Goal: Task Accomplishment & Management: Use online tool/utility

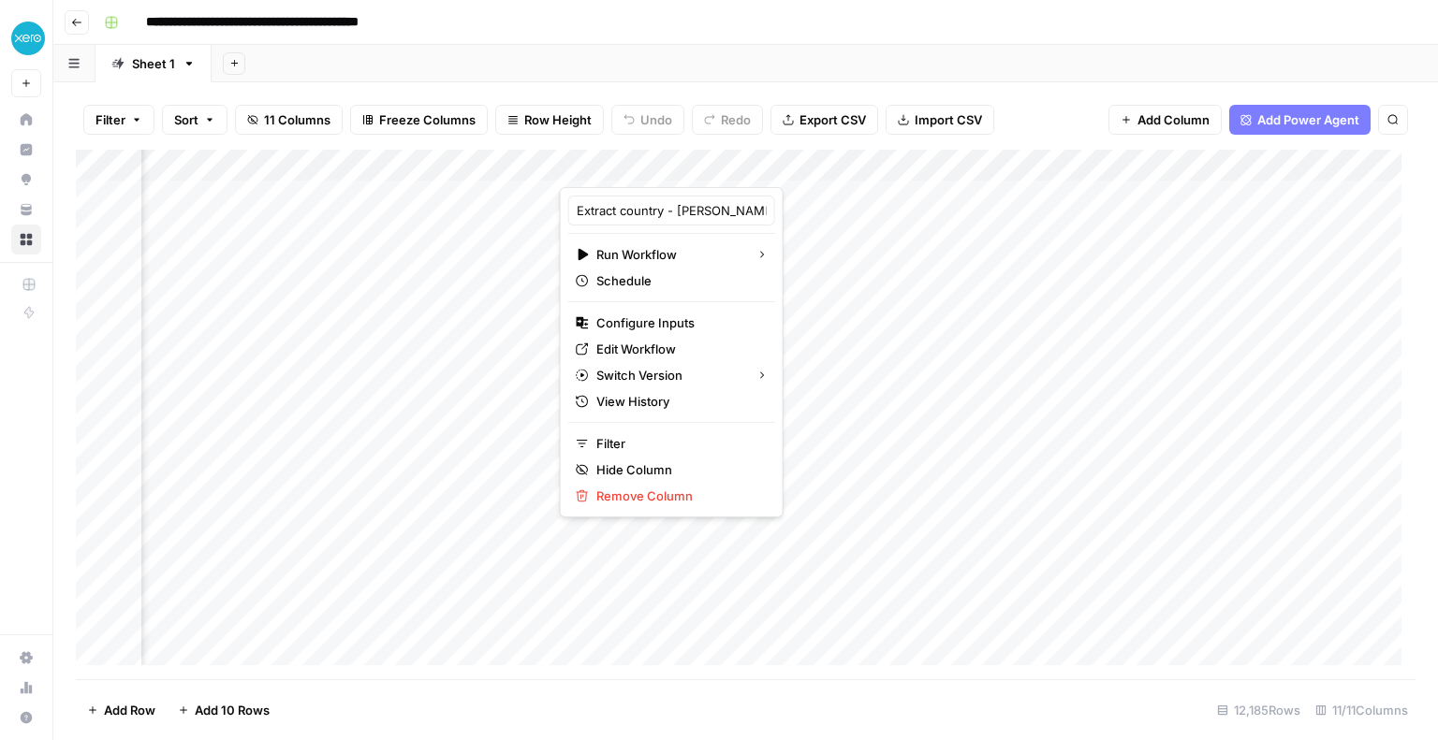
scroll to position [0, 886]
click at [651, 343] on span "Edit Workflow" at bounding box center [678, 349] width 164 height 19
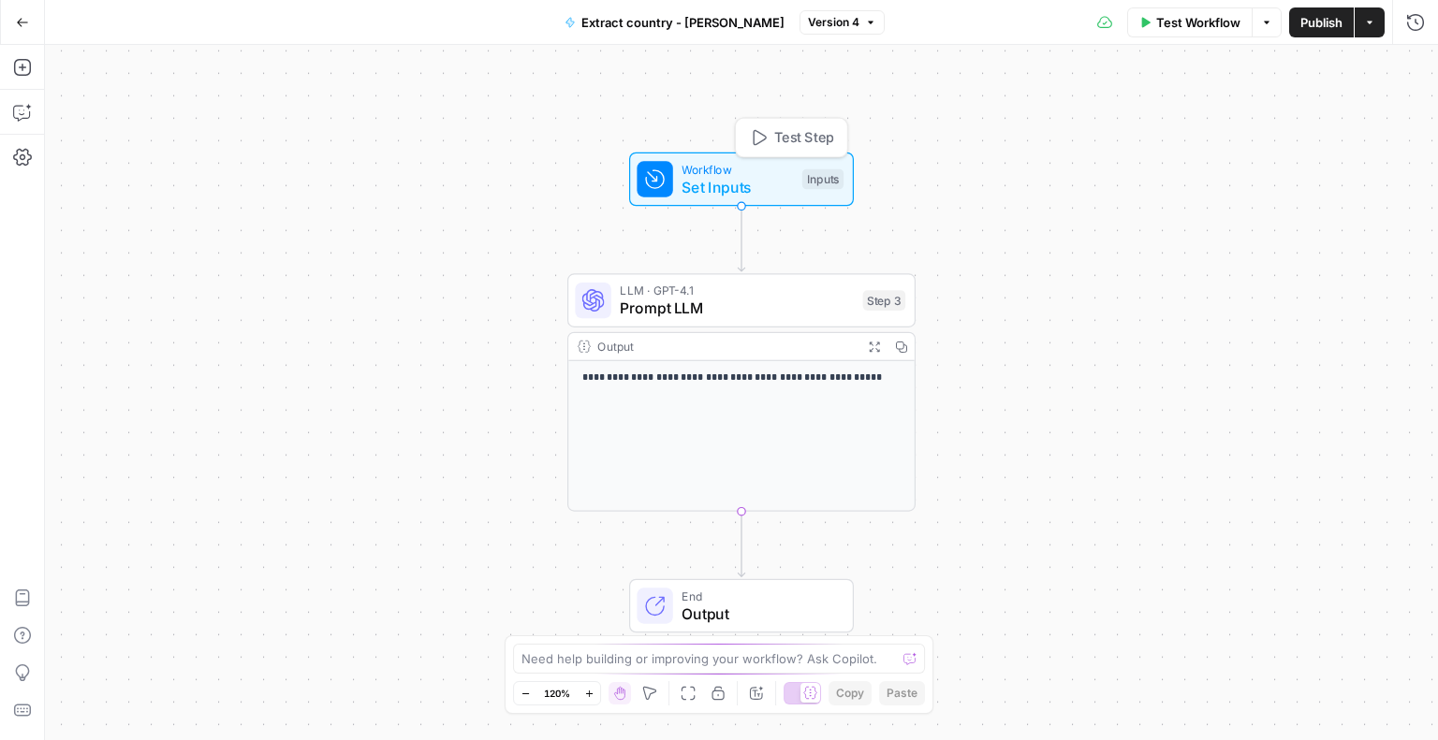
click at [725, 182] on span "Set Inputs" at bounding box center [736, 187] width 111 height 22
click at [1169, 152] on input "Value (Optional)" at bounding box center [1261, 150] width 299 height 19
click at [1369, 105] on button "edit field" at bounding box center [1360, 116] width 72 height 22
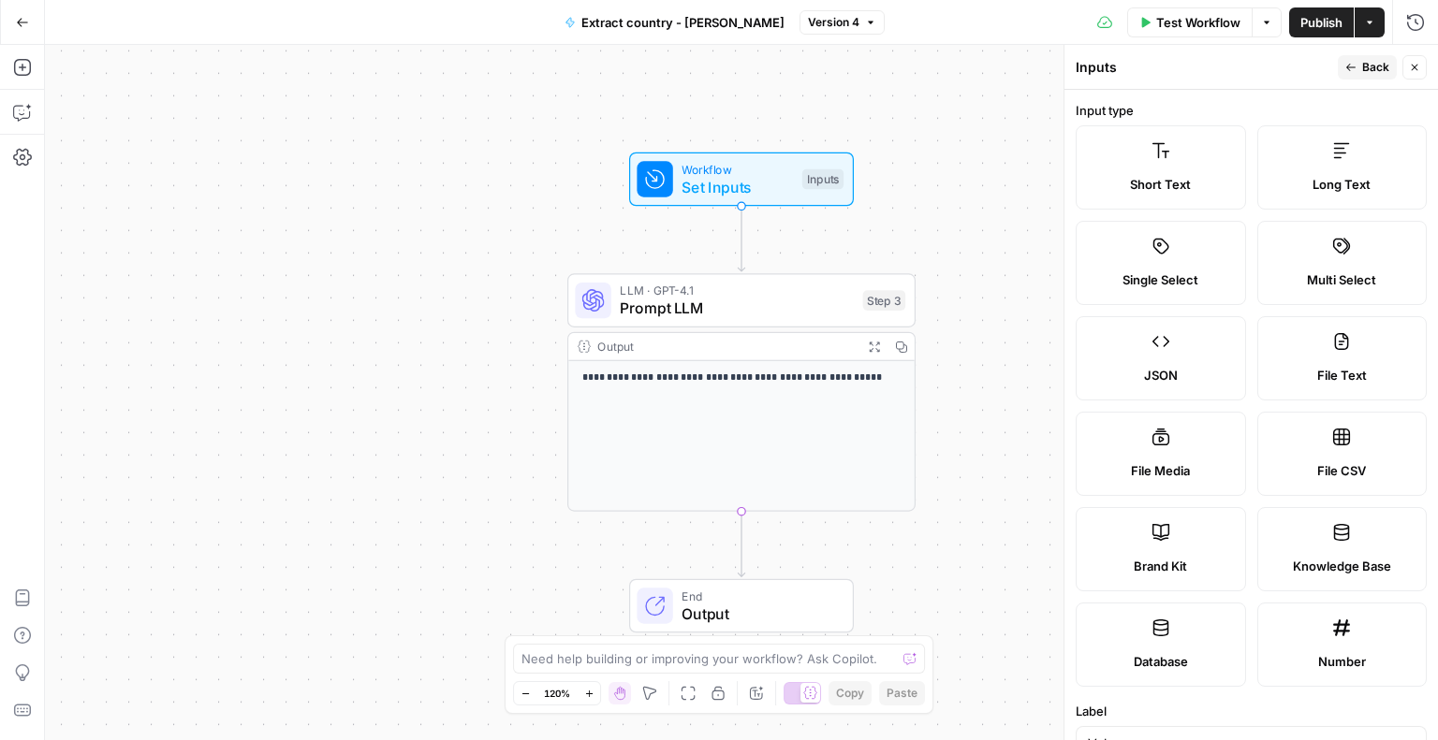
click at [1163, 170] on label "Short Text" at bounding box center [1160, 167] width 170 height 84
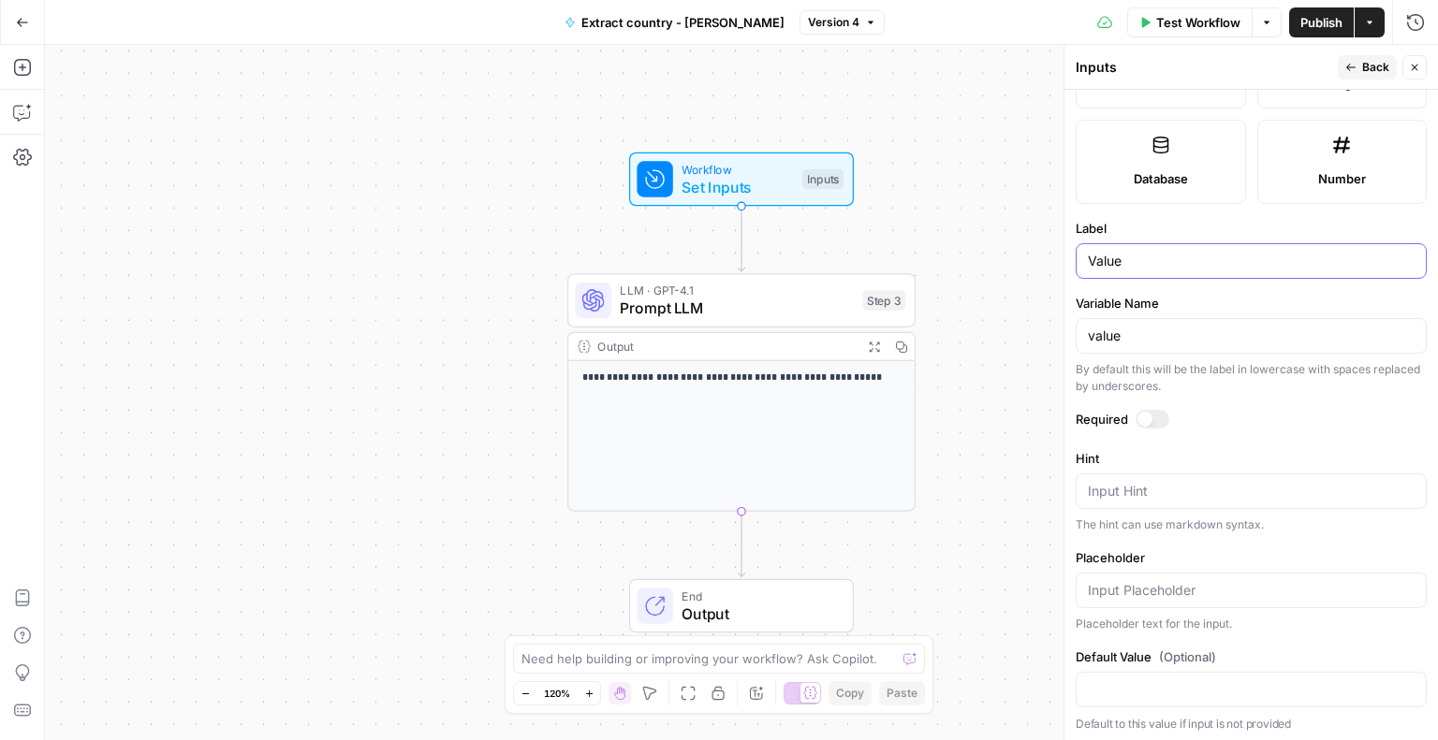
click at [1101, 257] on input "Value" at bounding box center [1251, 261] width 327 height 19
type input "U"
type input "Landing Page"
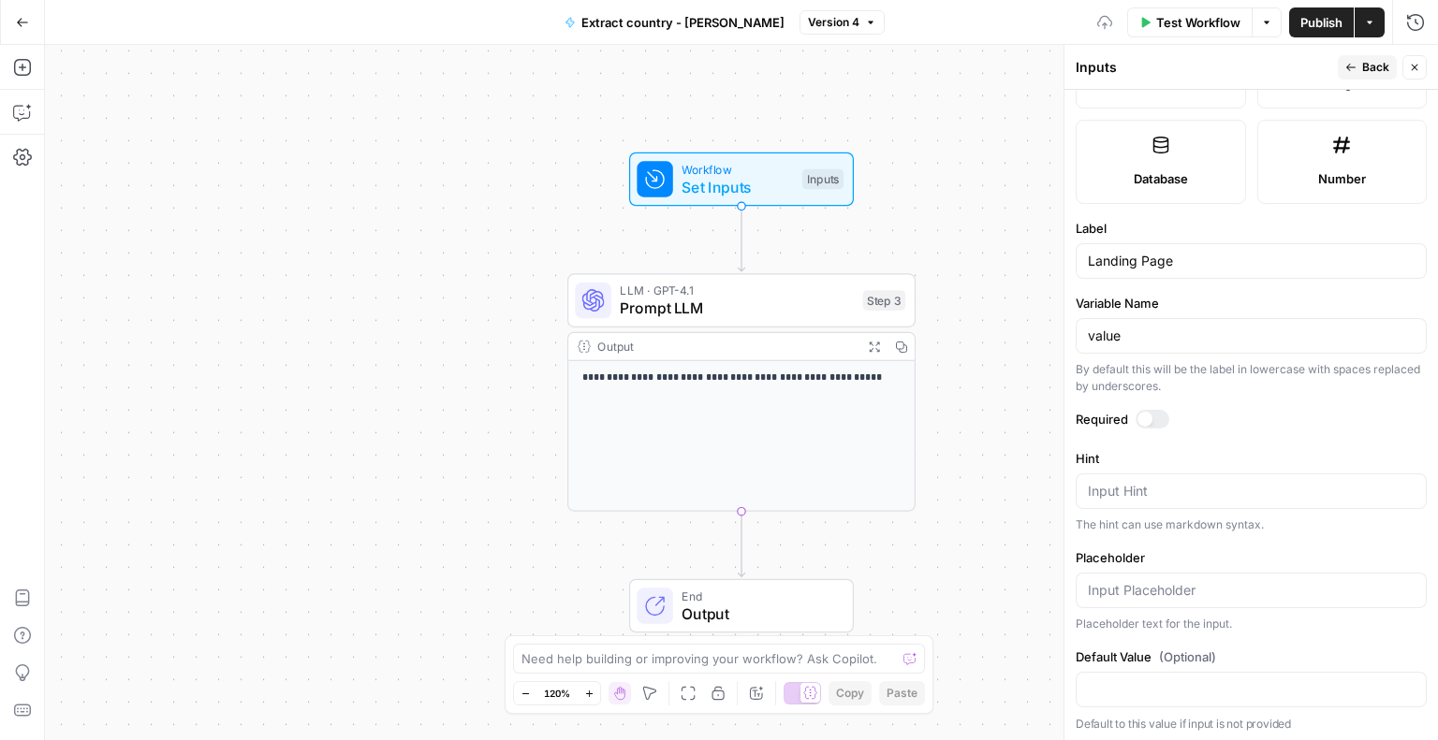
click at [1176, 306] on label "Variable Name" at bounding box center [1250, 303] width 351 height 19
click at [1176, 327] on input "value" at bounding box center [1251, 336] width 327 height 19
drag, startPoint x: 1129, startPoint y: 330, endPoint x: 1067, endPoint y: 333, distance: 61.8
click at [1067, 333] on div "Inputs Back Close Input type Short Text Long Text Single Select Multi Select JS…" at bounding box center [1250, 392] width 374 height 695
click at [1216, 303] on label "Variable Name" at bounding box center [1250, 303] width 351 height 19
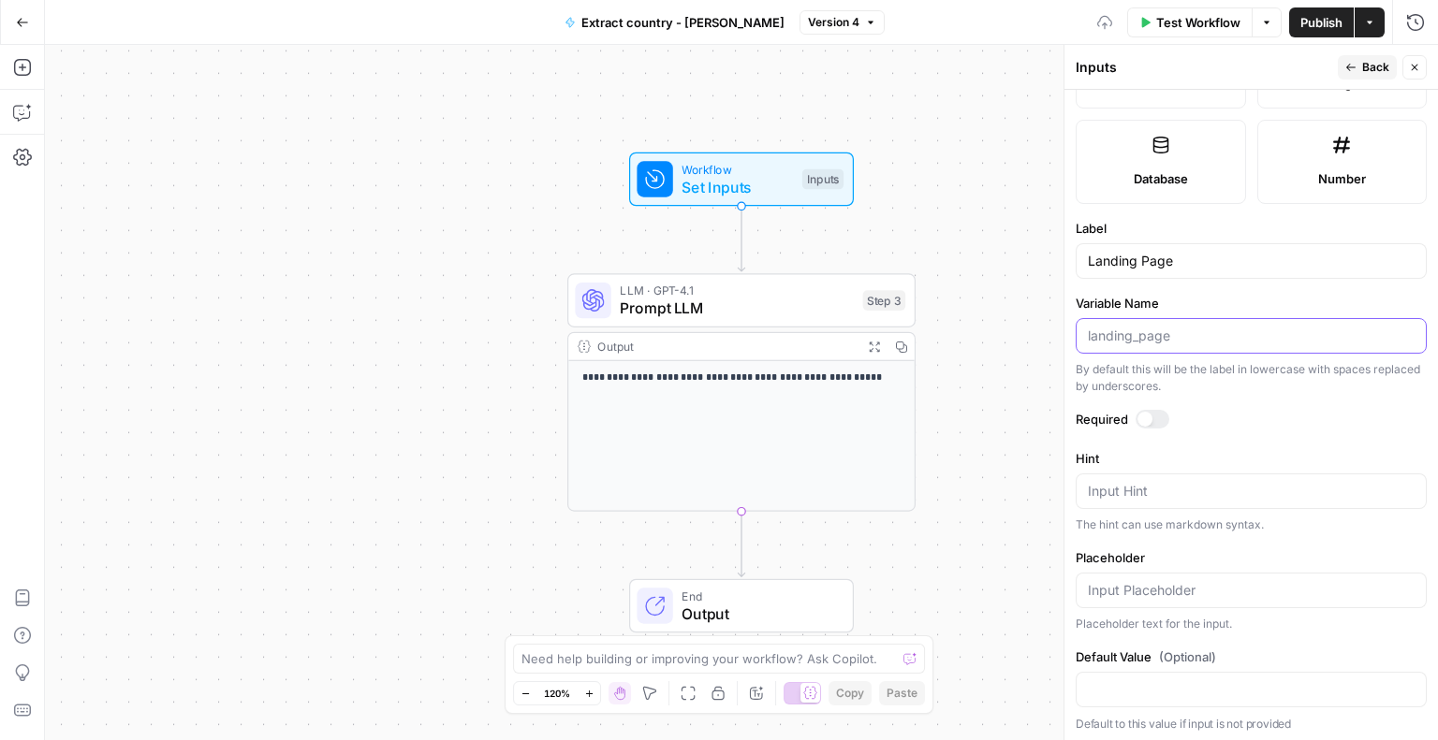
click at [1216, 327] on input "Variable Name" at bounding box center [1251, 336] width 327 height 19
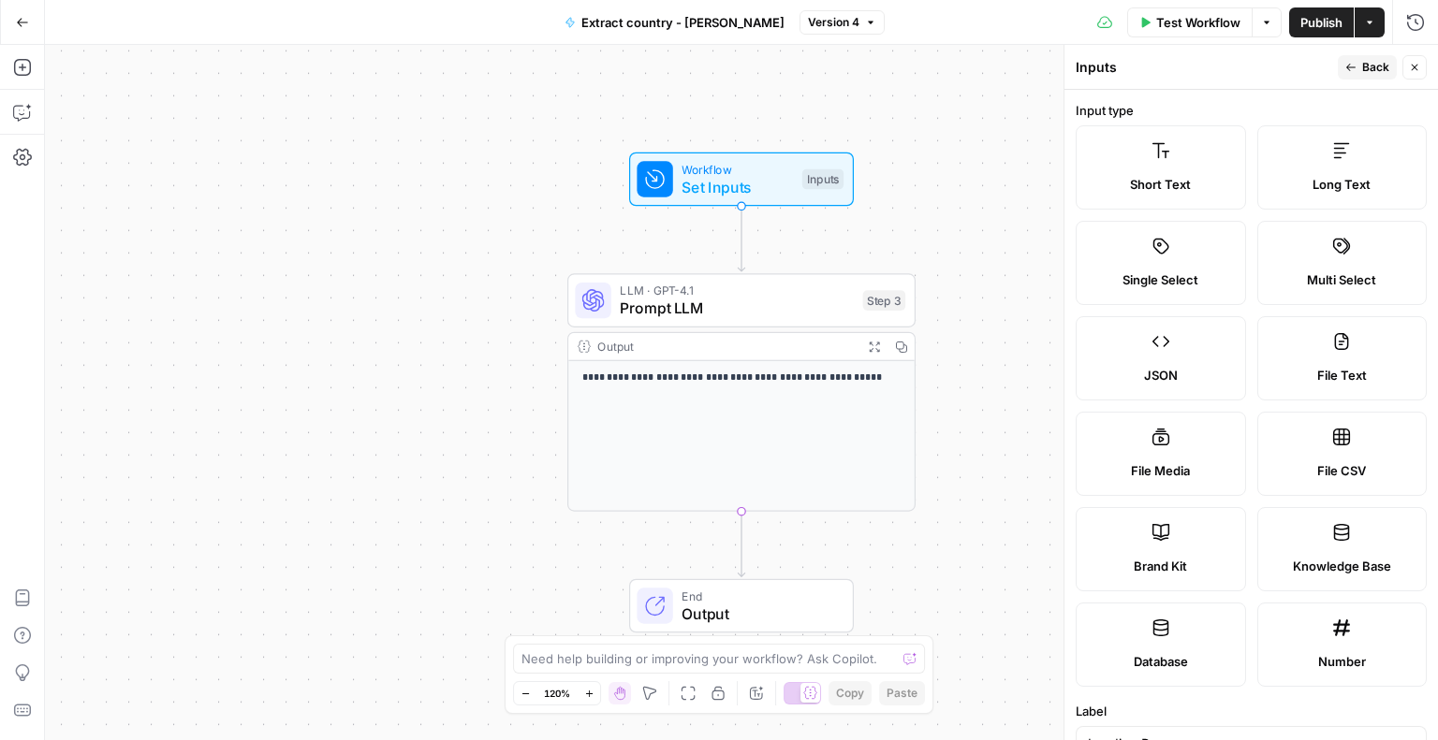
click at [1348, 60] on span "P" at bounding box center [1342, 62] width 15 height 18
click at [1376, 67] on span "Back" at bounding box center [1375, 67] width 27 height 17
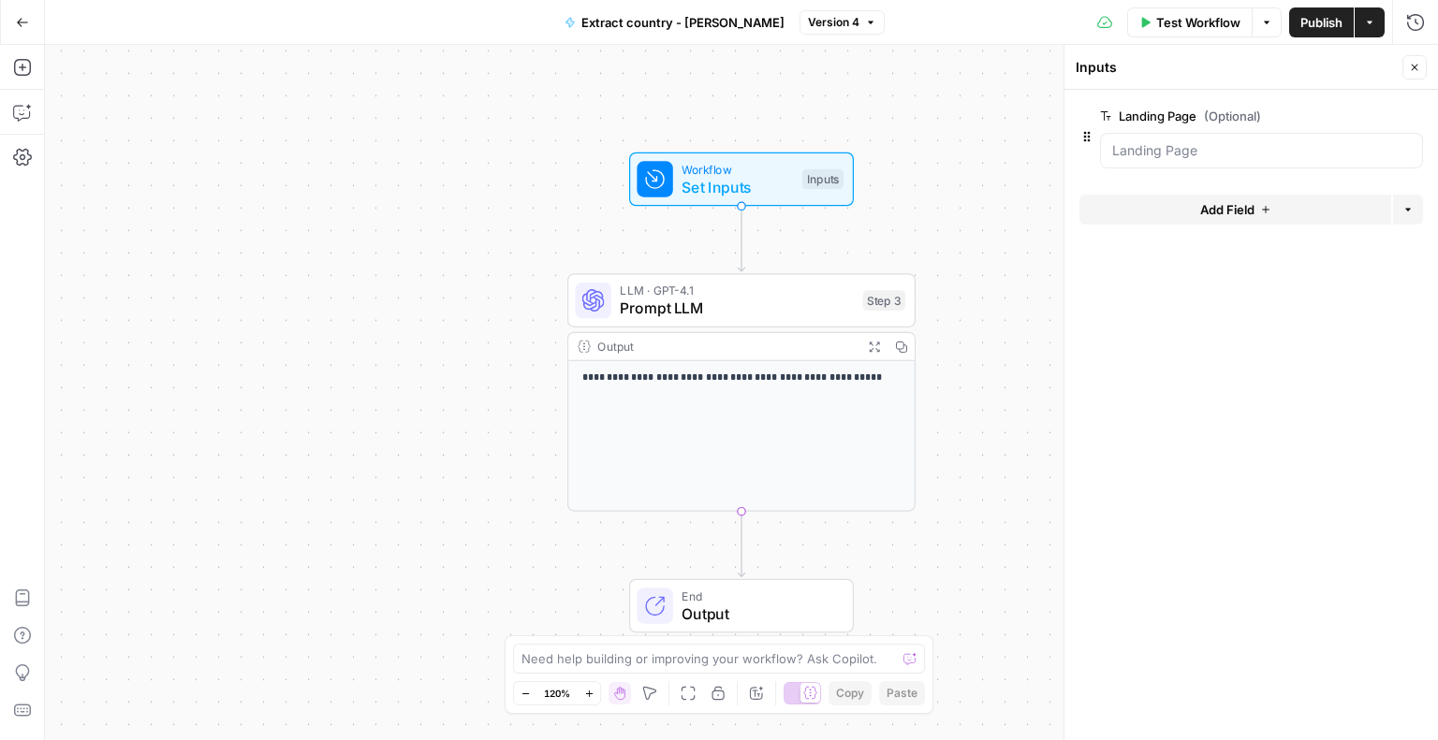
click at [1224, 206] on span "Add Field" at bounding box center [1227, 209] width 54 height 19
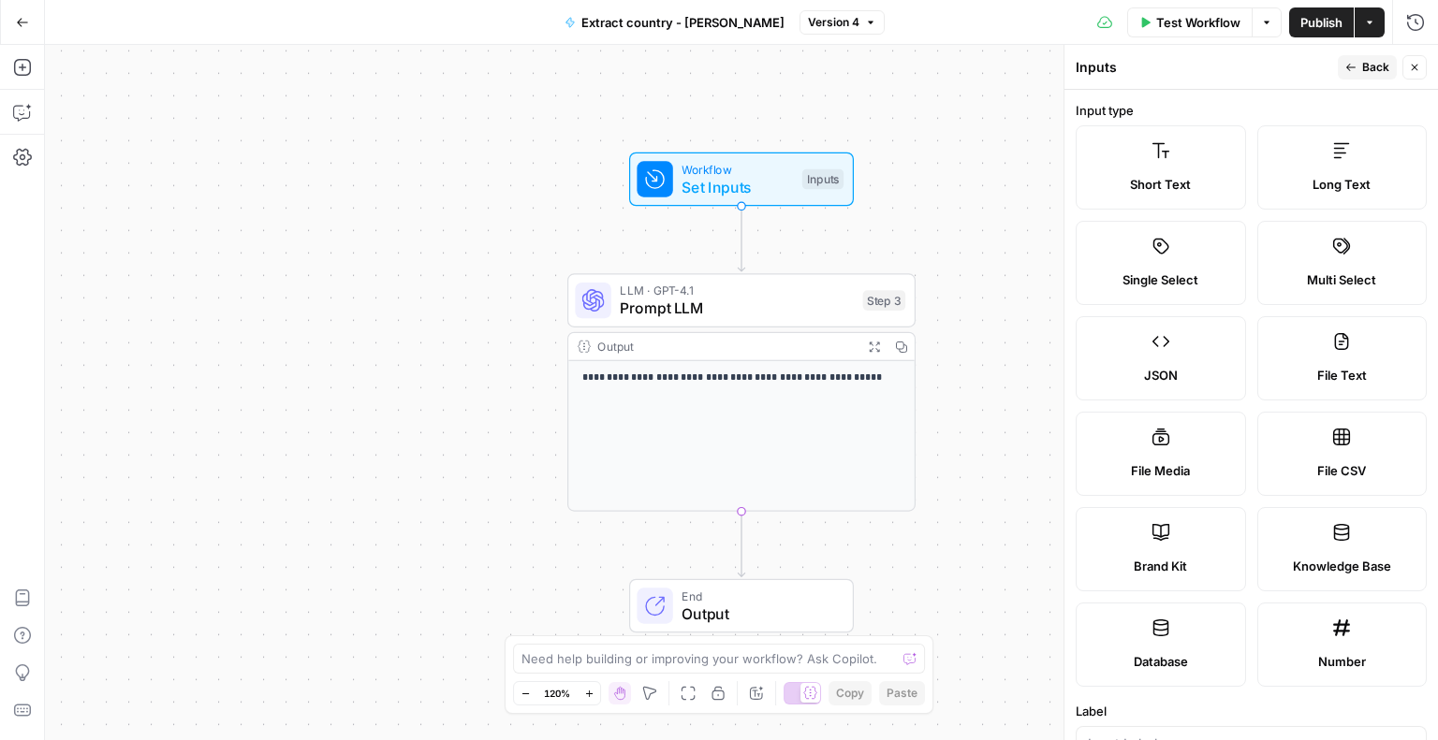
click at [1158, 538] on icon at bounding box center [1160, 532] width 17 height 17
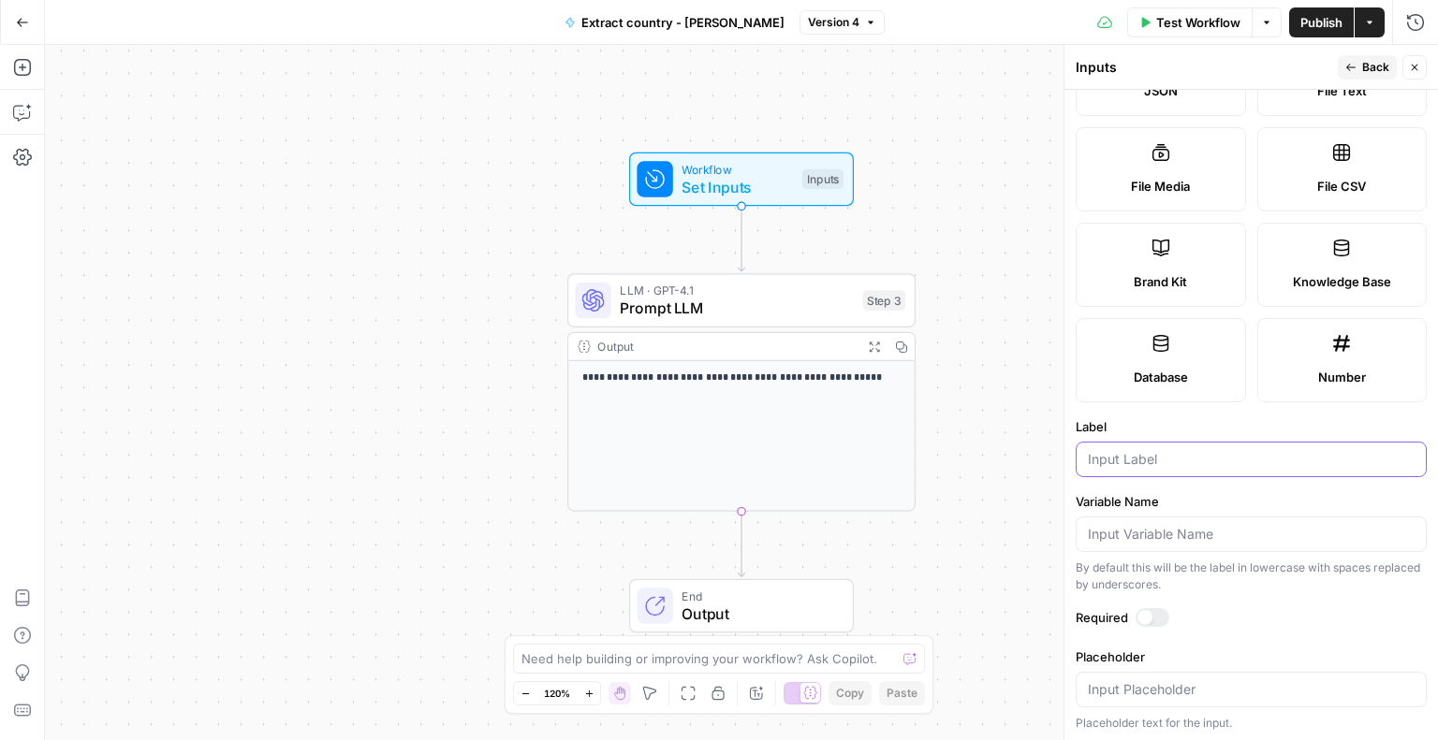
click at [1140, 457] on input "Label" at bounding box center [1251, 459] width 327 height 19
click at [1165, 252] on icon at bounding box center [1160, 248] width 19 height 19
click at [1135, 450] on input "Label" at bounding box center [1251, 459] width 327 height 19
type input "Brand"
click at [1150, 617] on div at bounding box center [1152, 617] width 34 height 19
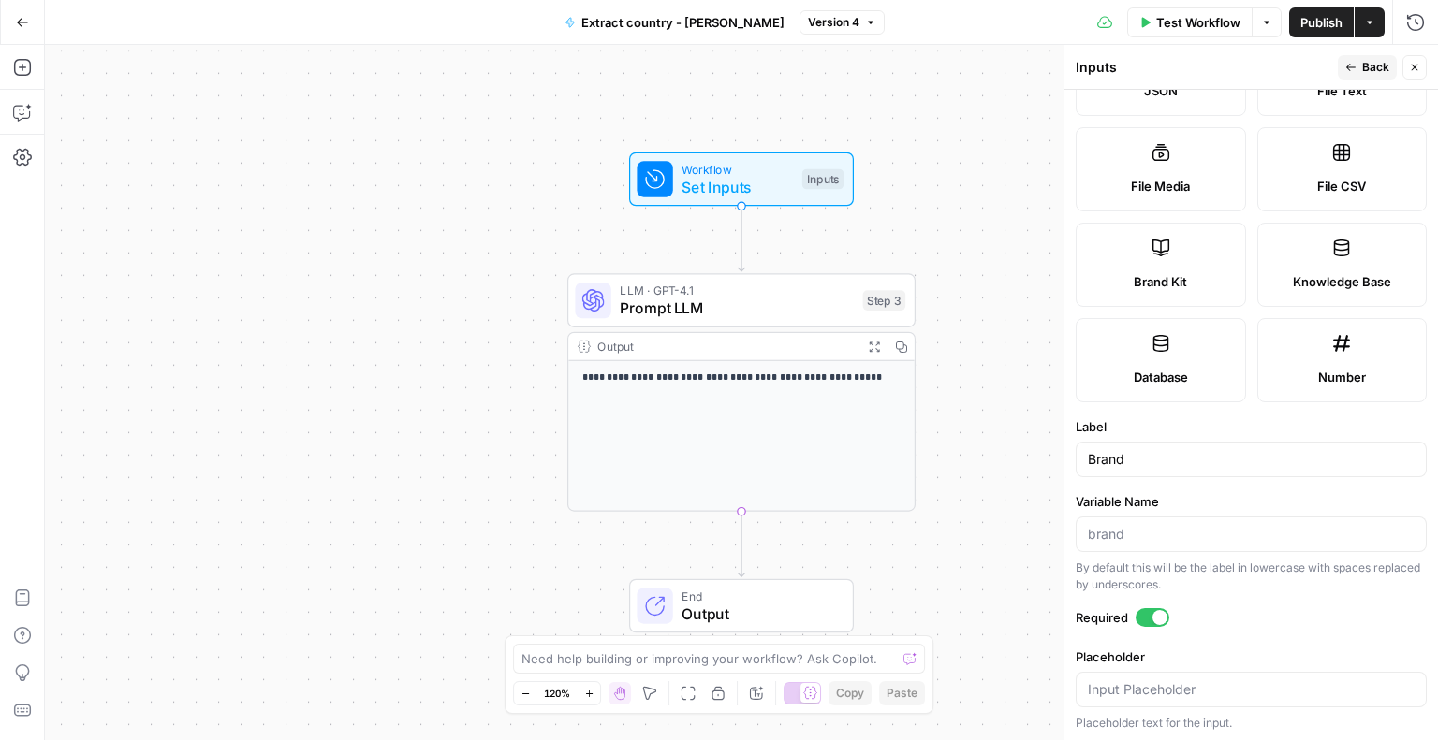
click at [1150, 617] on div at bounding box center [1152, 617] width 34 height 19
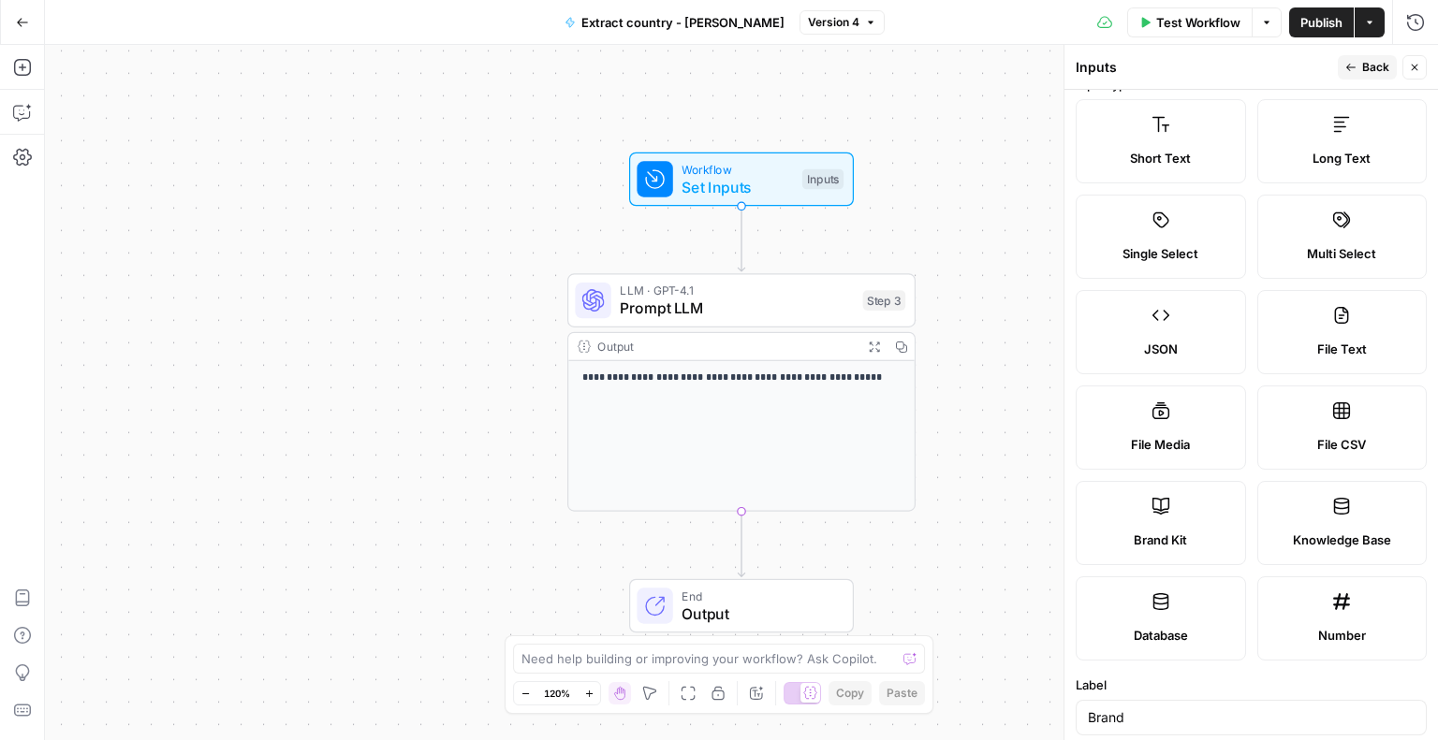
scroll to position [0, 0]
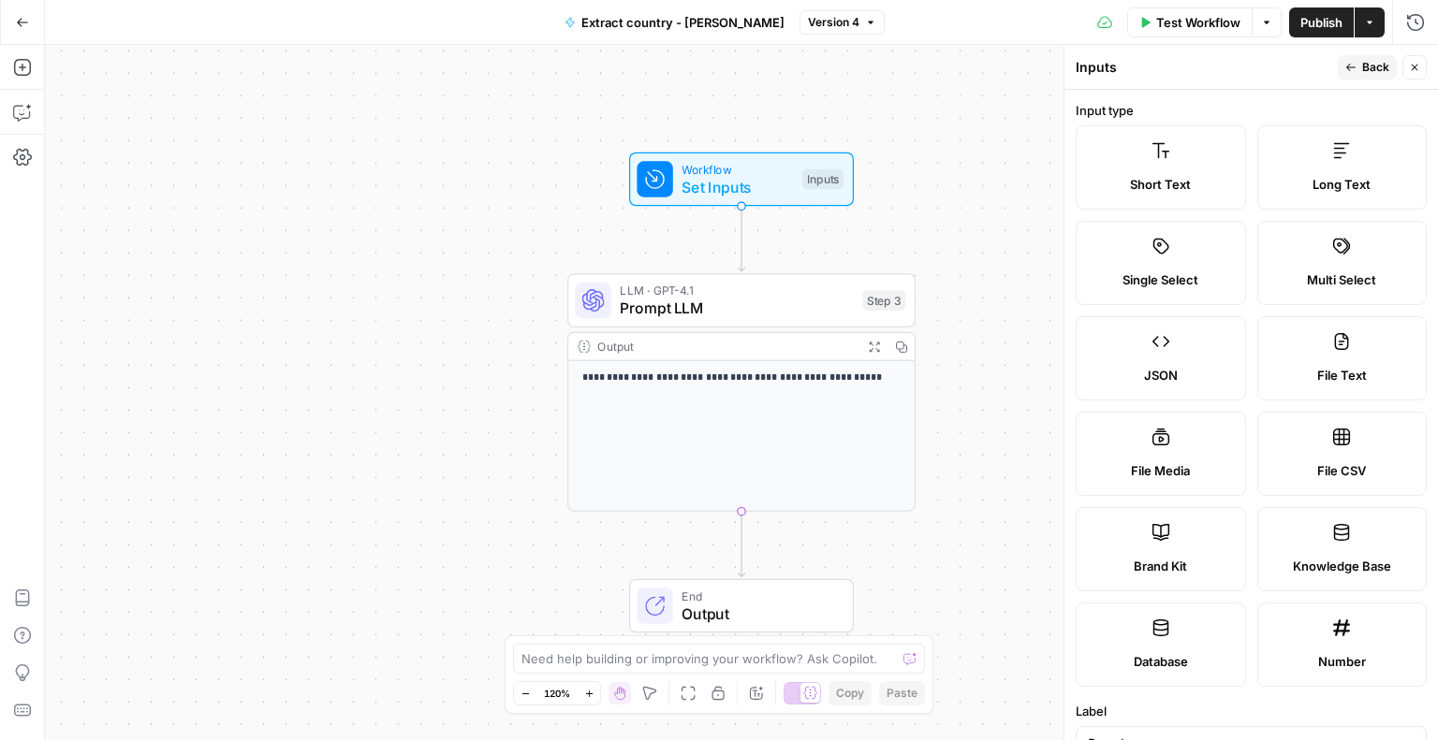
click at [1359, 66] on button "Back" at bounding box center [1367, 67] width 59 height 24
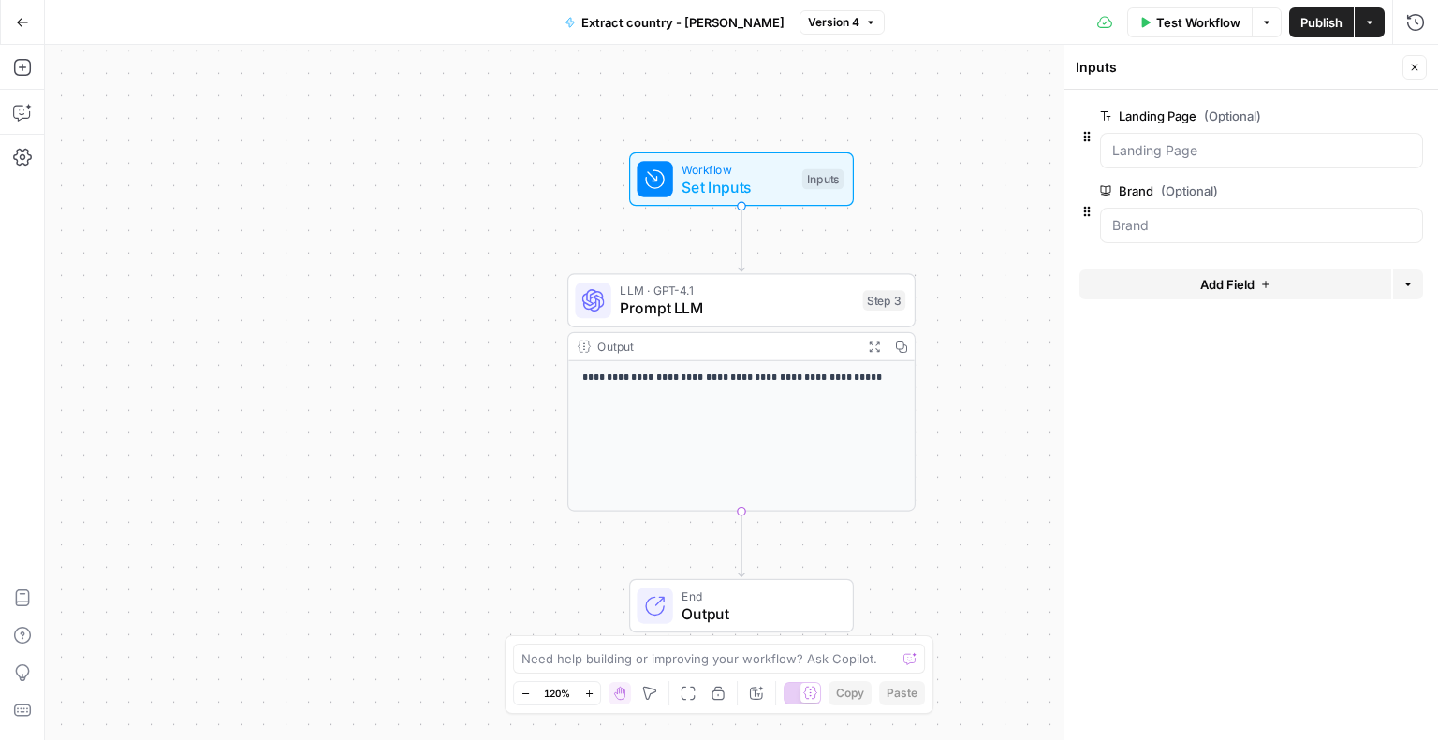
click at [1188, 285] on button "Add Field" at bounding box center [1235, 285] width 312 height 30
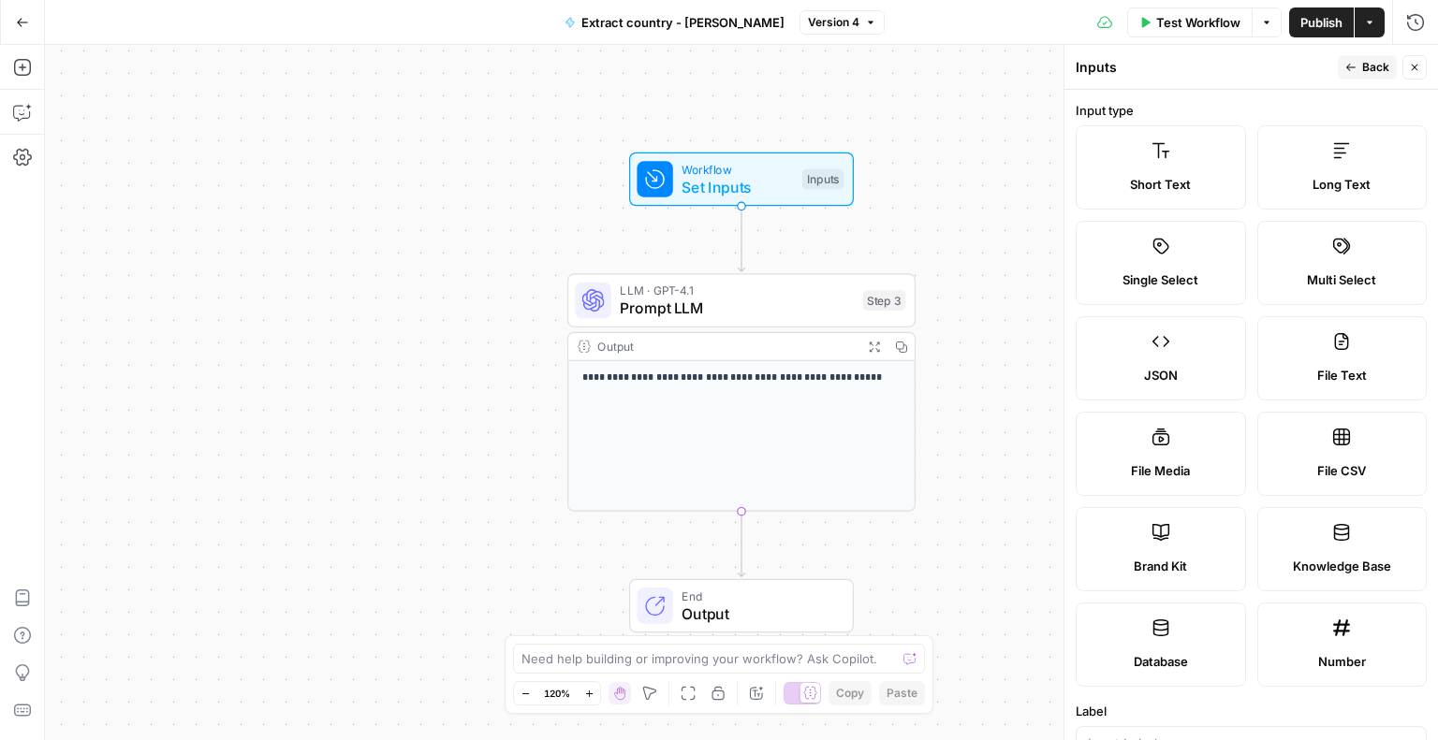
click at [692, 386] on div "**********" at bounding box center [741, 436] width 346 height 150
click at [704, 443] on div "**********" at bounding box center [741, 436] width 346 height 150
click at [849, 263] on icon "button" at bounding box center [854, 259] width 14 height 16
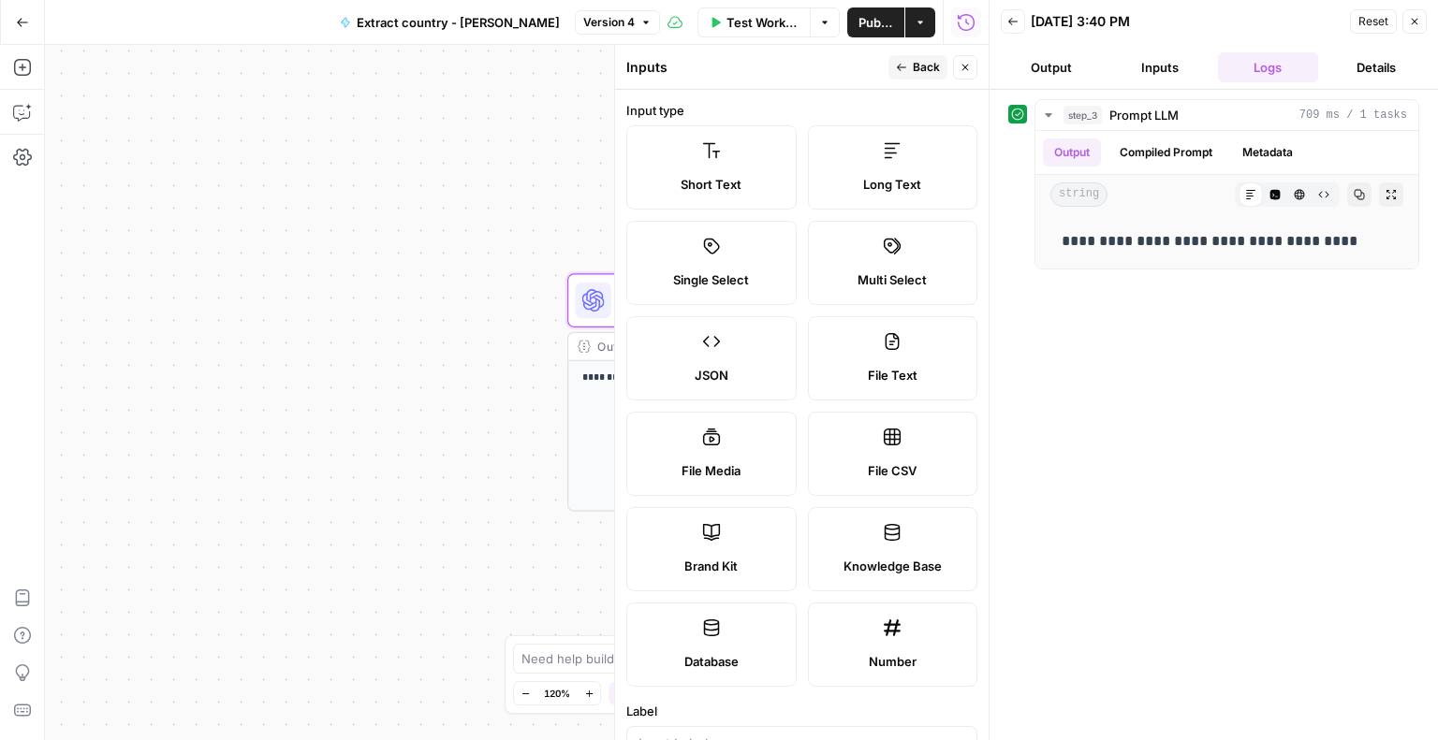
click at [491, 374] on div "**********" at bounding box center [516, 392] width 943 height 695
click at [921, 65] on span "Back" at bounding box center [926, 67] width 27 height 17
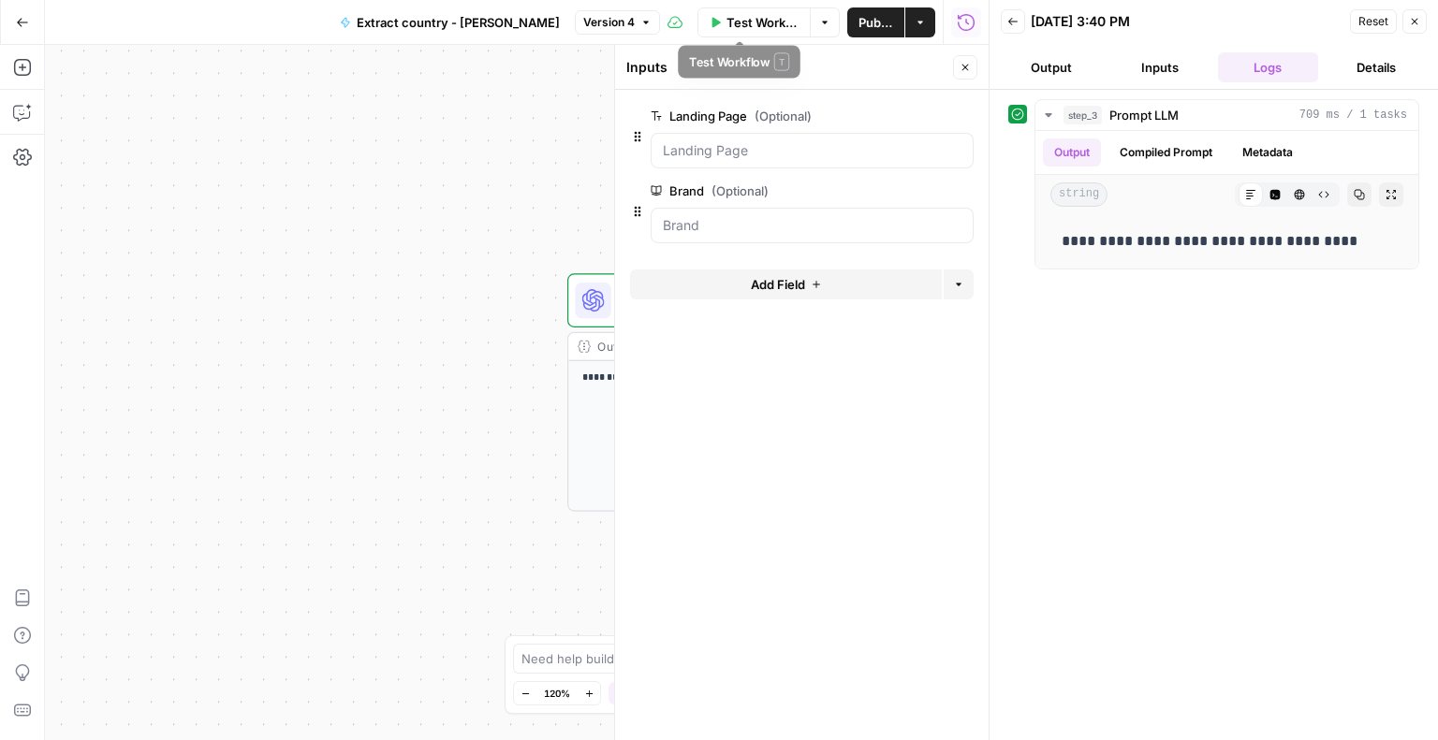
click at [739, 25] on span "Test Workflow" at bounding box center [762, 22] width 72 height 19
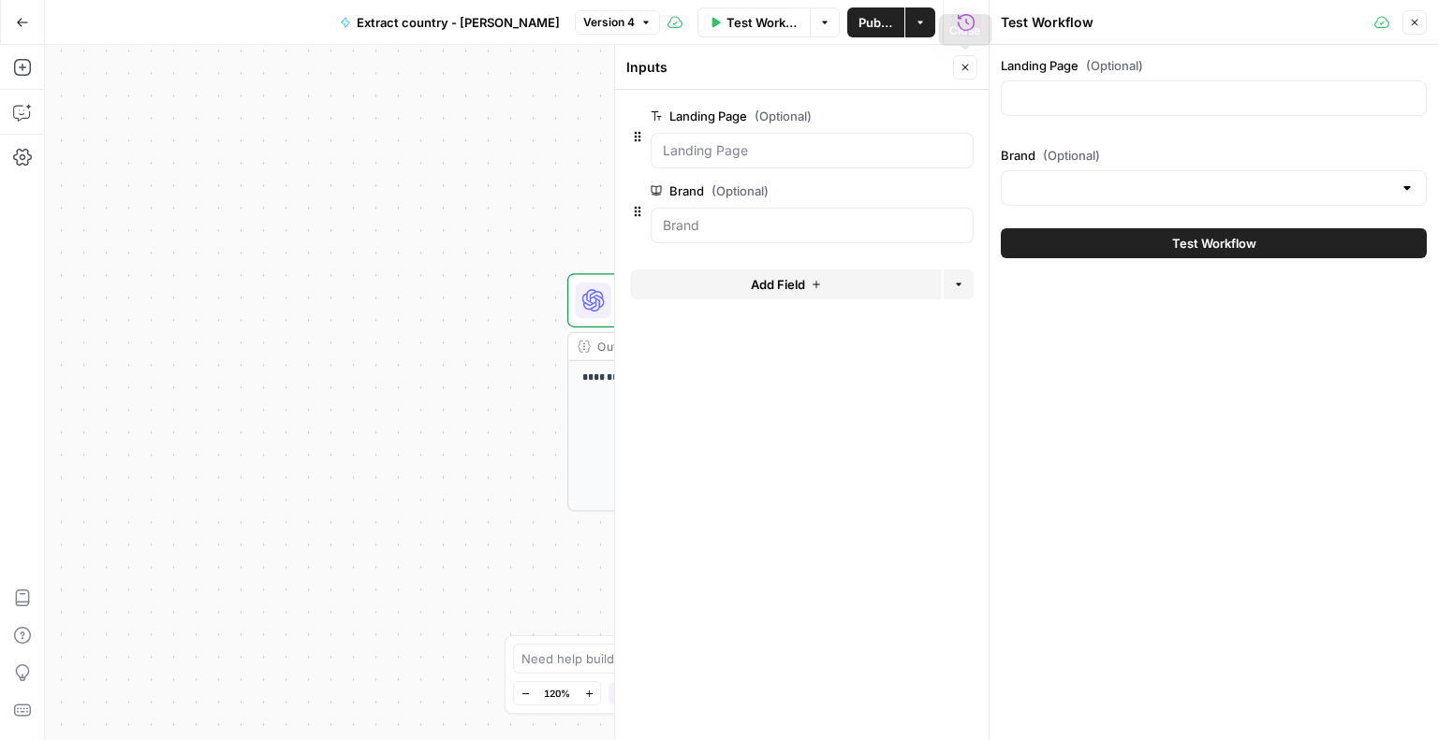
click at [963, 68] on icon "button" at bounding box center [965, 68] width 7 height 7
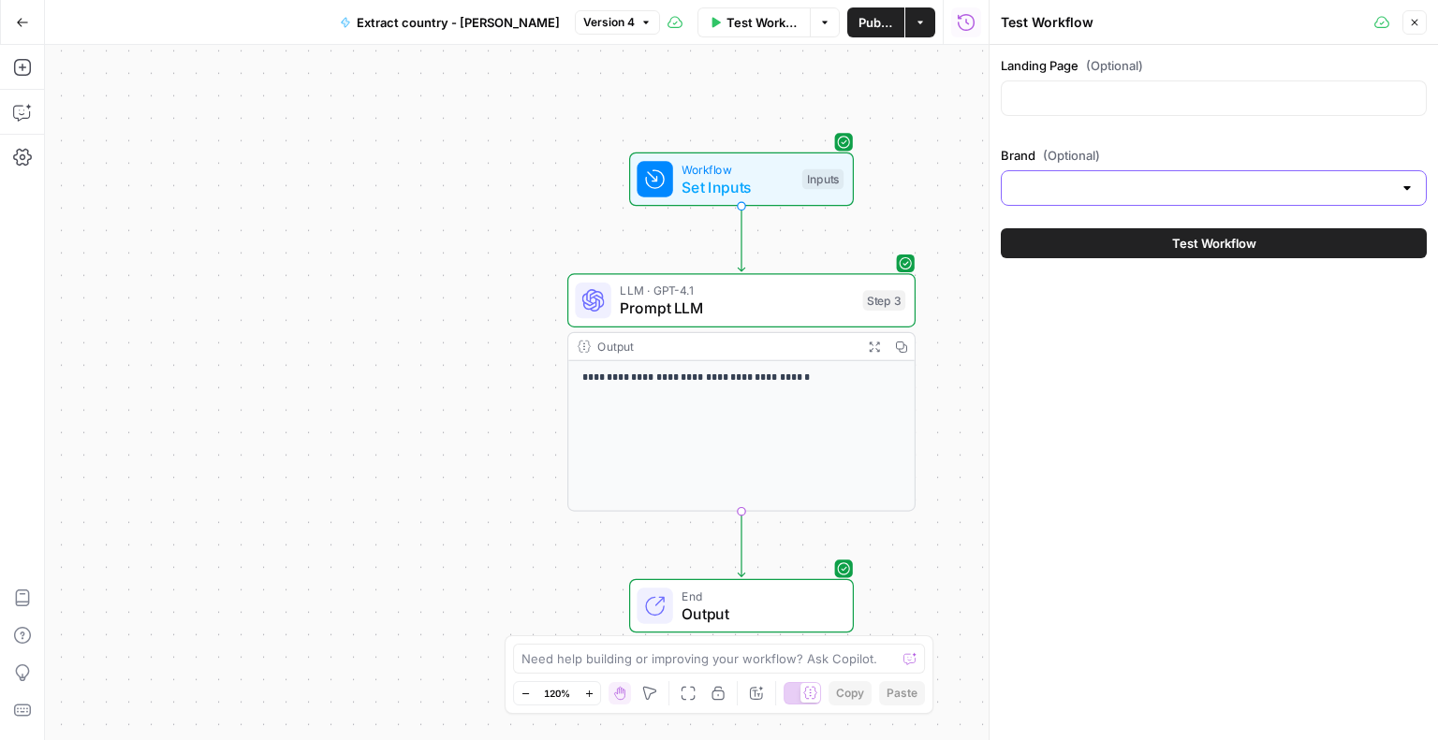
click at [1077, 191] on input "Brand (Optional)" at bounding box center [1202, 188] width 379 height 19
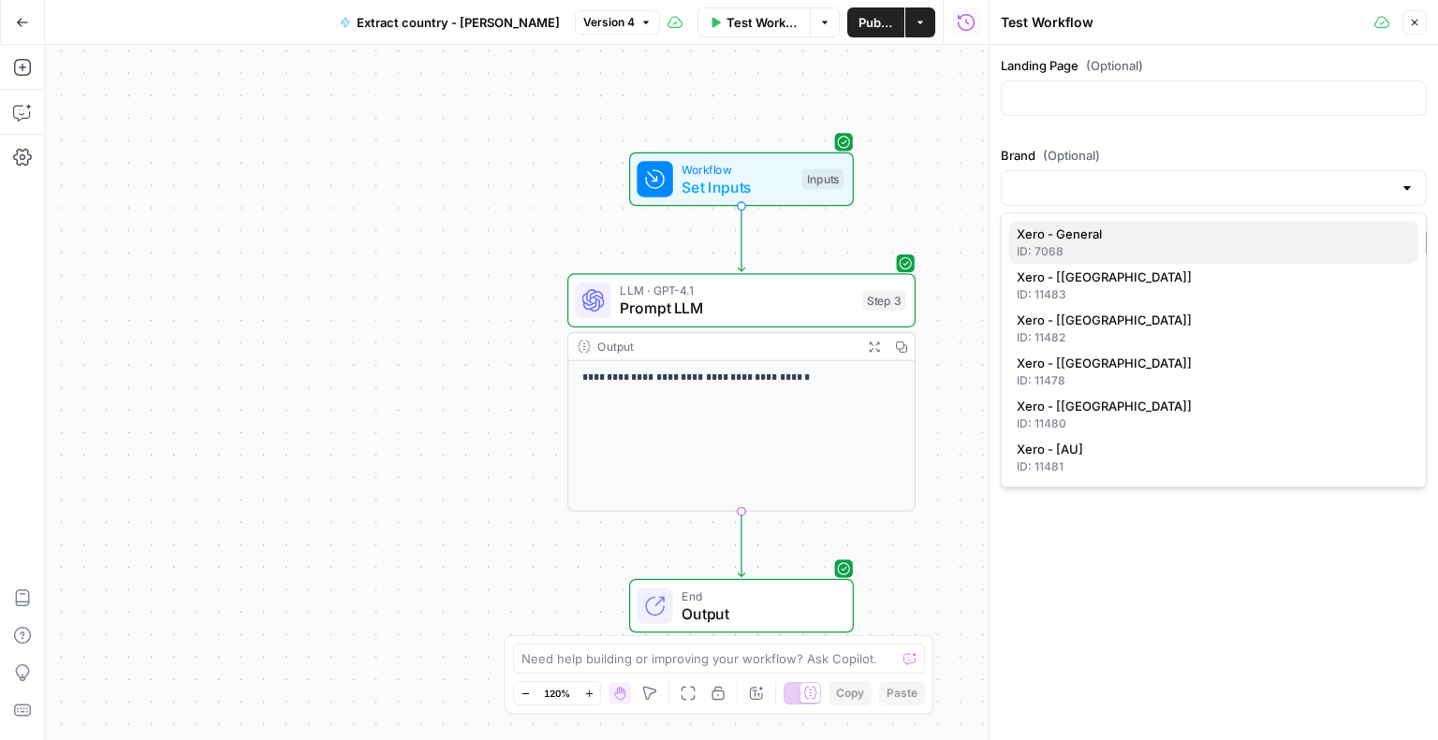
click at [1097, 241] on span "Xero - General" at bounding box center [1209, 234] width 387 height 19
type input "Xero - General"
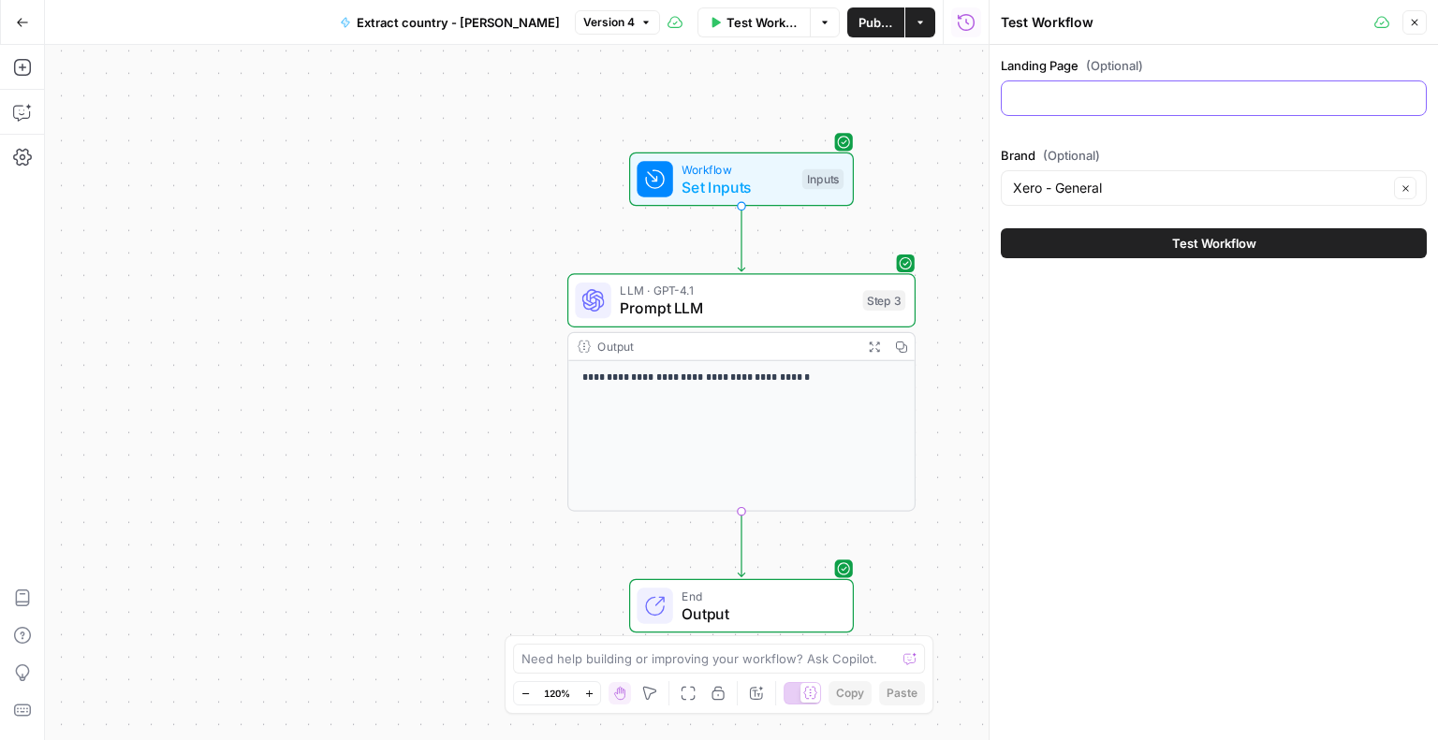
click at [1073, 100] on input "Landing Page (Optional)" at bounding box center [1214, 98] width 402 height 19
paste input "[URL][DOMAIN_NAME]"
type input "[URL][DOMAIN_NAME]"
click at [1116, 241] on button "Test Workflow" at bounding box center [1214, 243] width 426 height 30
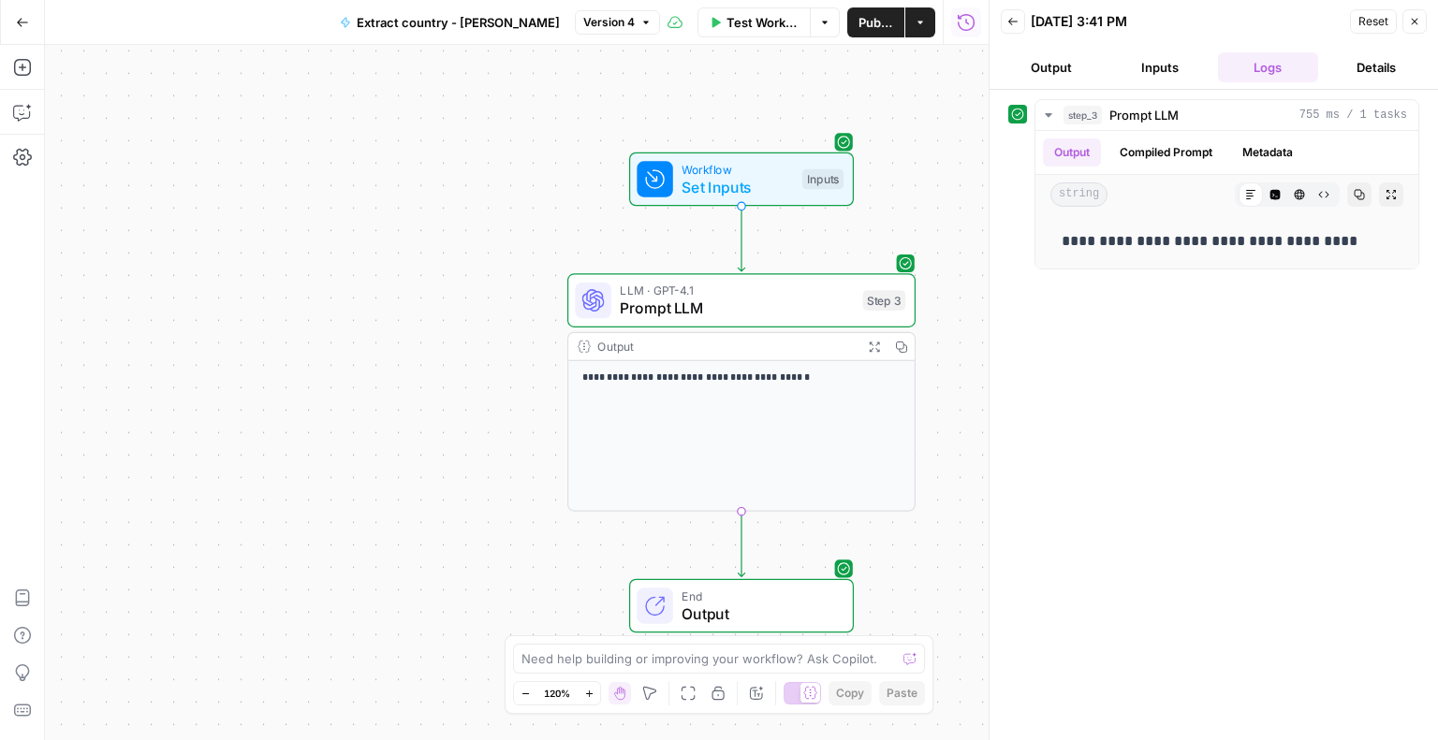
click at [771, 18] on span "Test Workflow" at bounding box center [762, 22] width 72 height 19
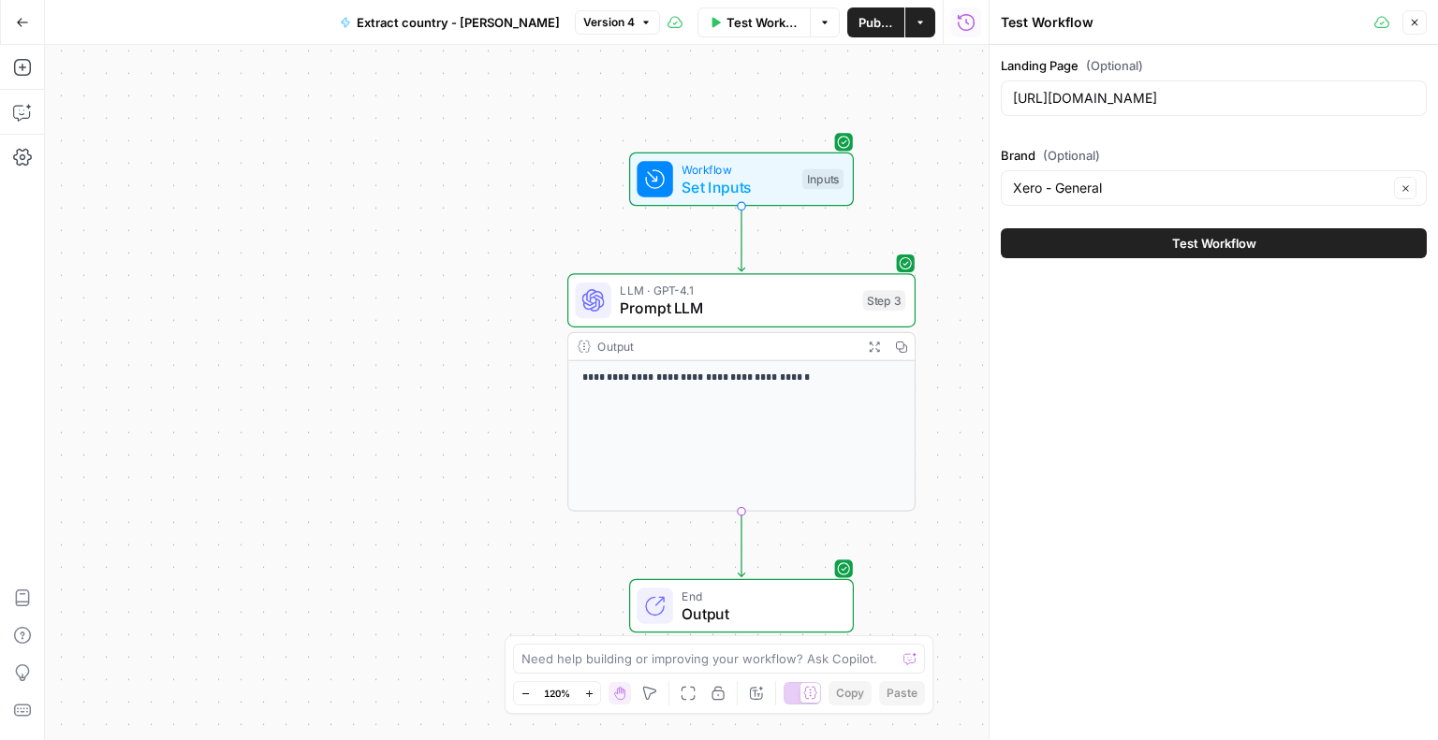
click at [1053, 79] on div "Landing Page (Optional) [URL][DOMAIN_NAME]" at bounding box center [1214, 89] width 426 height 67
click at [1057, 96] on input "[URL][DOMAIN_NAME]" at bounding box center [1214, 98] width 402 height 19
paste input "au/accounting-software/xero-accounting-mobile-app/"
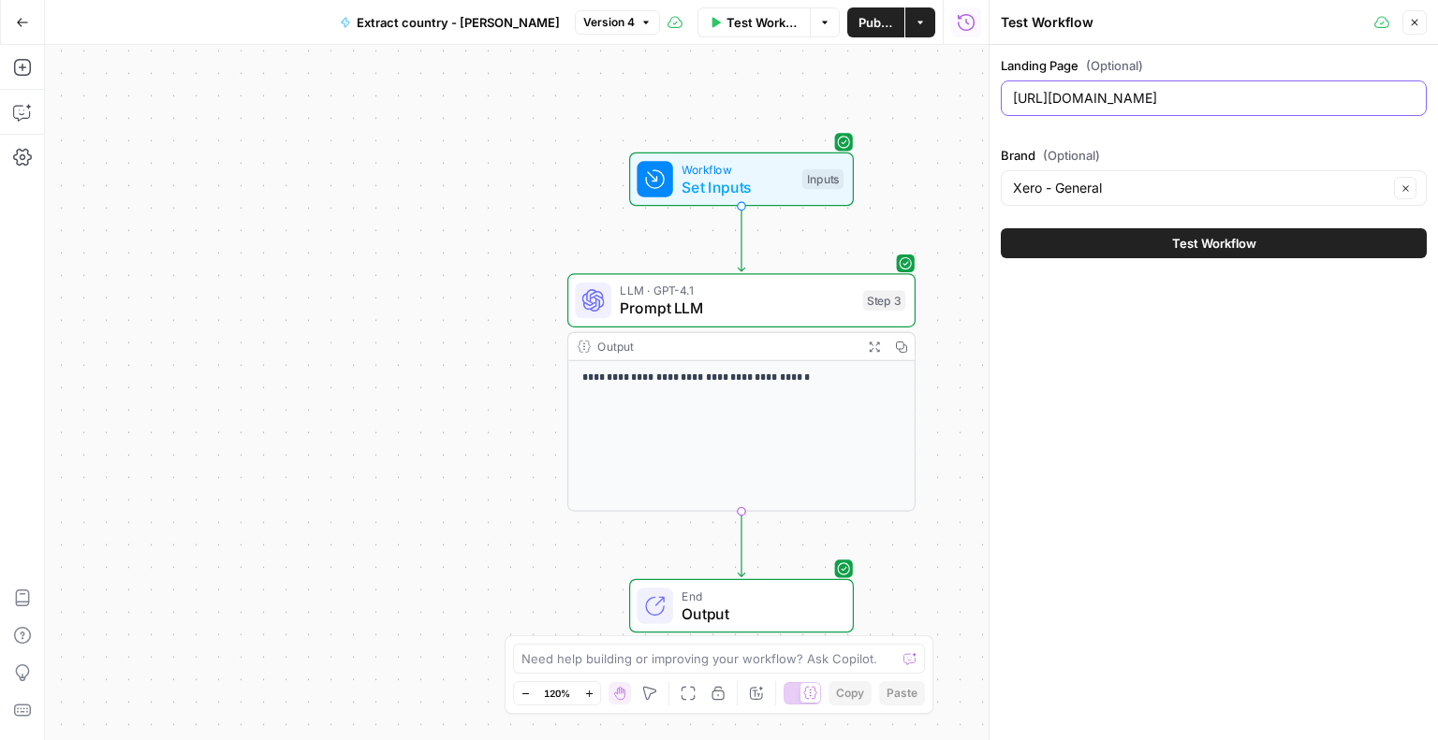
scroll to position [0, 76]
type input "[URL][DOMAIN_NAME]"
click at [1163, 240] on button "Test Workflow" at bounding box center [1214, 243] width 426 height 30
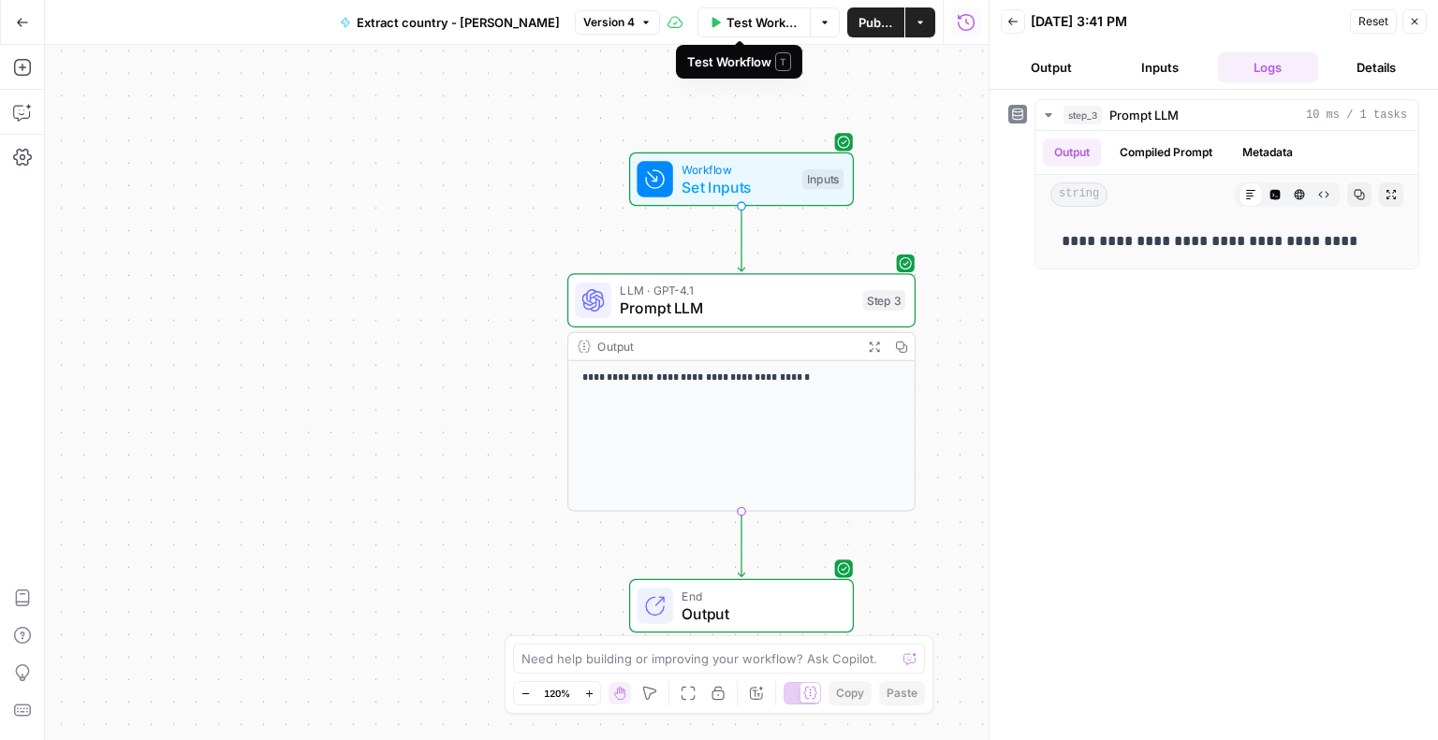
click at [760, 29] on span "Test Workflow" at bounding box center [762, 22] width 72 height 19
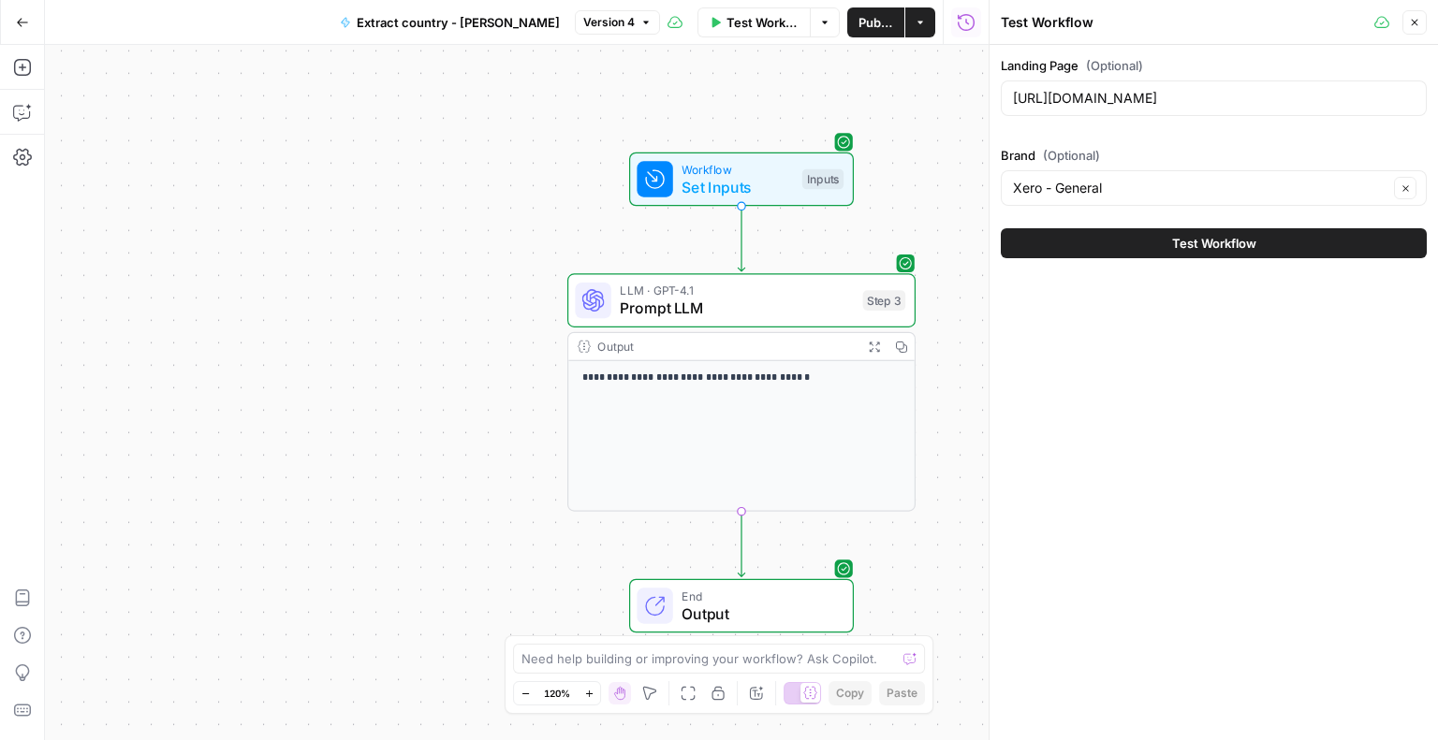
click at [1111, 241] on button "Test Workflow" at bounding box center [1214, 243] width 426 height 30
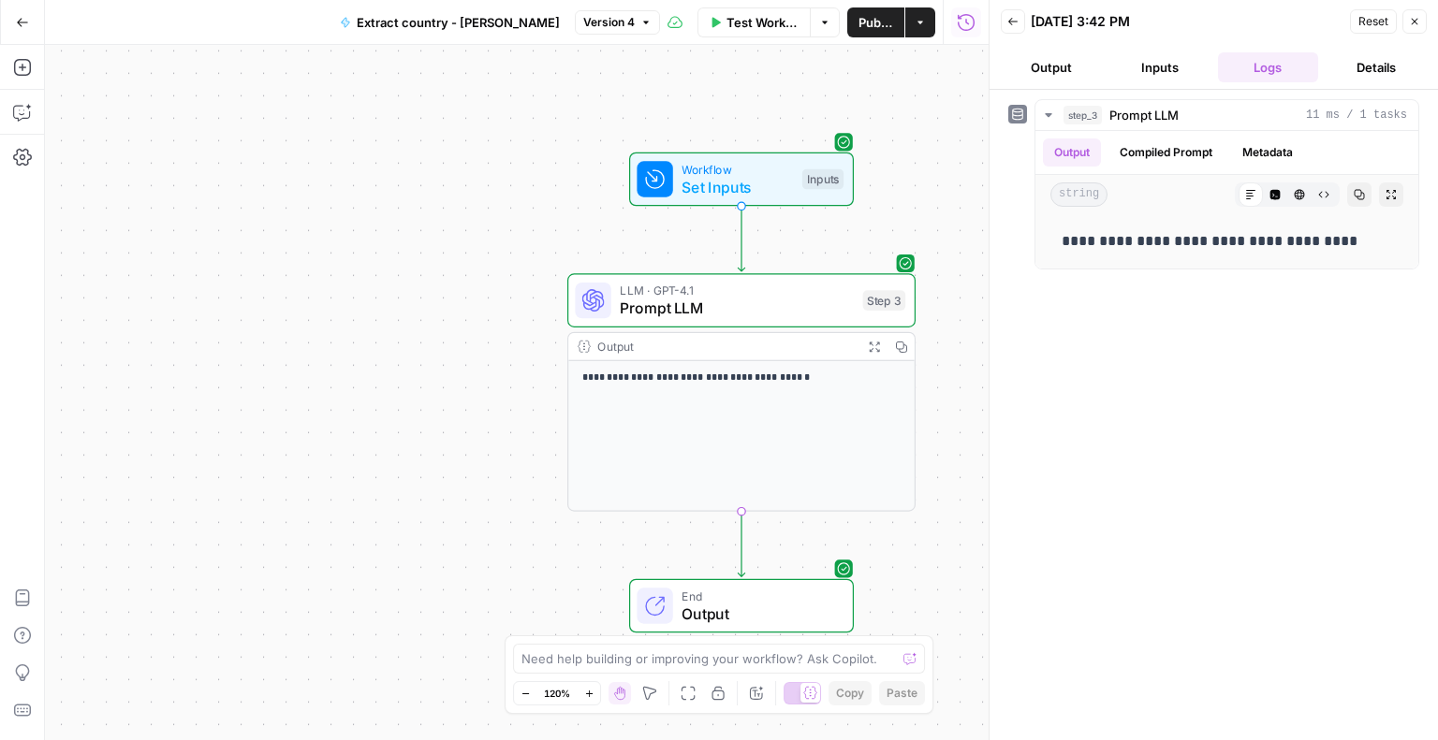
click at [750, 425] on div "**********" at bounding box center [741, 436] width 346 height 150
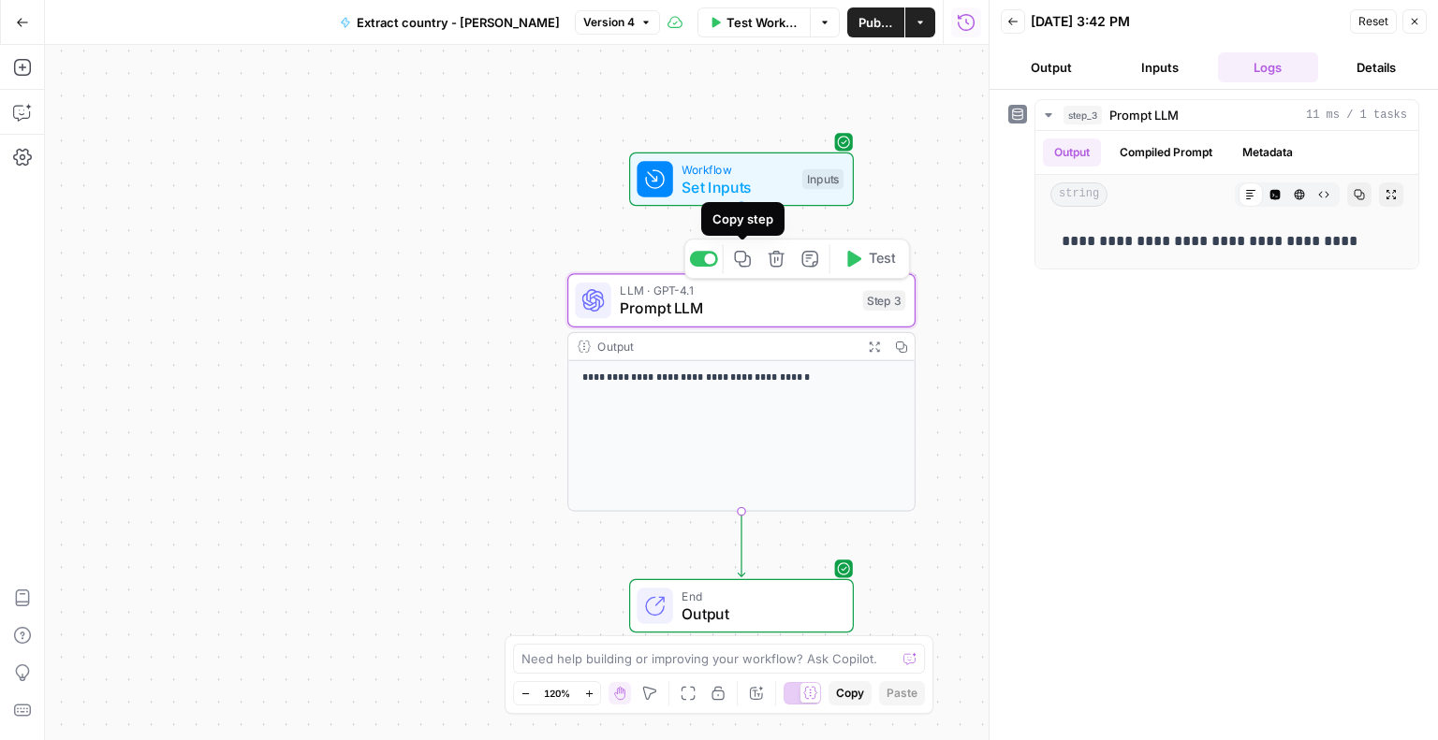
click at [719, 372] on p "**********" at bounding box center [741, 379] width 319 height 17
click at [1015, 22] on icon "button" at bounding box center [1012, 21] width 9 height 7
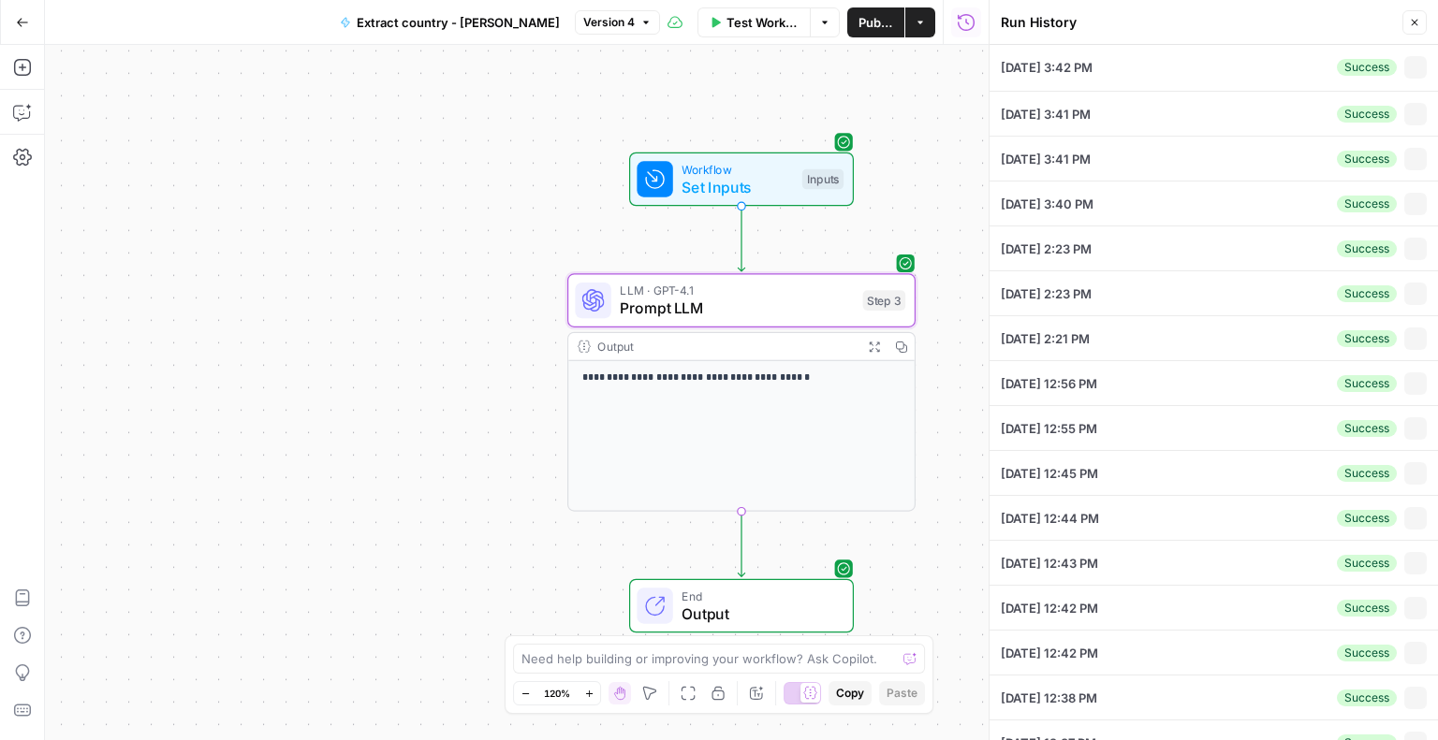
type input "[URL][DOMAIN_NAME]"
type input "Xero - General"
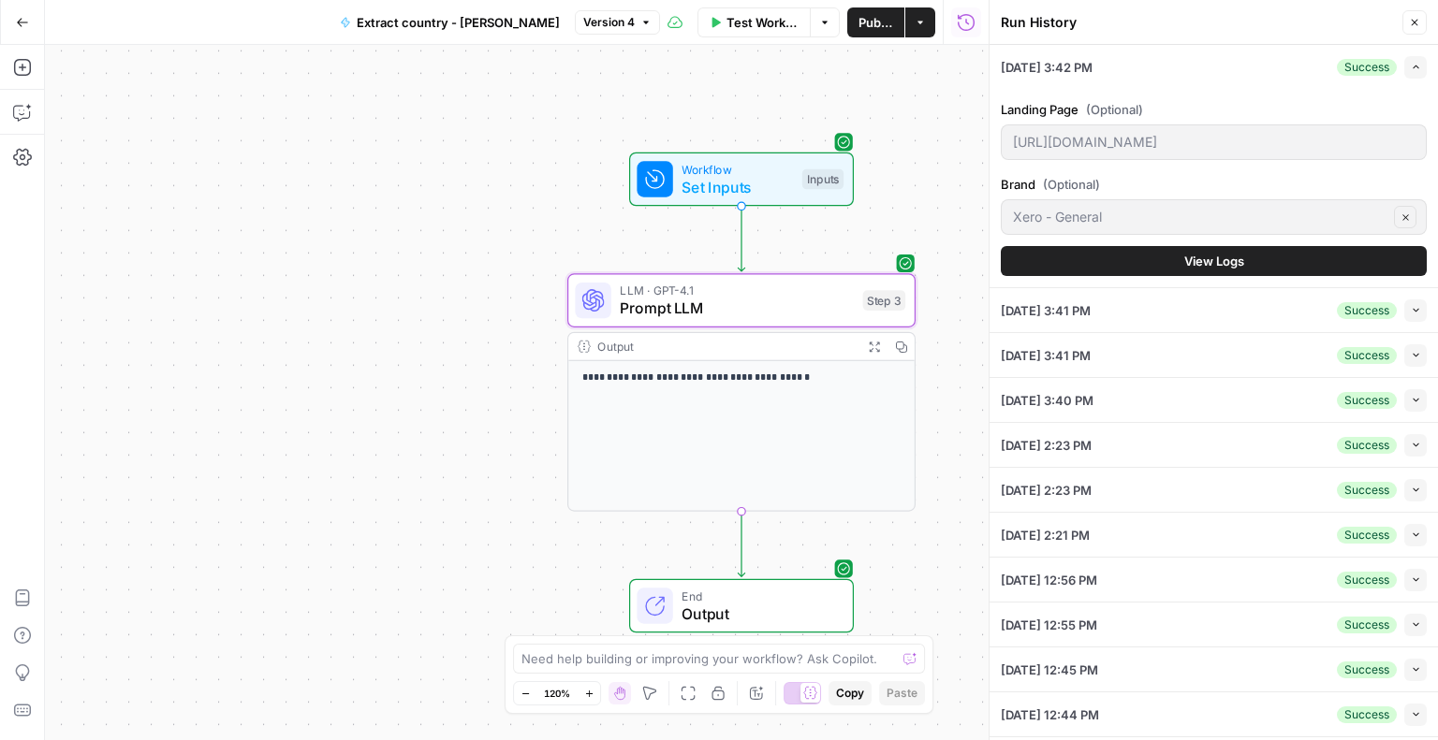
click at [815, 358] on div "Output Expand Output Copy" at bounding box center [741, 347] width 346 height 28
click at [657, 381] on p "**********" at bounding box center [741, 379] width 319 height 17
click at [588, 349] on icon at bounding box center [584, 346] width 12 height 11
click at [729, 387] on div "**********" at bounding box center [741, 436] width 346 height 150
click at [719, 366] on div "**********" at bounding box center [741, 436] width 346 height 150
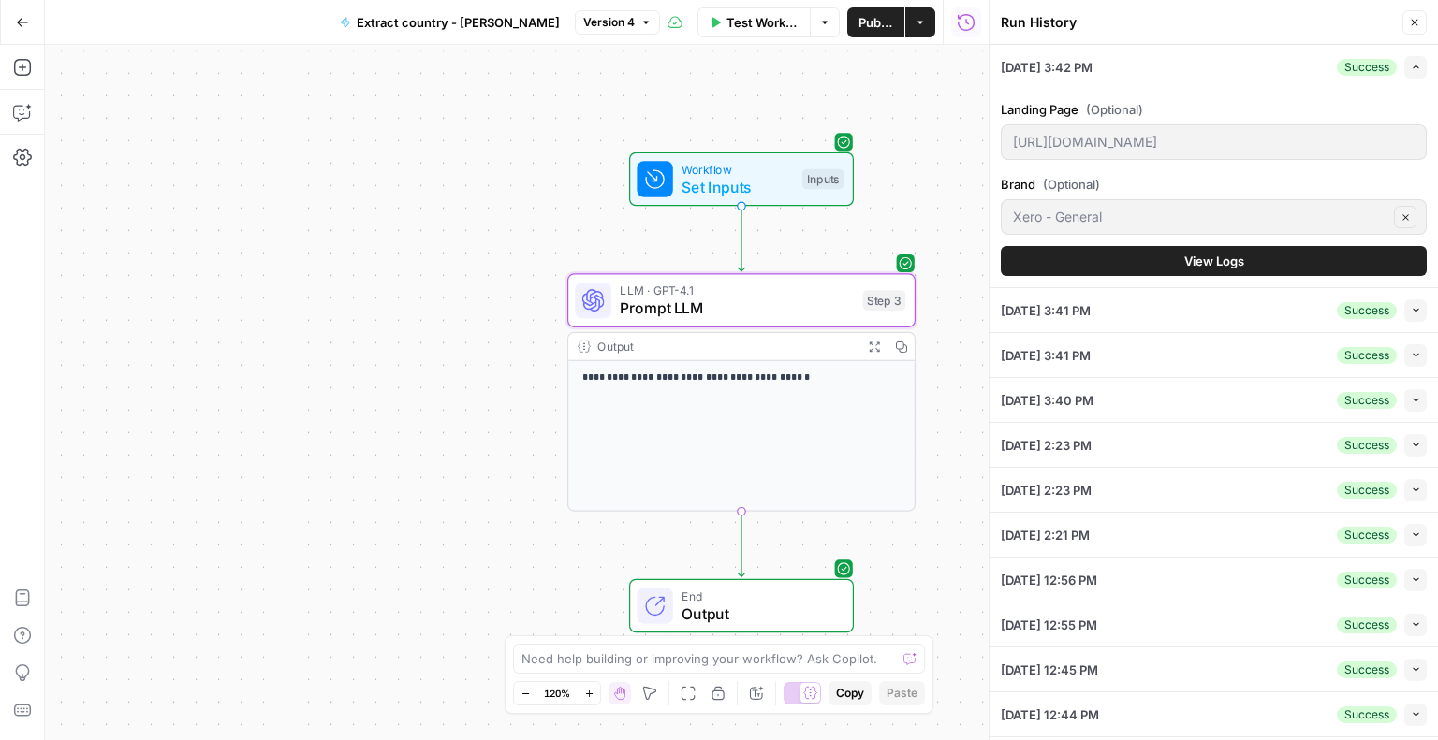
click at [719, 366] on div "**********" at bounding box center [741, 436] width 346 height 150
click at [705, 373] on p "**********" at bounding box center [741, 379] width 319 height 17
click at [650, 304] on span "Prompt LLM" at bounding box center [737, 309] width 234 height 22
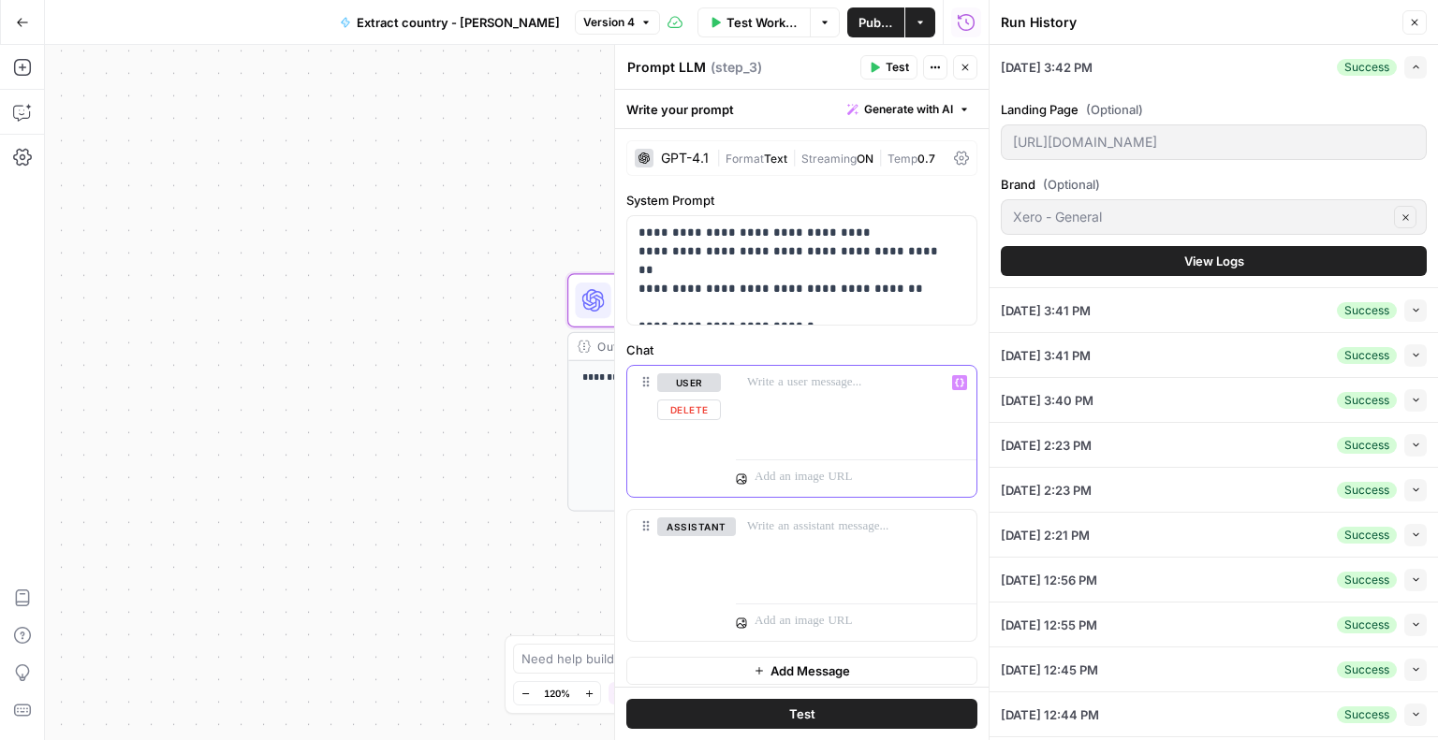
click at [778, 390] on p at bounding box center [856, 382] width 218 height 19
click at [711, 269] on p "**********" at bounding box center [794, 271] width 313 height 94
copy p "**********"
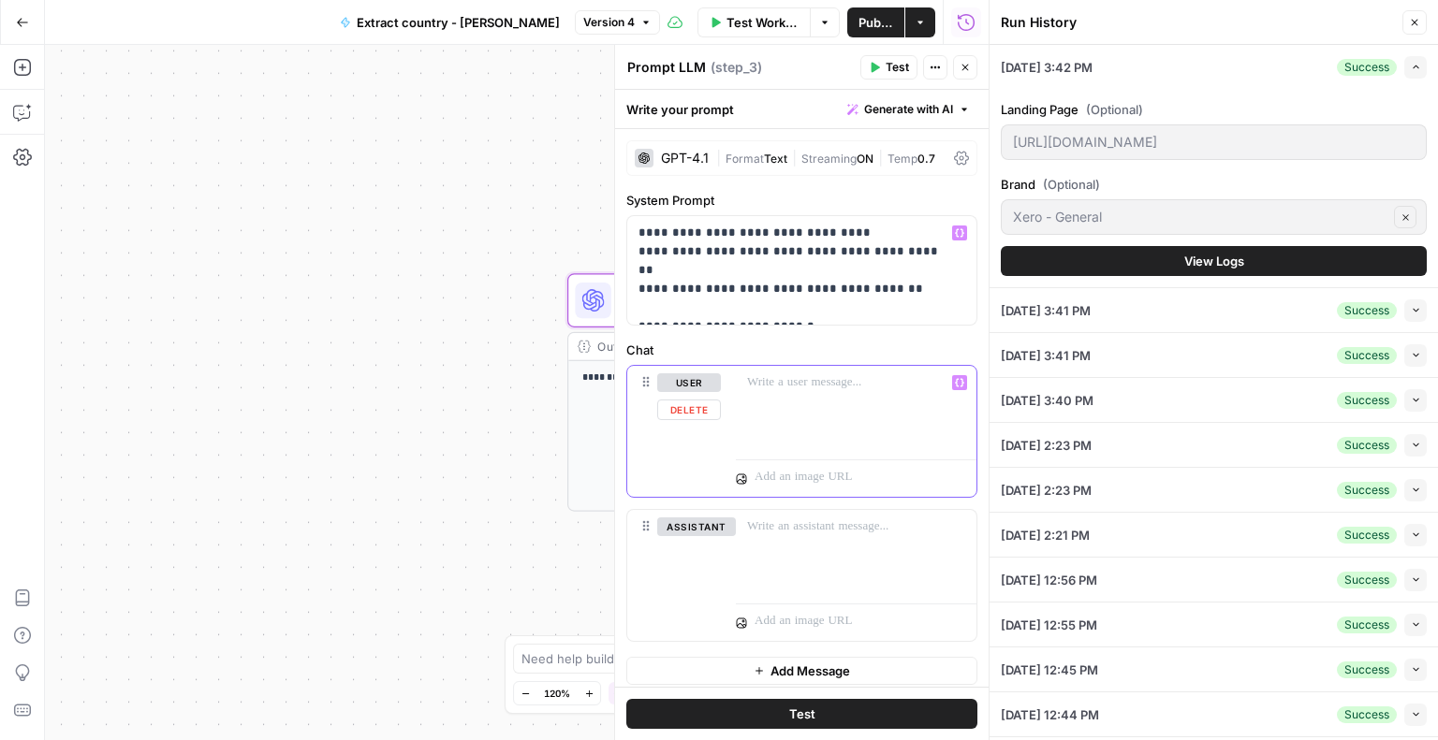
click at [746, 410] on div at bounding box center [856, 409] width 241 height 86
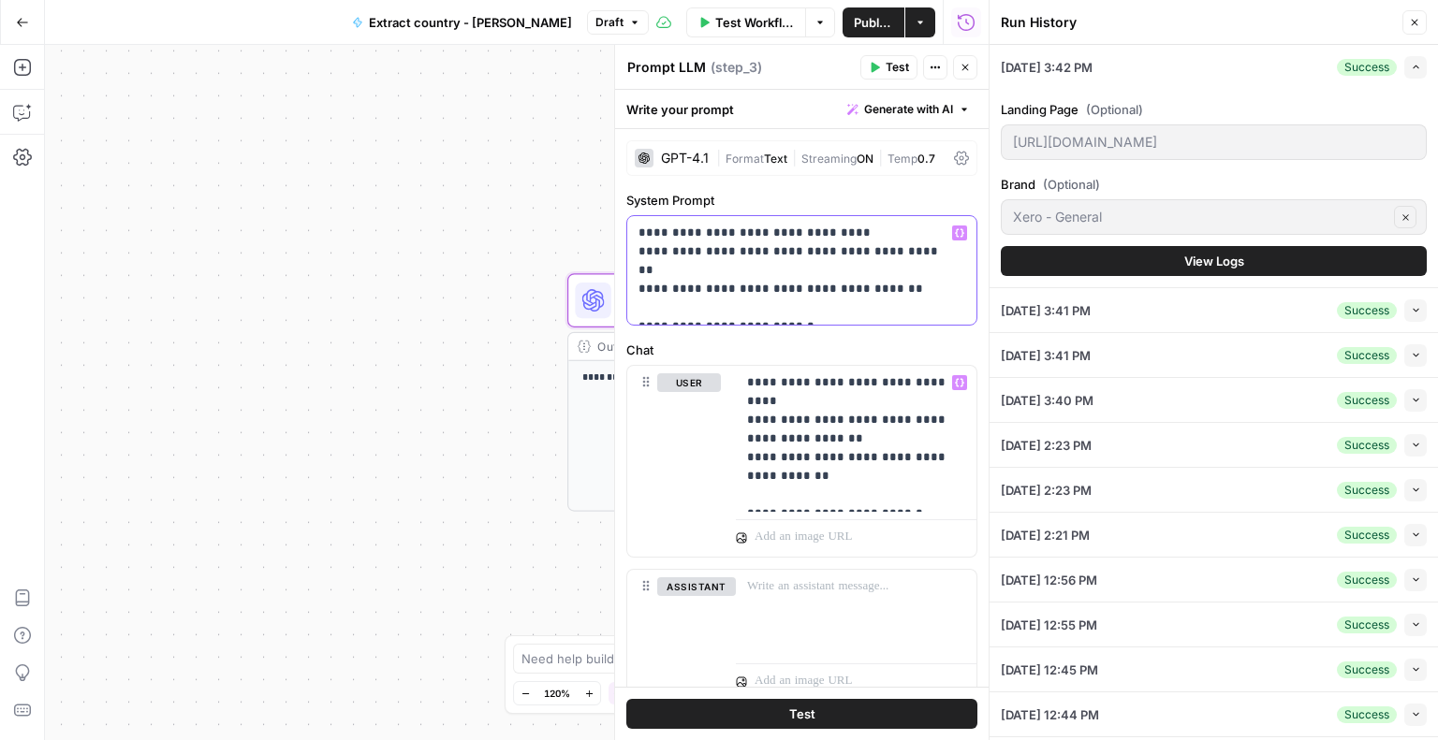
click at [681, 261] on p "**********" at bounding box center [794, 271] width 313 height 94
click at [808, 232] on p "**********" at bounding box center [794, 271] width 313 height 94
drag, startPoint x: 808, startPoint y: 232, endPoint x: 826, endPoint y: 232, distance: 17.8
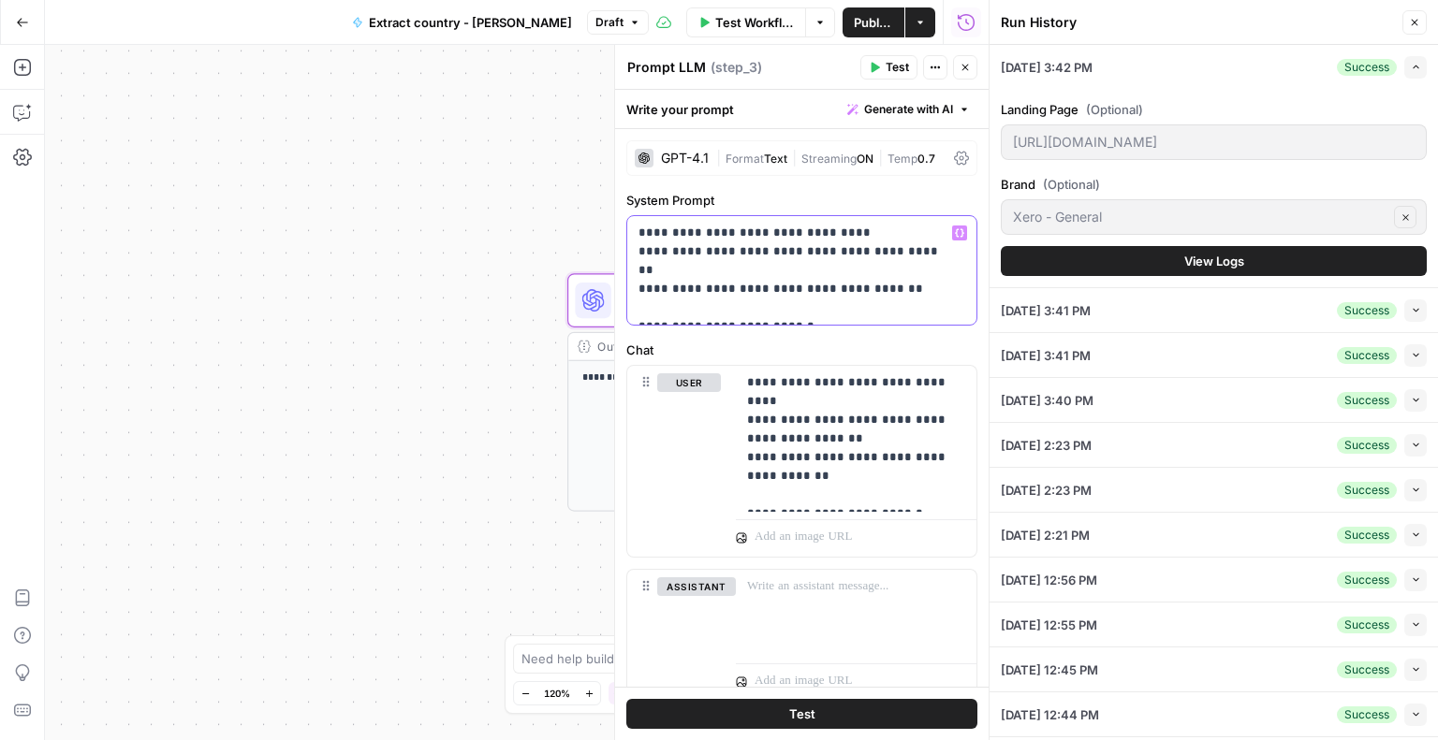
click at [826, 232] on p "**********" at bounding box center [794, 271] width 313 height 94
click at [840, 231] on p "**********" at bounding box center [794, 271] width 313 height 94
click at [955, 231] on icon "button" at bounding box center [959, 232] width 9 height 9
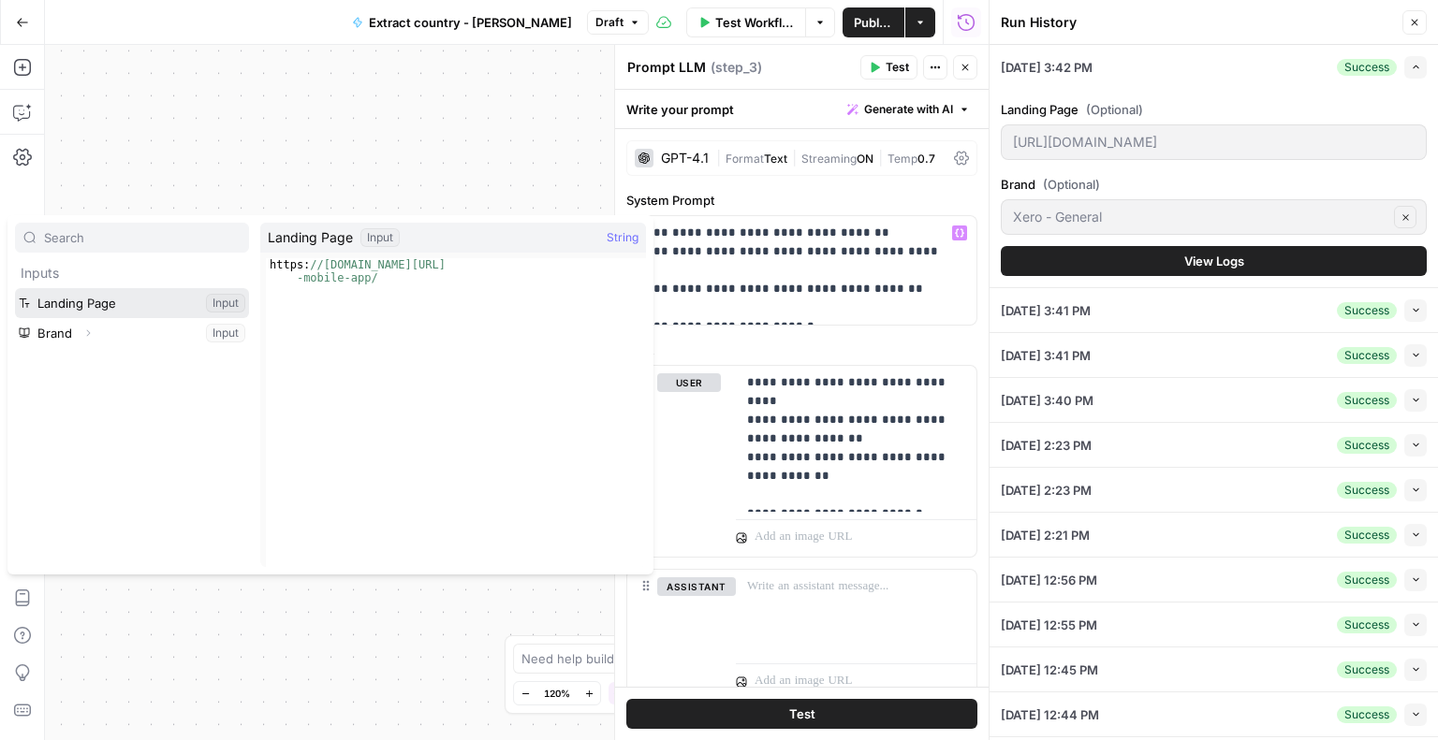
click at [100, 299] on button "Select variable Landing Page" at bounding box center [132, 303] width 234 height 30
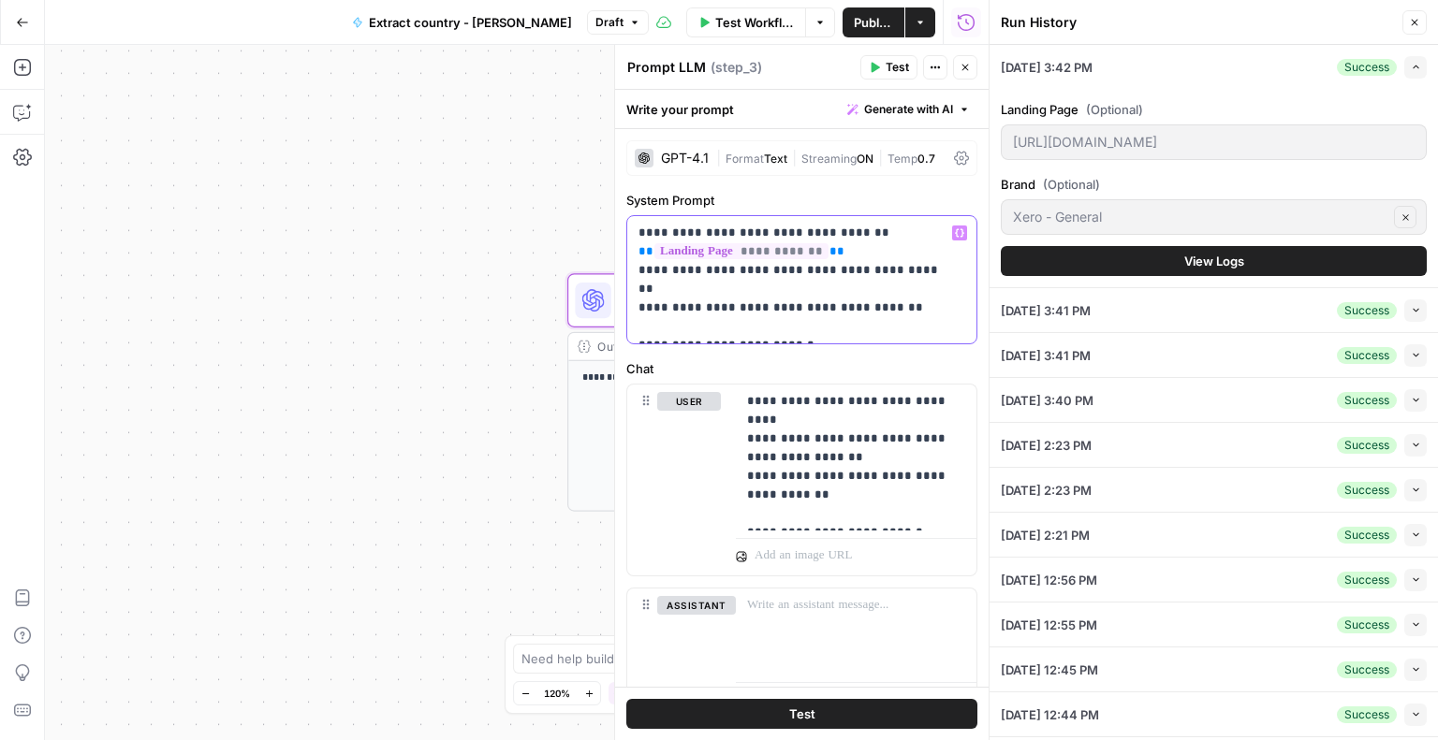
drag, startPoint x: 943, startPoint y: 272, endPoint x: 616, endPoint y: 276, distance: 327.6
click at [616, 276] on div "**********" at bounding box center [801, 392] width 374 height 695
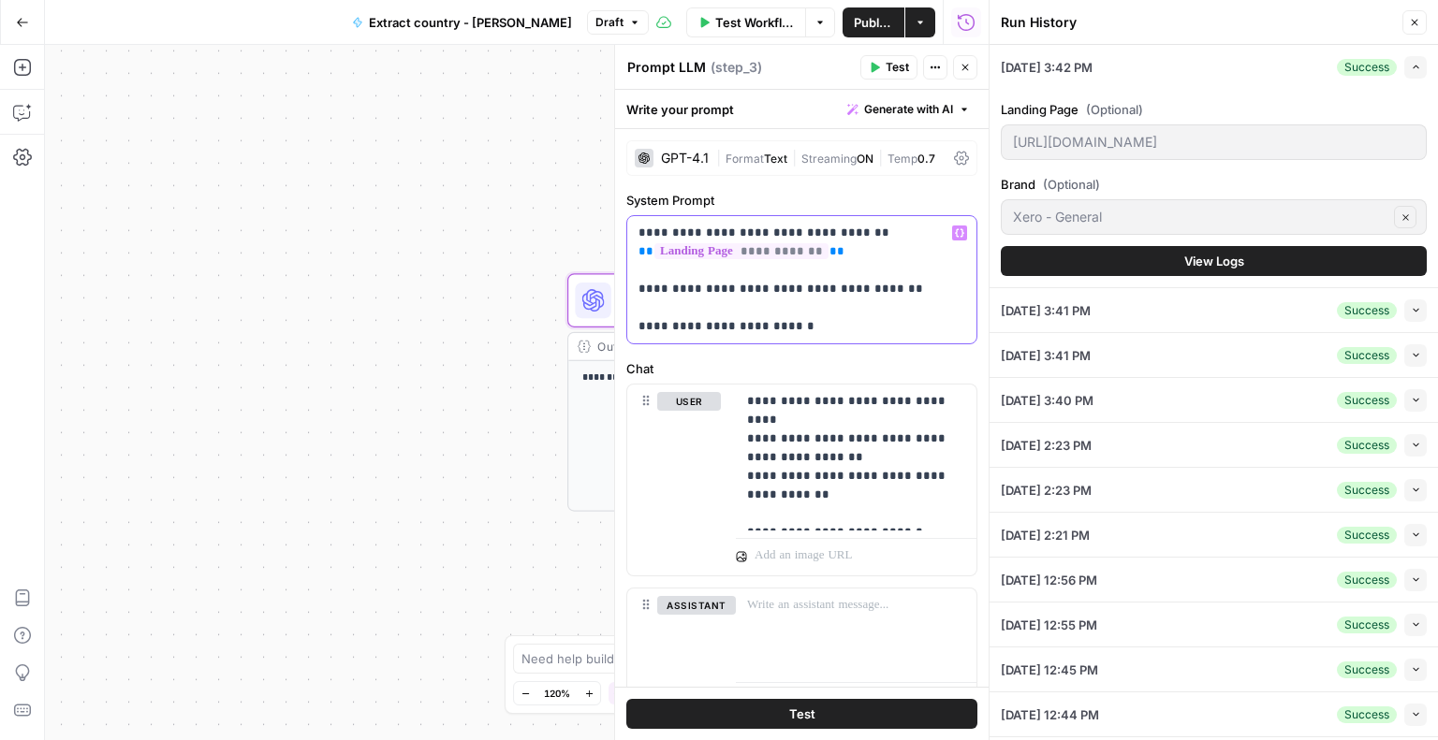
click at [742, 320] on p "**********" at bounding box center [794, 280] width 313 height 112
click at [812, 460] on p "**********" at bounding box center [849, 457] width 204 height 131
drag, startPoint x: 804, startPoint y: 329, endPoint x: 636, endPoint y: 212, distance: 204.9
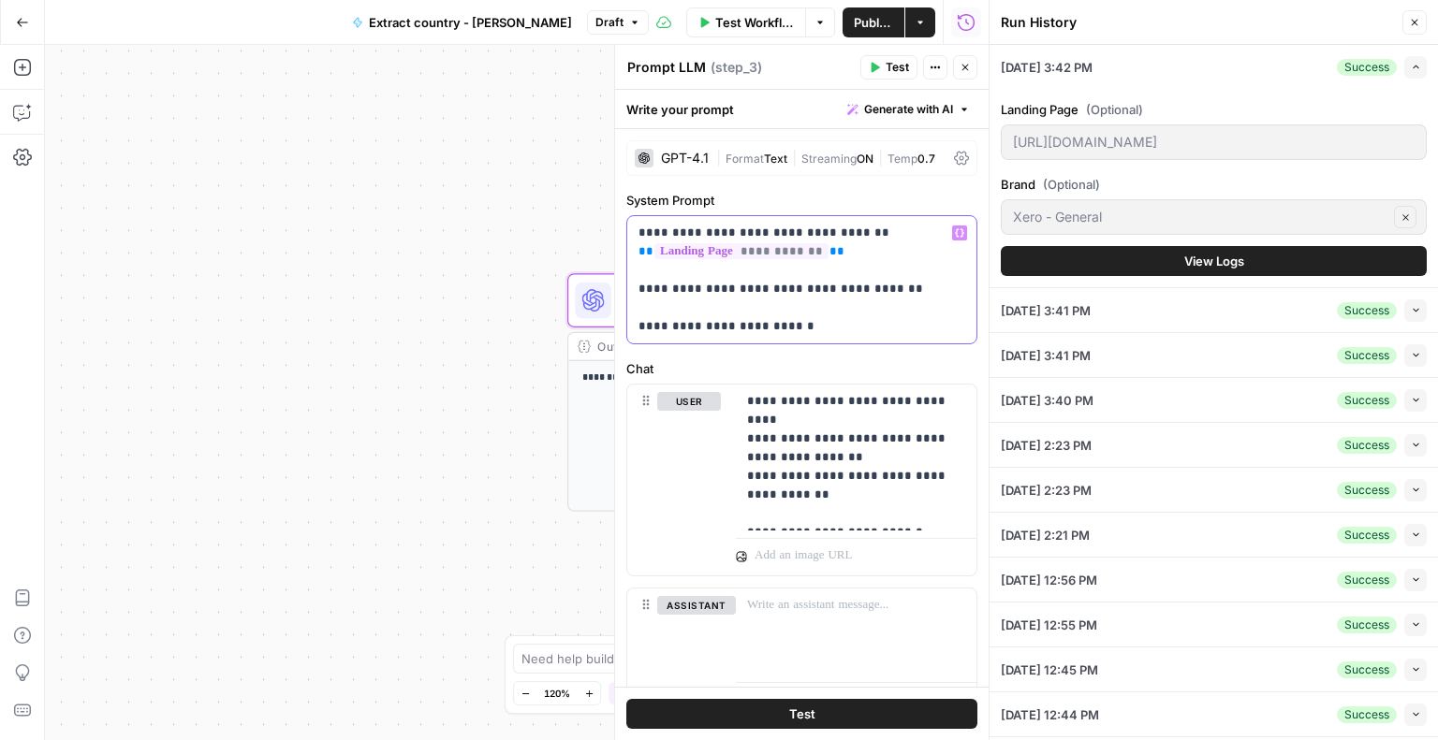
click at [636, 212] on div "**********" at bounding box center [801, 268] width 351 height 154
copy p "**********"
click at [775, 460] on p "**********" at bounding box center [849, 457] width 204 height 131
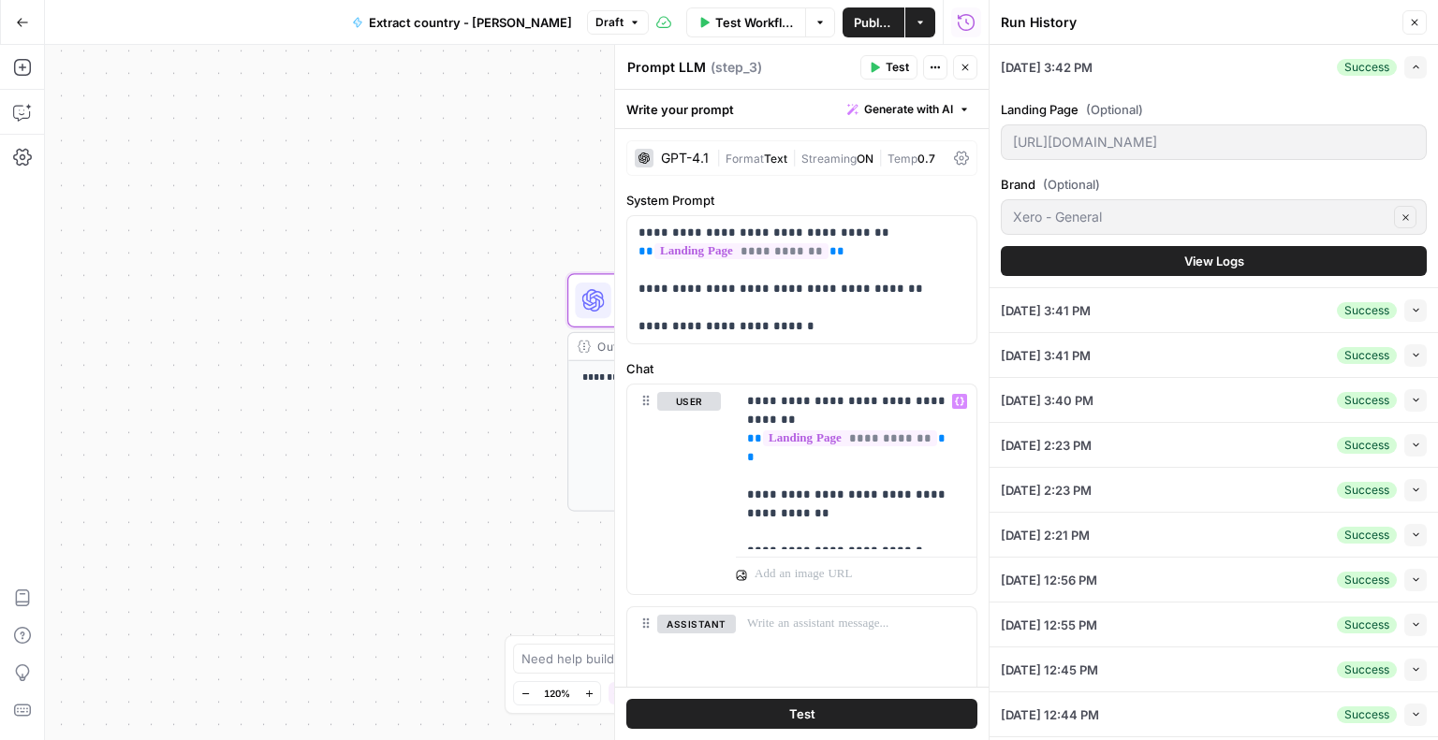
click at [775, 715] on button "Test" at bounding box center [801, 714] width 351 height 30
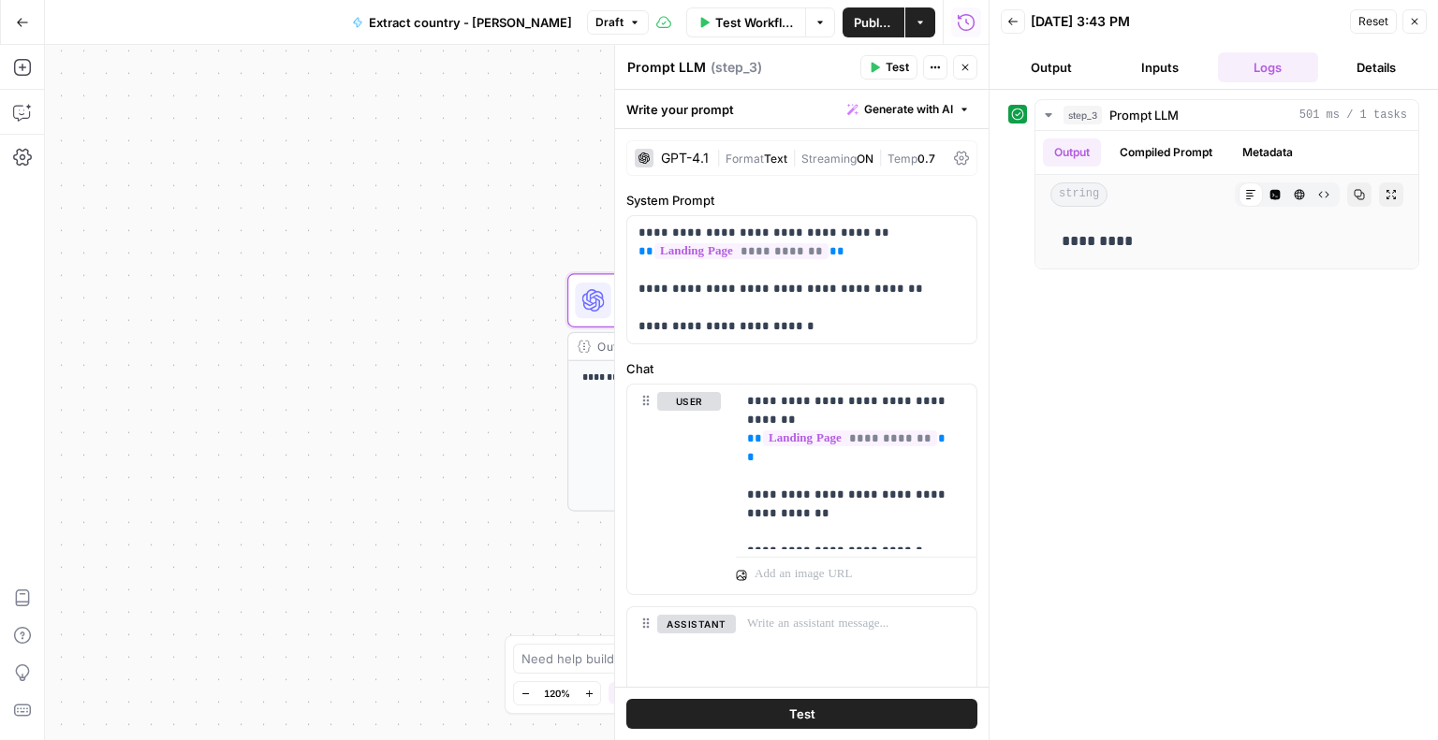
click at [854, 29] on span "Publish" at bounding box center [873, 22] width 39 height 19
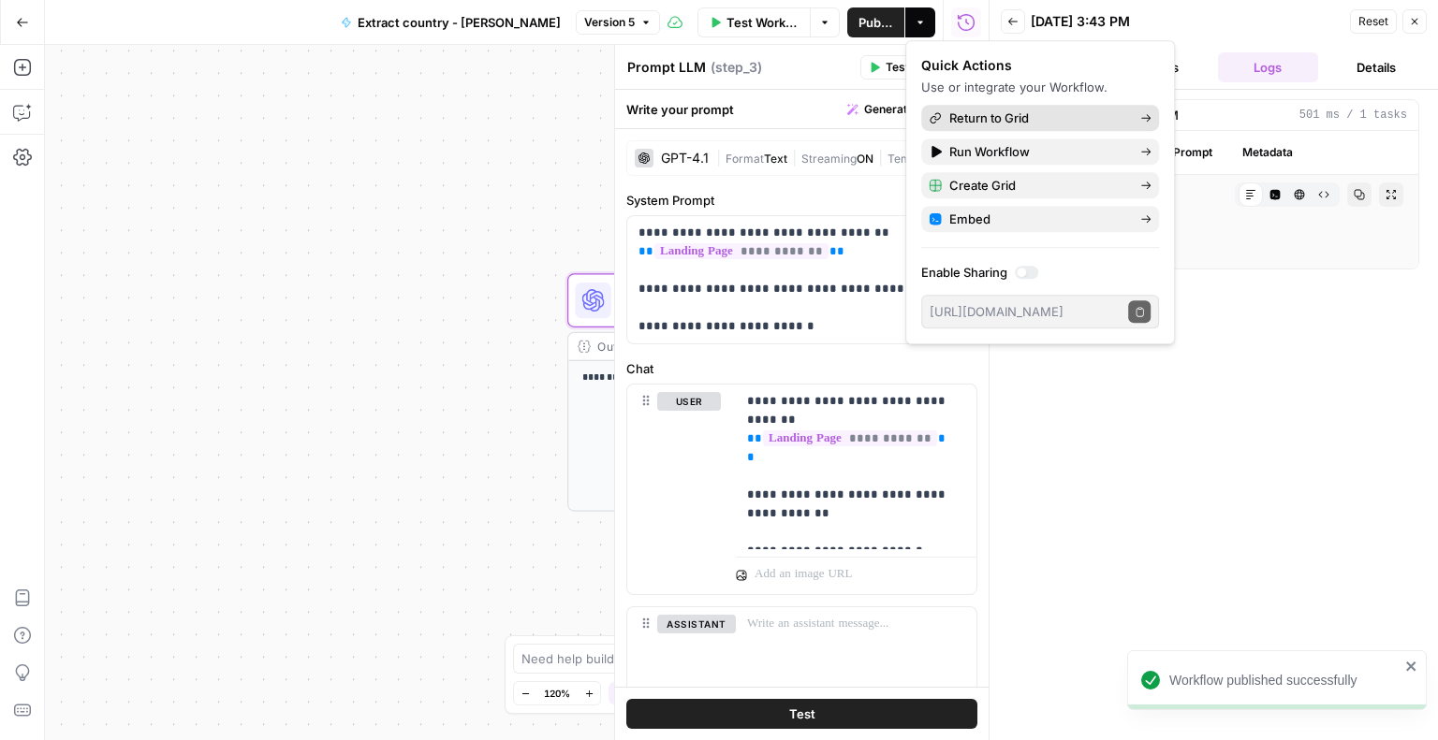
click at [963, 118] on span "Return to Grid" at bounding box center [1037, 118] width 176 height 19
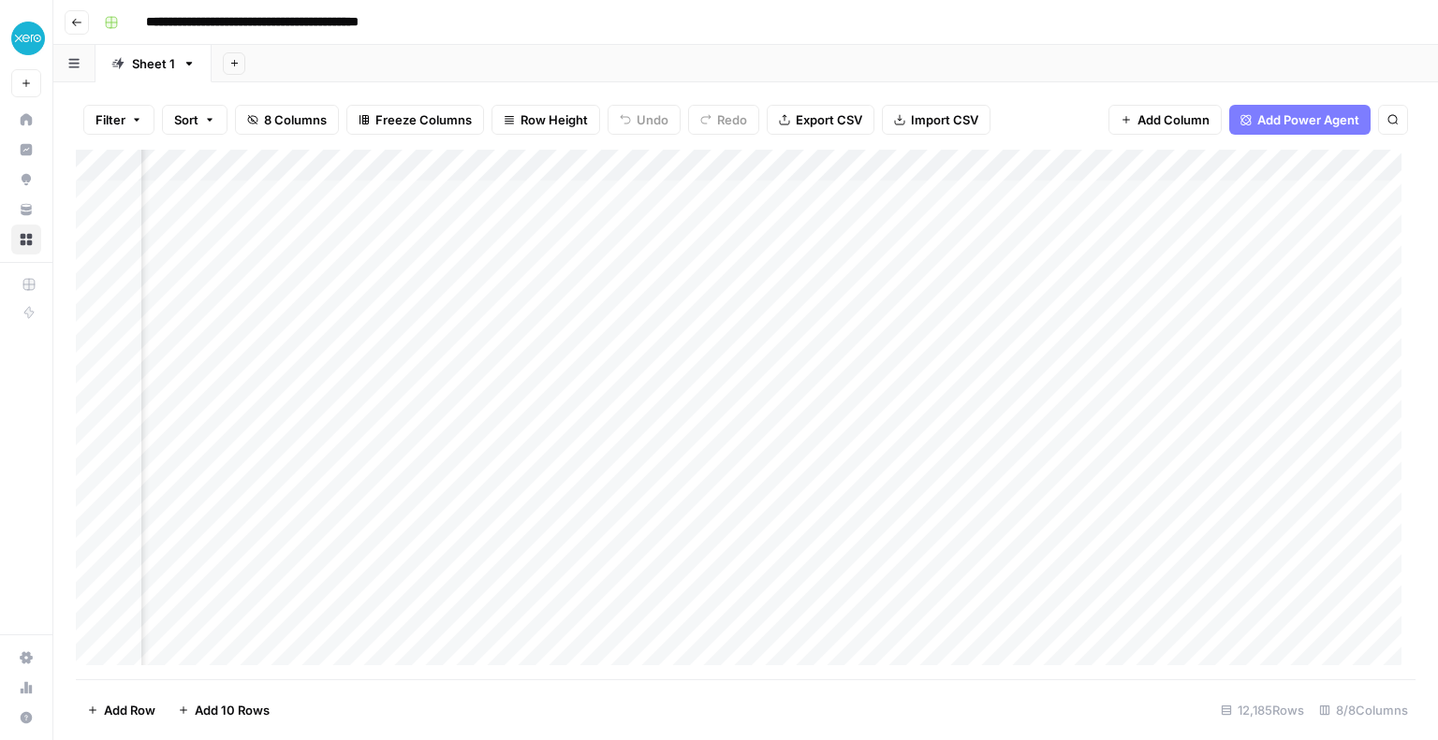
scroll to position [0, 499]
click at [1102, 196] on div "Add Column" at bounding box center [745, 415] width 1339 height 530
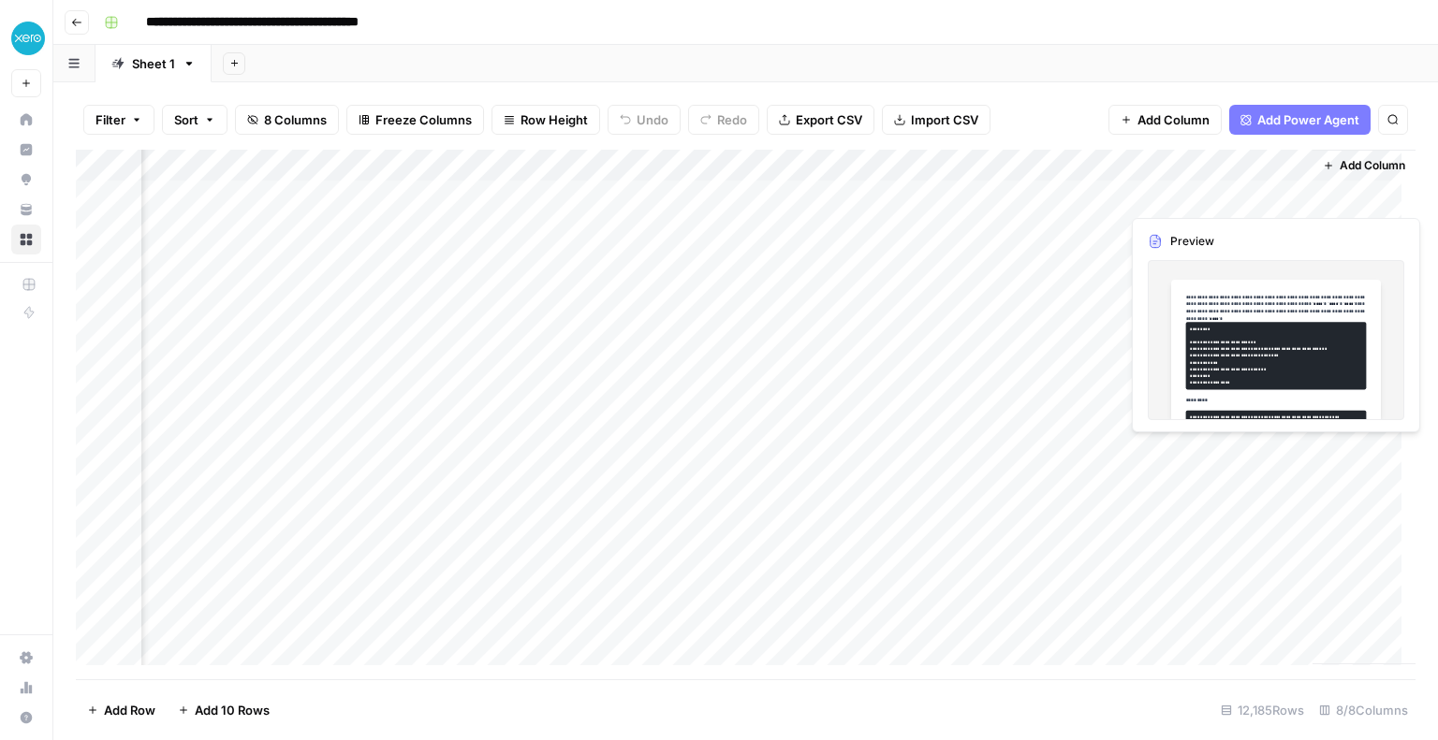
click at [1161, 198] on div "Add Column" at bounding box center [745, 415] width 1339 height 530
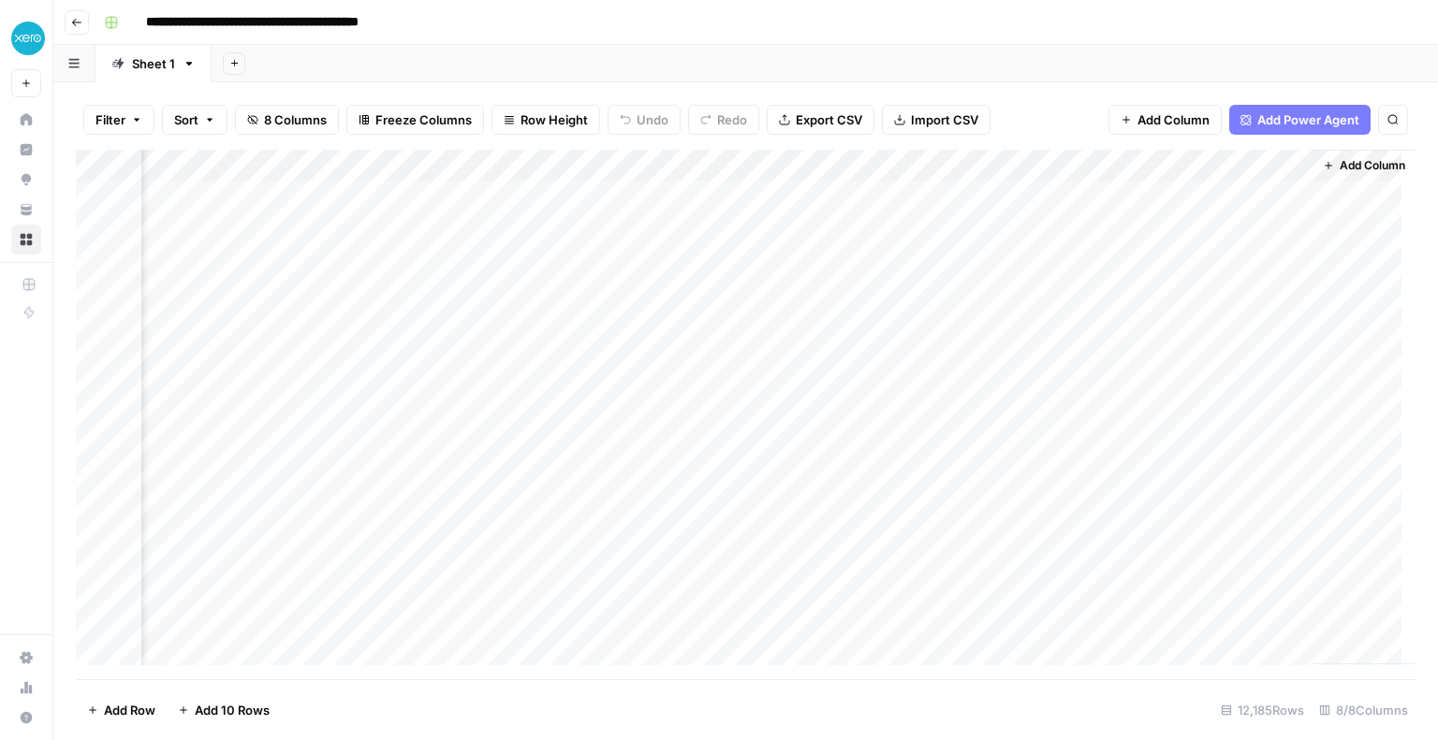
click at [1207, 289] on div "Add Column" at bounding box center [745, 415] width 1339 height 530
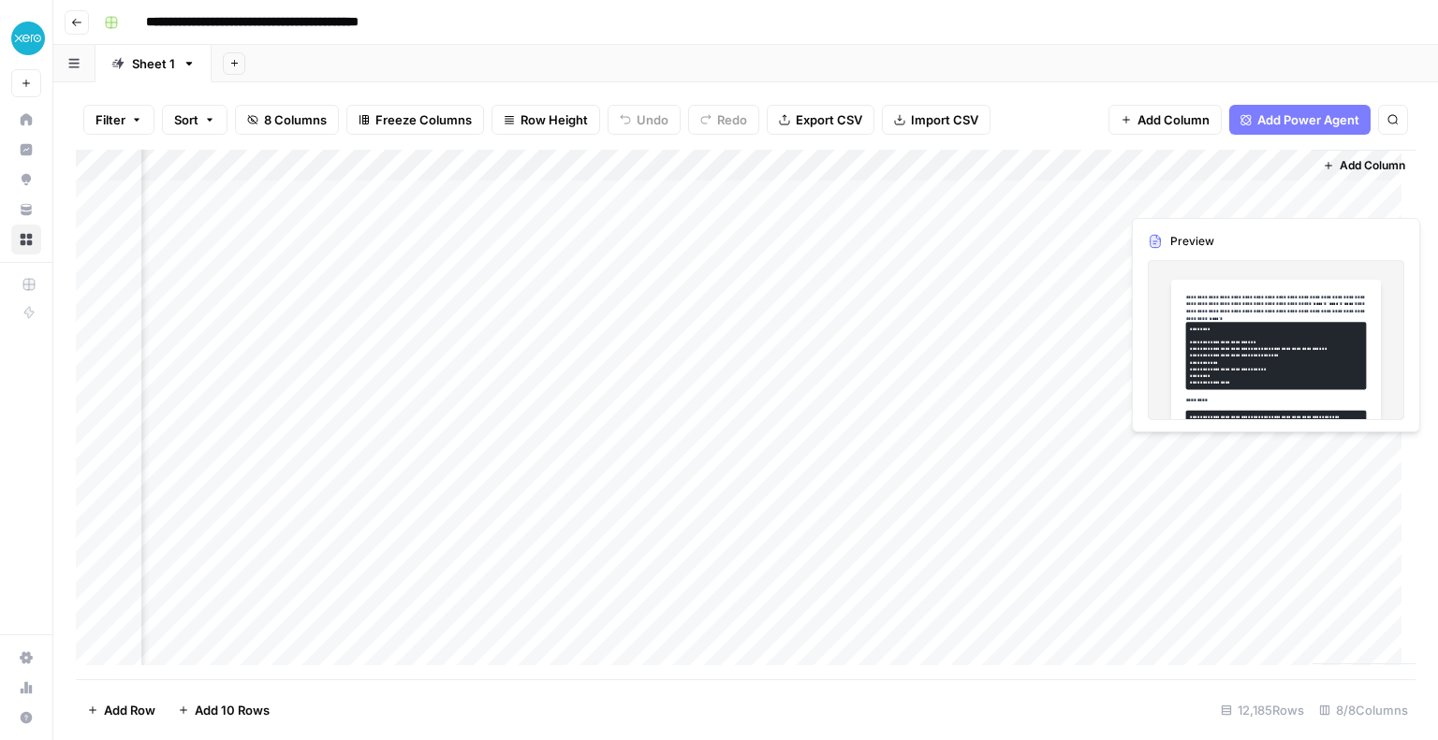
click at [1183, 251] on div "Add Column" at bounding box center [745, 415] width 1339 height 530
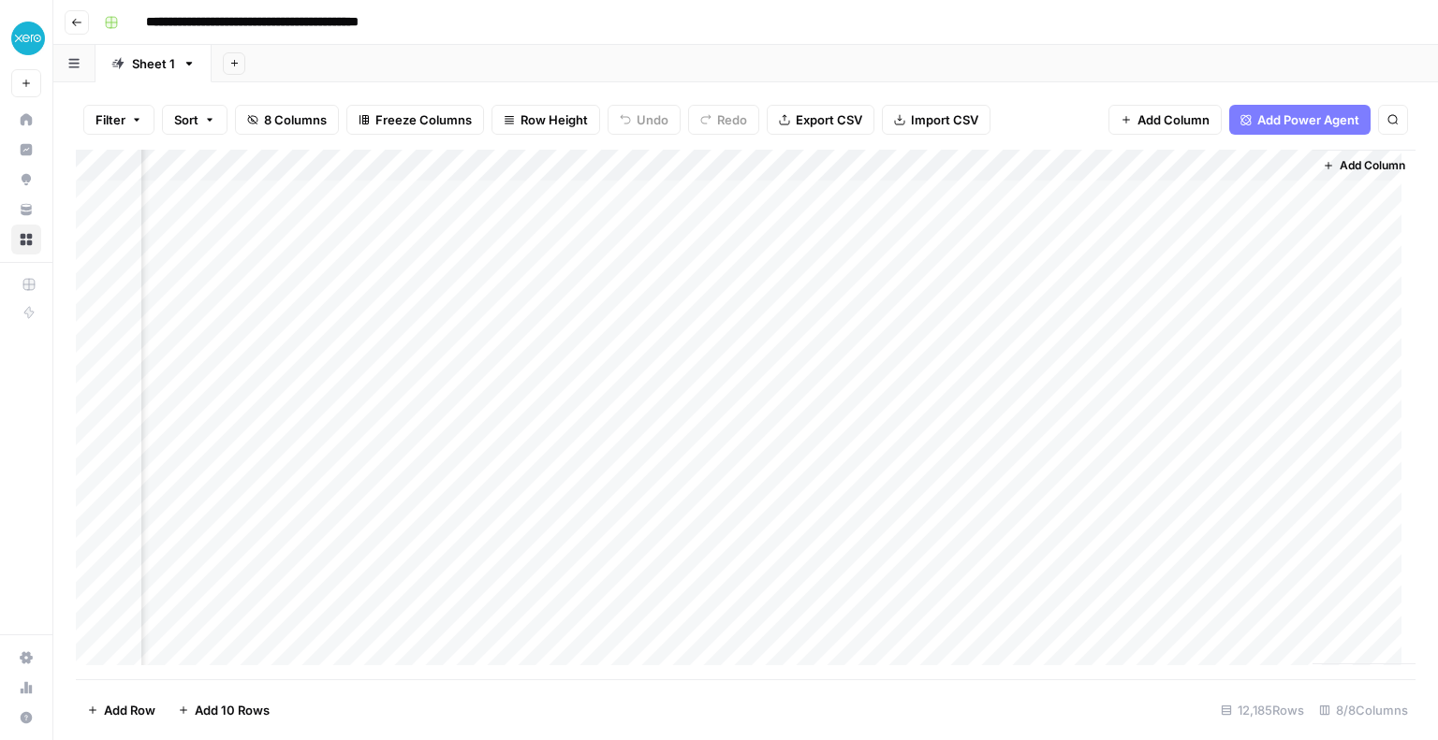
click at [1173, 190] on div "Add Column" at bounding box center [745, 415] width 1339 height 530
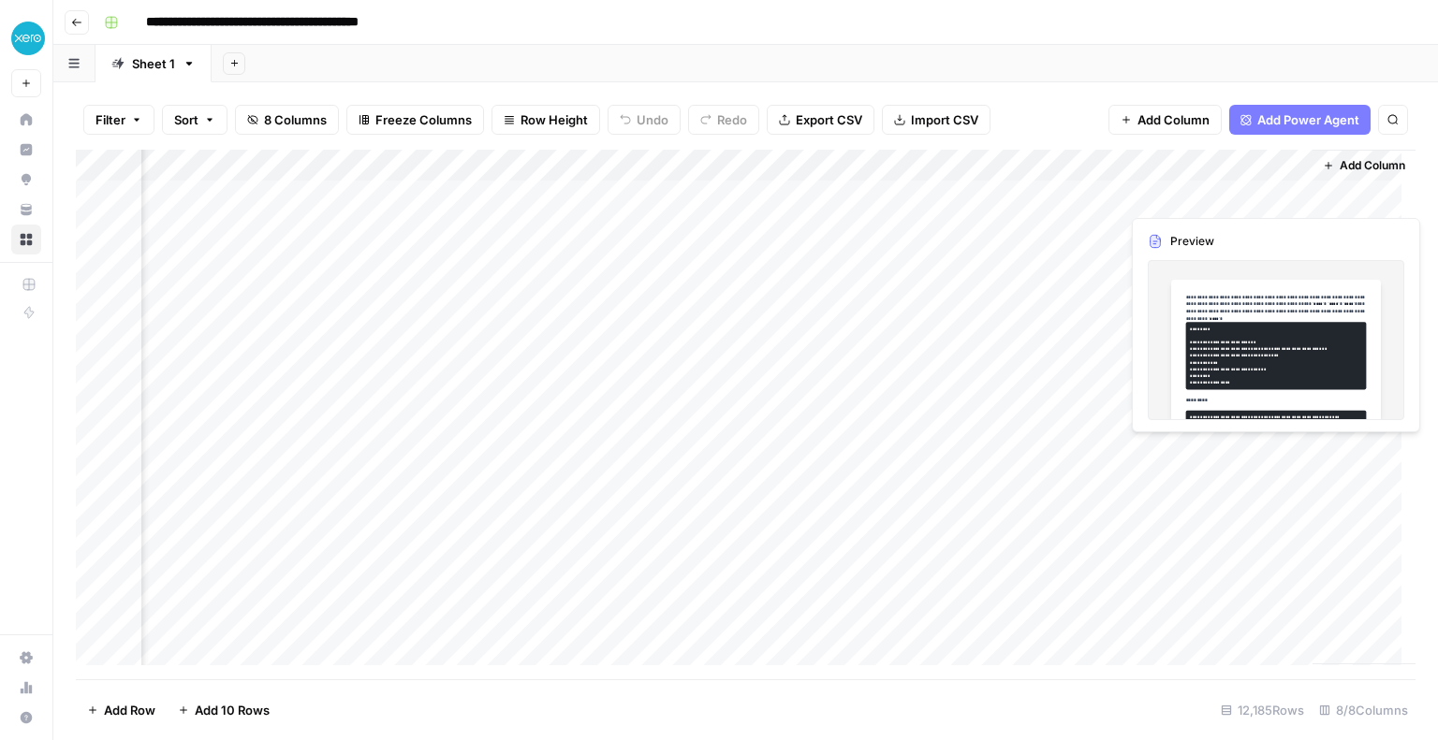
click at [1173, 190] on div "Add Column" at bounding box center [745, 415] width 1339 height 530
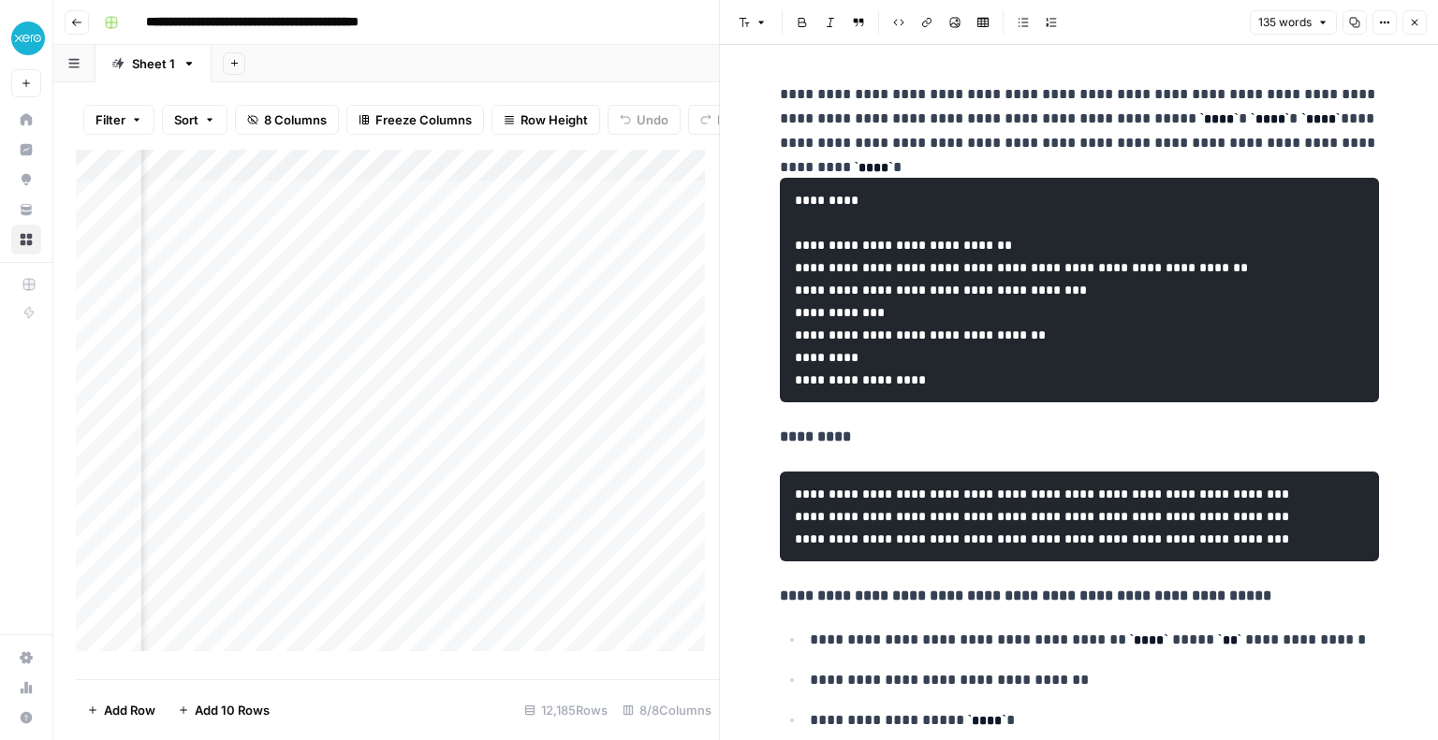
click at [1411, 25] on icon "button" at bounding box center [1414, 22] width 11 height 11
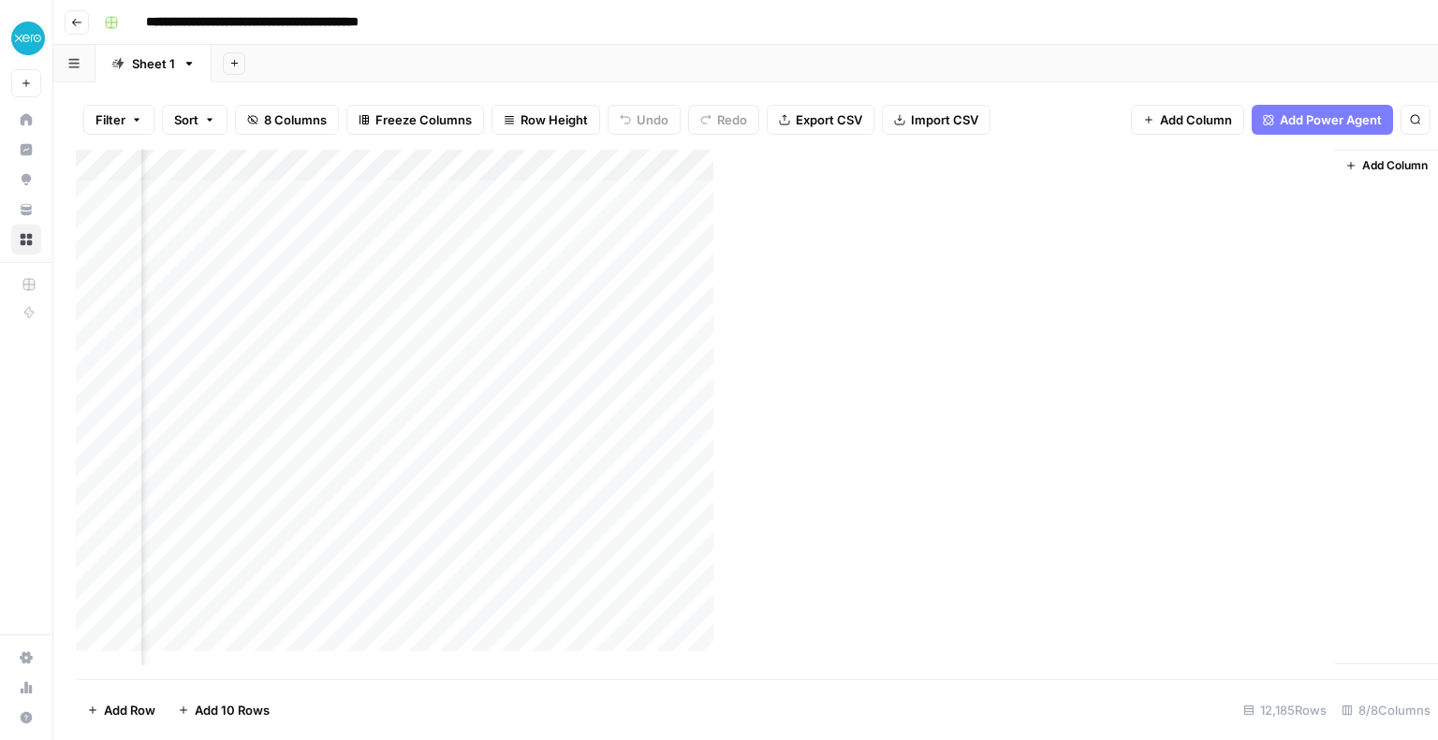
scroll to position [0, 476]
click at [1108, 164] on div "Add Column" at bounding box center [745, 415] width 1339 height 530
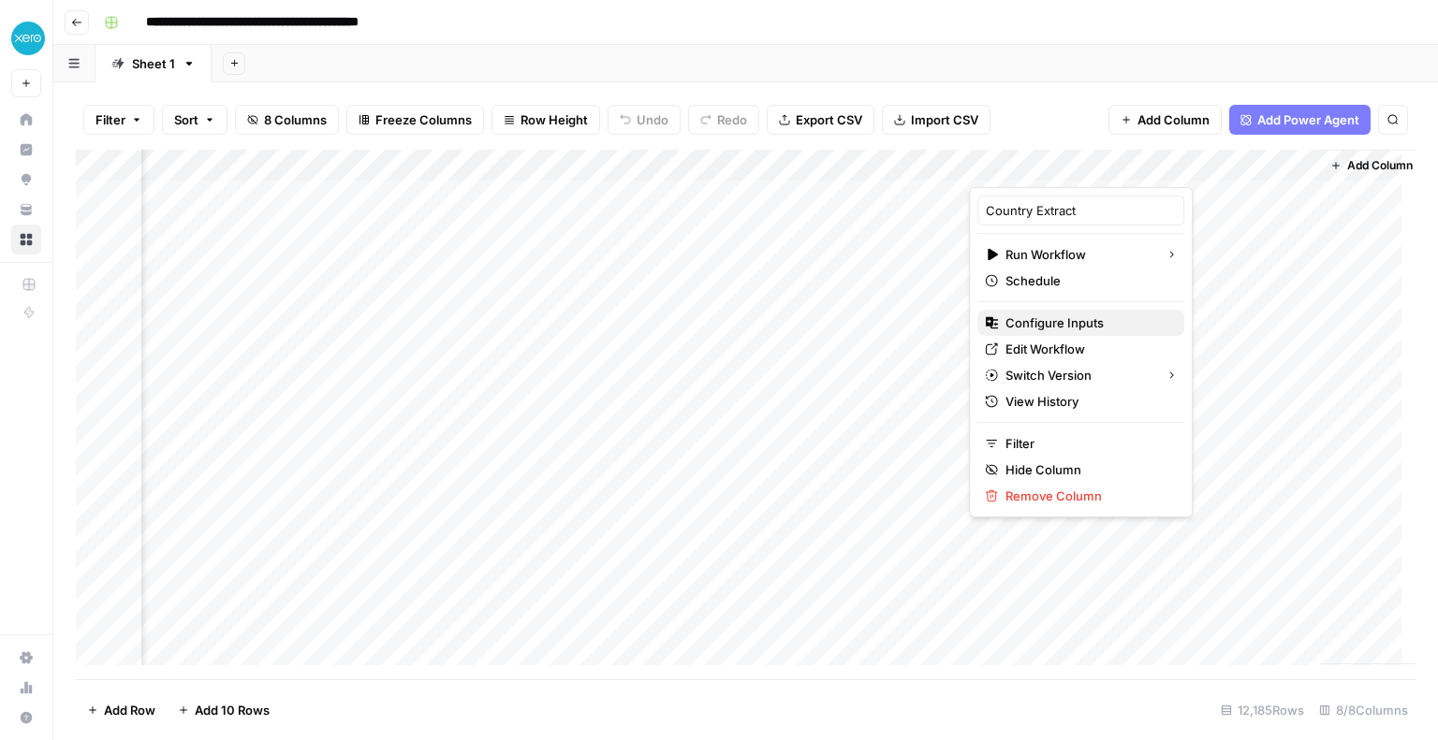
click at [1045, 314] on span "Configure Inputs" at bounding box center [1087, 323] width 164 height 19
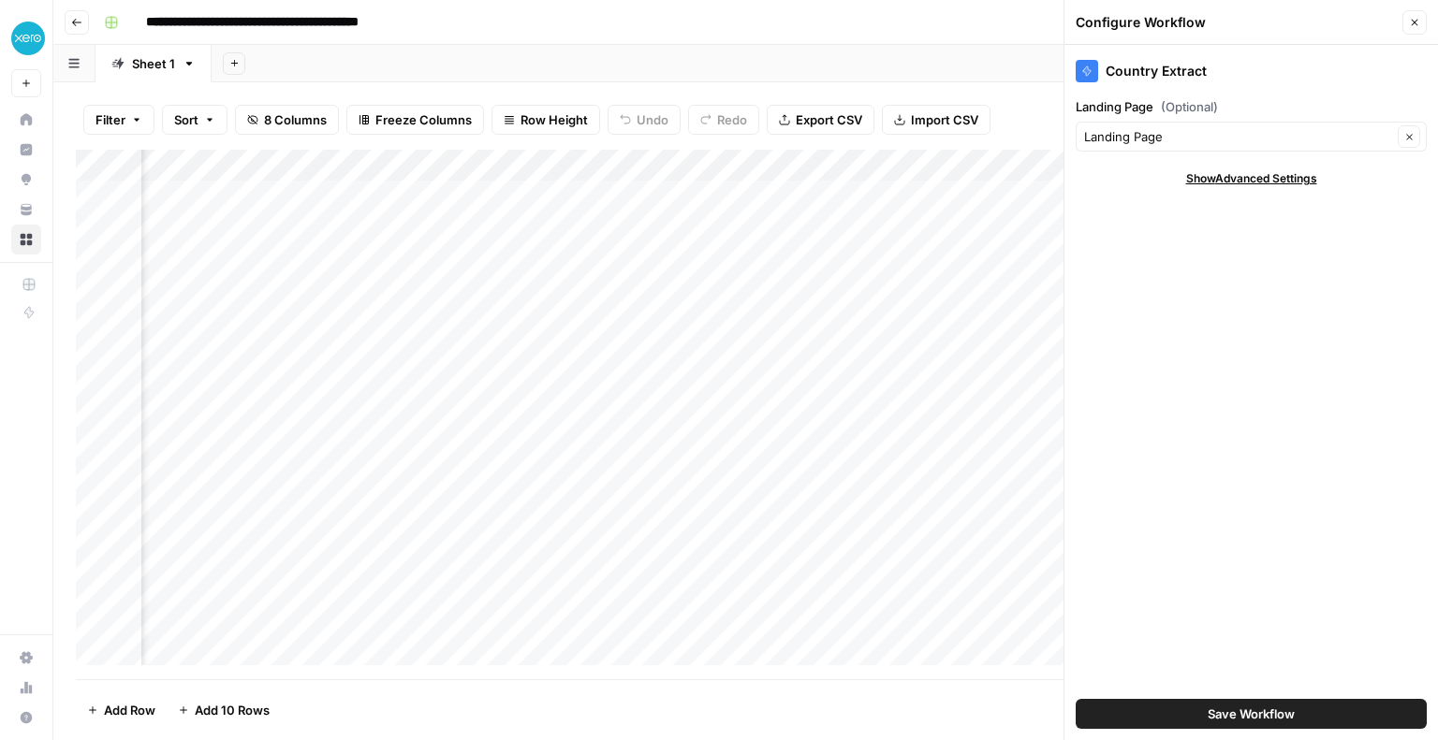
click at [1285, 149] on div "Landing Page Clear" at bounding box center [1250, 137] width 351 height 30
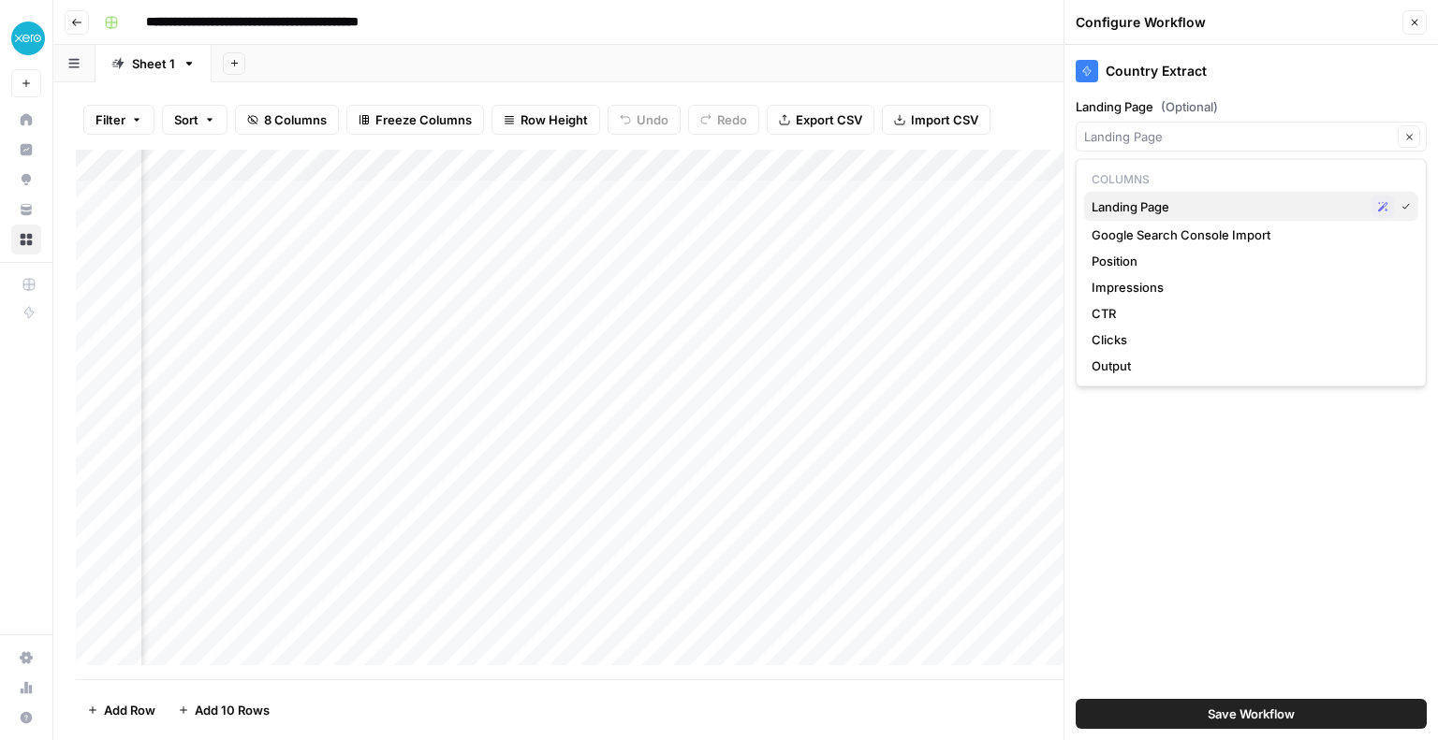
click at [1172, 201] on span "Landing Page" at bounding box center [1227, 206] width 272 height 19
type input "Landing Page"
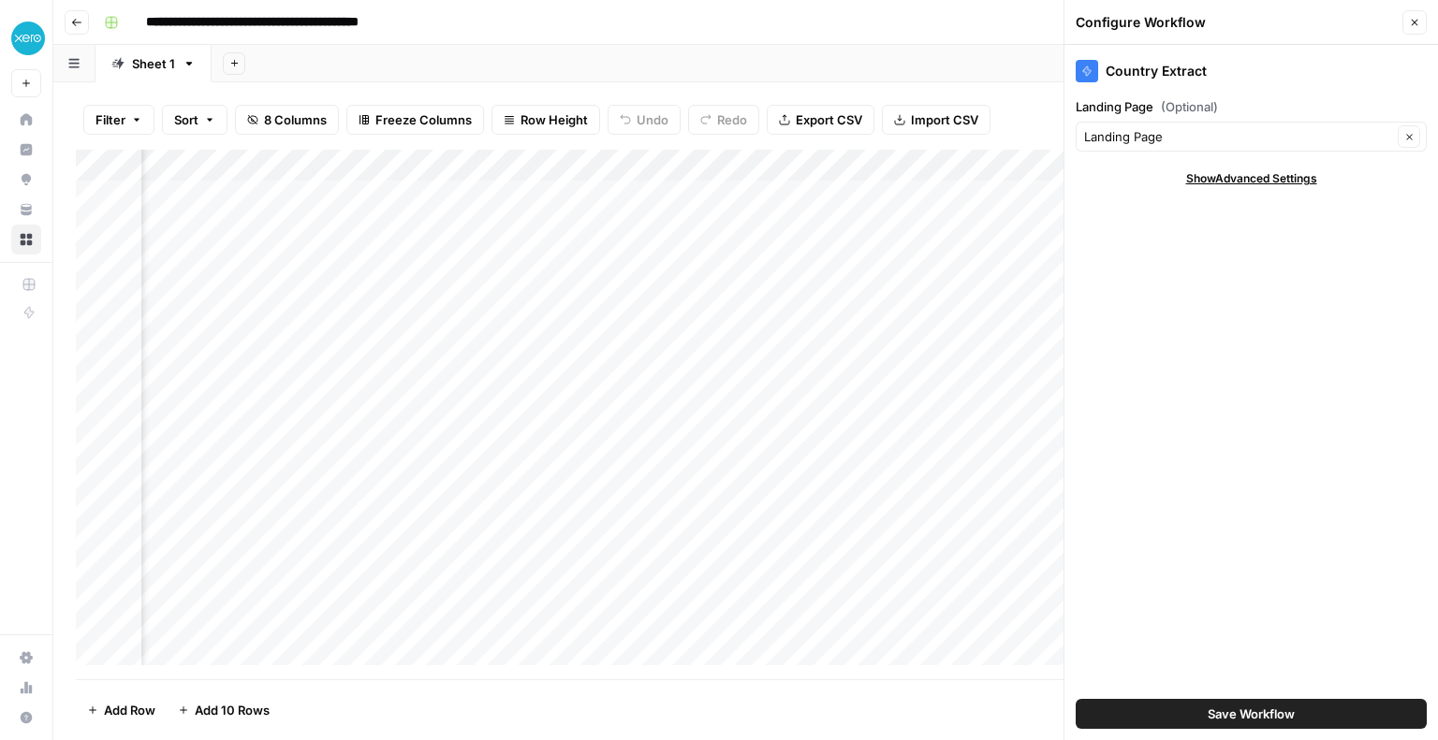
click at [1233, 181] on span "Show Advanced Settings" at bounding box center [1251, 178] width 131 height 17
click at [1221, 227] on input "Version" at bounding box center [1241, 234] width 314 height 19
click at [1169, 299] on span "Version 2" at bounding box center [1247, 304] width 312 height 19
type input "Version 2"
click at [1185, 138] on input "Landing Page (Optional)" at bounding box center [1238, 136] width 308 height 19
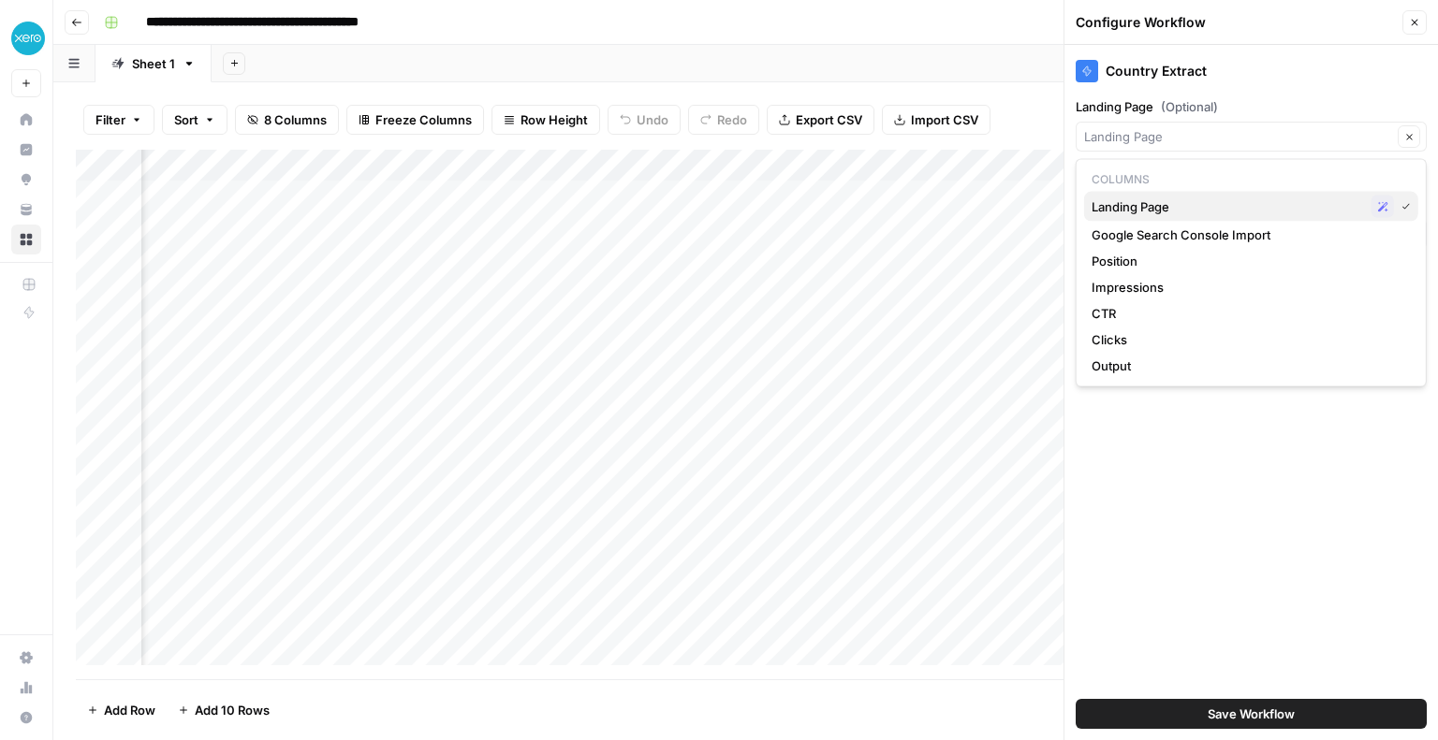
click at [1183, 208] on span "Landing Page" at bounding box center [1227, 206] width 272 height 19
type input "Landing Page"
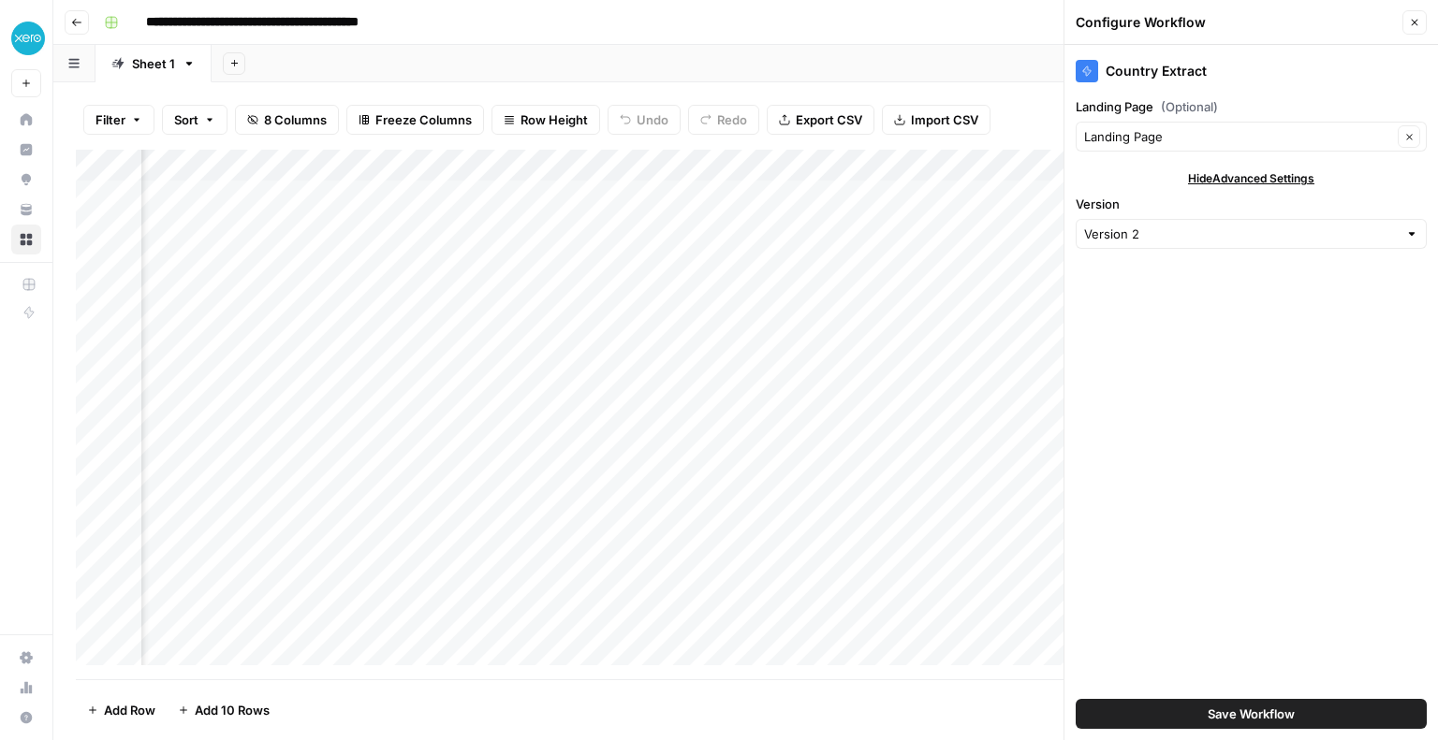
click at [1214, 381] on div "Country Extract Landing Page (Optional) Landing Page Clear Hide Advanced Settin…" at bounding box center [1250, 392] width 373 height 695
click at [1273, 714] on span "Save Workflow" at bounding box center [1250, 714] width 87 height 19
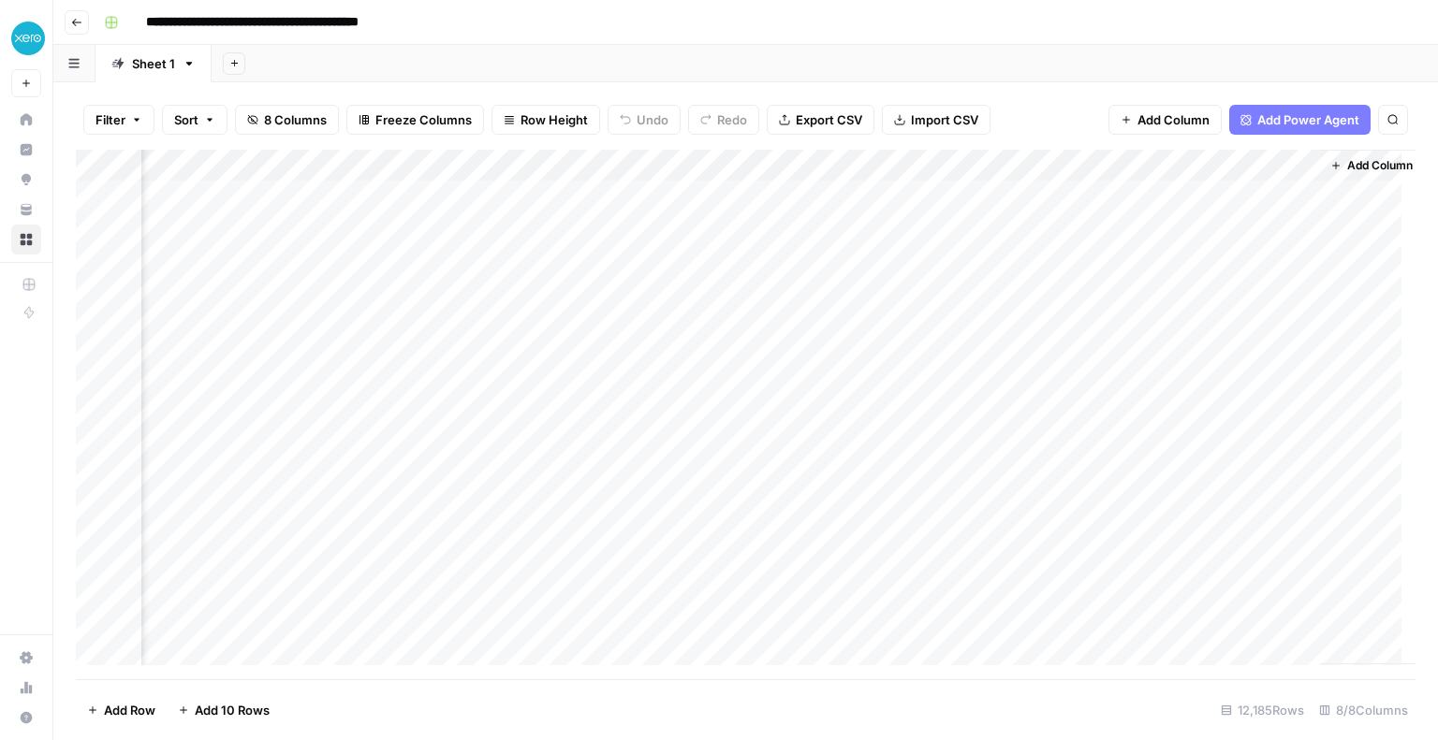
click at [985, 227] on div "Add Column" at bounding box center [745, 415] width 1339 height 530
click at [1299, 168] on div "Add Column" at bounding box center [745, 415] width 1339 height 530
click at [1221, 354] on span "Remove Column" at bounding box center [1269, 349] width 164 height 19
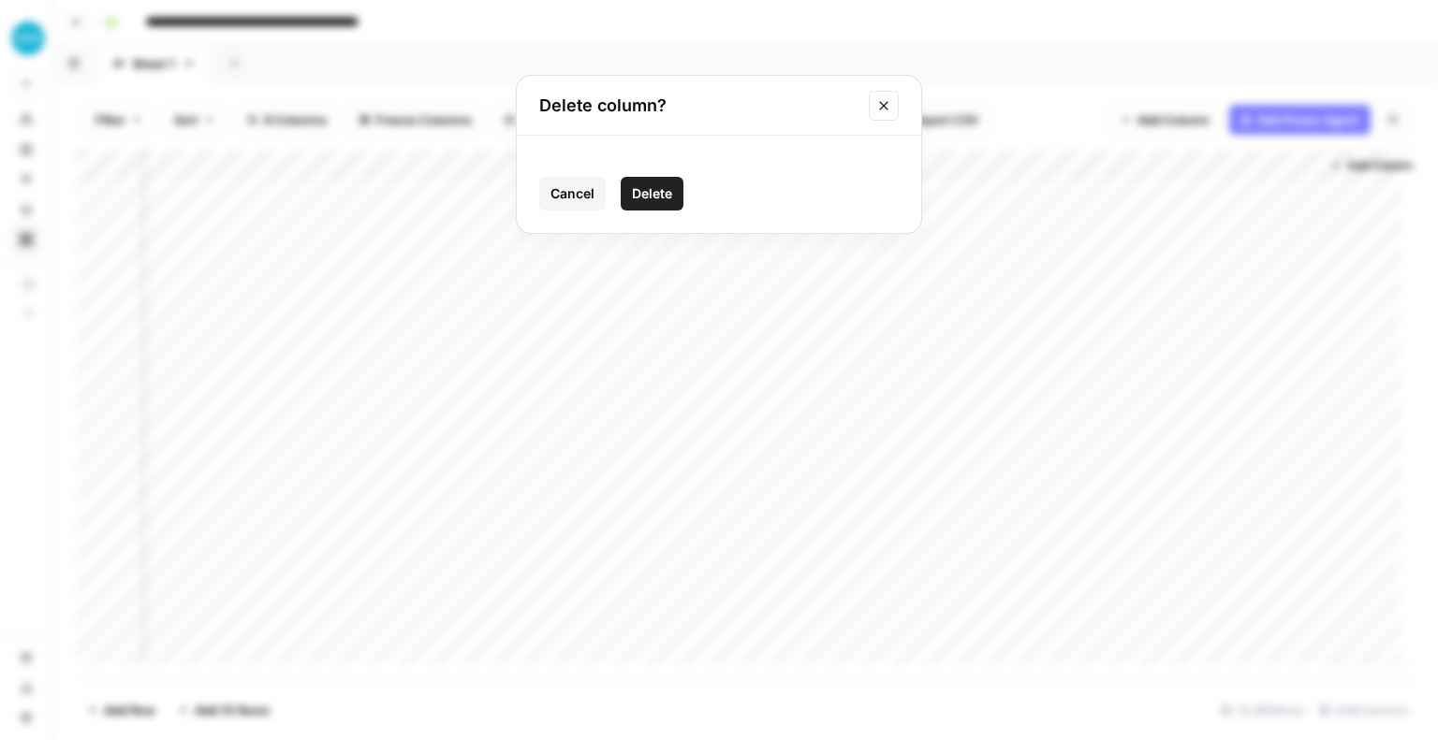
click at [670, 198] on span "Delete" at bounding box center [652, 193] width 40 height 19
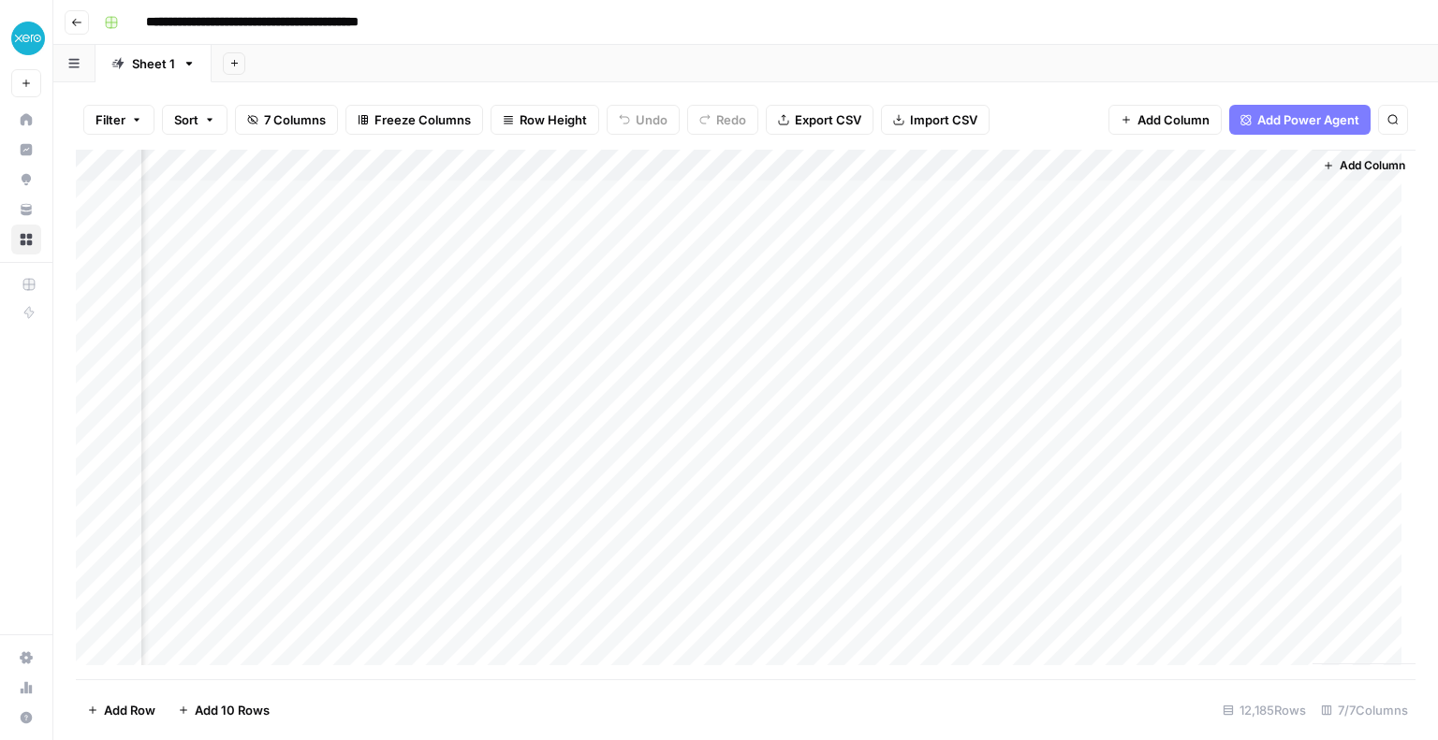
scroll to position [0, 330]
click at [1257, 168] on div "Add Column" at bounding box center [745, 415] width 1339 height 530
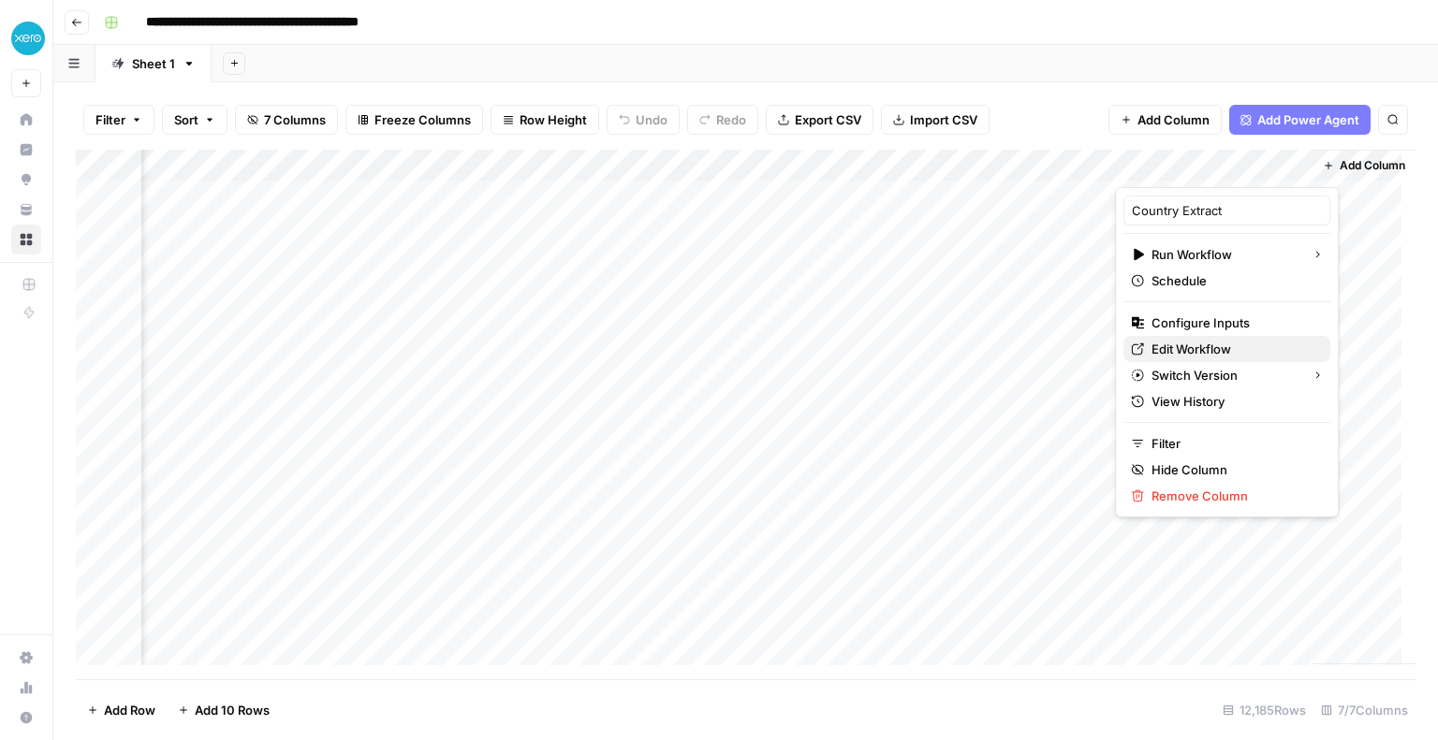
click at [1176, 344] on span "Edit Workflow" at bounding box center [1233, 349] width 164 height 19
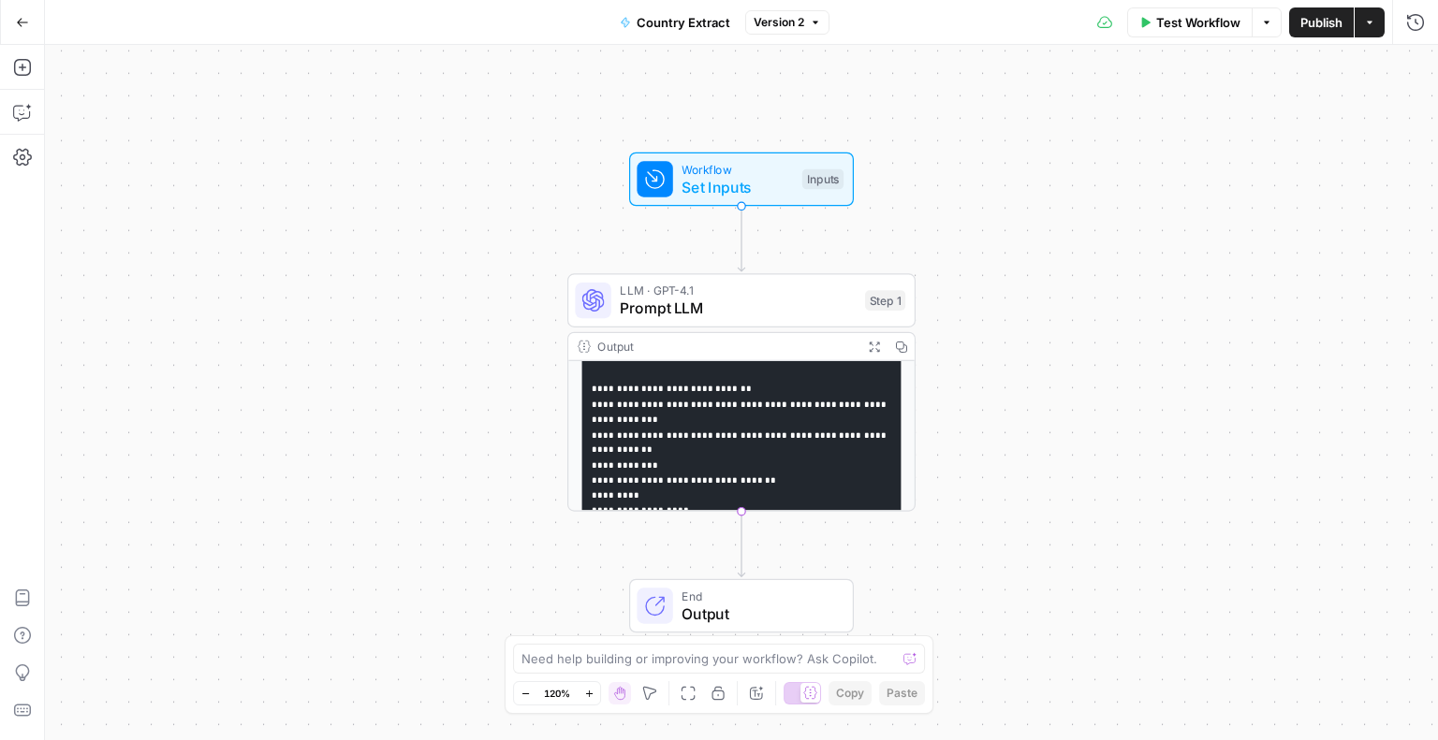
scroll to position [323, 0]
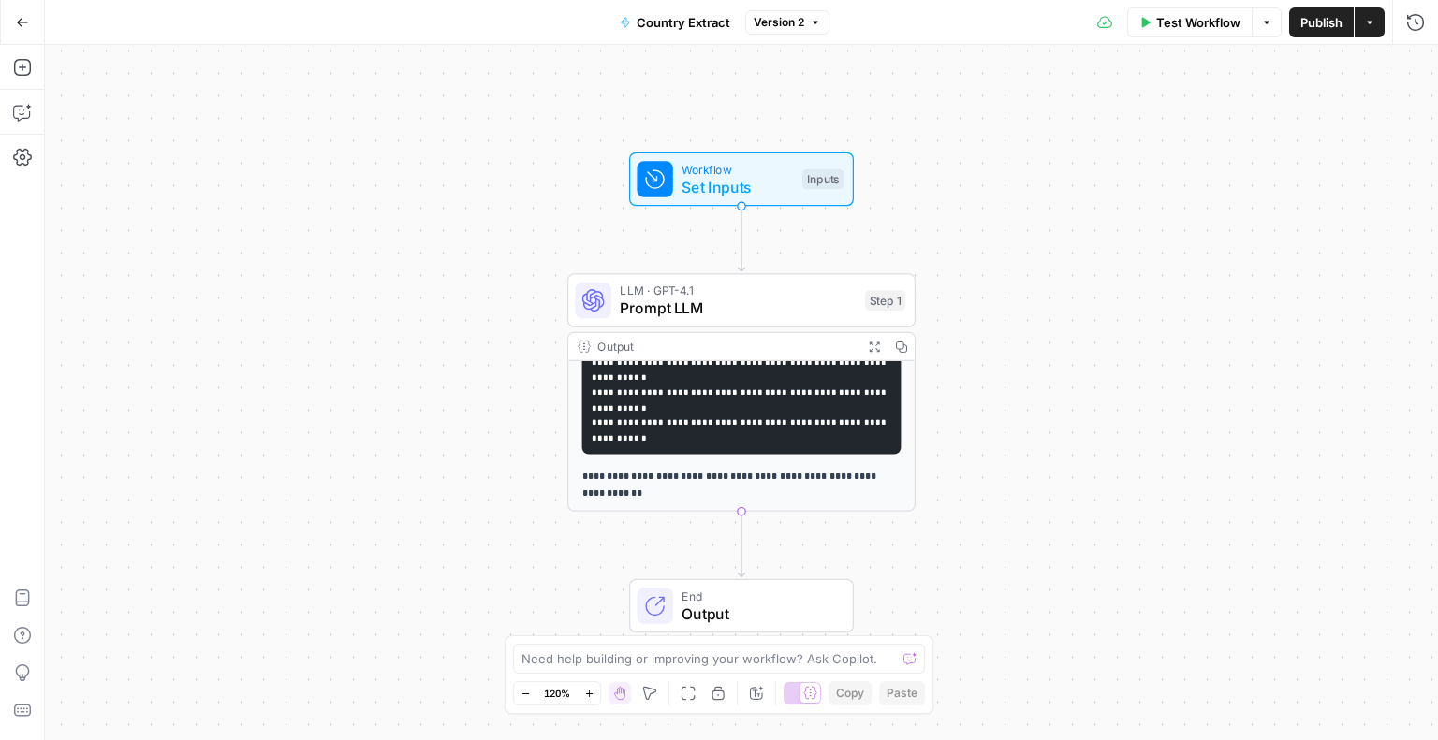
click at [712, 489] on p "**********" at bounding box center [733, 485] width 302 height 33
click at [1179, 34] on button "Test Workflow" at bounding box center [1189, 22] width 125 height 30
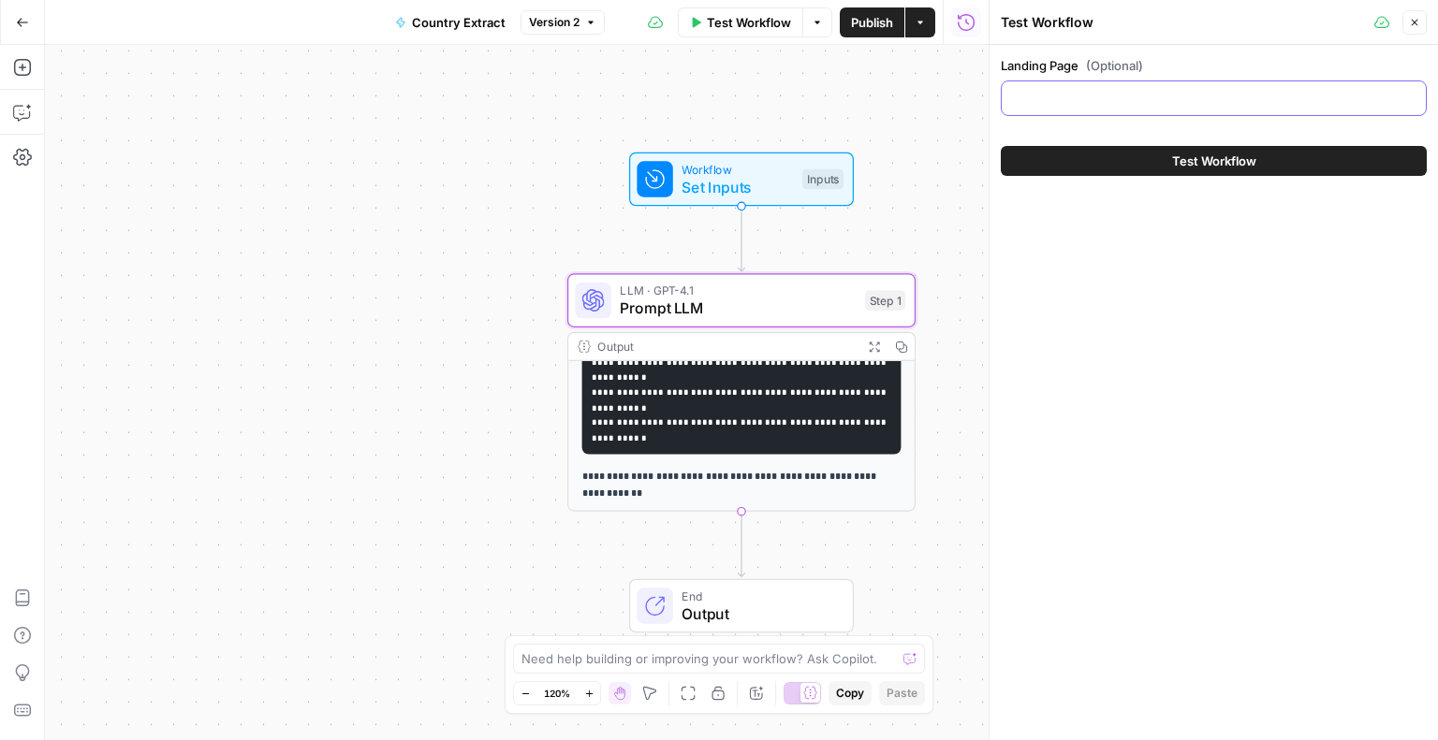
click at [1144, 101] on input "Landing Page (Optional)" at bounding box center [1214, 98] width 402 height 19
click at [1166, 103] on input "Landing Page (Optional)" at bounding box center [1214, 98] width 402 height 19
paste input "[URL][DOMAIN_NAME]"
type input "[URL][DOMAIN_NAME]"
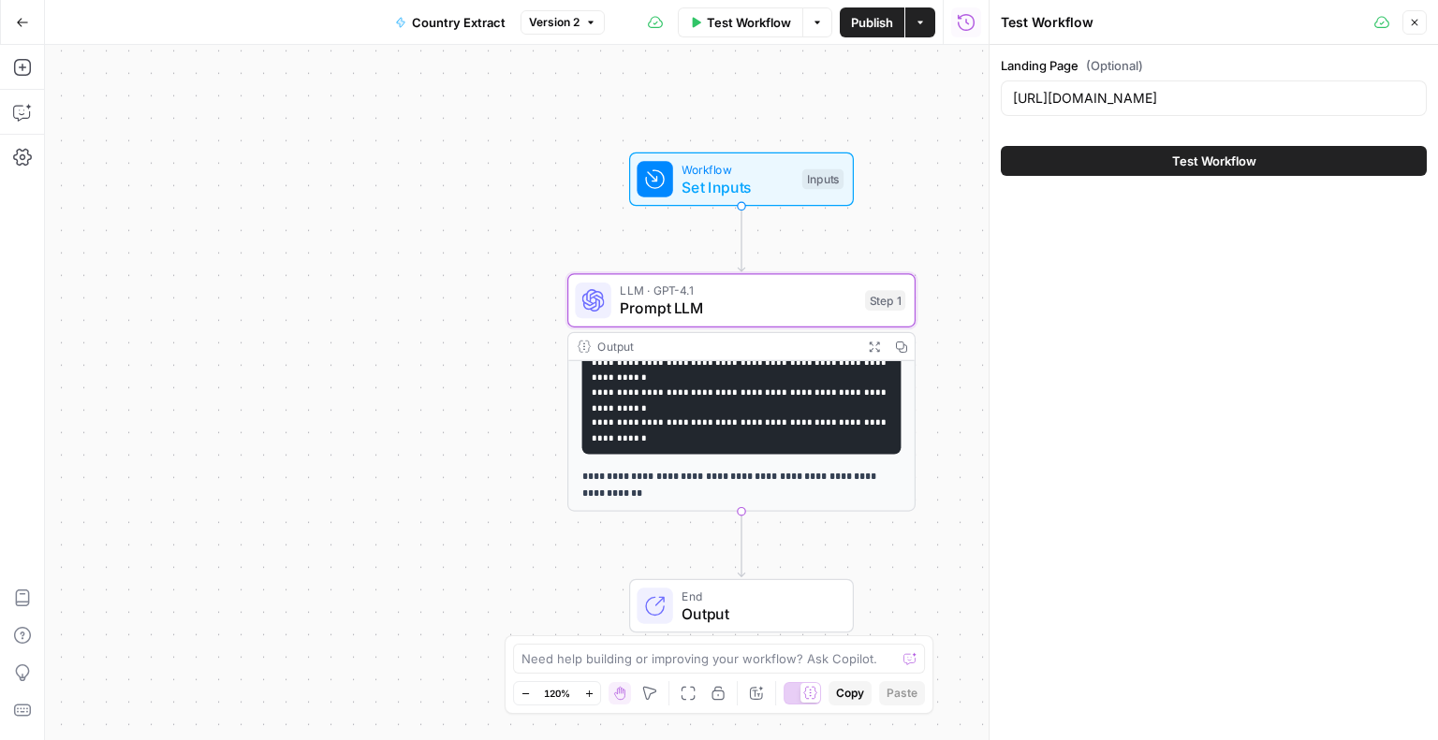
scroll to position [0, 0]
click at [1072, 165] on button "Test Workflow" at bounding box center [1214, 161] width 426 height 30
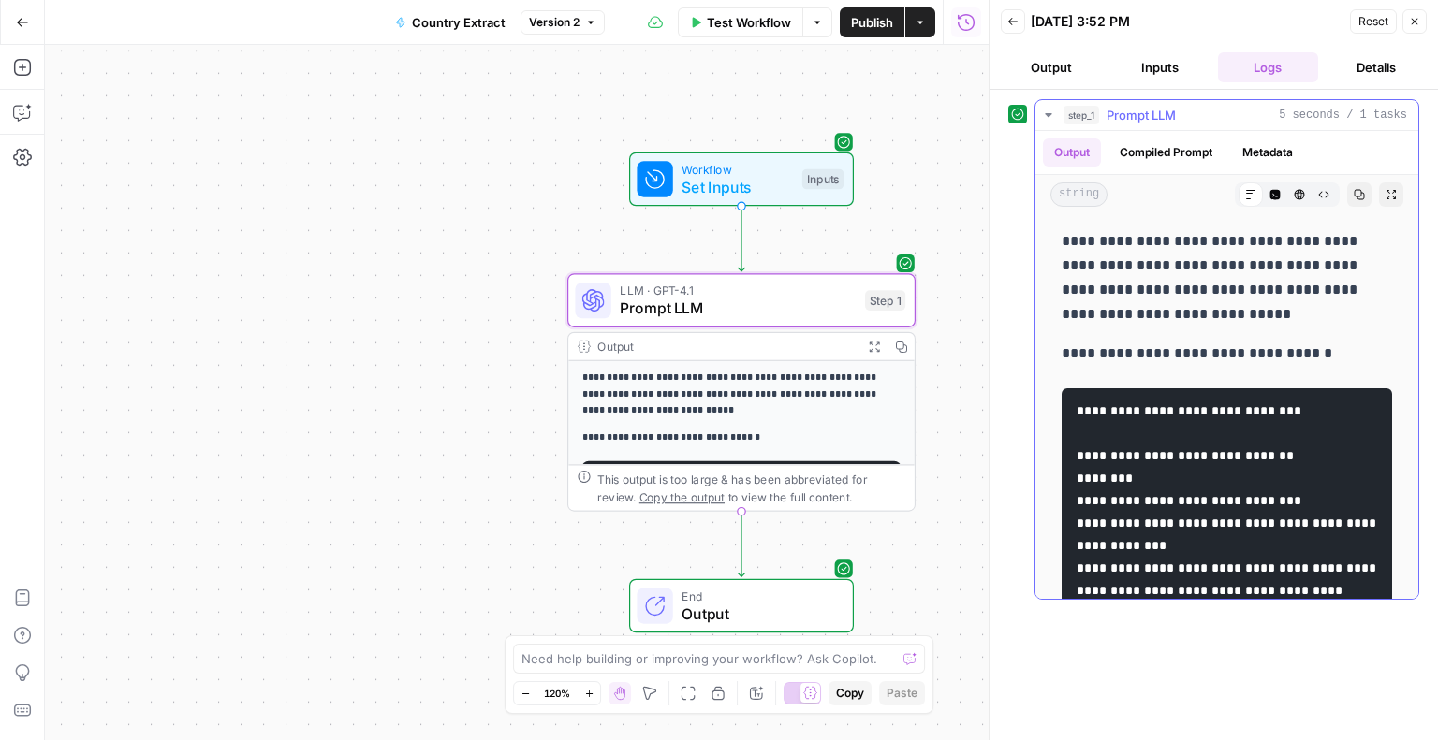
click at [1193, 150] on button "Compiled Prompt" at bounding box center [1165, 153] width 115 height 28
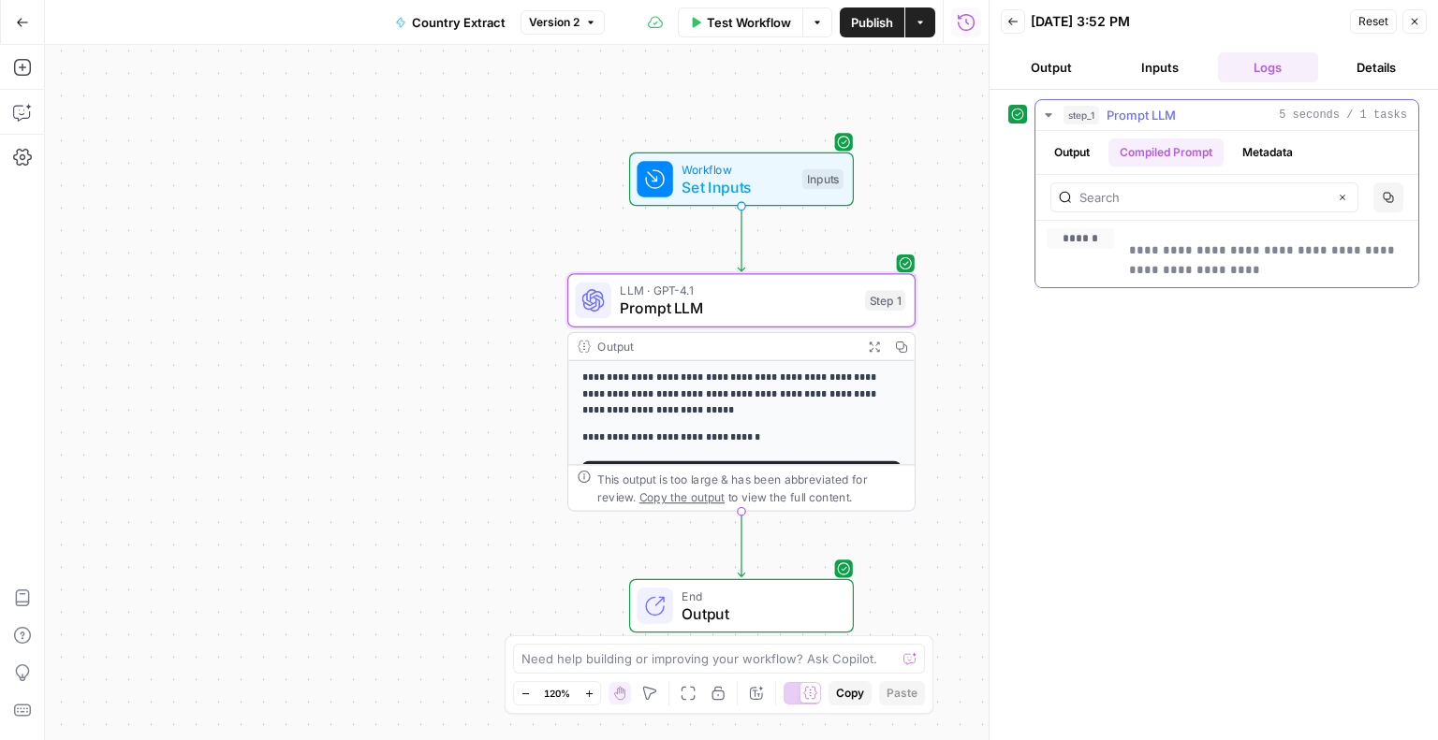
click at [1269, 150] on button "Metadata" at bounding box center [1267, 153] width 73 height 28
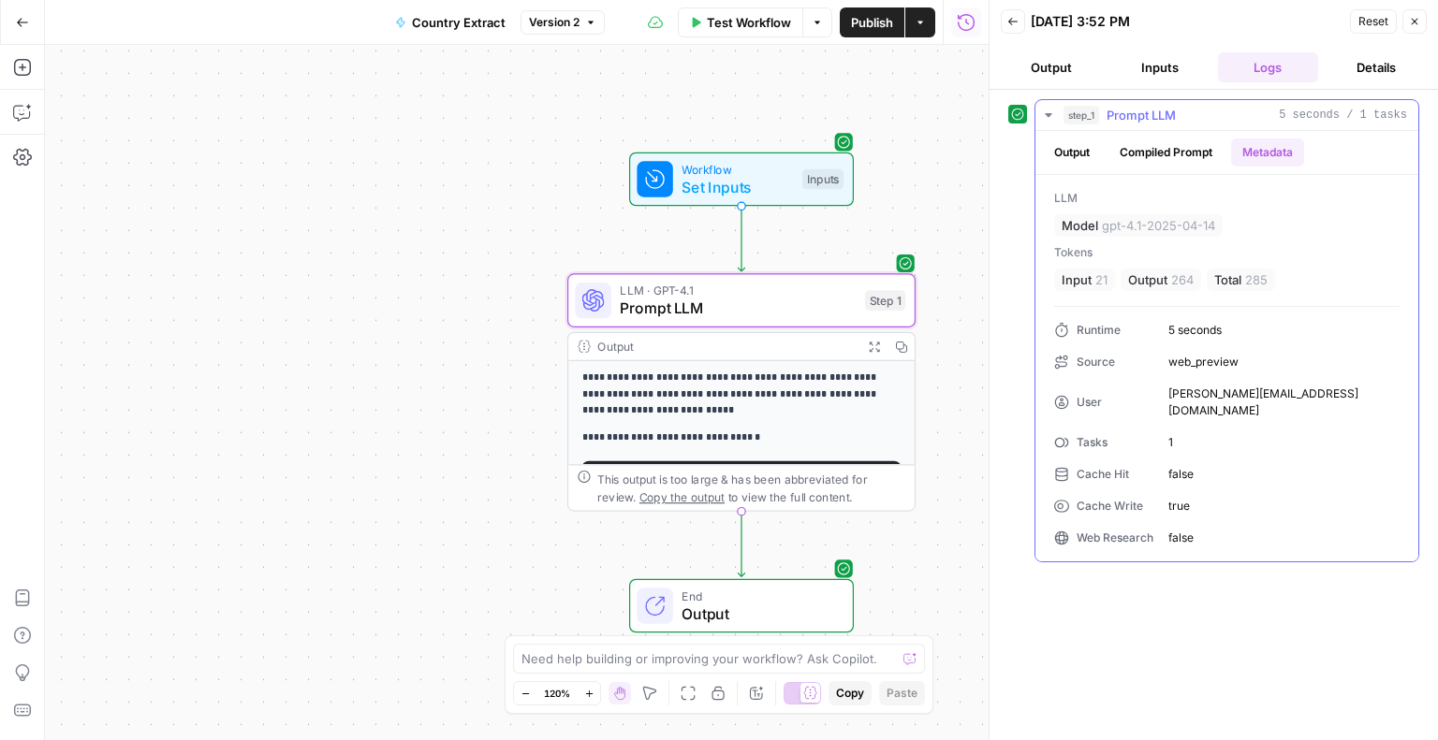
click at [1170, 150] on button "Compiled Prompt" at bounding box center [1165, 153] width 115 height 28
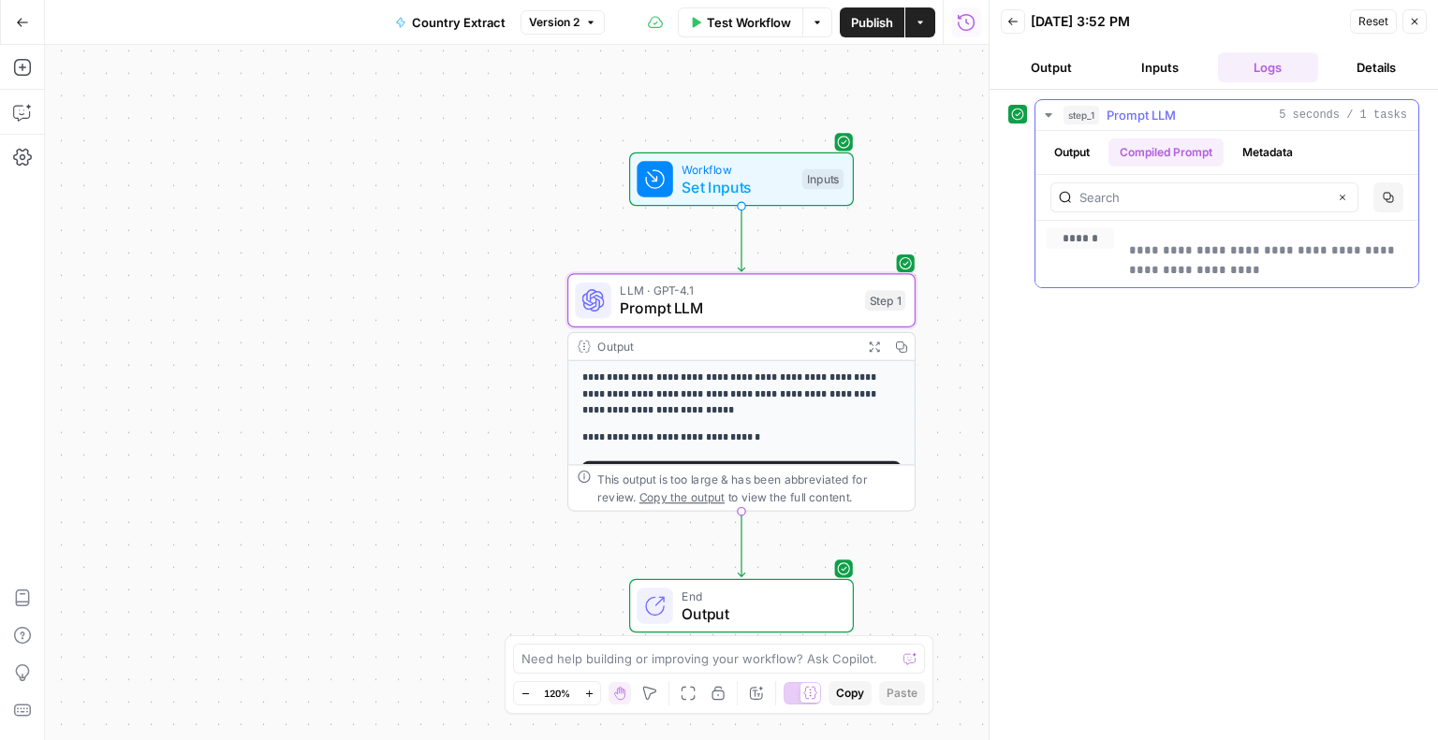
click at [1076, 148] on button "Output" at bounding box center [1072, 153] width 58 height 28
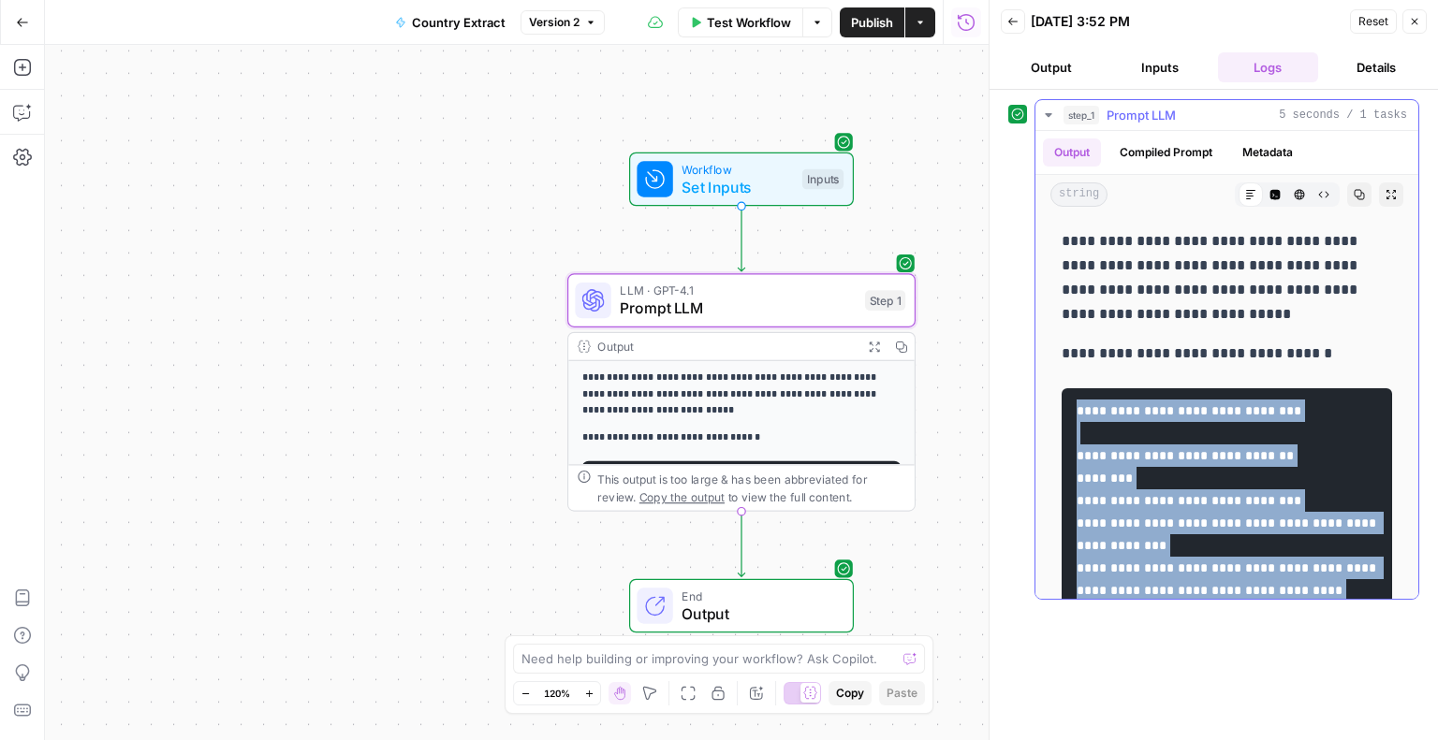
drag, startPoint x: 1280, startPoint y: 512, endPoint x: 1075, endPoint y: 406, distance: 229.8
click at [1075, 406] on pre "**********" at bounding box center [1226, 646] width 330 height 517
copy code "**********"
click at [22, 74] on icon "button" at bounding box center [22, 67] width 19 height 19
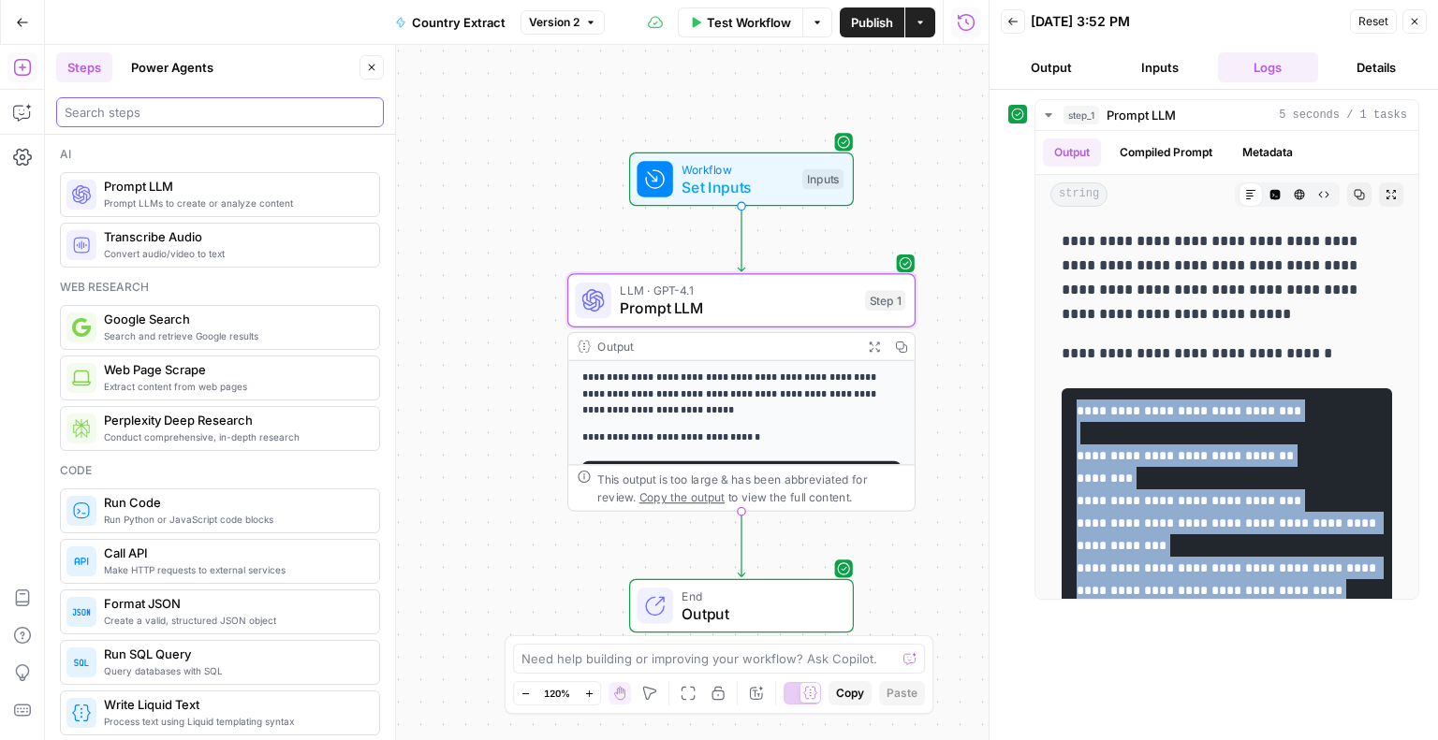
click at [124, 117] on input "search" at bounding box center [220, 112] width 311 height 19
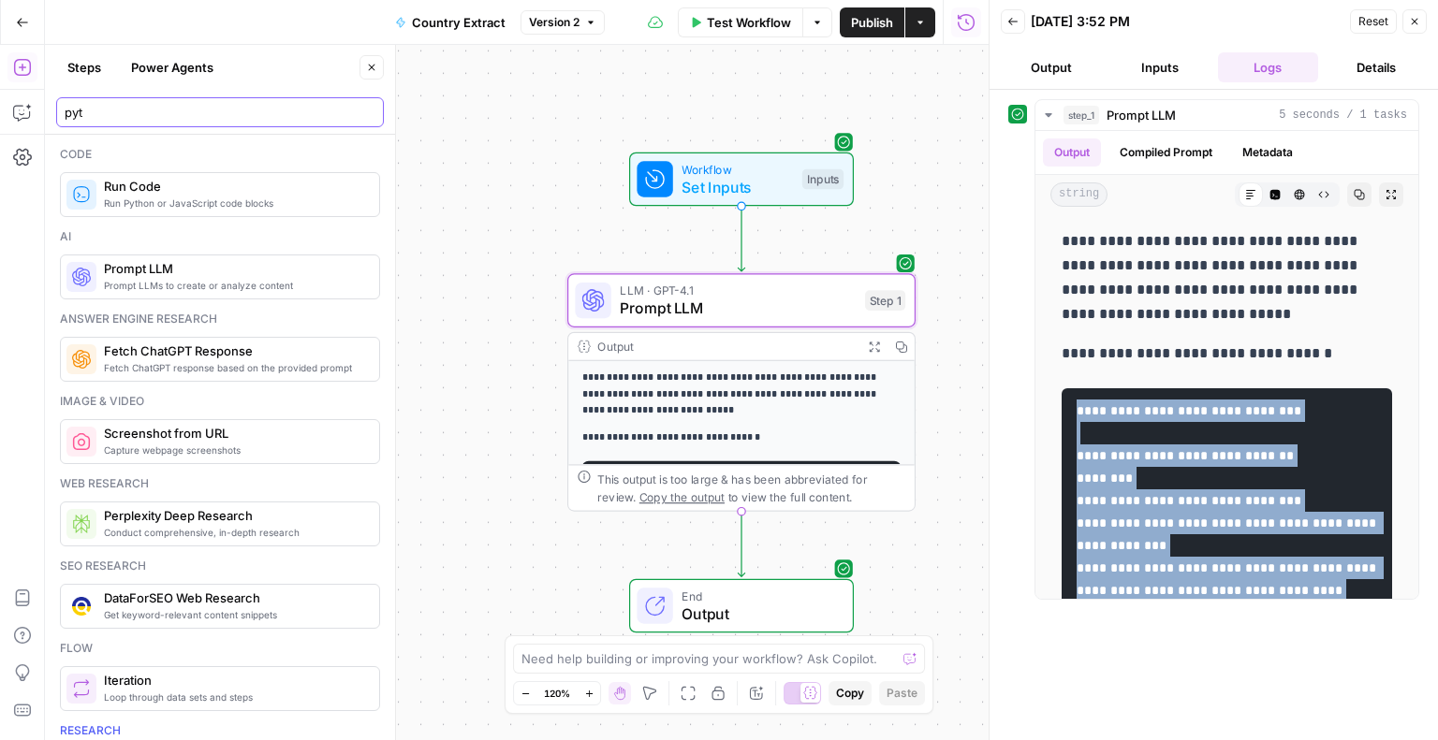
type input "pyt"
click at [161, 200] on span "Run Python or JavaScript code blocks" at bounding box center [234, 203] width 260 height 15
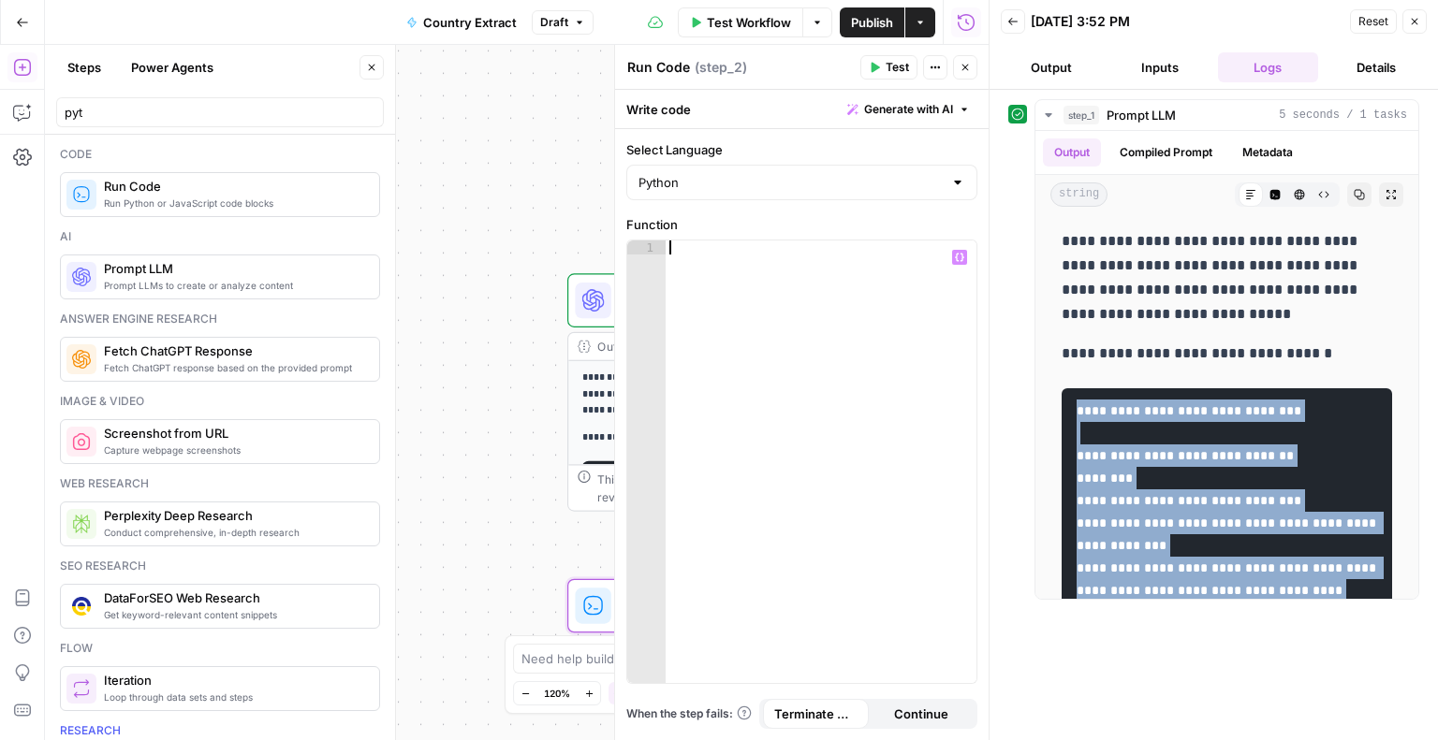
click at [684, 269] on div at bounding box center [821, 477] width 312 height 472
paste textarea "**********"
type textarea "**********"
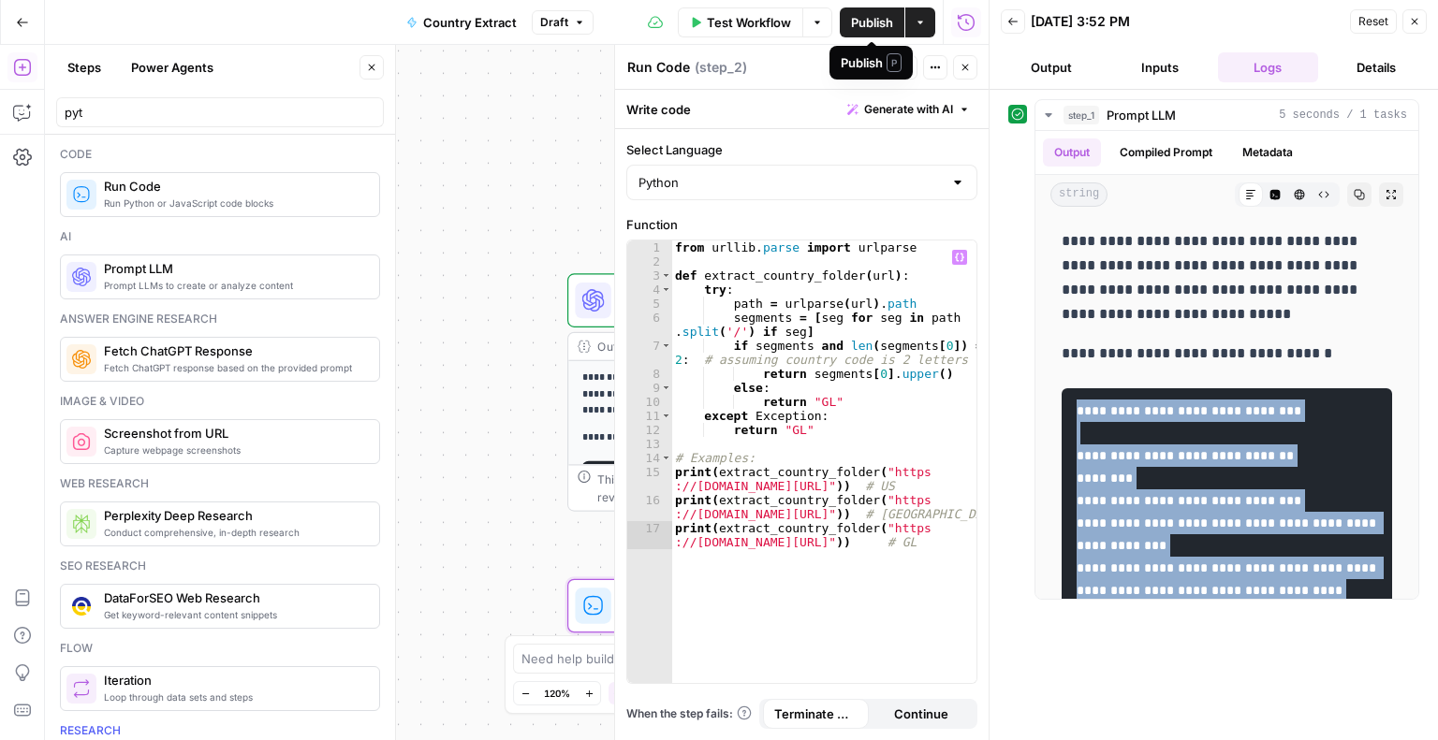
click at [863, 24] on span "Publish" at bounding box center [872, 22] width 42 height 19
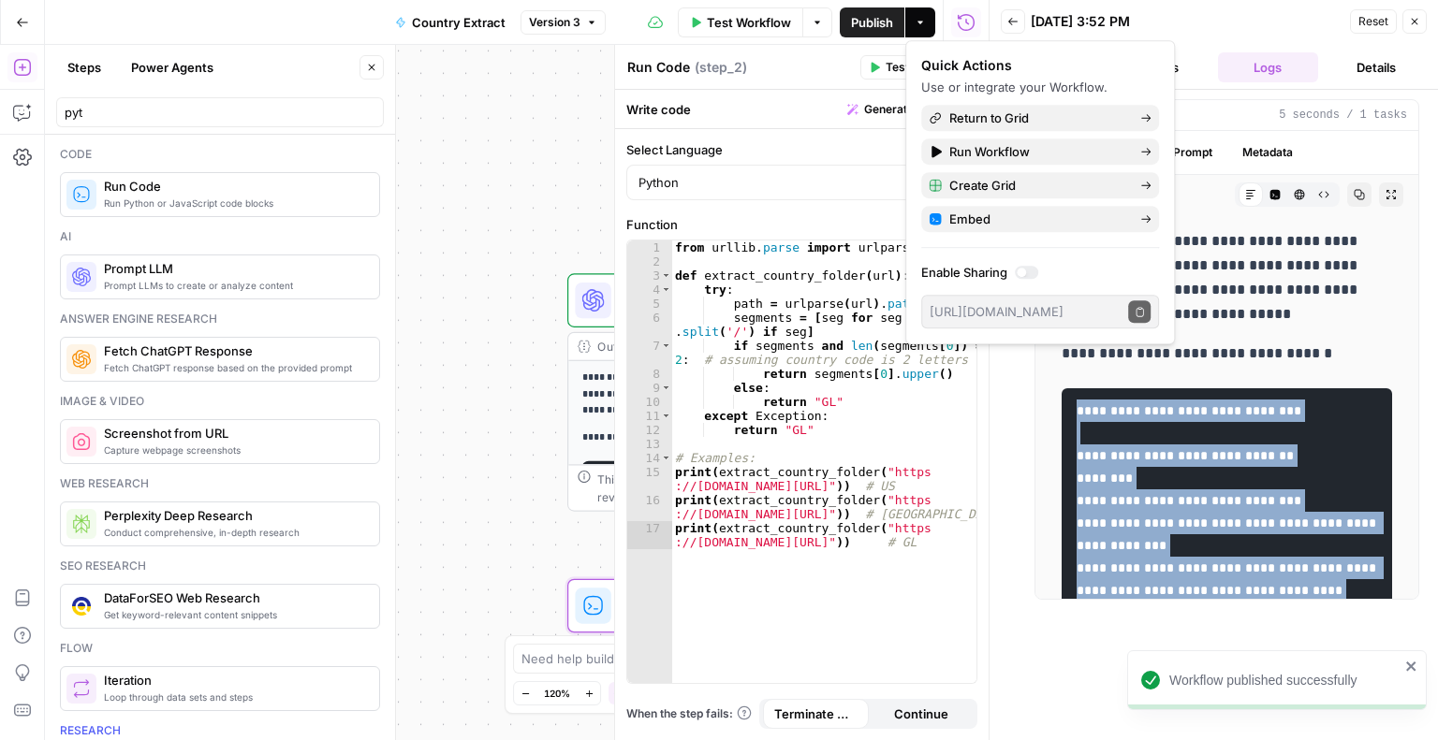
click at [502, 401] on div "**********" at bounding box center [516, 392] width 943 height 695
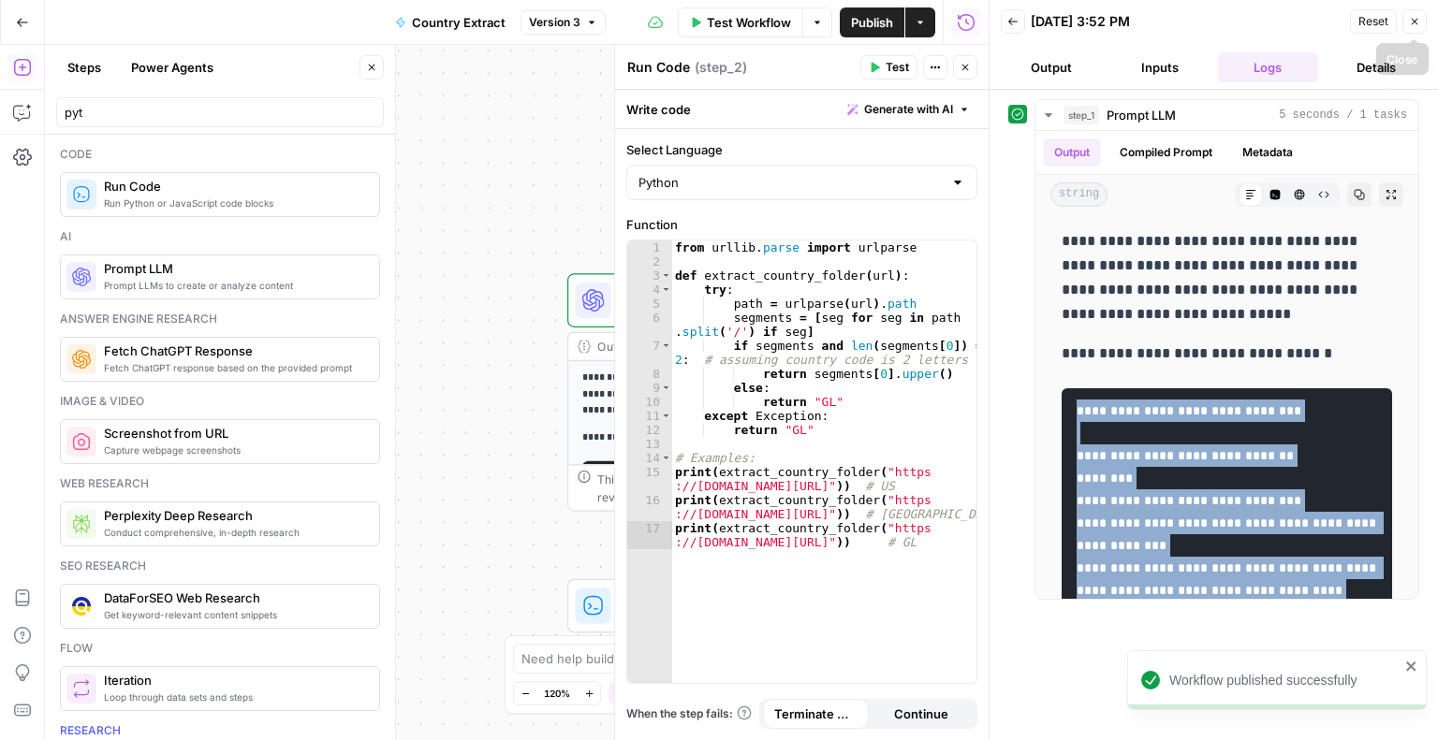
click at [1410, 22] on icon "button" at bounding box center [1414, 21] width 11 height 11
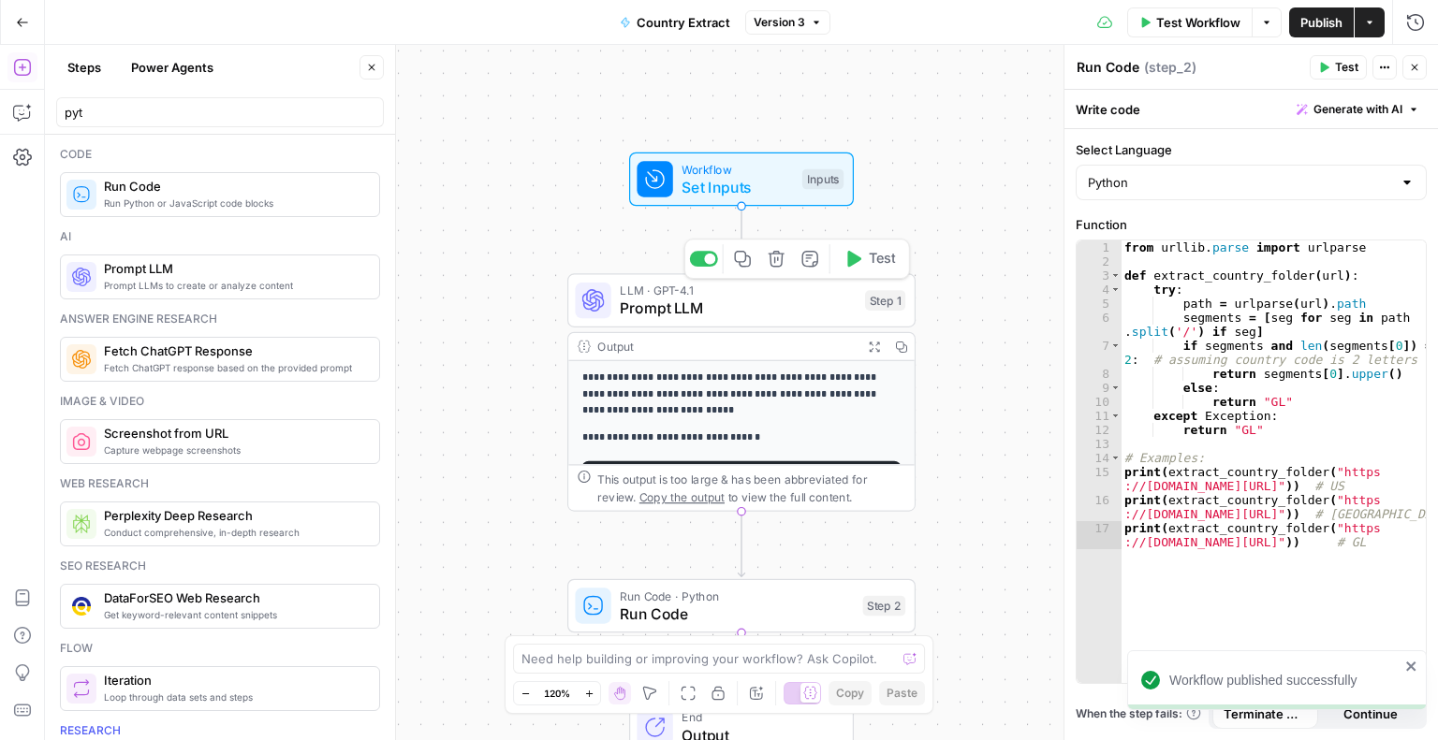
click at [775, 261] on icon "button" at bounding box center [776, 259] width 16 height 16
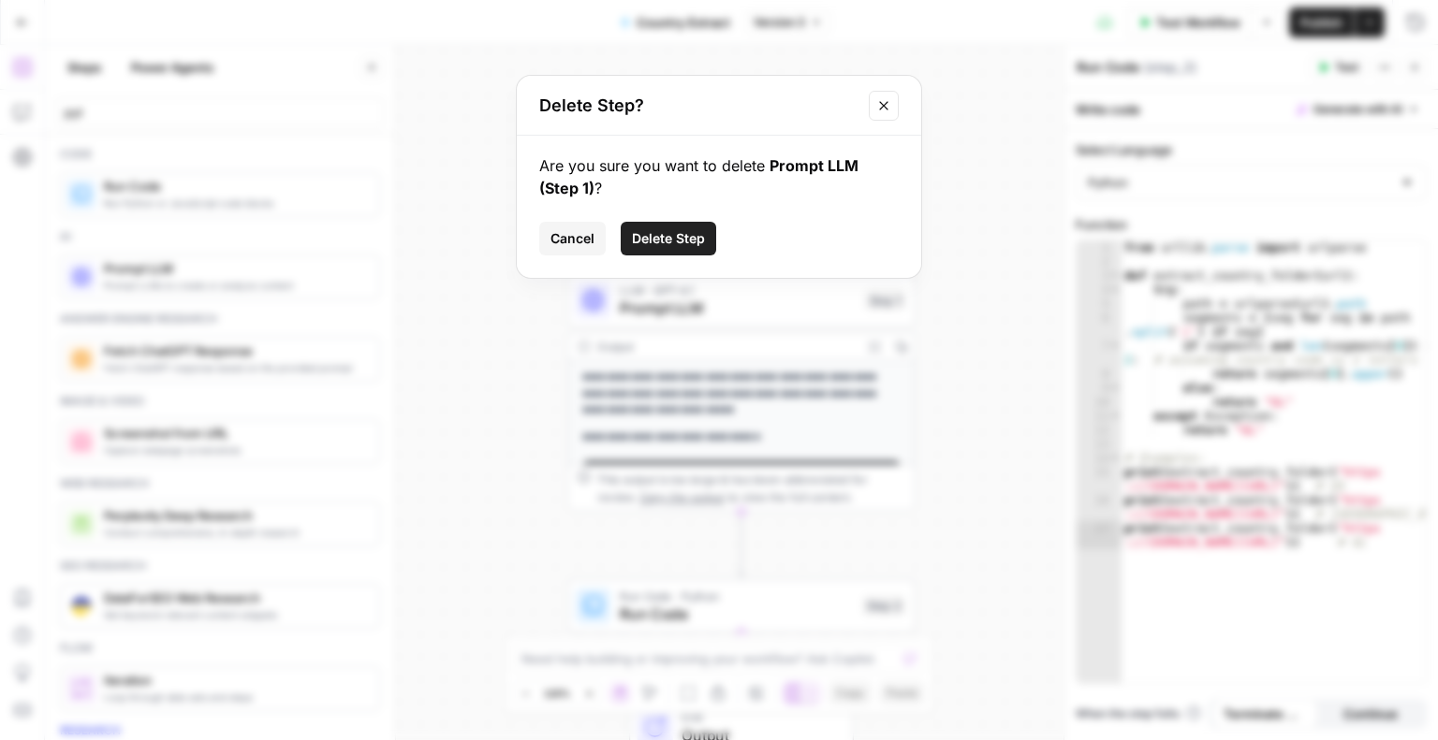
click at [678, 239] on span "Delete Step" at bounding box center [668, 238] width 73 height 19
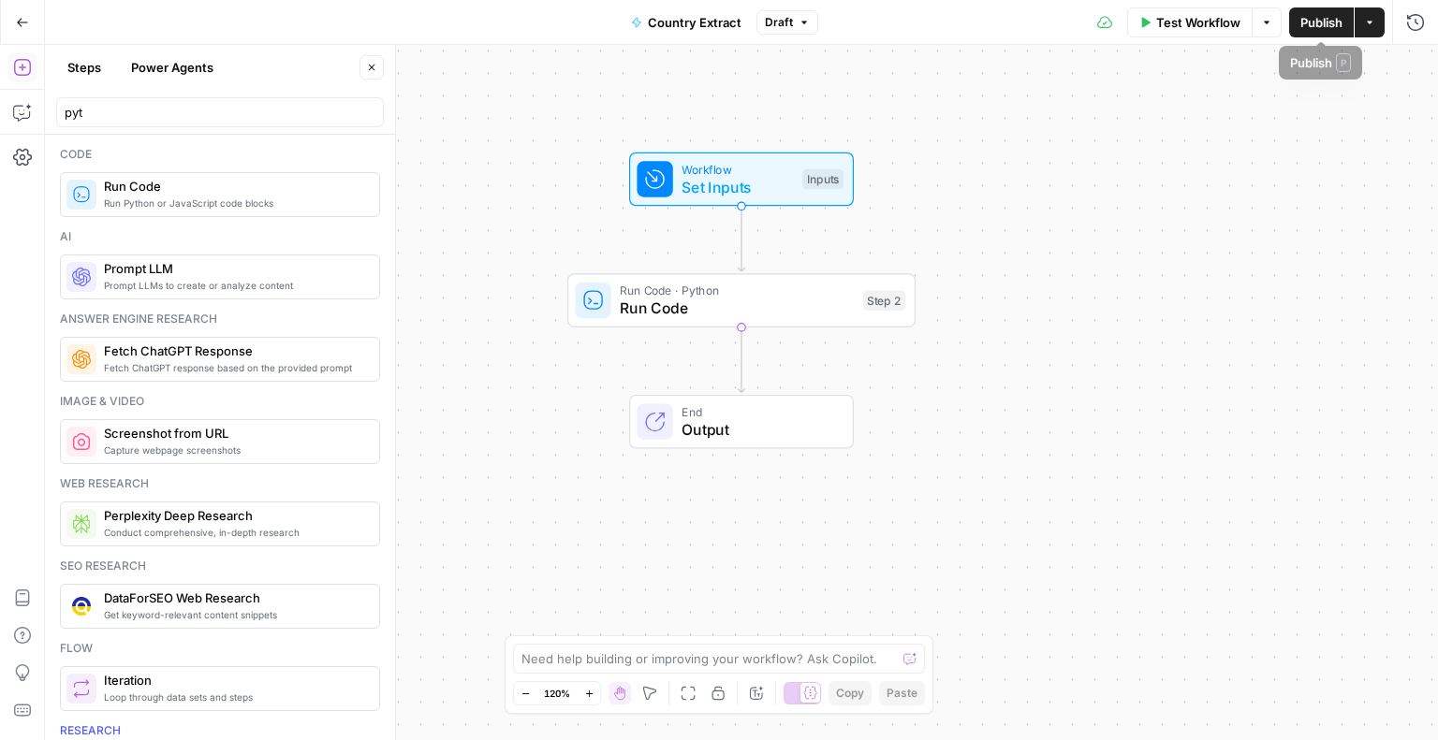
click at [1187, 22] on span "Test Workflow" at bounding box center [1198, 22] width 84 height 19
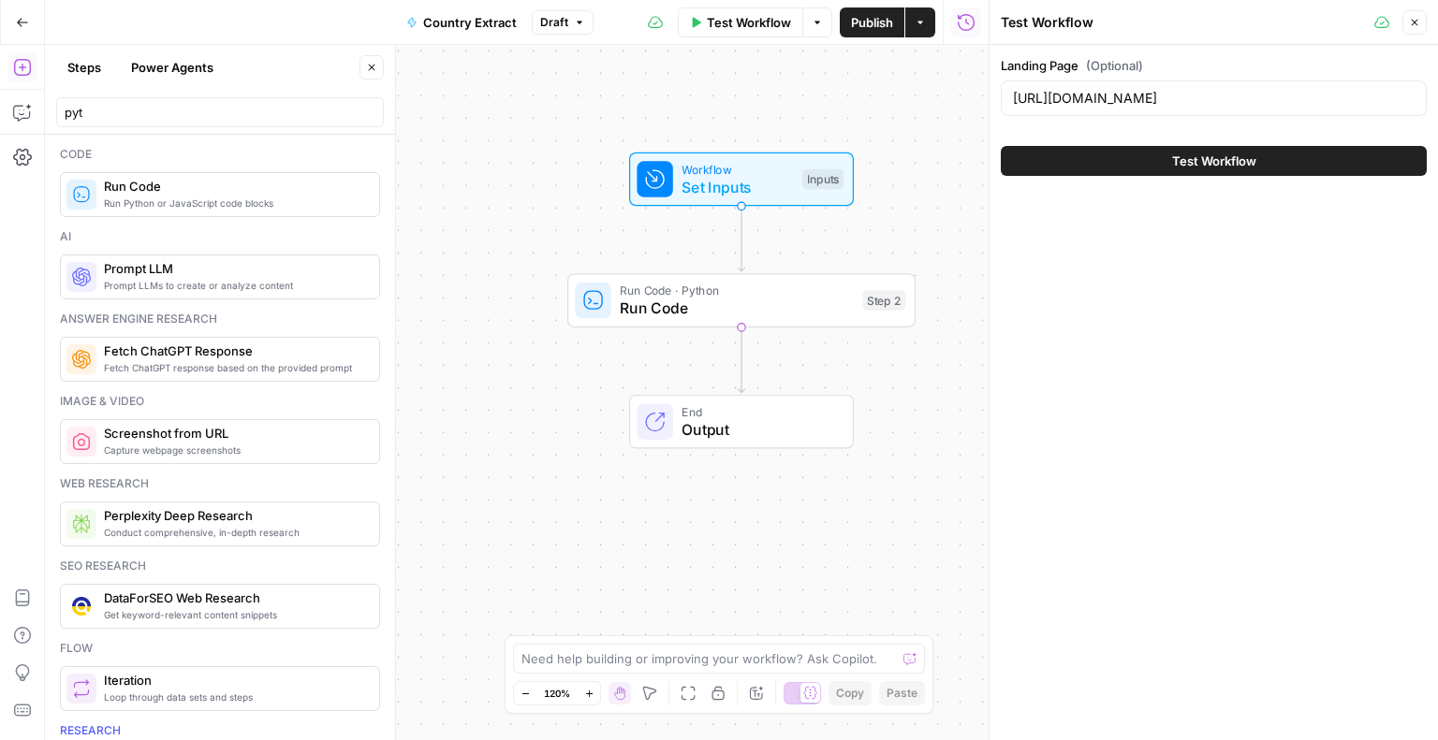
click at [1168, 158] on button "Test Workflow" at bounding box center [1214, 161] width 426 height 30
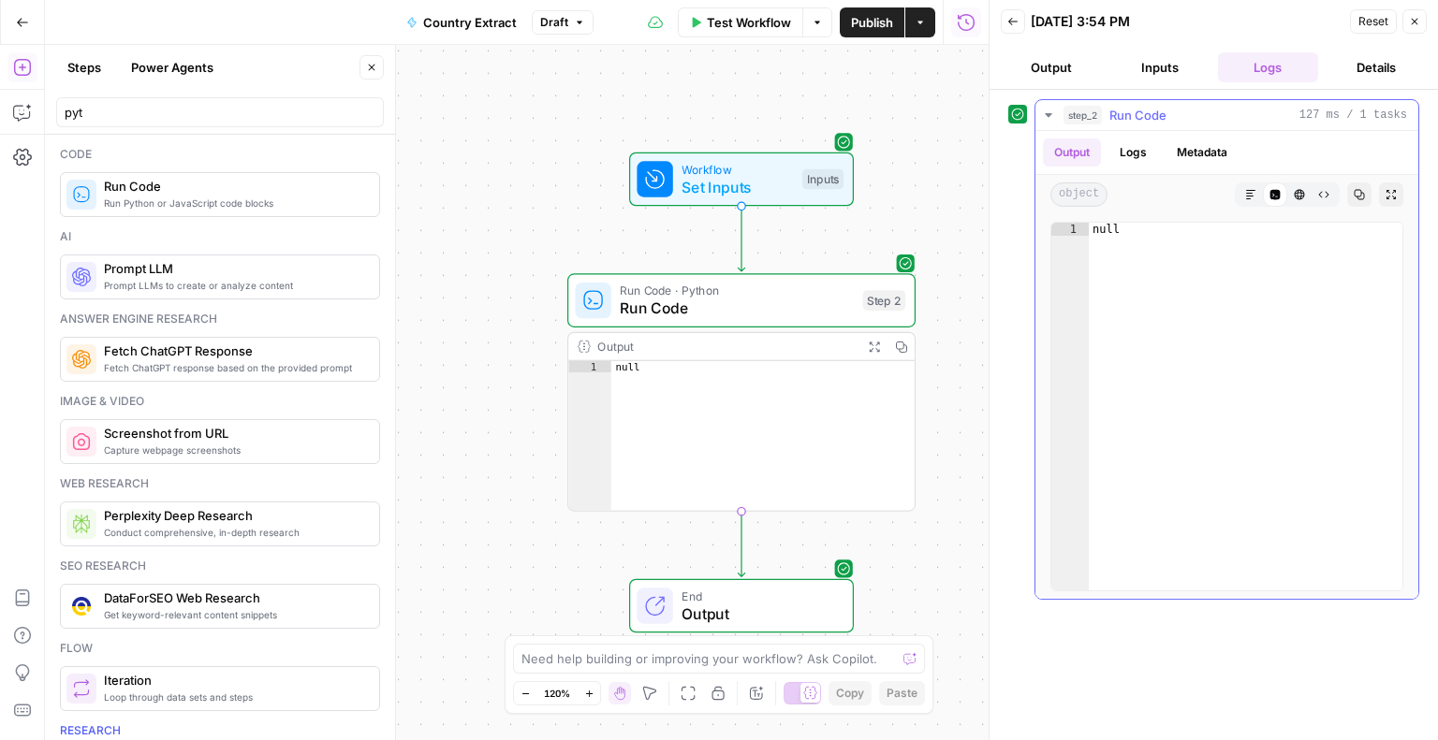
click at [1123, 141] on button "Logs" at bounding box center [1133, 153] width 50 height 28
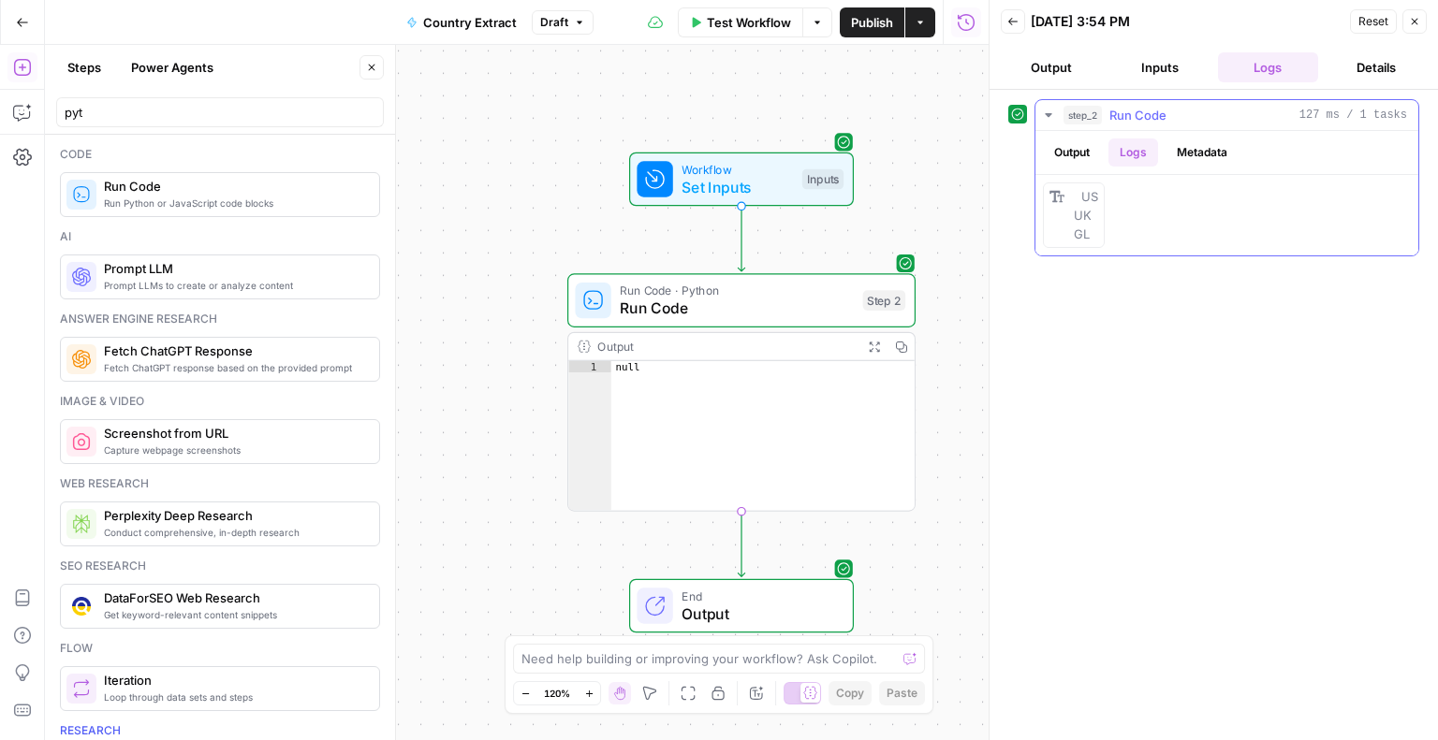
click at [1061, 151] on button "Output" at bounding box center [1072, 153] width 58 height 28
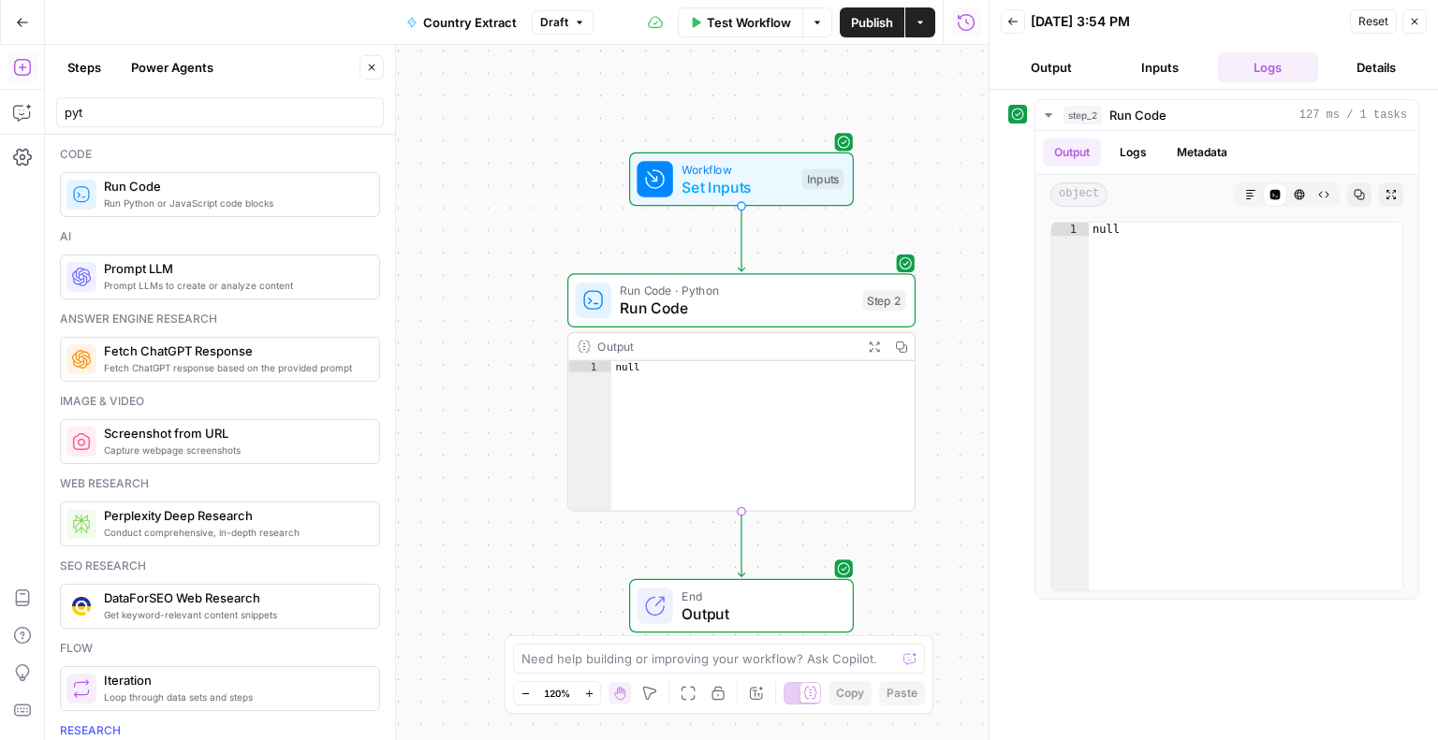
click at [708, 293] on span "Run Code · Python" at bounding box center [737, 291] width 234 height 18
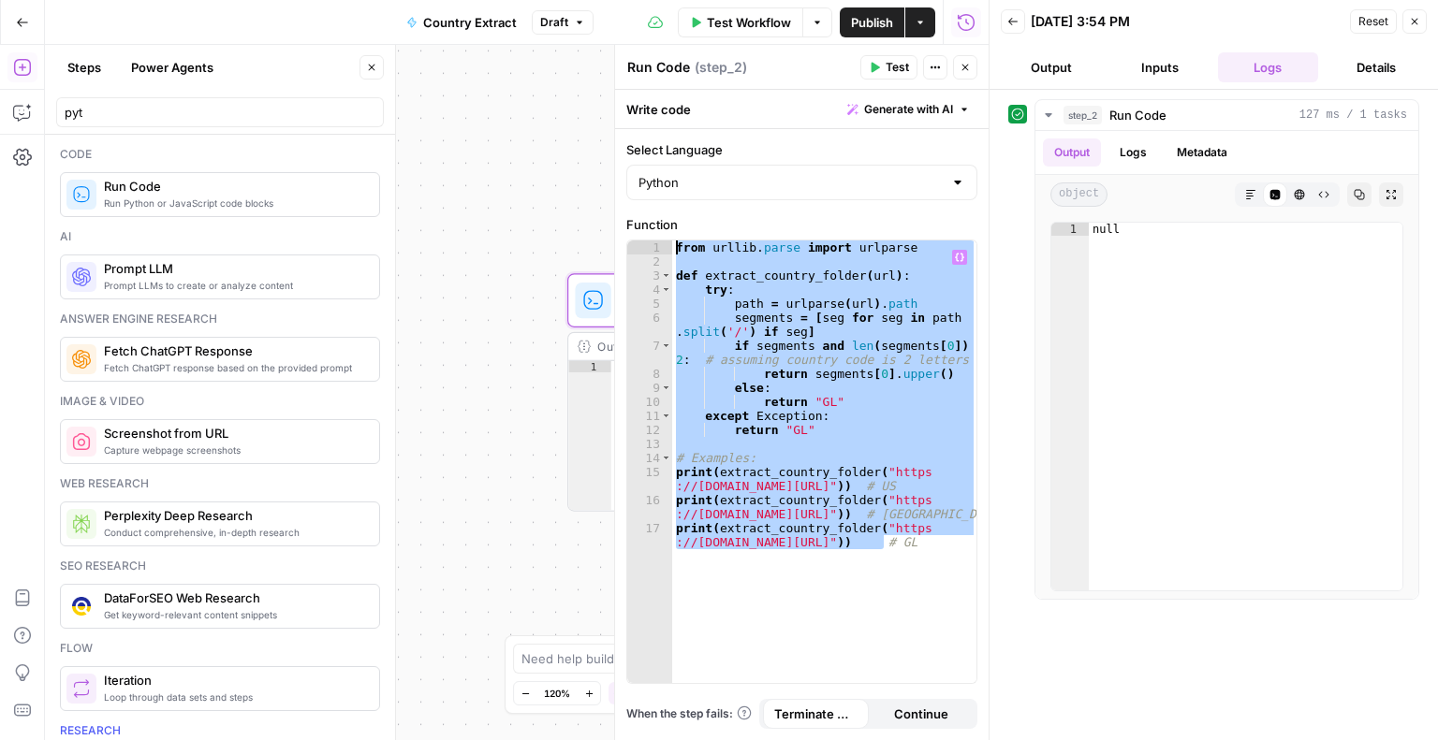
drag, startPoint x: 891, startPoint y: 546, endPoint x: 650, endPoint y: 227, distance: 400.2
click at [650, 227] on div "**********" at bounding box center [801, 449] width 351 height 469
click at [650, 227] on label "Function" at bounding box center [801, 224] width 351 height 19
click at [805, 548] on div "from urllib . parse import urlparse def extract_country_folder ( url ) : try : …" at bounding box center [824, 462] width 304 height 443
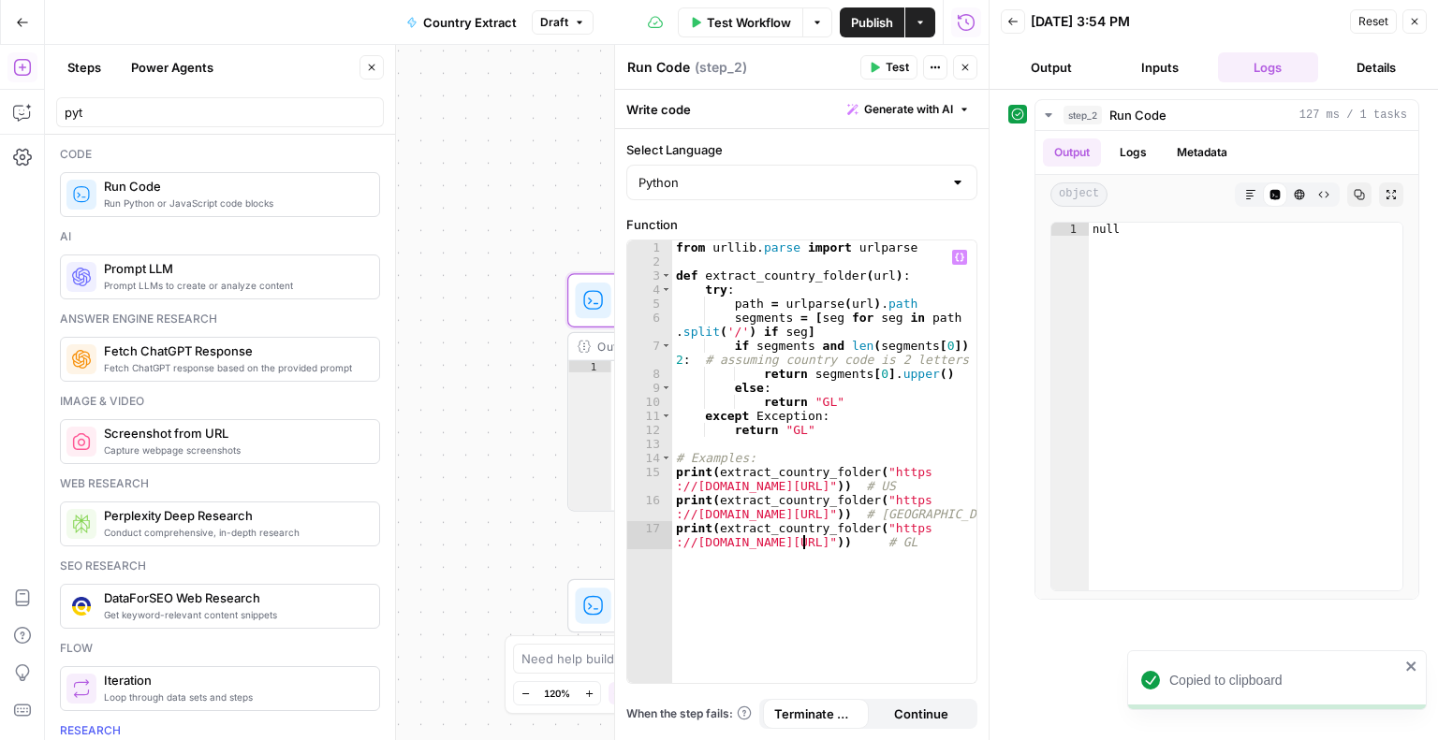
click at [805, 548] on div "from urllib . parse import urlparse def extract_country_folder ( url ) : try : …" at bounding box center [824, 484] width 305 height 486
click at [805, 548] on div "from urllib . parse import urlparse def extract_country_folder ( url ) : try : …" at bounding box center [824, 462] width 304 height 443
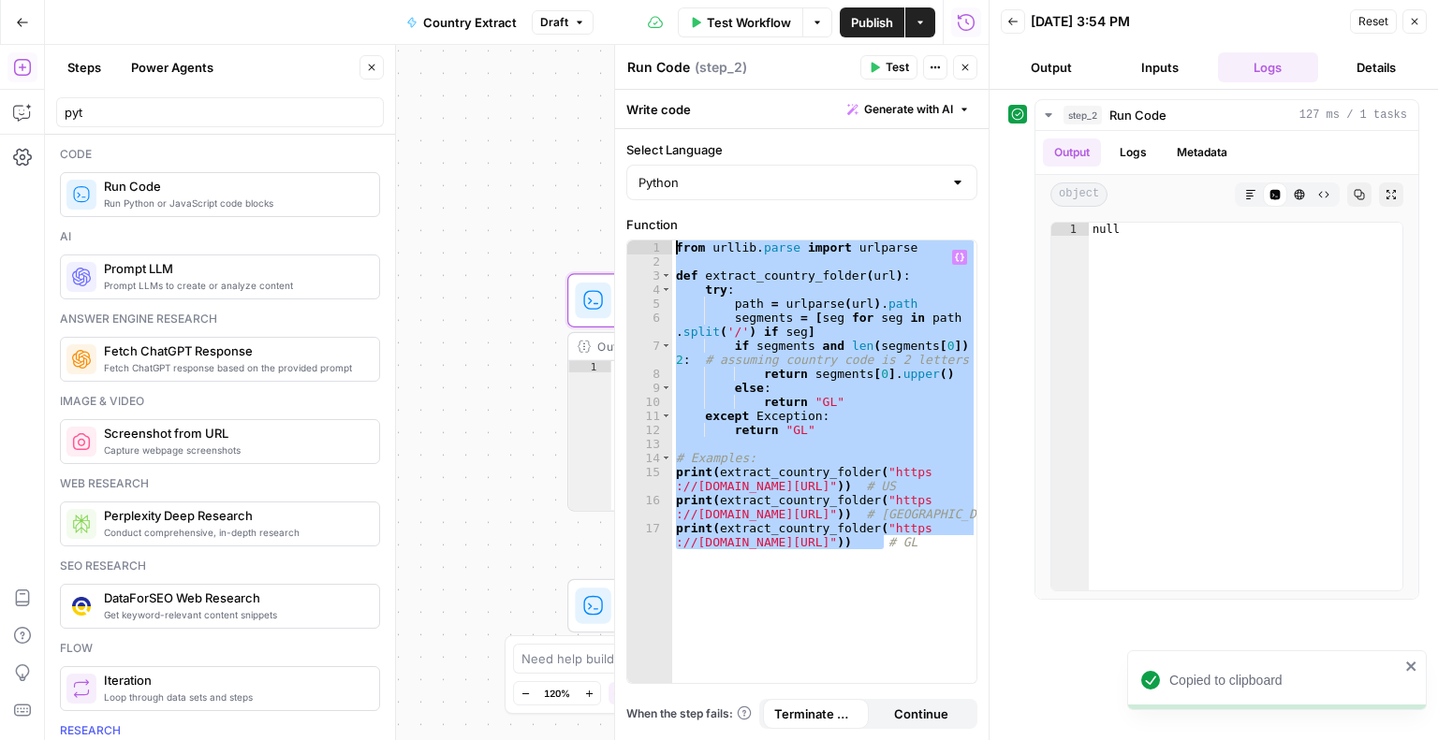
drag, startPoint x: 715, startPoint y: 411, endPoint x: 584, endPoint y: 179, distance: 266.6
click at [584, 179] on body "Copied to clipboard XeroOps New Home Insights Opportunities Your Data Browse Re…" at bounding box center [719, 370] width 1438 height 740
paste textarea "**********"
type textarea "**********"
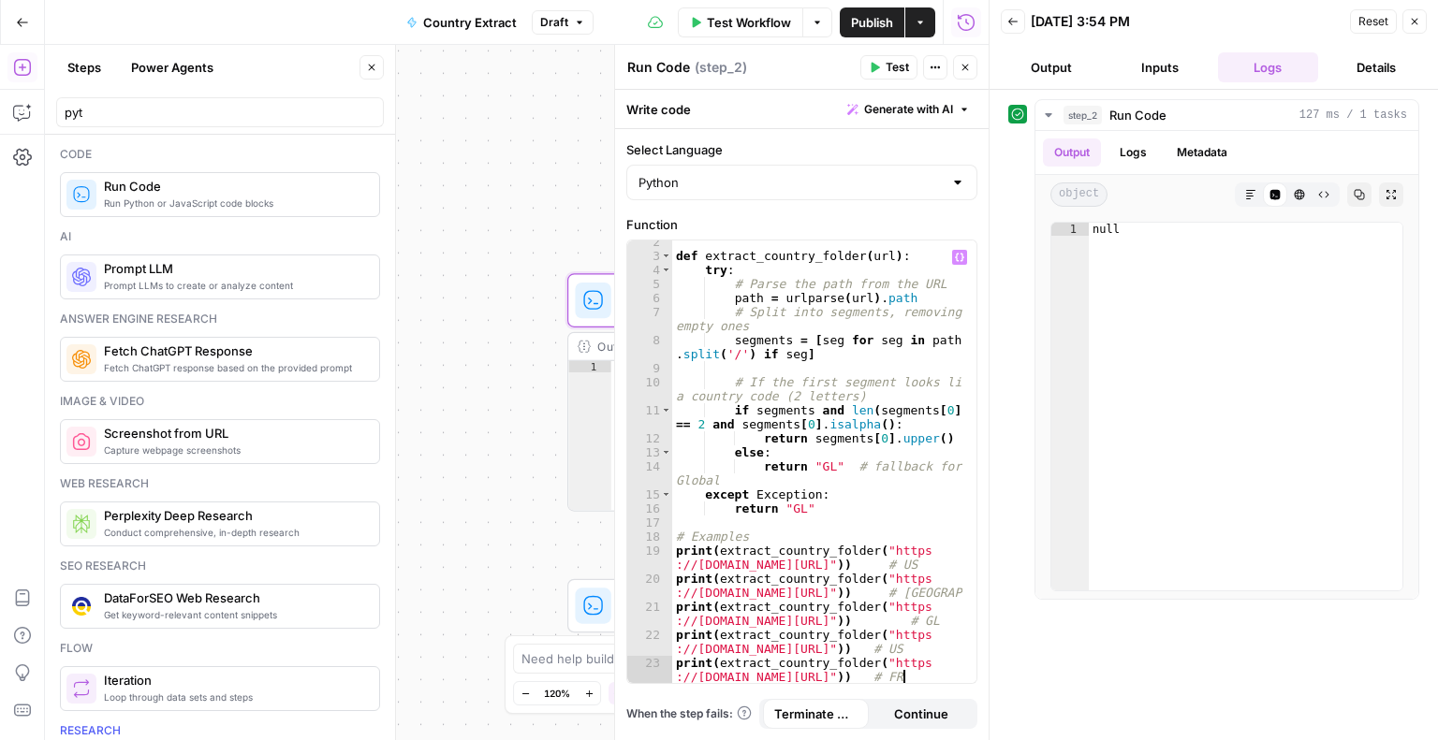
scroll to position [19, 0]
click at [876, 26] on span "Publish" at bounding box center [872, 22] width 42 height 19
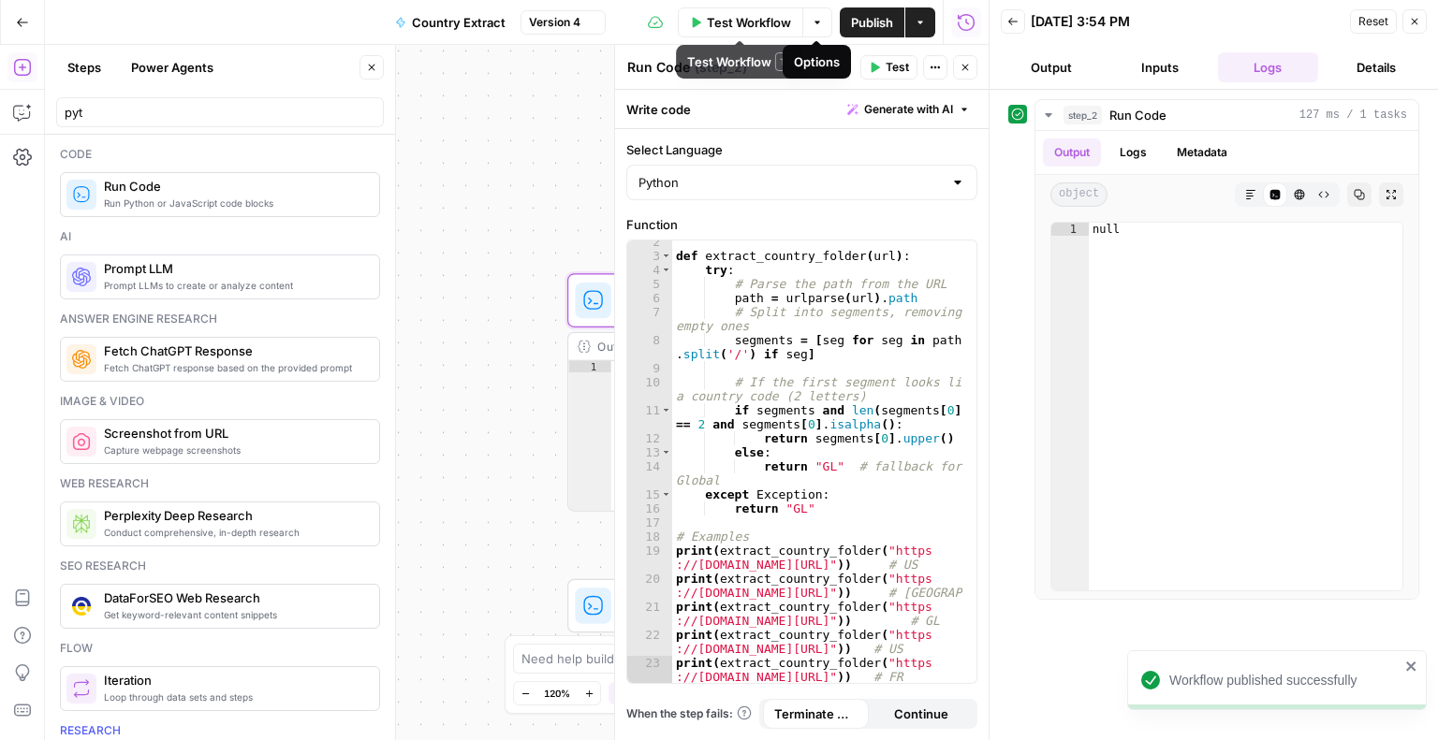
click at [726, 22] on span "Test Workflow" at bounding box center [749, 22] width 84 height 19
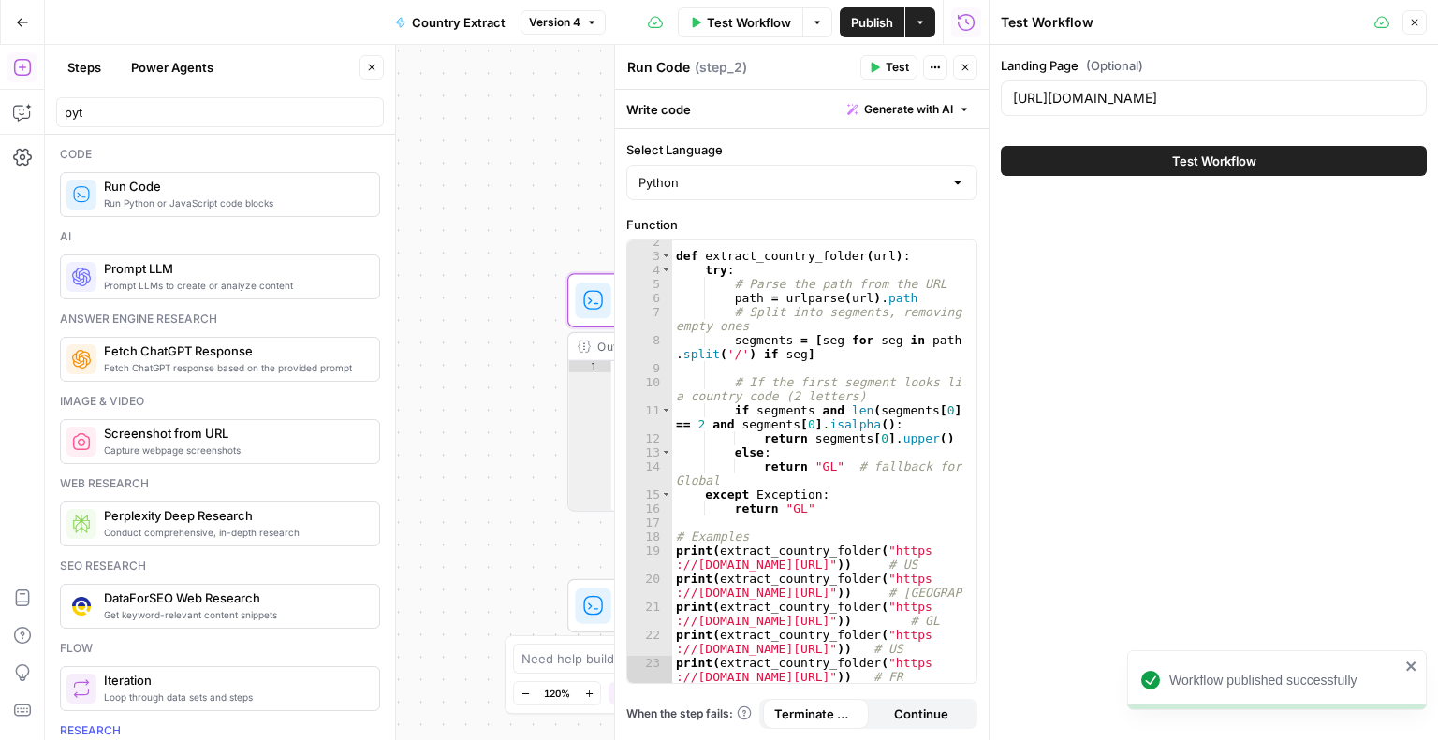
click at [1086, 169] on button "Test Workflow" at bounding box center [1214, 161] width 426 height 30
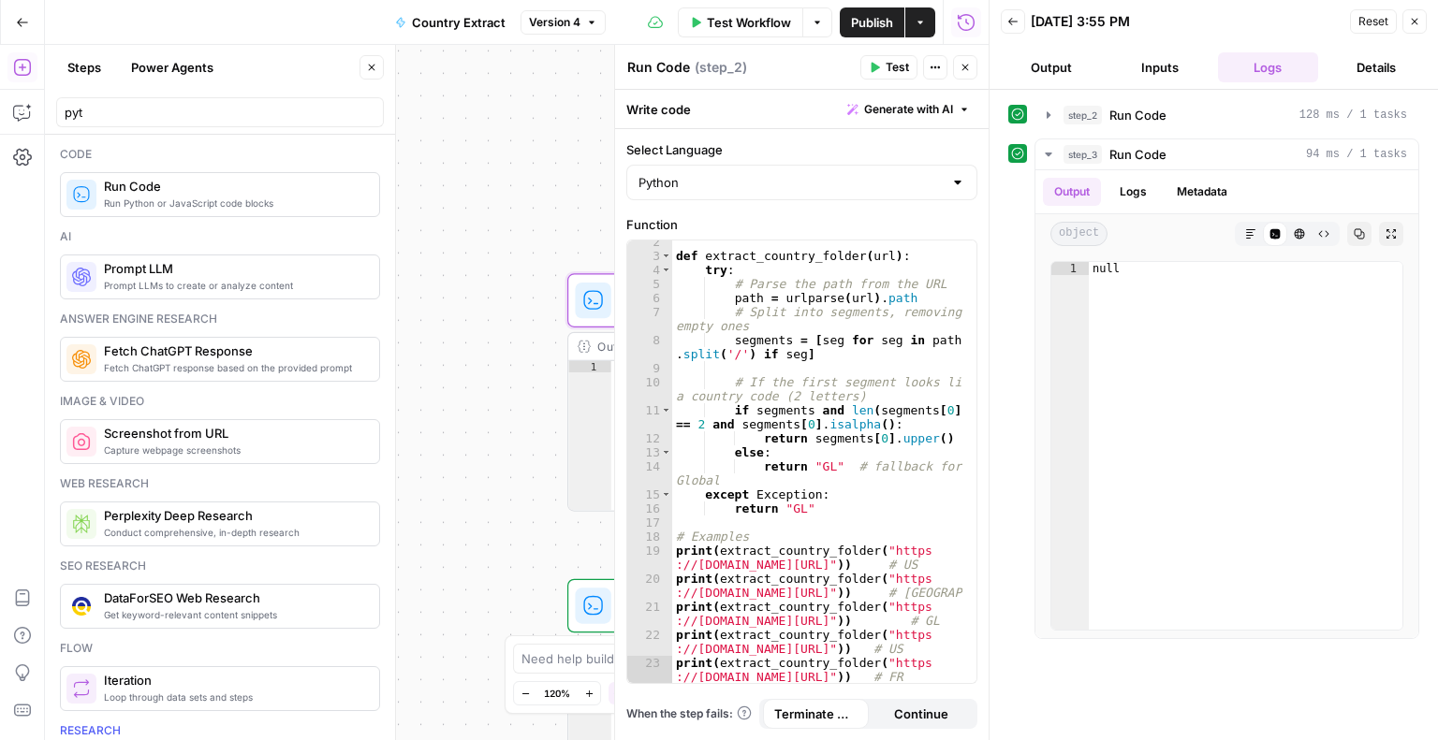
click at [521, 208] on div "Workflow Set Inputs Inputs Run Code · Python Run Code Step 2 Output Expand Outp…" at bounding box center [516, 392] width 943 height 695
click at [1411, 21] on icon "button" at bounding box center [1414, 21] width 11 height 11
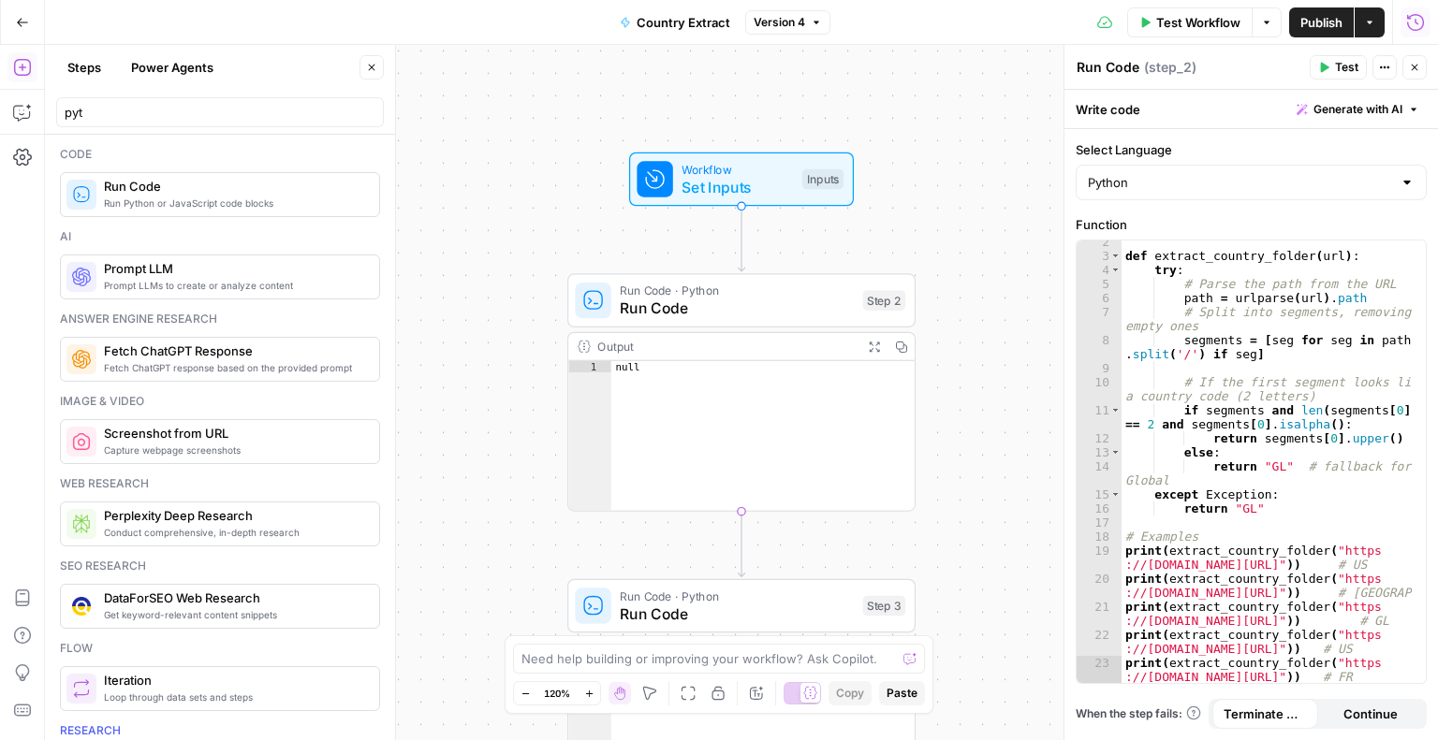
click at [720, 165] on span "Workflow" at bounding box center [736, 169] width 111 height 18
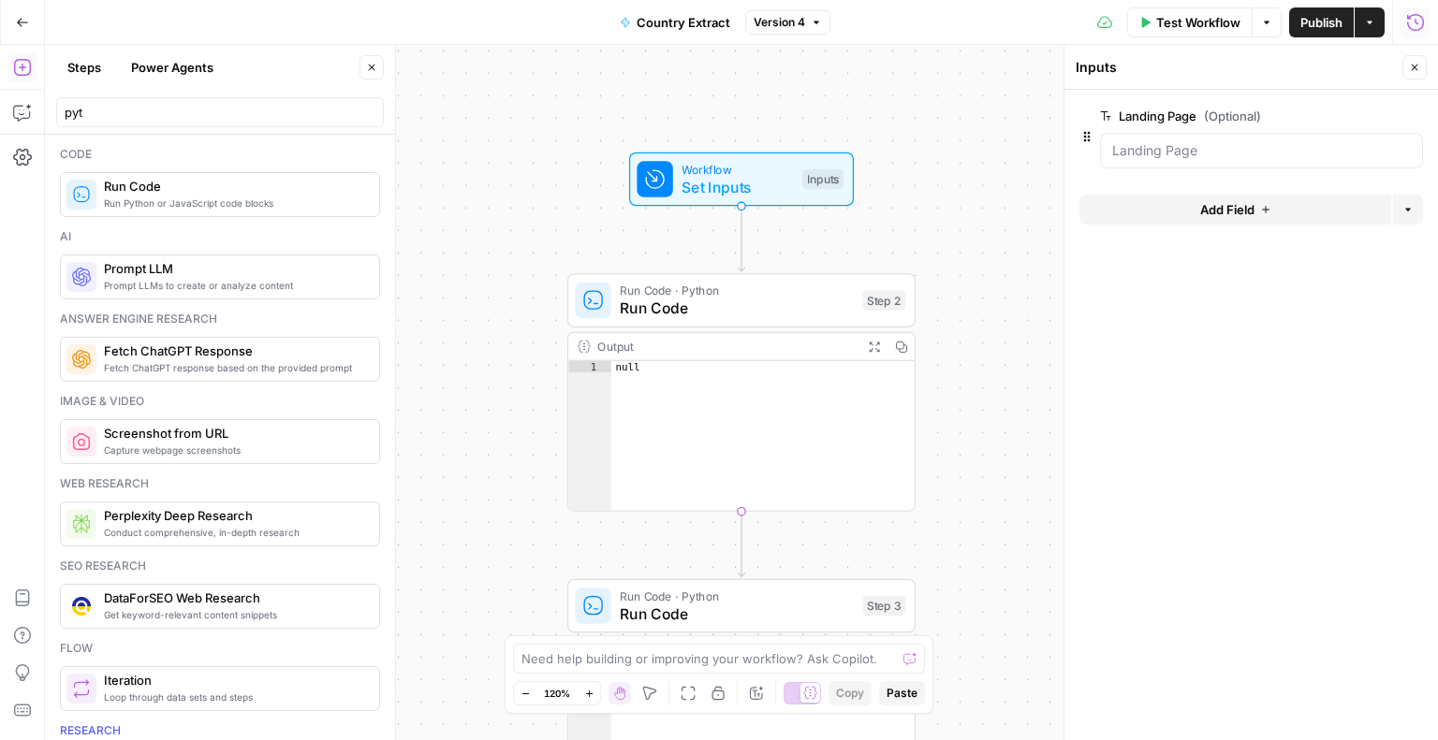
click at [1194, 217] on button "Add Field" at bounding box center [1235, 210] width 312 height 30
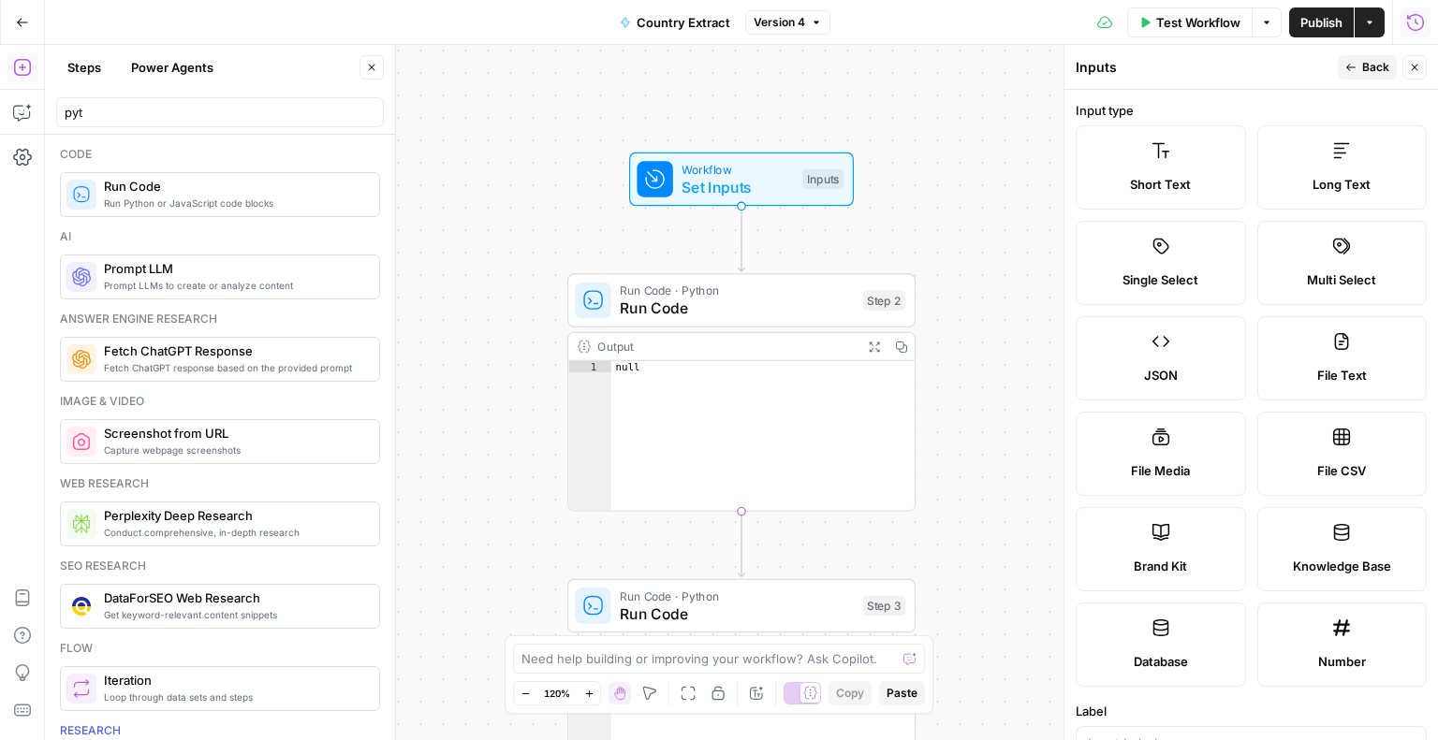
click at [1180, 553] on label "Brand Kit" at bounding box center [1160, 549] width 170 height 84
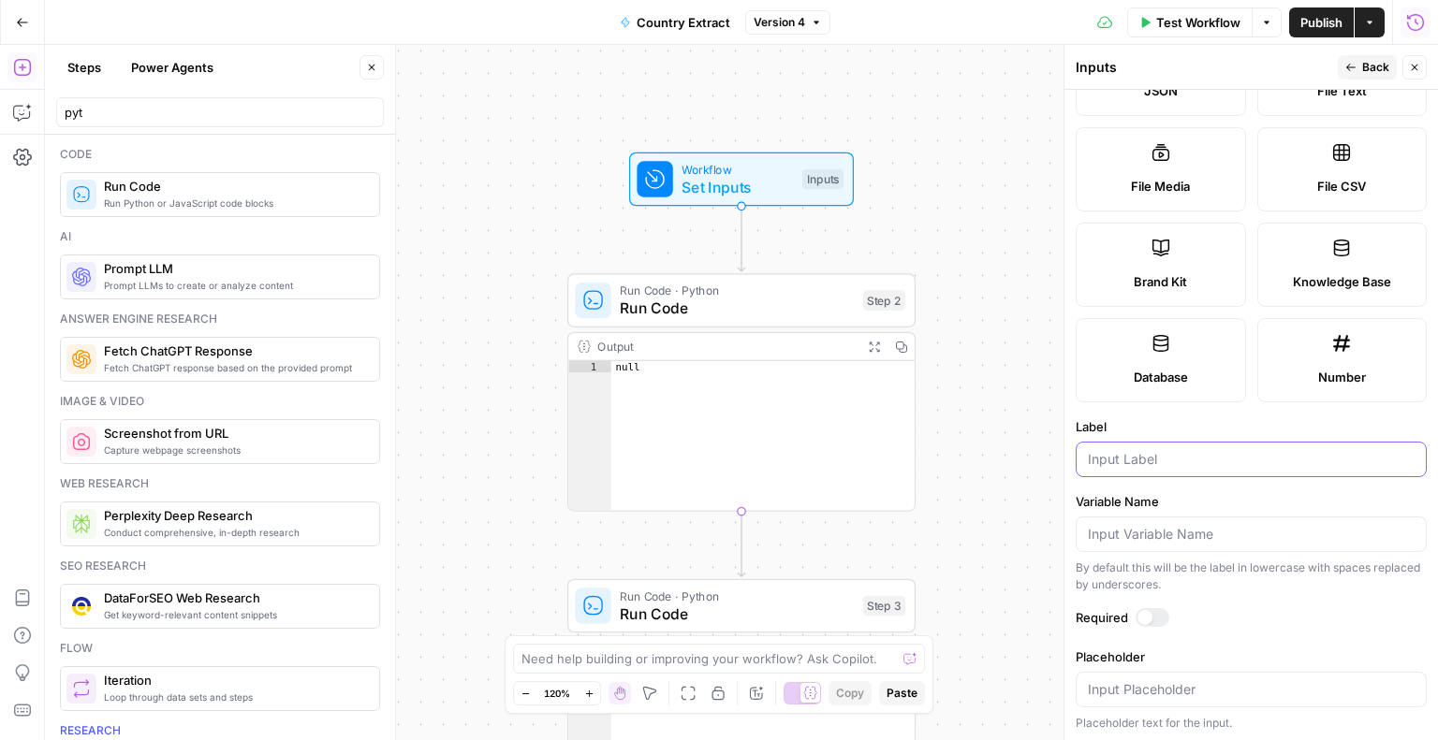
click at [1122, 453] on input "Label" at bounding box center [1251, 459] width 327 height 19
type input "Brand"
click at [1371, 71] on span "Back" at bounding box center [1375, 67] width 27 height 17
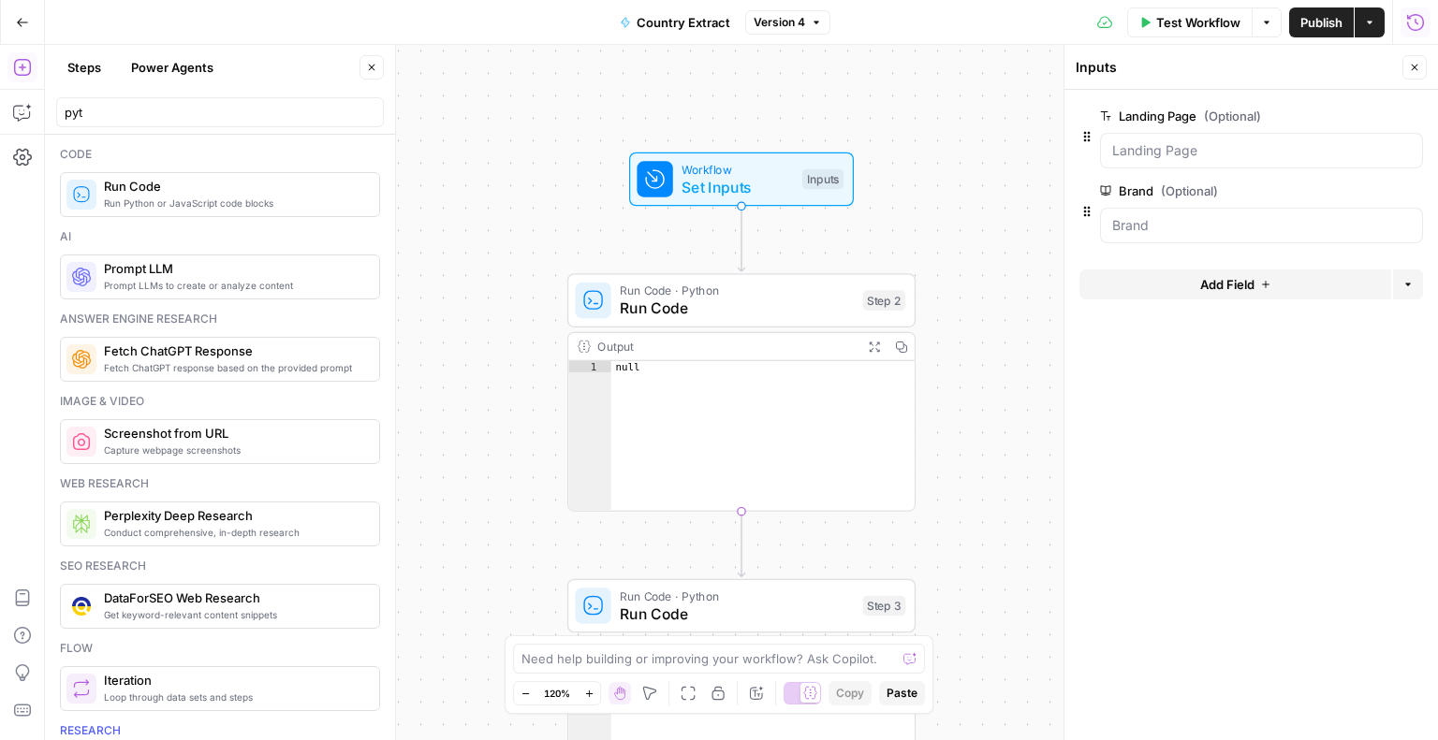
click at [1322, 23] on span "Publish" at bounding box center [1321, 22] width 42 height 19
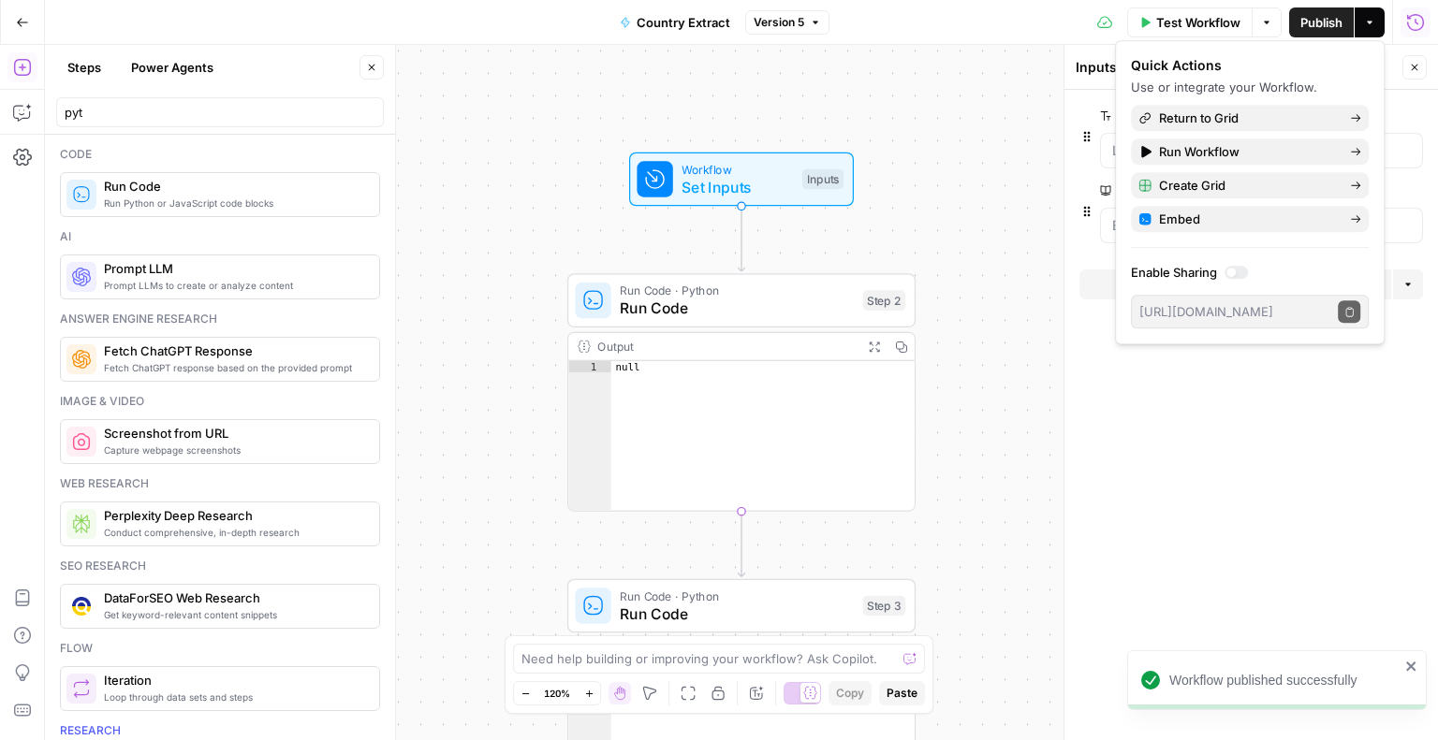
click at [797, 19] on span "Version 5" at bounding box center [778, 22] width 51 height 17
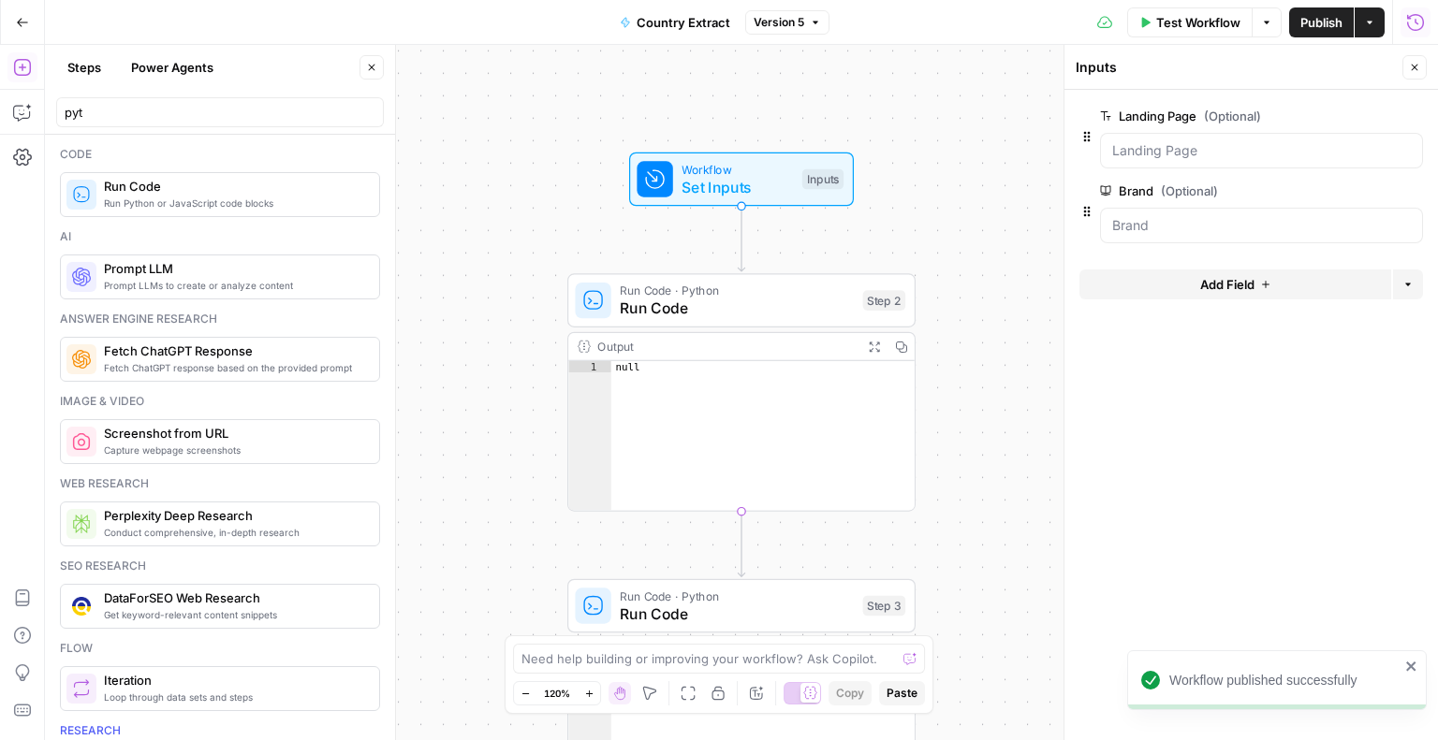
click at [575, 183] on div "Workflow Set Inputs Inputs" at bounding box center [741, 180] width 348 height 54
click at [1153, 156] on Page "Landing Page (Optional)" at bounding box center [1261, 150] width 299 height 19
click at [1130, 224] on input "Brand (Optional)" at bounding box center [1261, 225] width 299 height 19
click at [1193, 160] on div at bounding box center [1261, 151] width 323 height 36
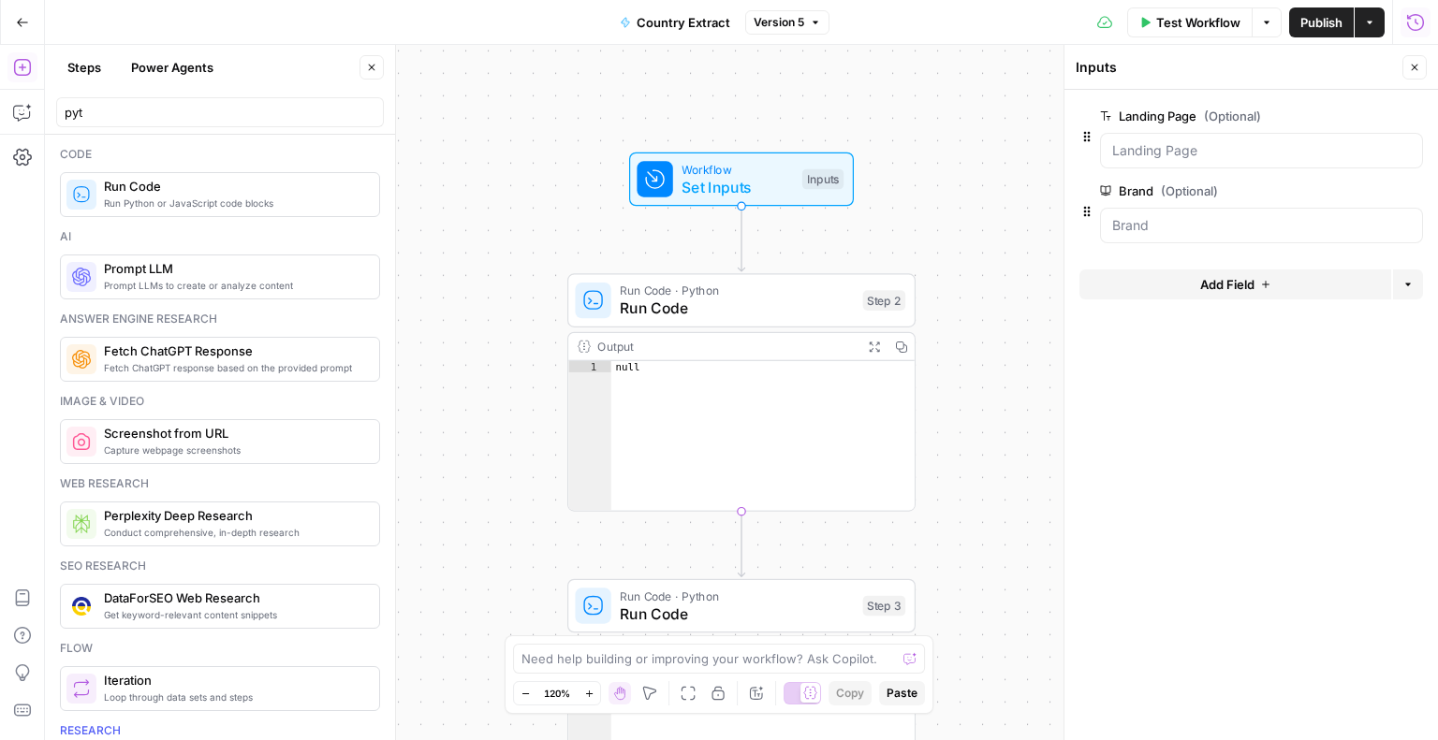
click at [1348, 112] on span "edit field" at bounding box center [1352, 116] width 41 height 15
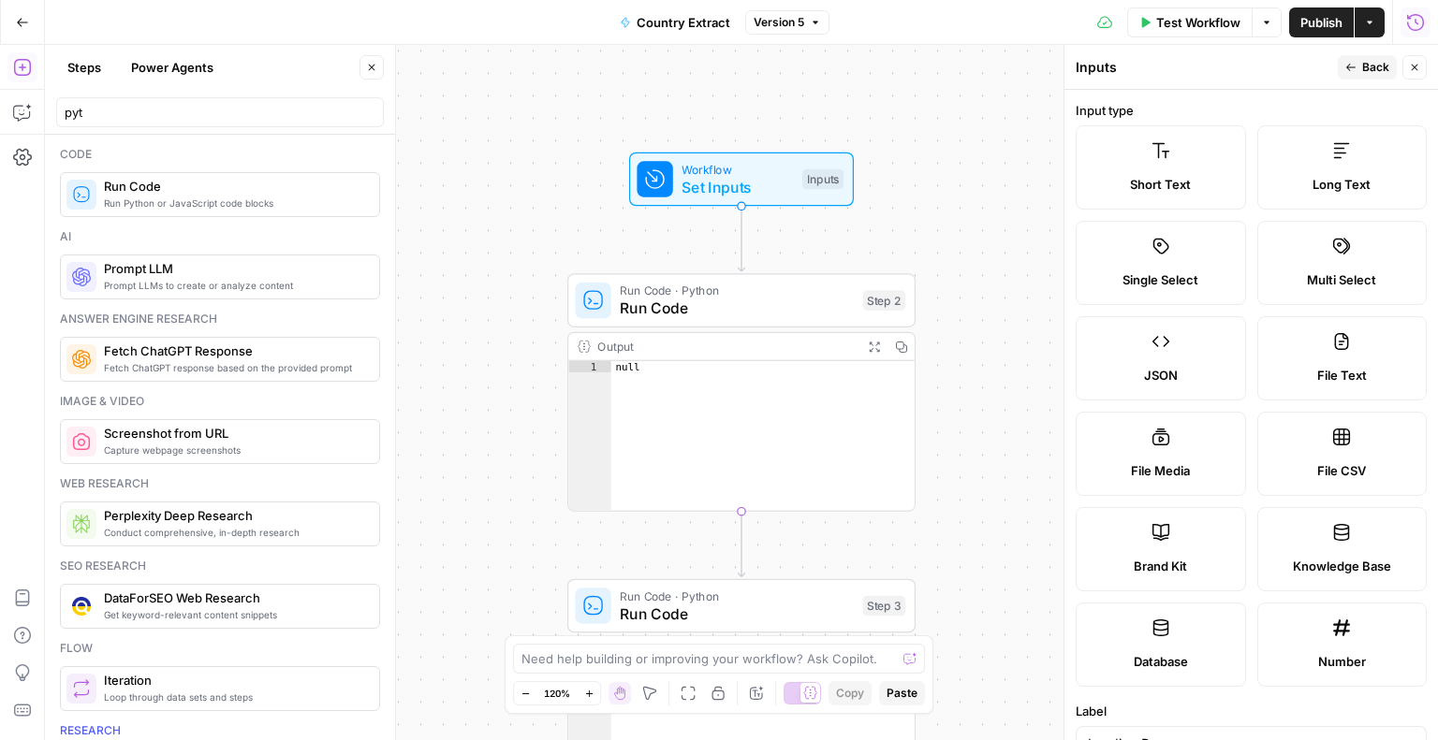
click at [1123, 185] on div "Short Text" at bounding box center [1160, 184] width 139 height 19
click at [1358, 70] on button "Back" at bounding box center [1367, 67] width 59 height 24
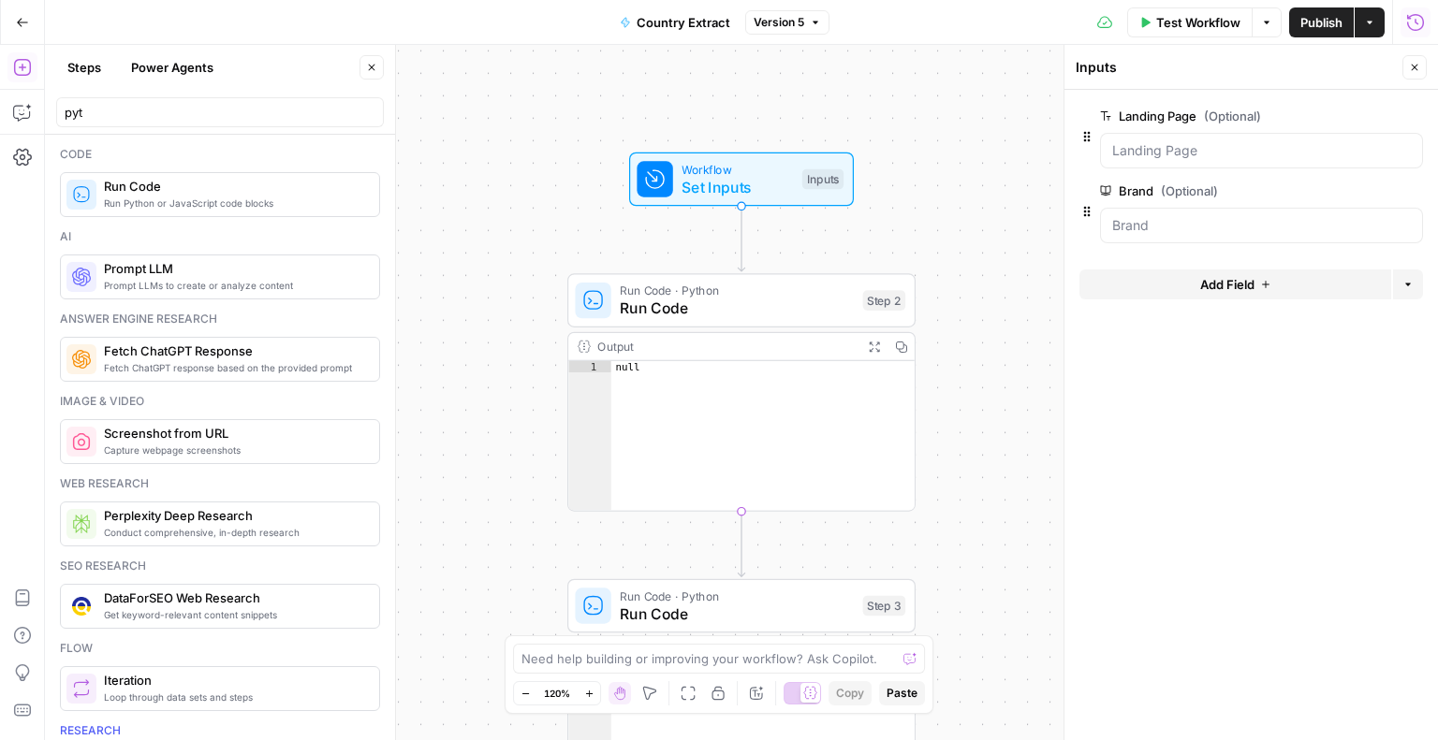
click at [1361, 115] on span "edit field" at bounding box center [1352, 116] width 41 height 15
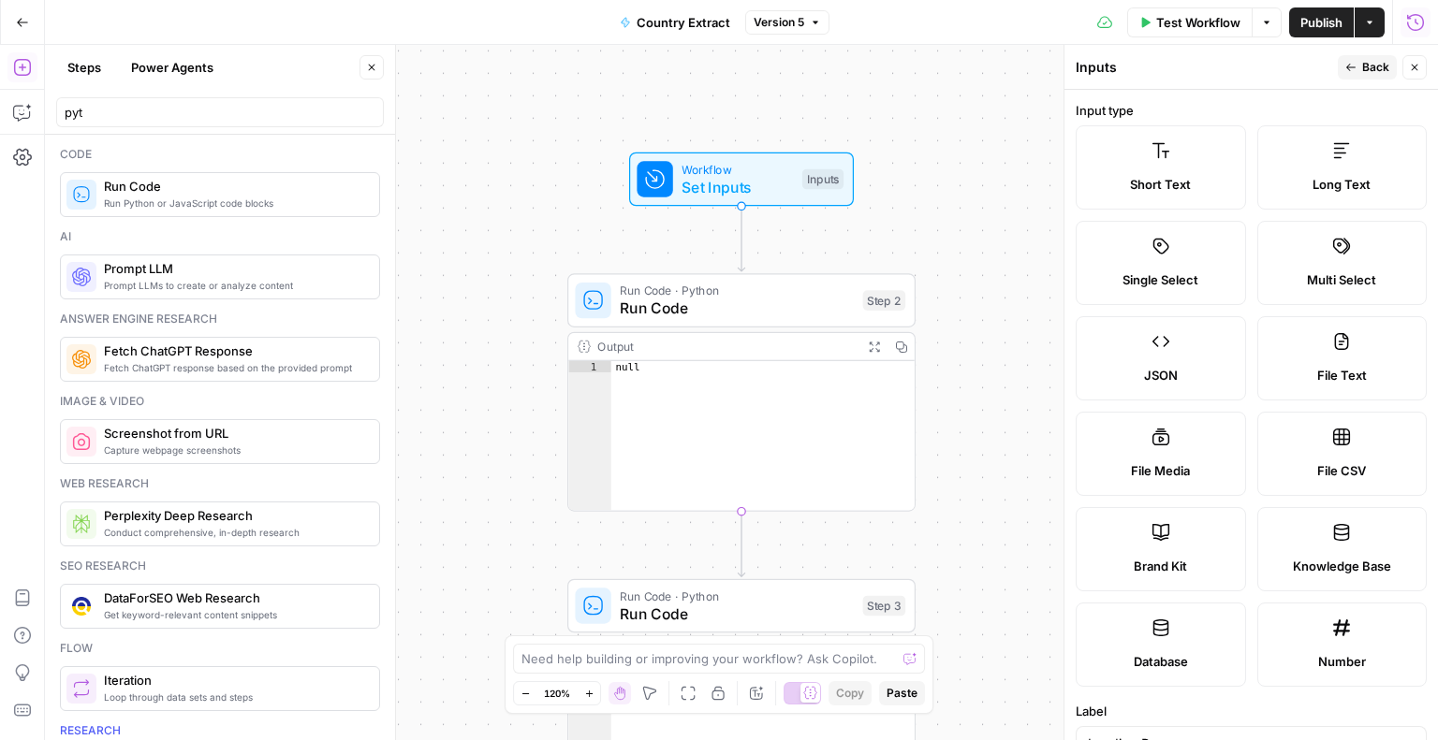
scroll to position [483, 0]
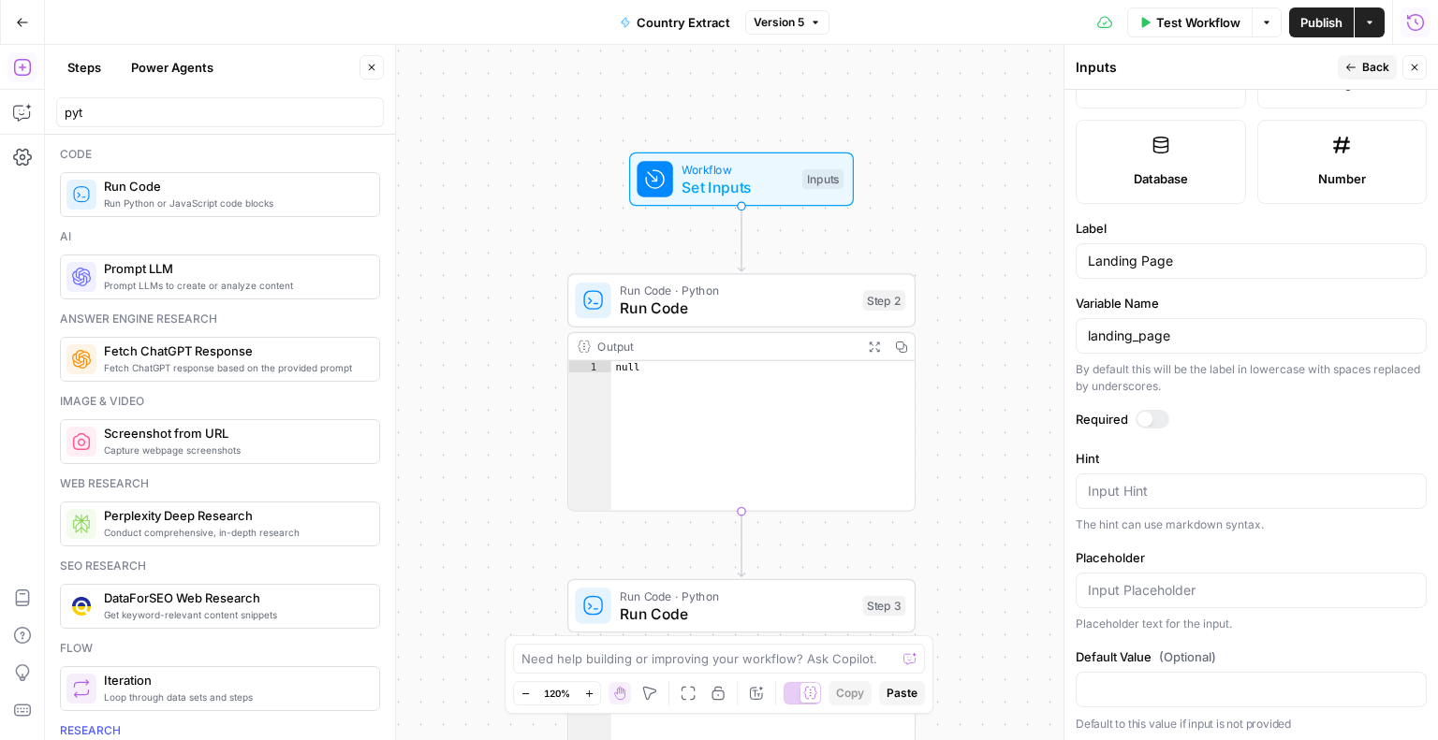
click at [1141, 415] on div at bounding box center [1144, 419] width 15 height 15
click at [1329, 25] on span "Publish" at bounding box center [1321, 22] width 42 height 19
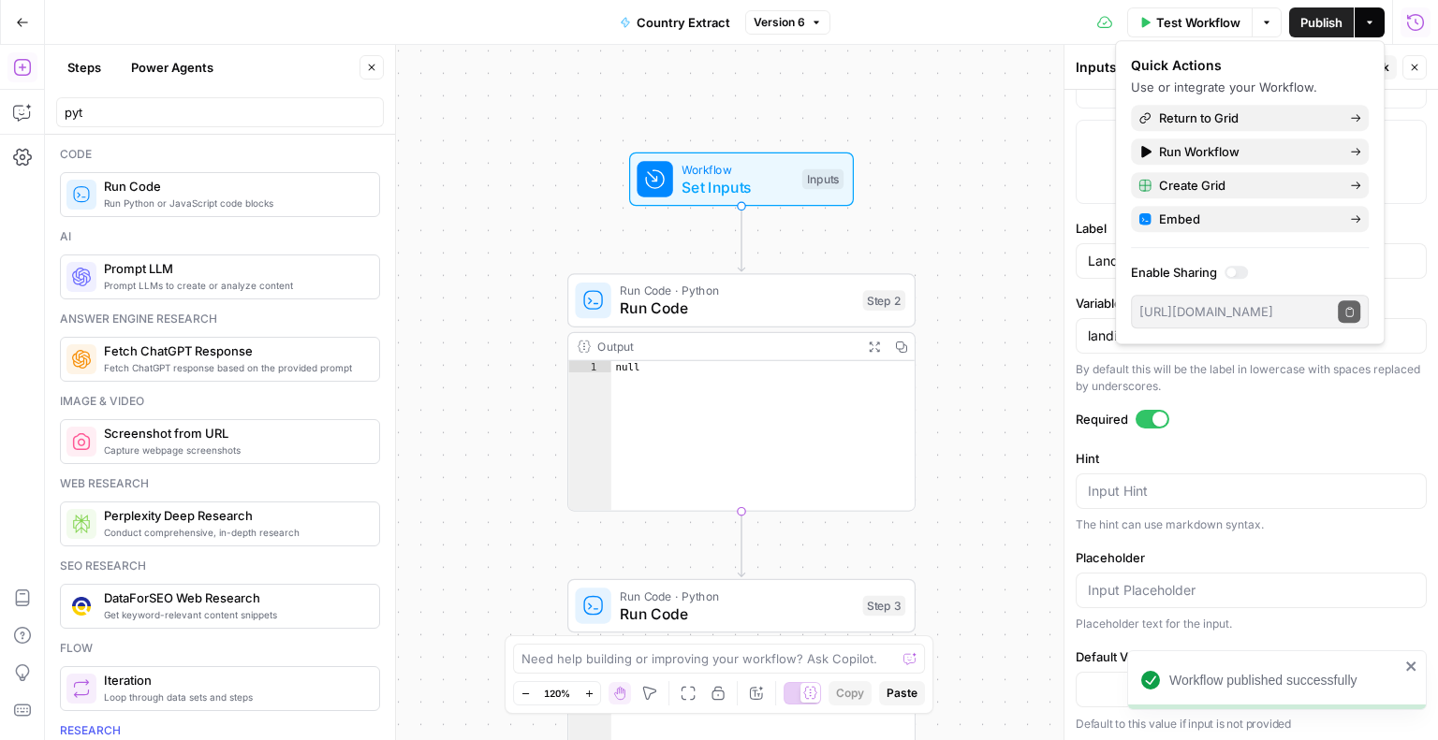
type textarea "****"
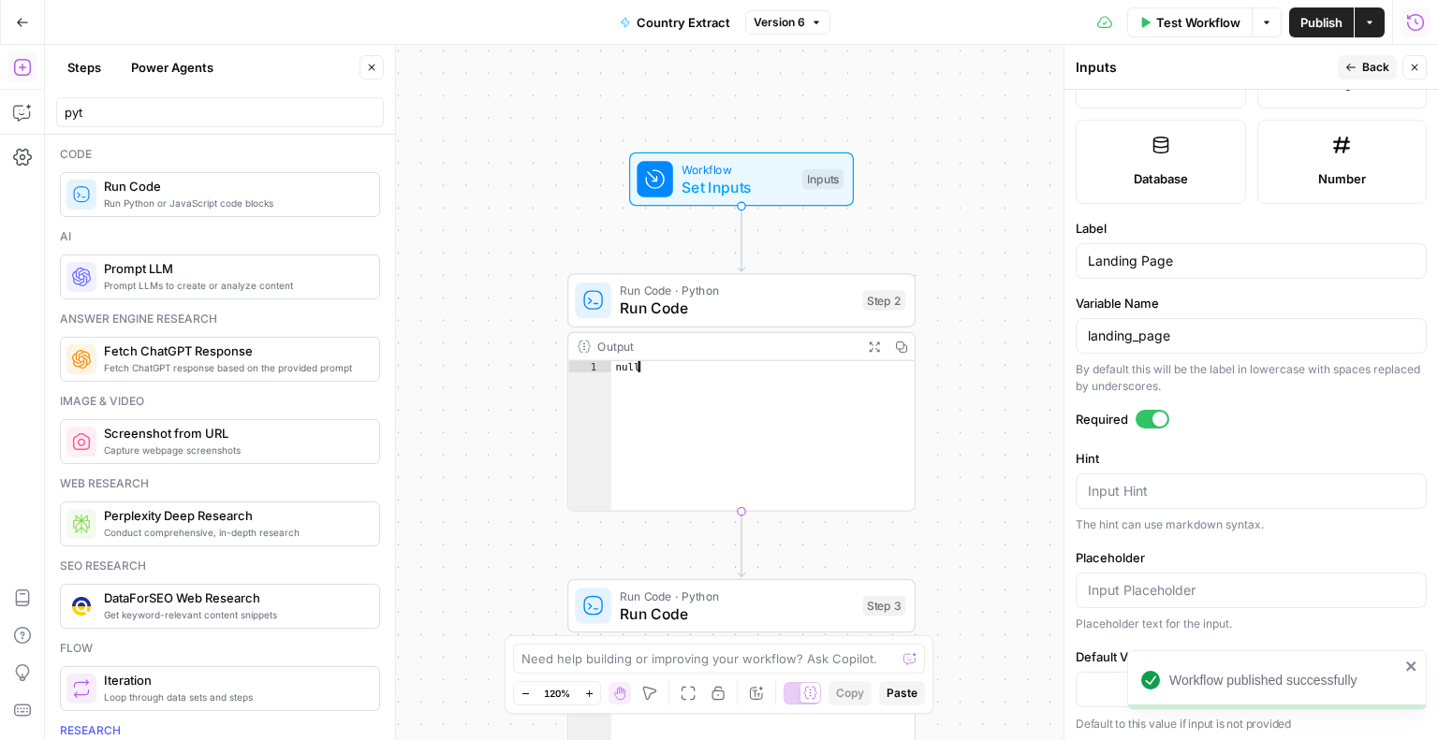
click at [793, 363] on div "null" at bounding box center [762, 447] width 303 height 173
click at [755, 189] on span "Set Inputs" at bounding box center [736, 187] width 111 height 22
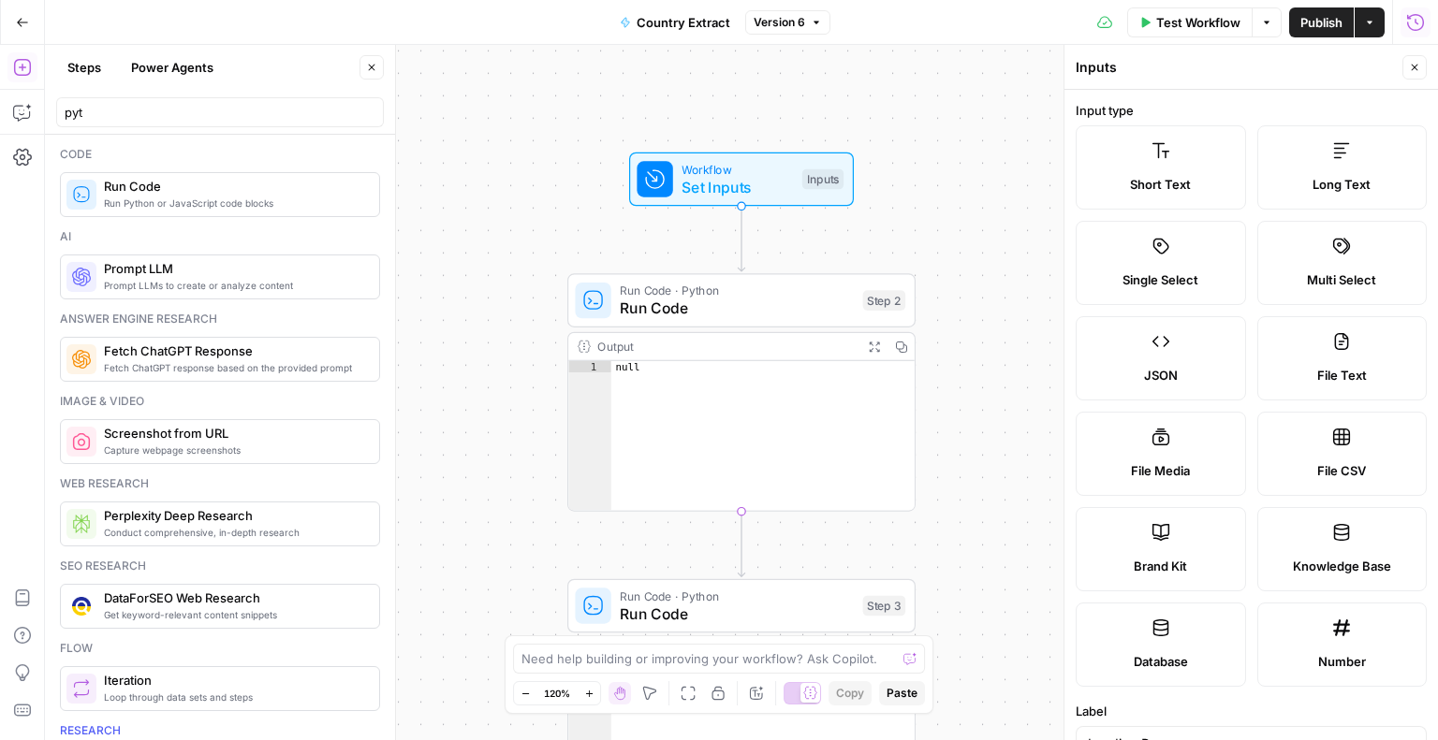
click at [711, 299] on span "Run Code" at bounding box center [737, 309] width 234 height 22
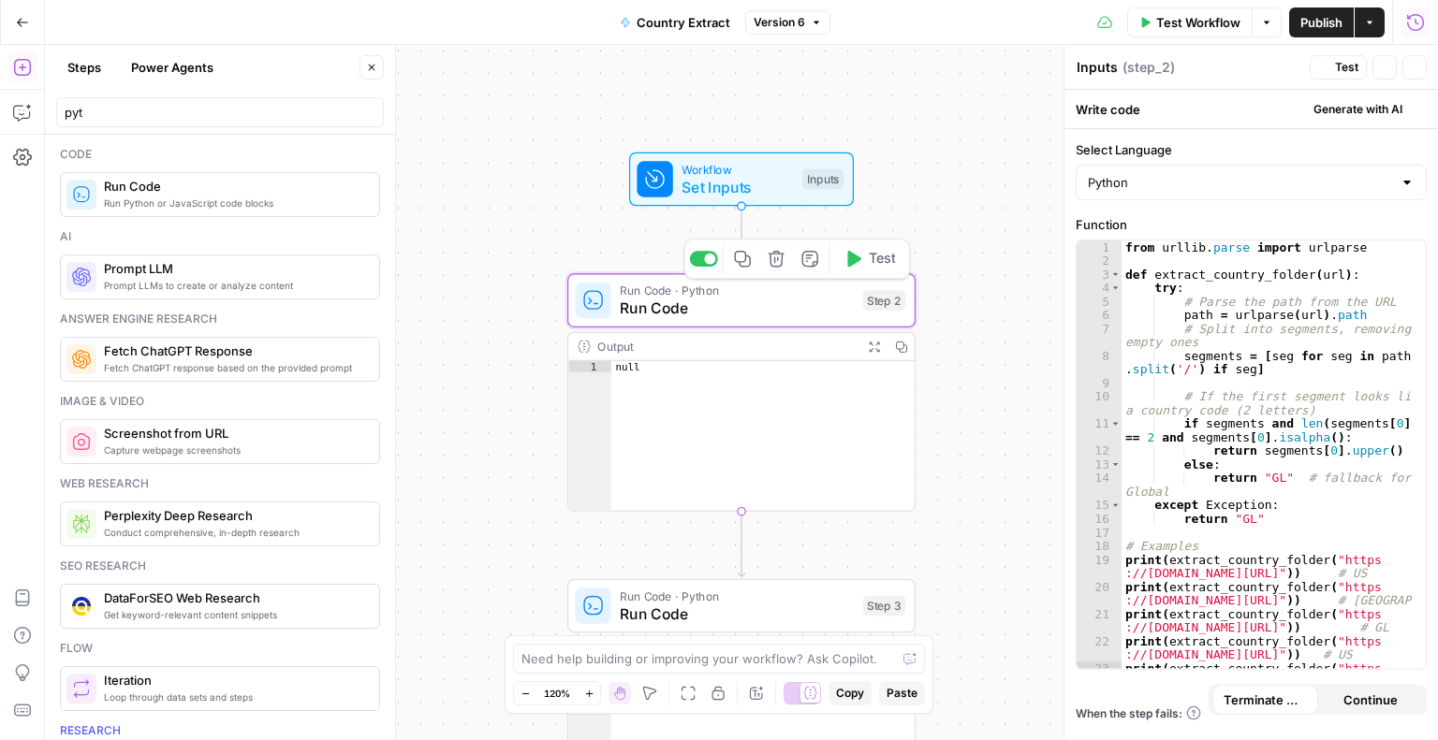
type textarea "Run Code"
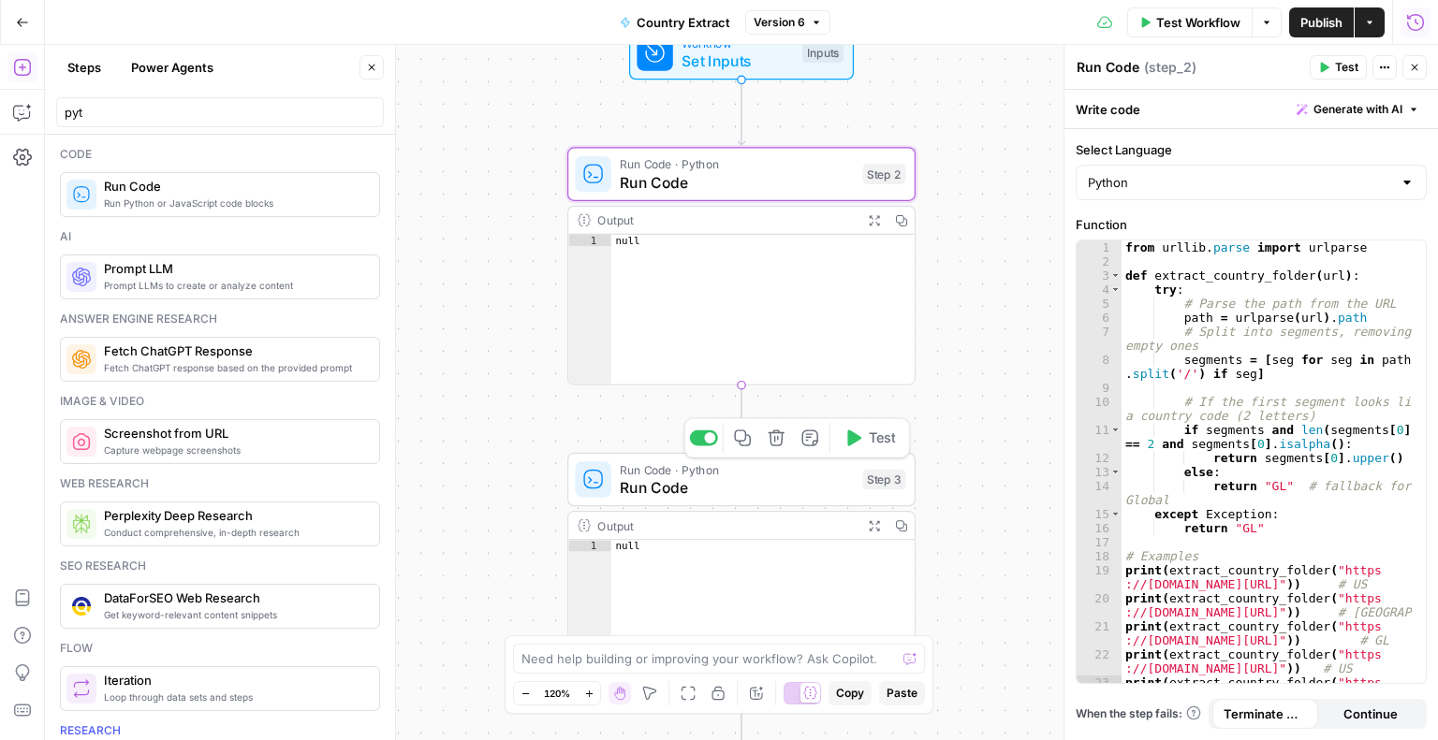
click at [775, 443] on icon "button" at bounding box center [777, 439] width 18 height 18
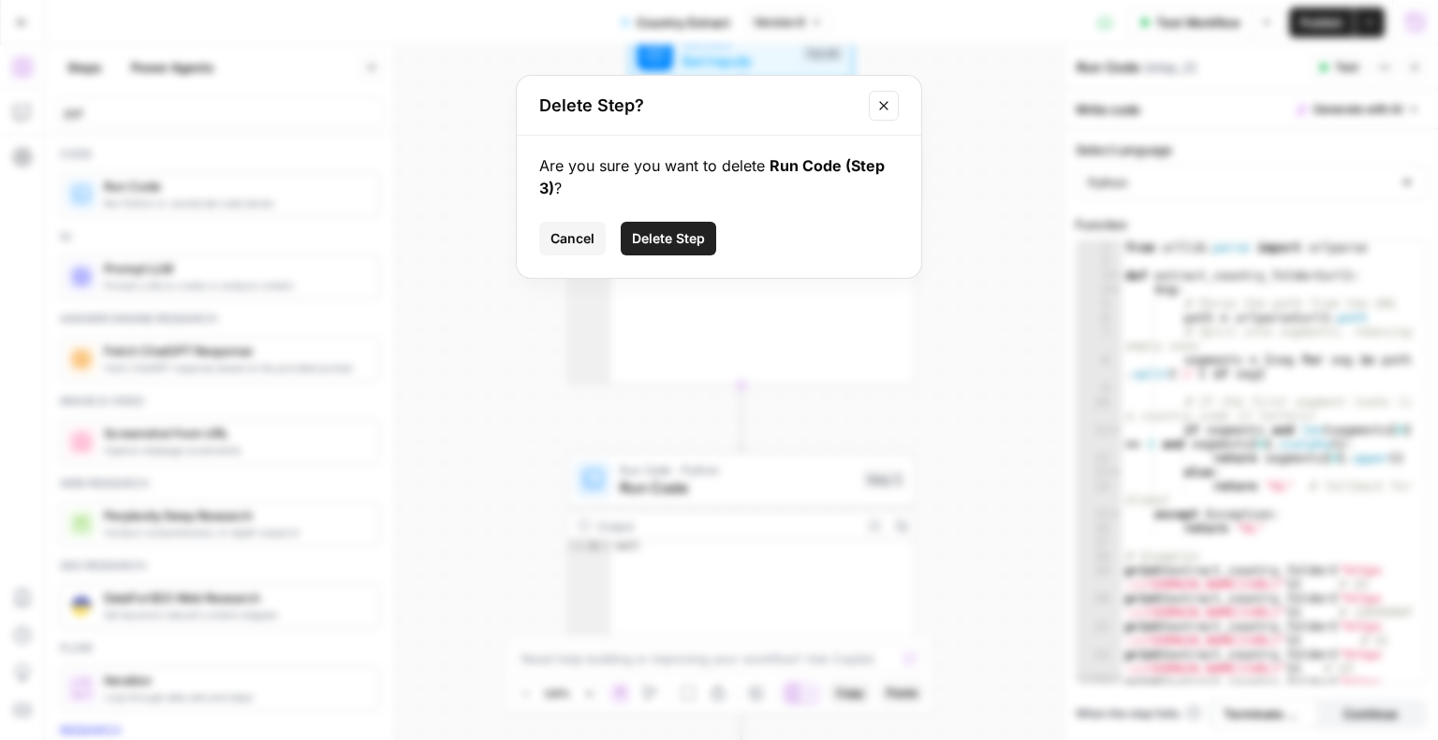
click at [670, 227] on button "Delete Step" at bounding box center [668, 239] width 95 height 34
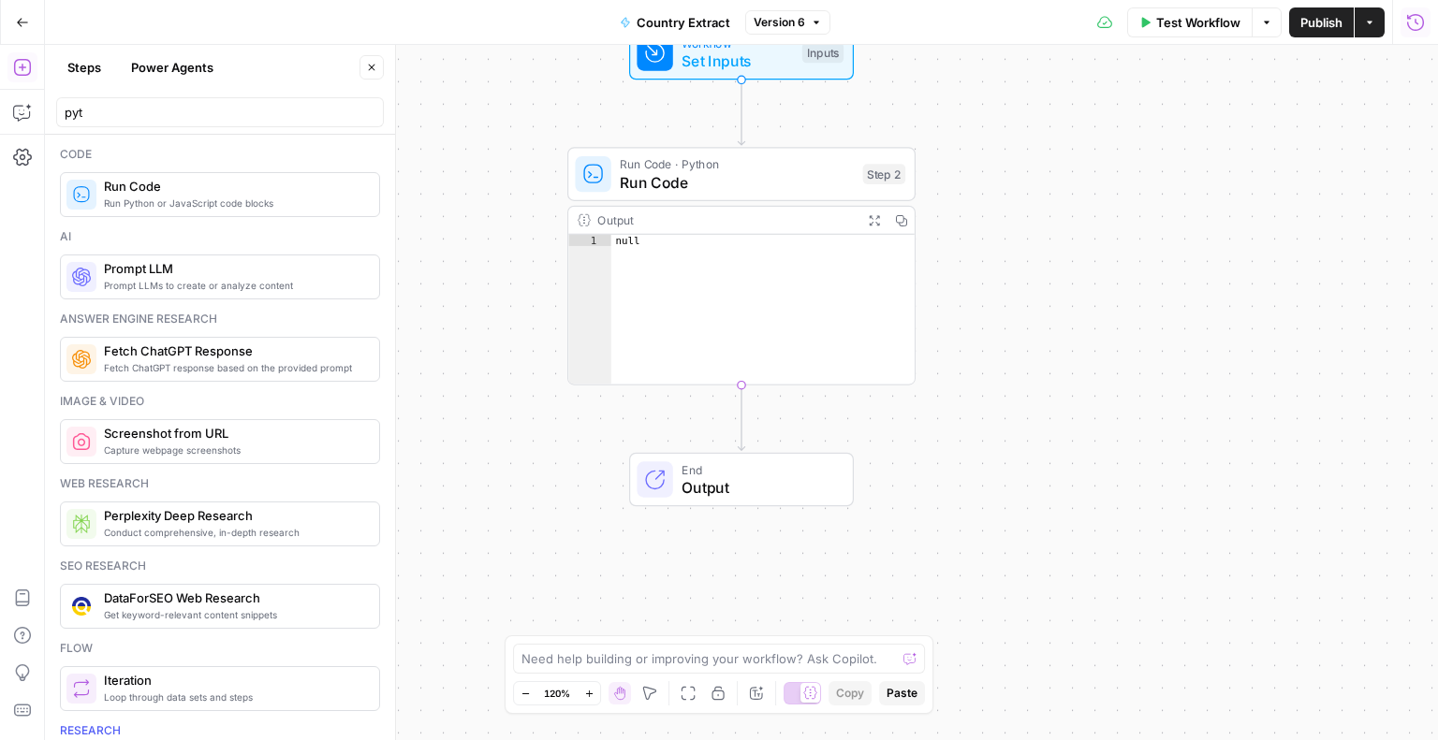
click at [677, 284] on div "null" at bounding box center [762, 321] width 303 height 173
click at [681, 176] on span "Run Code" at bounding box center [737, 182] width 234 height 22
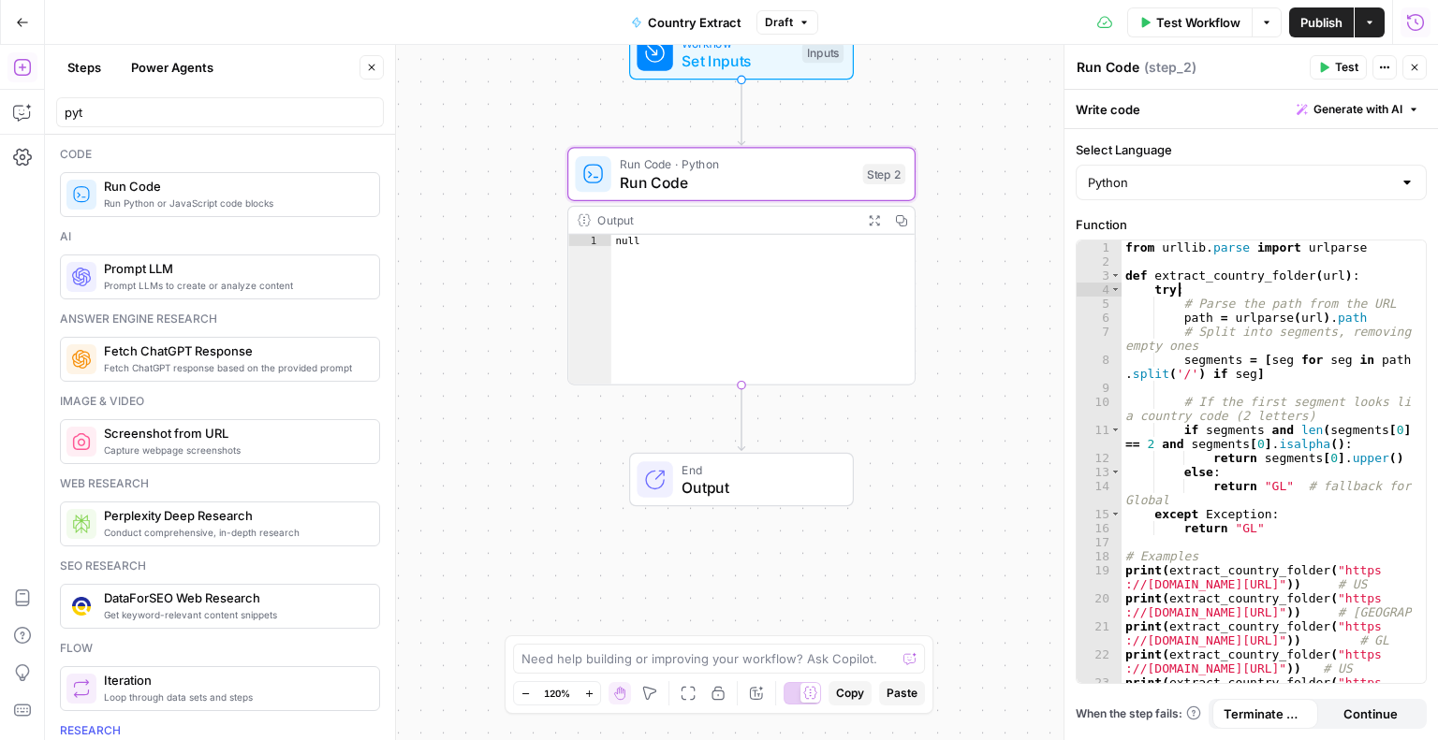
click at [1250, 294] on div "from urllib . parse import urlparse def extract_country_folder ( url ) : try : …" at bounding box center [1266, 484] width 291 height 486
type textarea "**********"
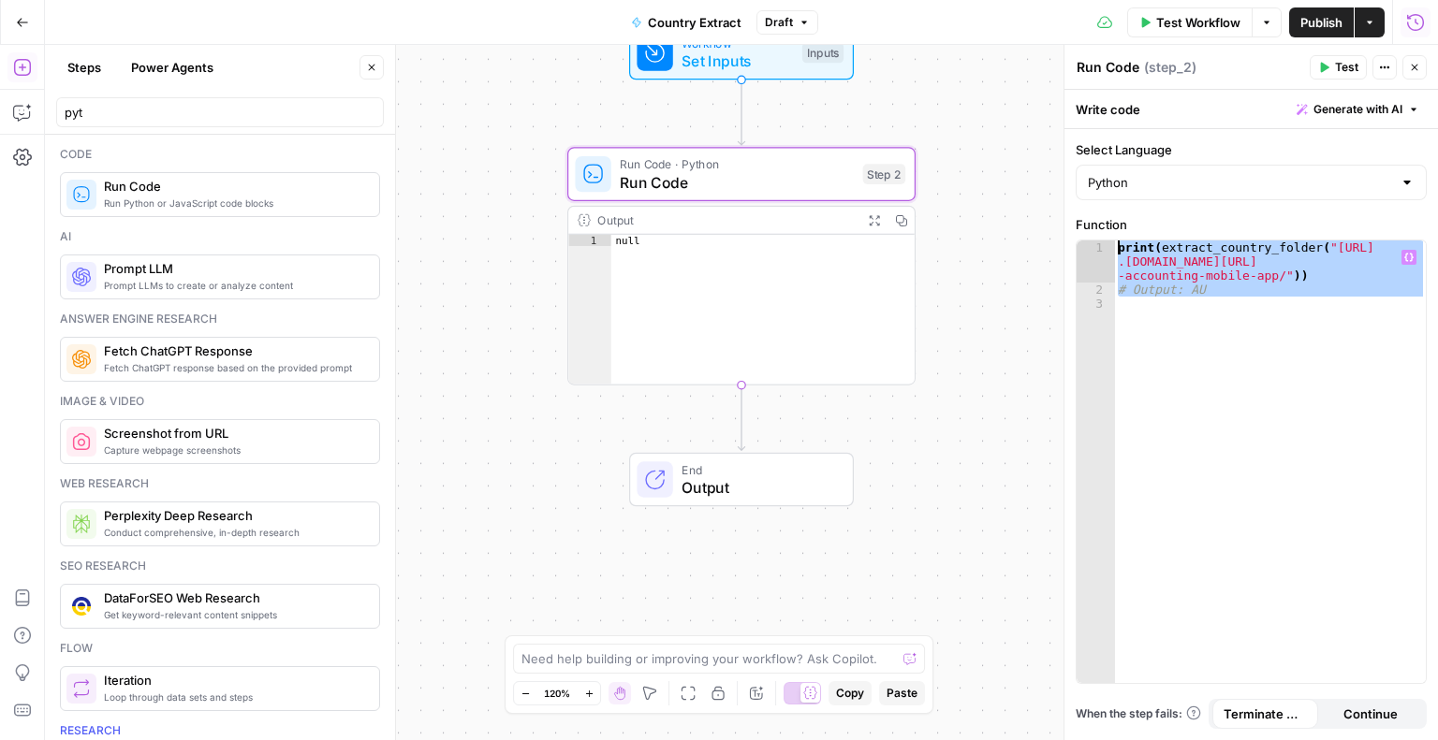
drag, startPoint x: 1177, startPoint y: 321, endPoint x: 1085, endPoint y: 241, distance: 122.0
click at [1085, 241] on div "1 2 3 print ( extract_country_folder ( "https://www .xero.com/au/accounting-sof…" at bounding box center [1250, 462] width 349 height 443
paste textarea
type textarea "**********"
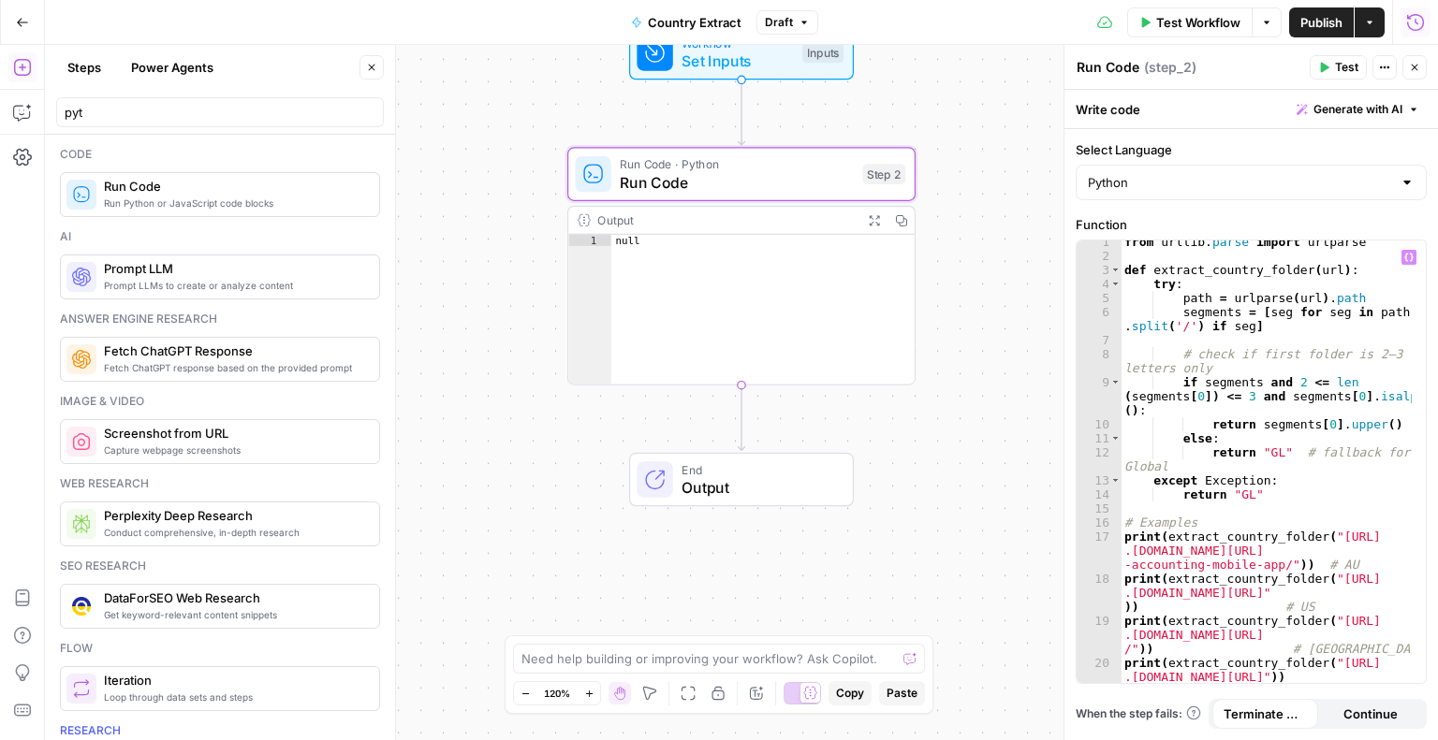
scroll to position [5, 0]
click at [1312, 17] on span "Publish" at bounding box center [1321, 22] width 42 height 19
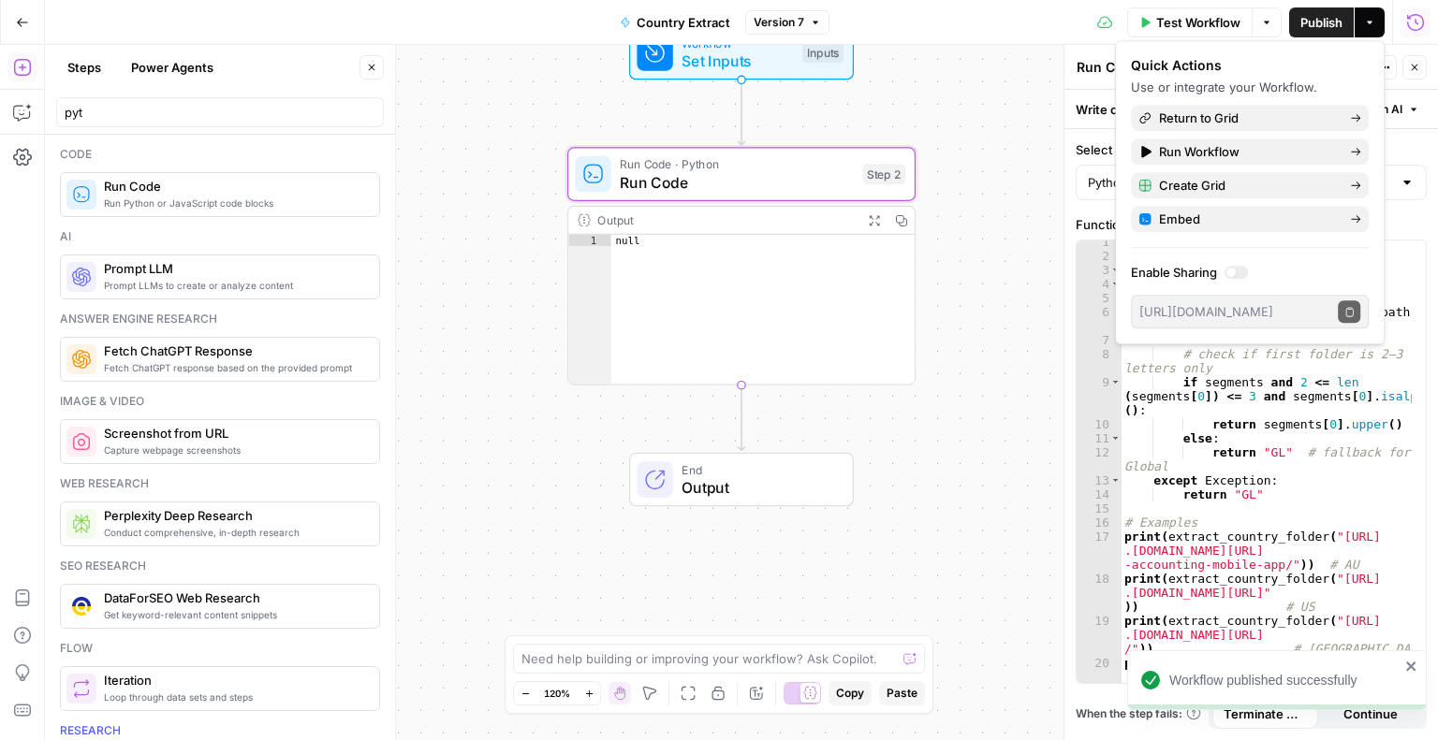
click at [1003, 111] on div "Workflow Set Inputs Inputs Run Code · Python Run Code Step 2 Output Expand Outp…" at bounding box center [741, 392] width 1393 height 695
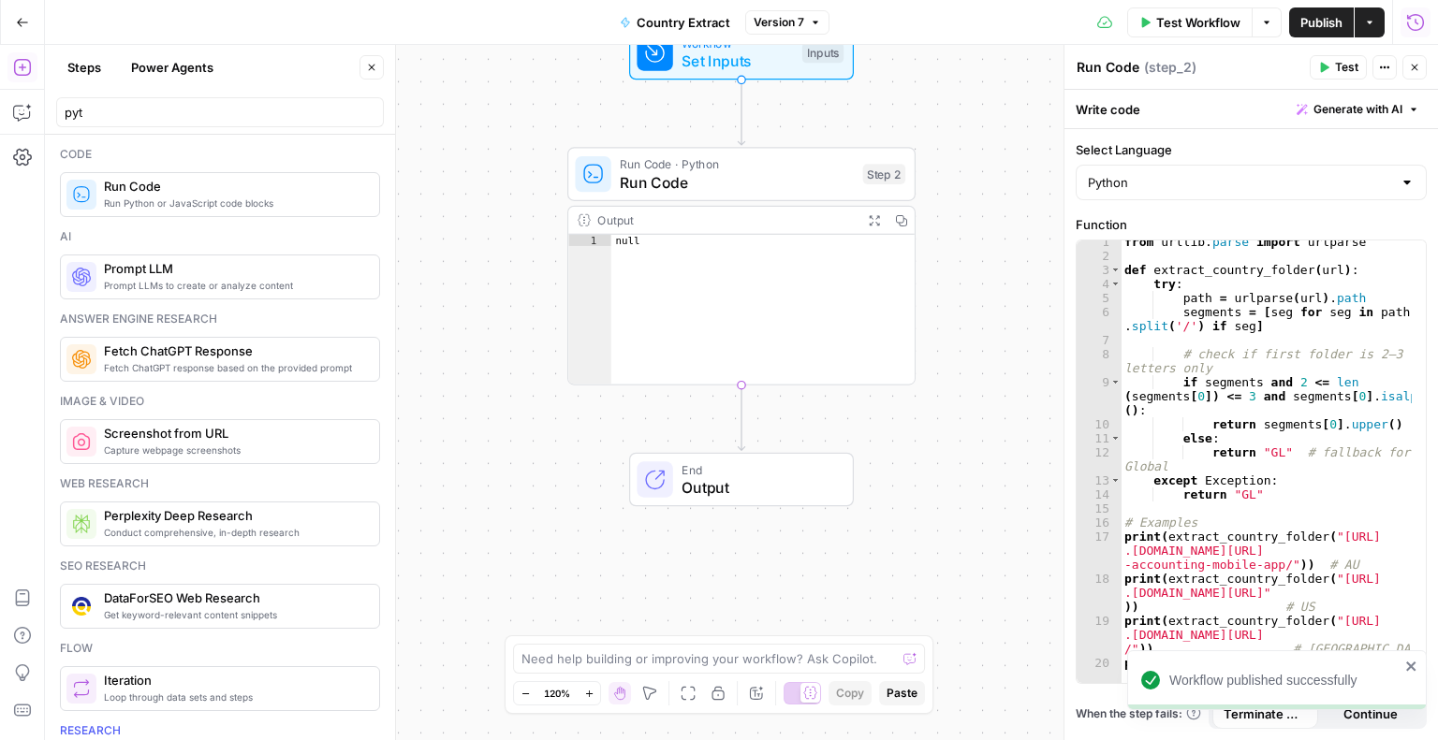
click at [1194, 16] on span "Test Workflow" at bounding box center [1198, 22] width 84 height 19
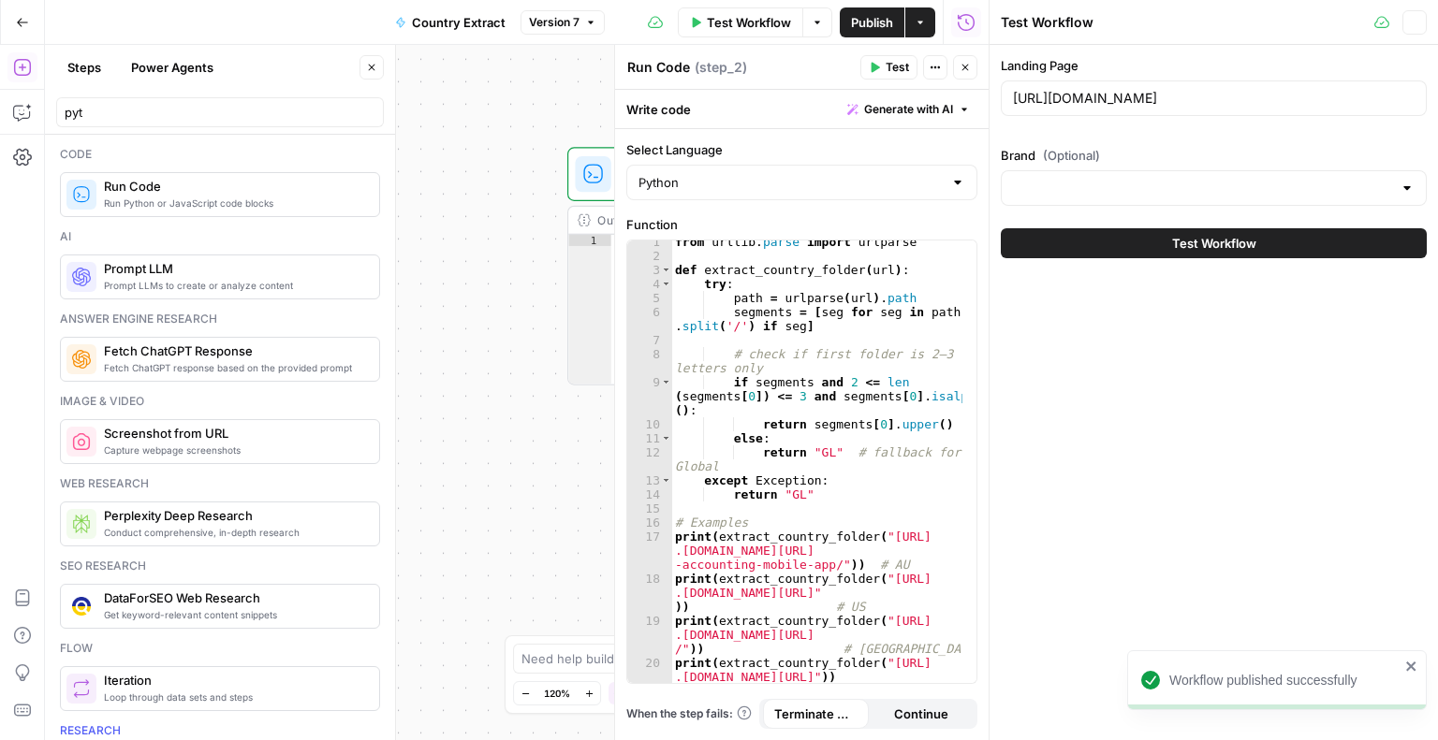
scroll to position [6, 0]
click at [1109, 246] on button "Test Workflow" at bounding box center [1214, 243] width 426 height 30
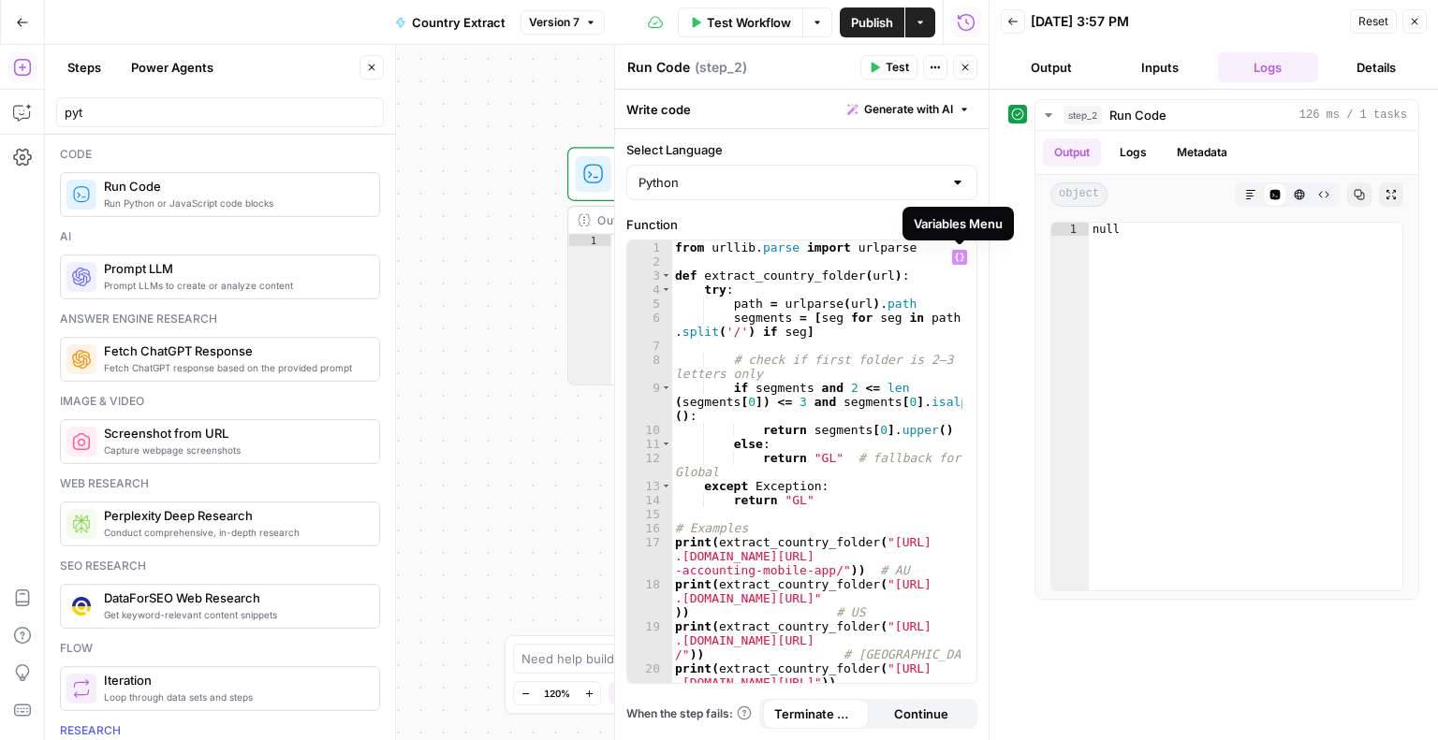
click at [958, 256] on icon "button" at bounding box center [959, 257] width 9 height 9
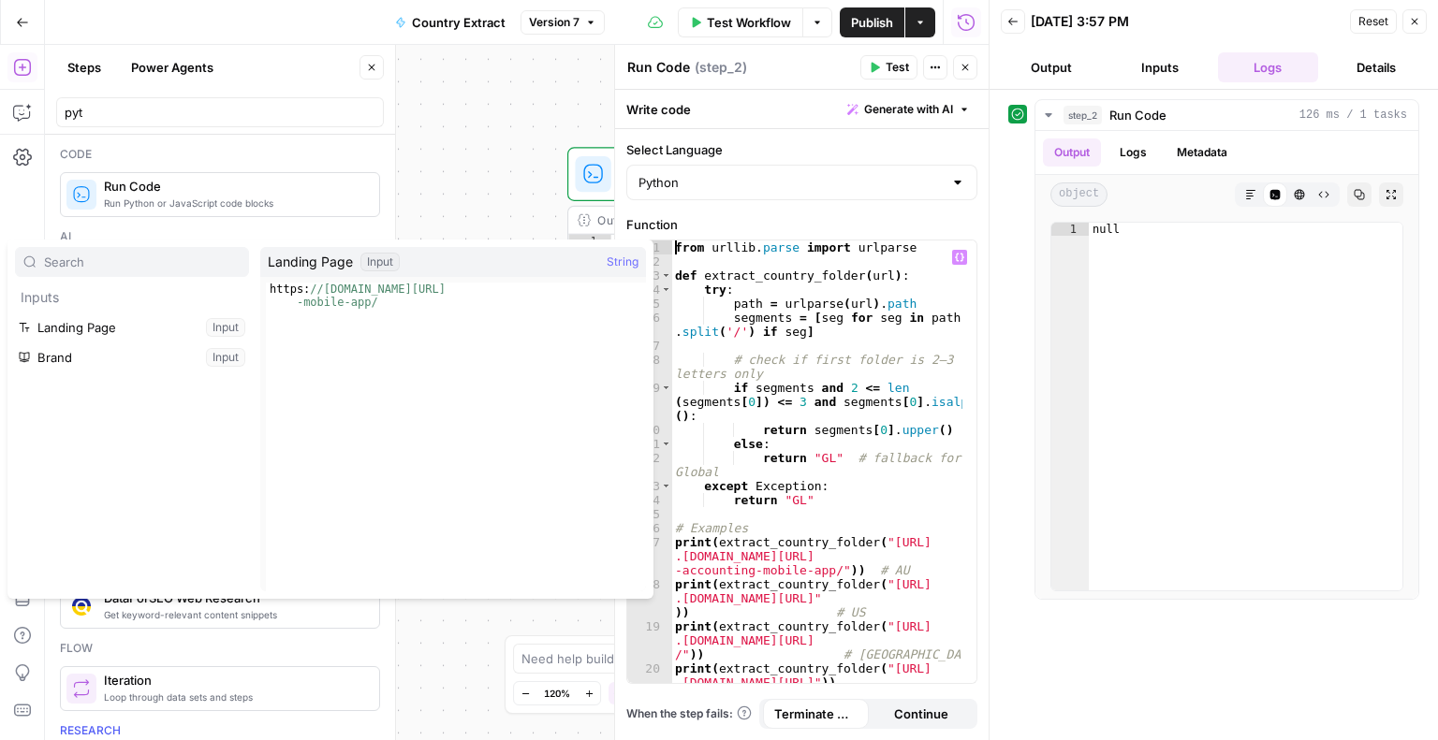
click at [673, 251] on div "from urllib . parse import urlparse def extract_country_folder ( url ) : try : …" at bounding box center [817, 491] width 292 height 500
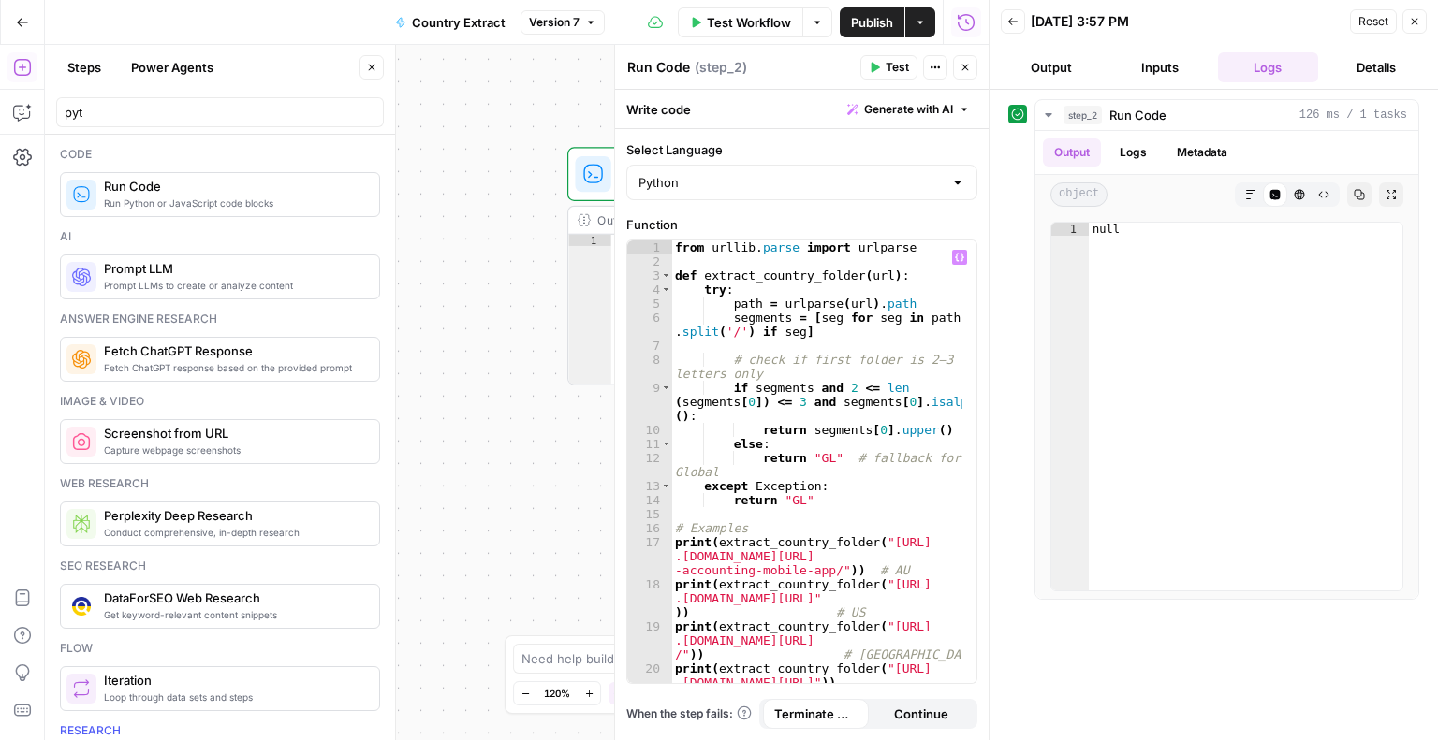
click at [959, 261] on button "Variables Menu" at bounding box center [959, 257] width 15 height 15
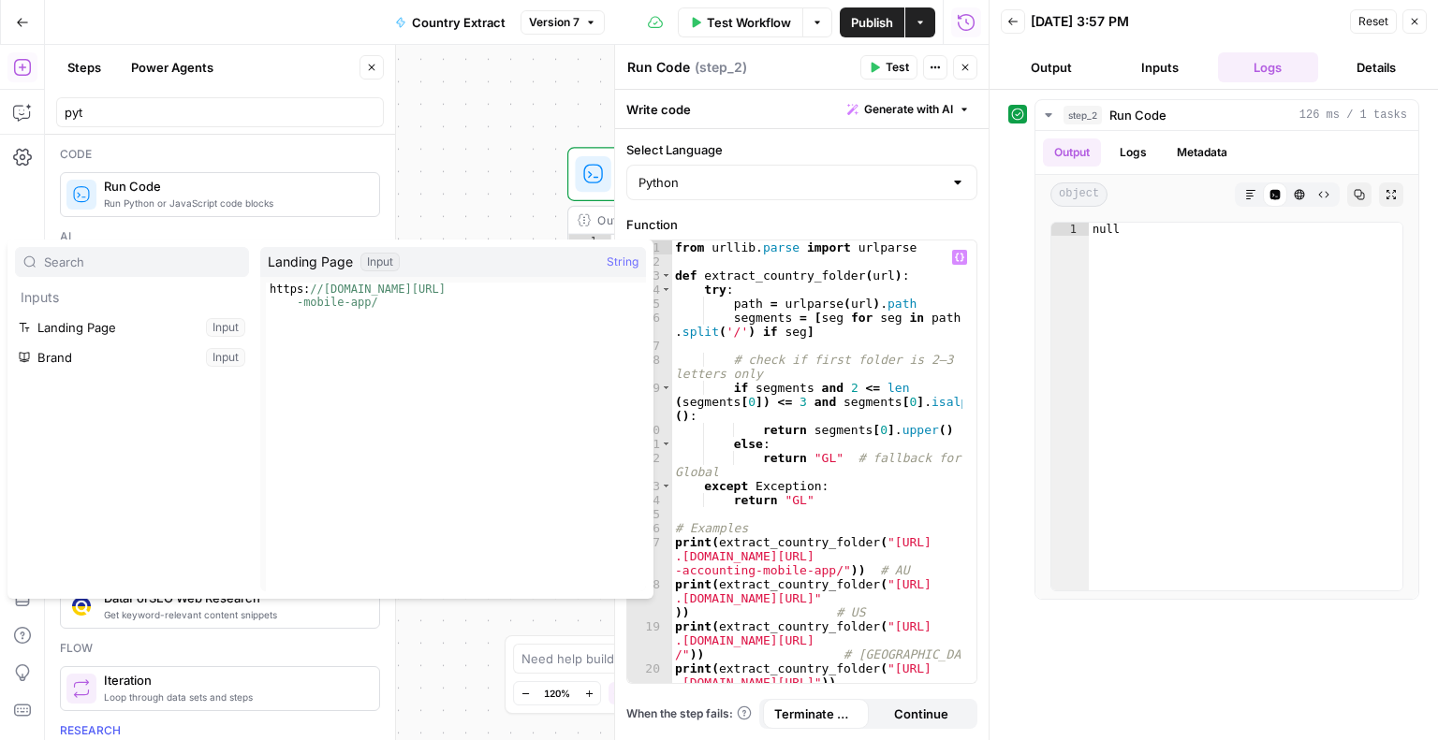
click at [404, 260] on div "Landing Page Input String" at bounding box center [453, 262] width 386 height 30
click at [622, 264] on span "String" at bounding box center [623, 262] width 32 height 19
click at [317, 265] on span "Landing Page" at bounding box center [310, 262] width 85 height 19
click at [61, 328] on button "Select variable Landing Page" at bounding box center [132, 328] width 234 height 30
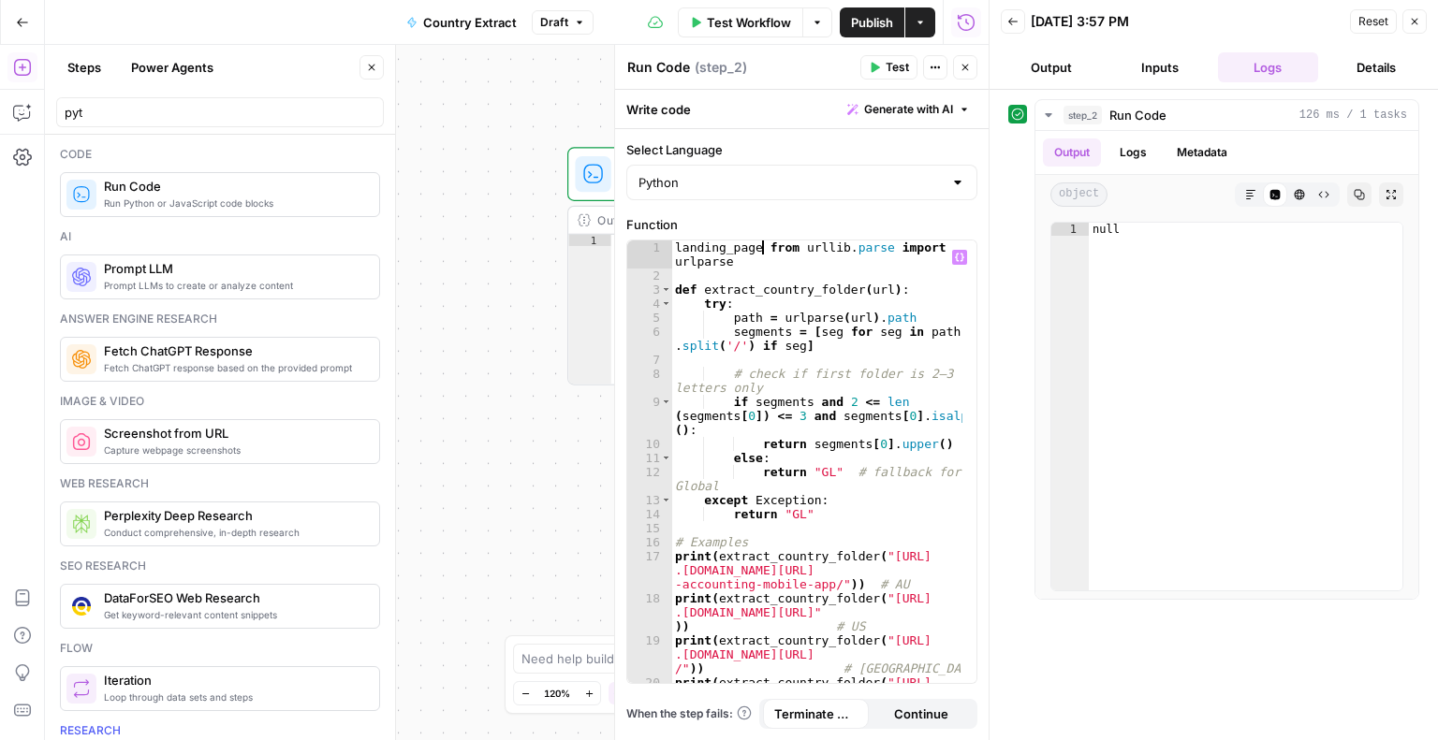
scroll to position [0, 7]
click at [752, 242] on div "landing_page from urllib . parse import urlparse def extract_country_folder ( u…" at bounding box center [817, 498] width 292 height 514
drag, startPoint x: 706, startPoint y: 239, endPoint x: 616, endPoint y: 239, distance: 89.9
click at [616, 239] on div "**********" at bounding box center [801, 392] width 374 height 695
click at [760, 392] on div "landing_page from urllib . parse import urlparse def extract_country_folder ( u…" at bounding box center [817, 498] width 292 height 514
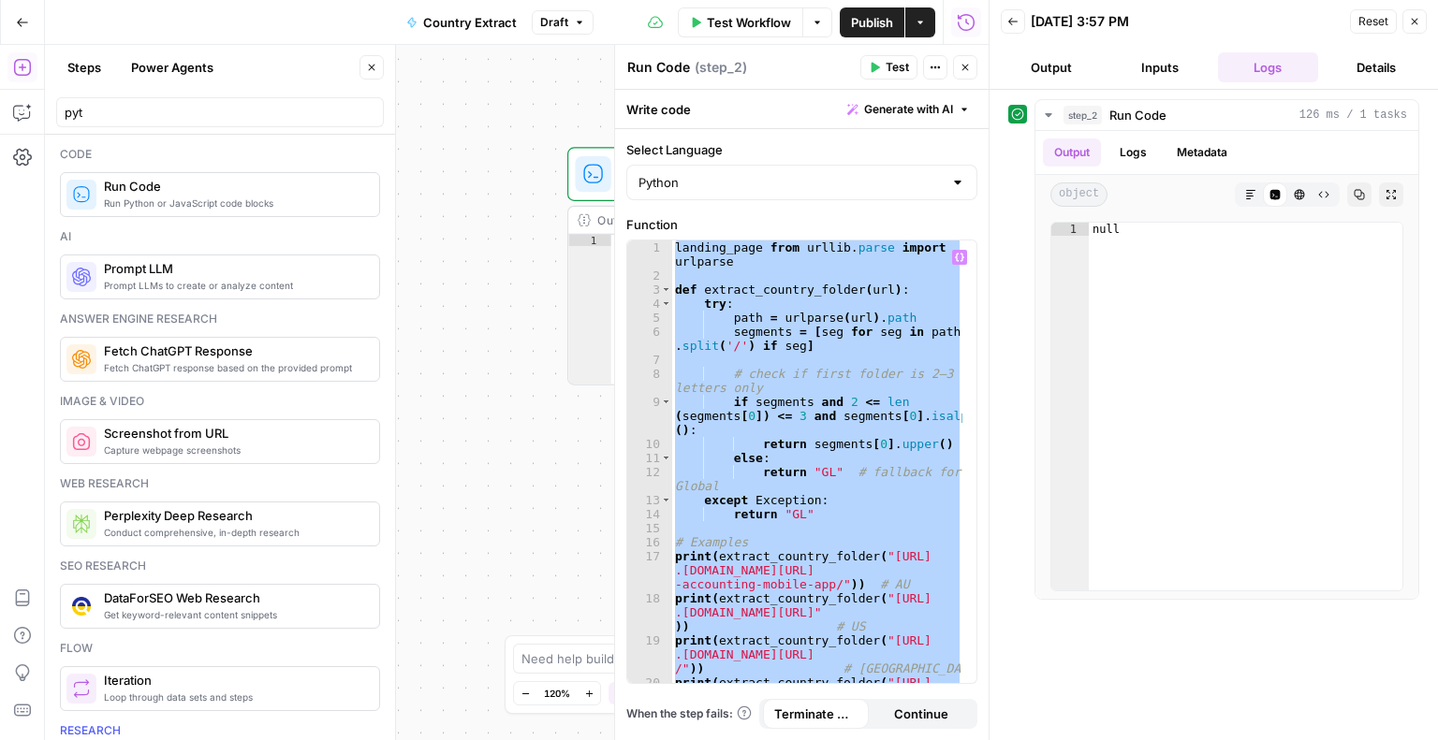
paste textarea
type textarea "**********"
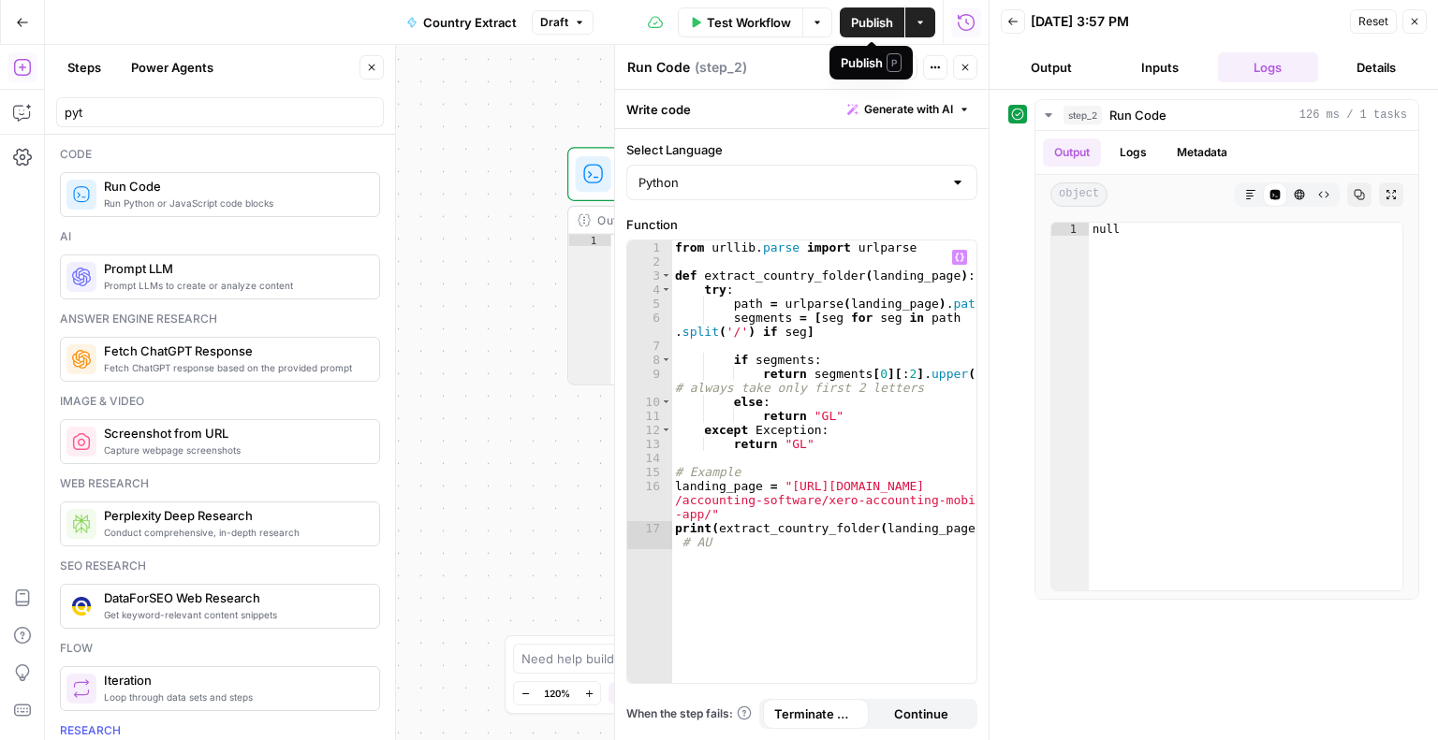
click at [876, 28] on span "Publish" at bounding box center [872, 22] width 42 height 19
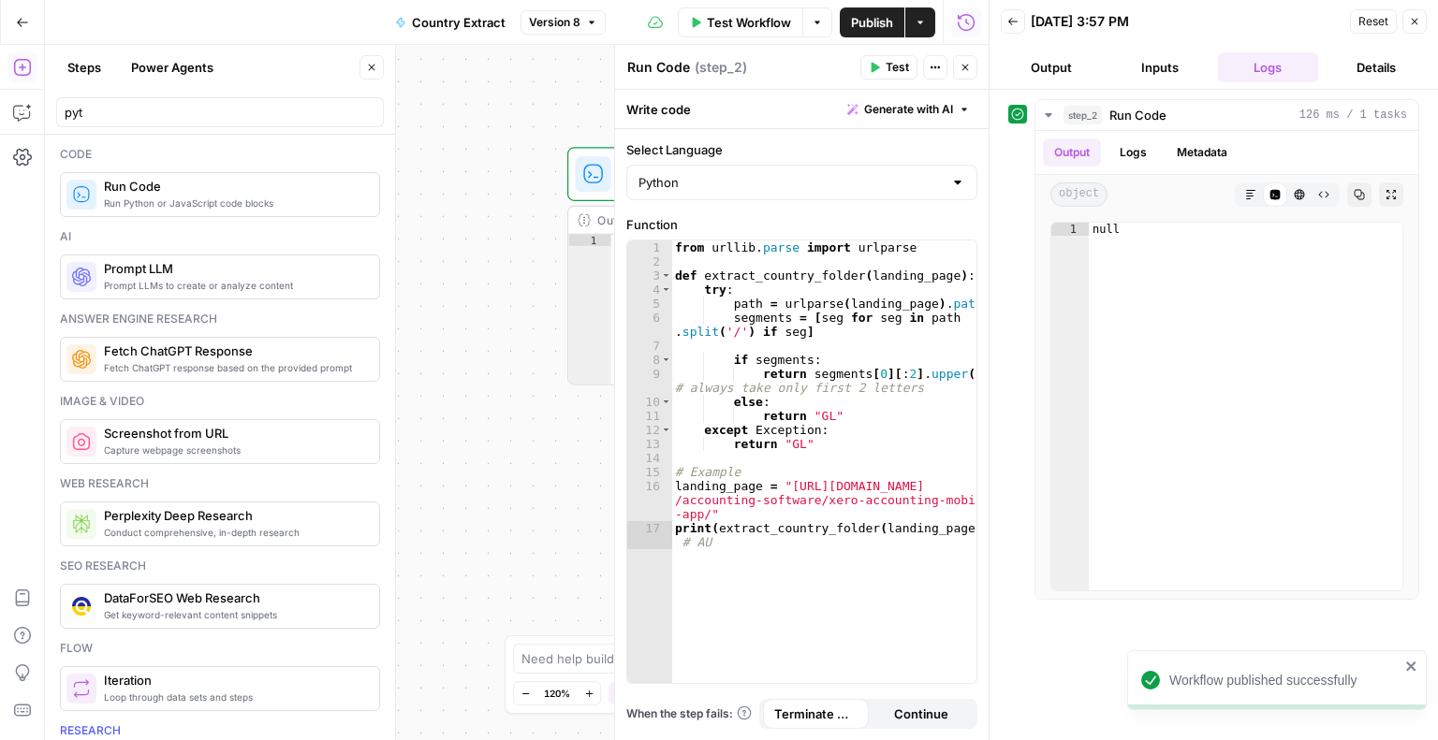
click at [1226, 32] on div "Back 09/02/25 at 3:57 PM Reset Close" at bounding box center [1214, 21] width 426 height 28
click at [749, 27] on span "Test Workflow" at bounding box center [749, 22] width 84 height 19
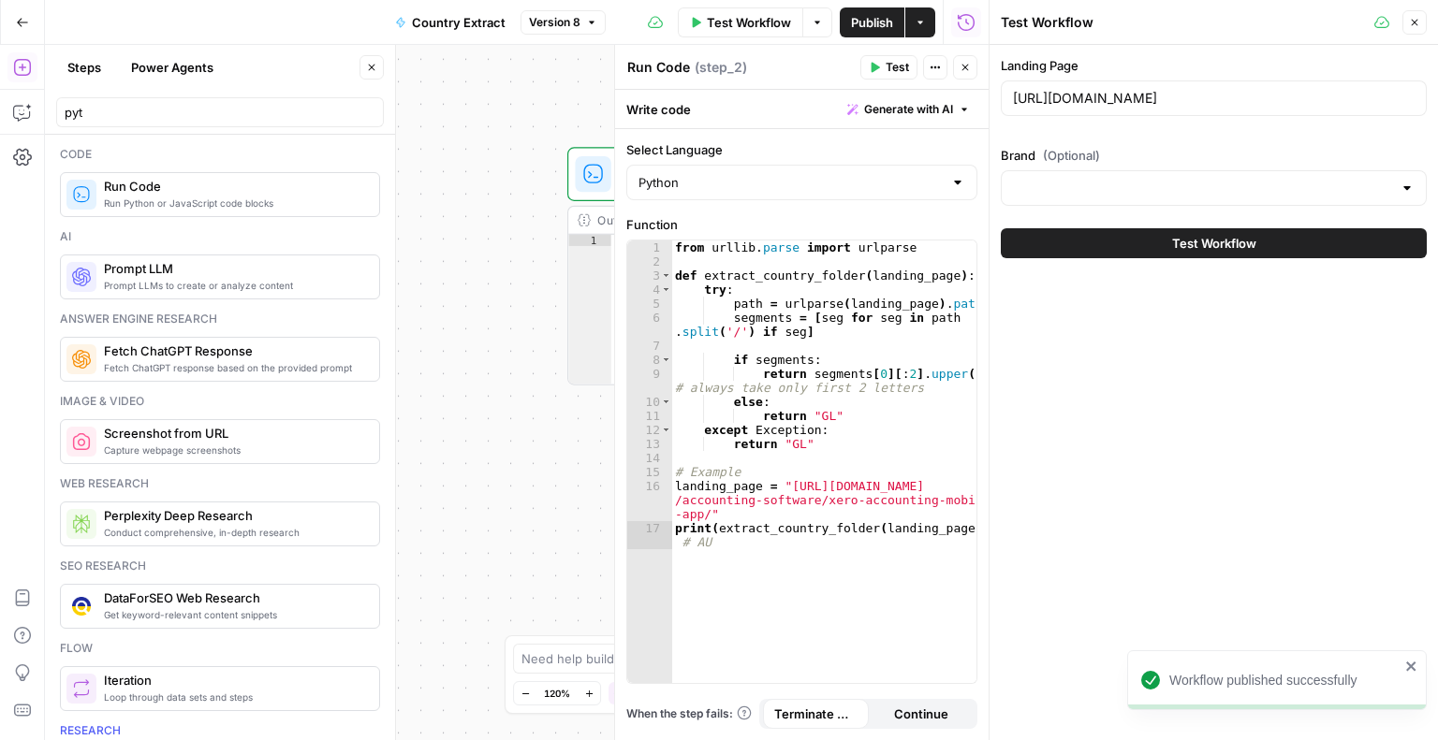
click at [1127, 252] on button "Test Workflow" at bounding box center [1214, 243] width 426 height 30
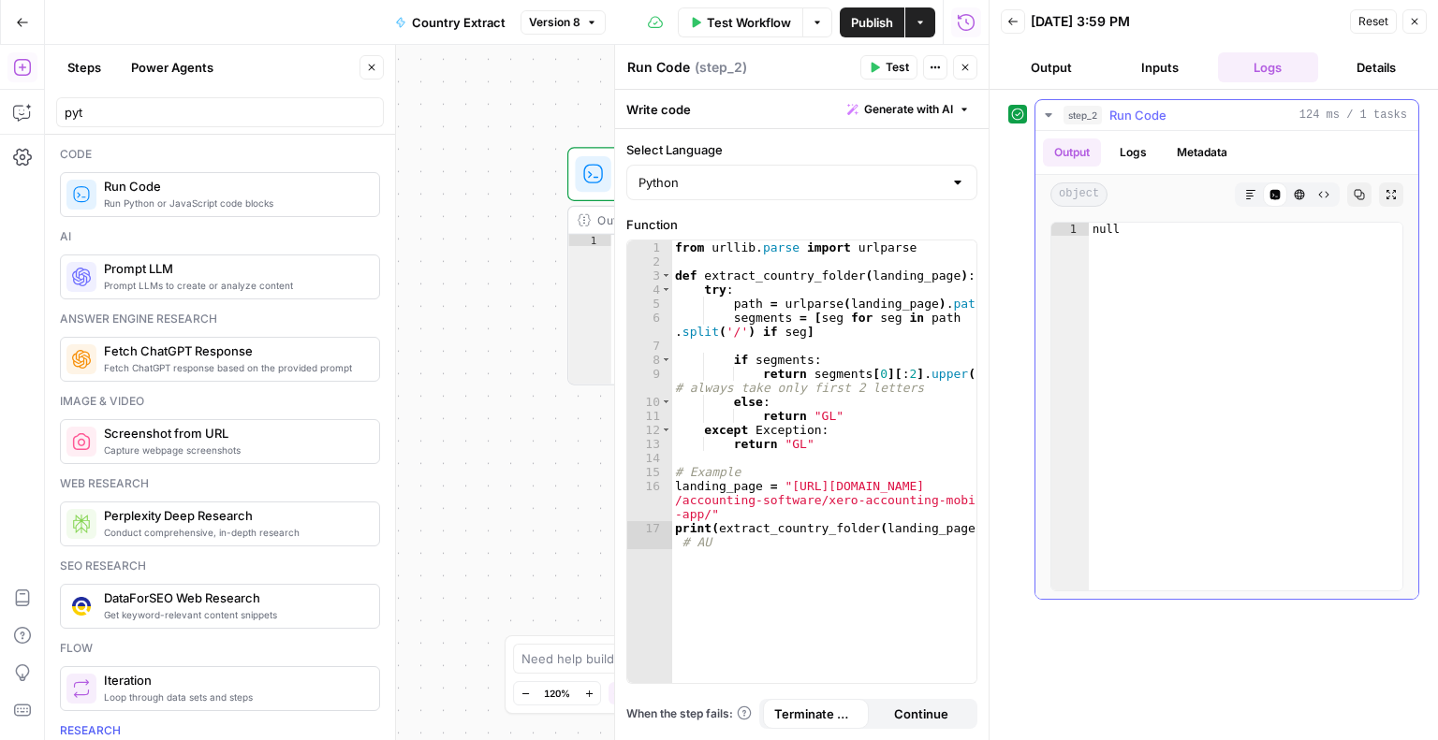
click at [1130, 148] on button "Logs" at bounding box center [1133, 153] width 50 height 28
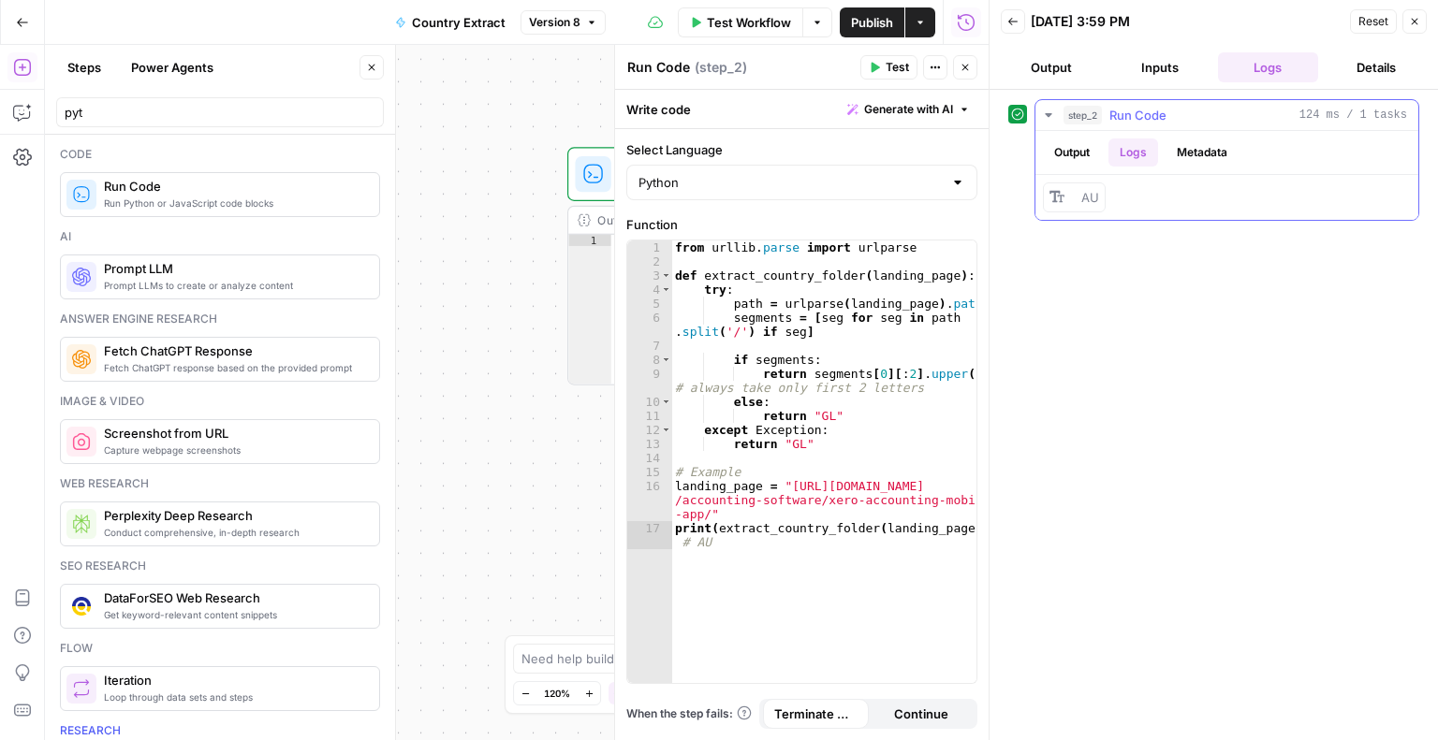
click at [1073, 154] on button "Output" at bounding box center [1072, 153] width 58 height 28
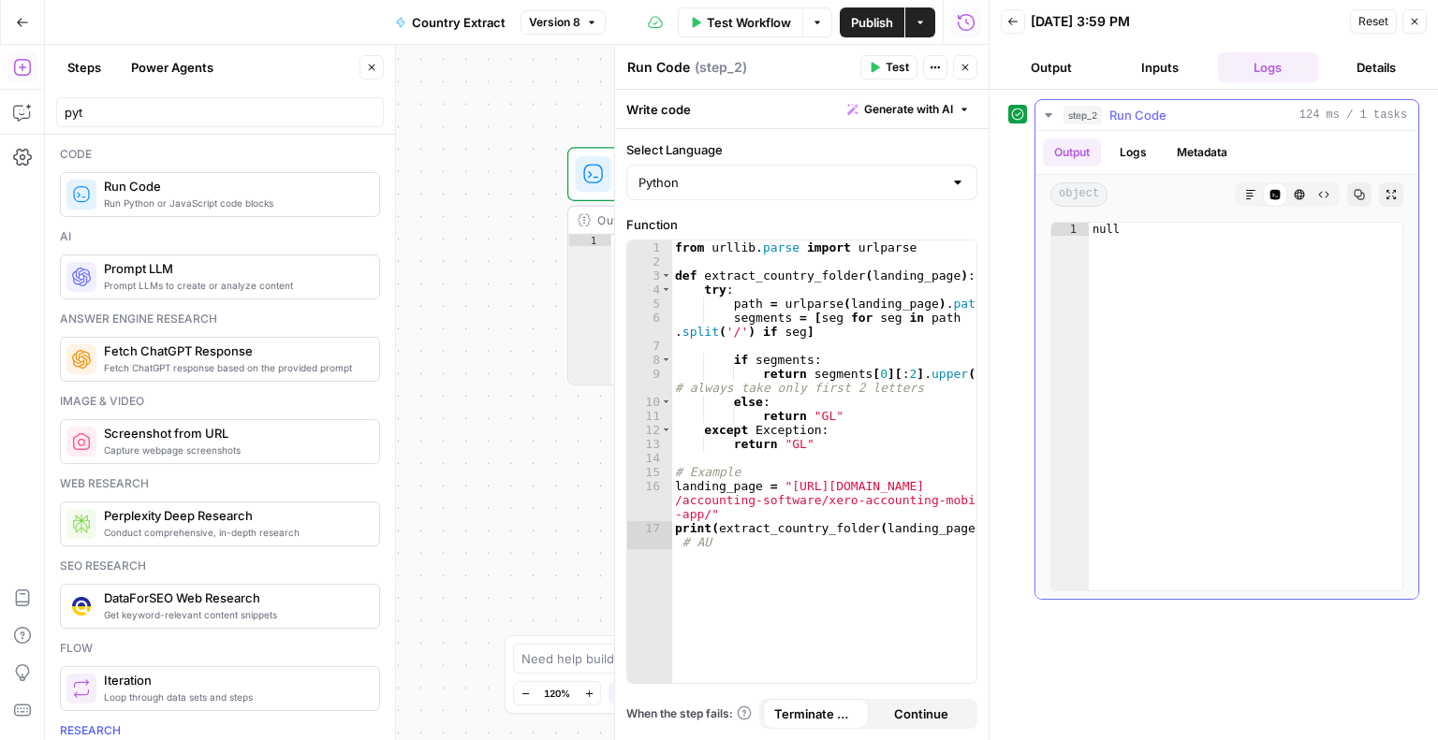
click at [1195, 153] on button "Metadata" at bounding box center [1201, 153] width 73 height 28
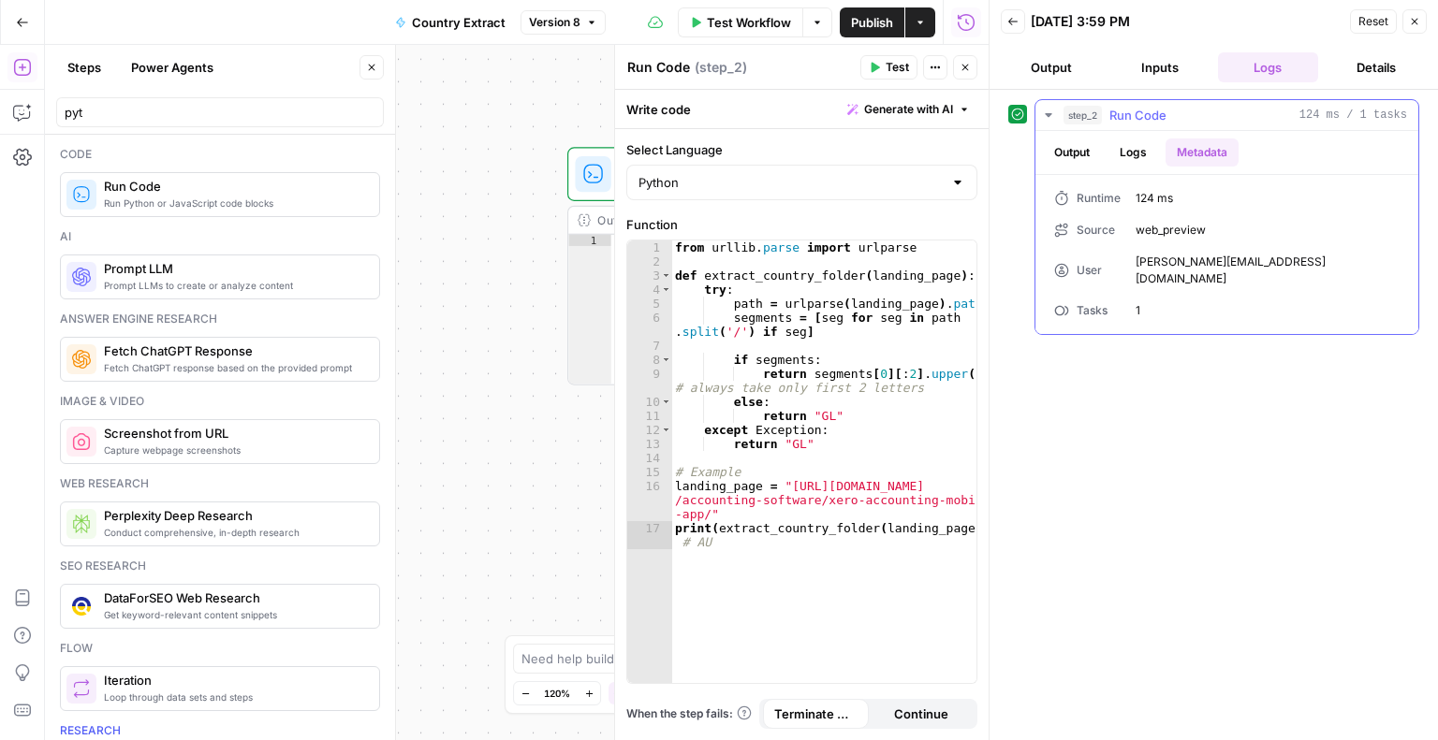
click at [1138, 153] on button "Logs" at bounding box center [1133, 153] width 50 height 28
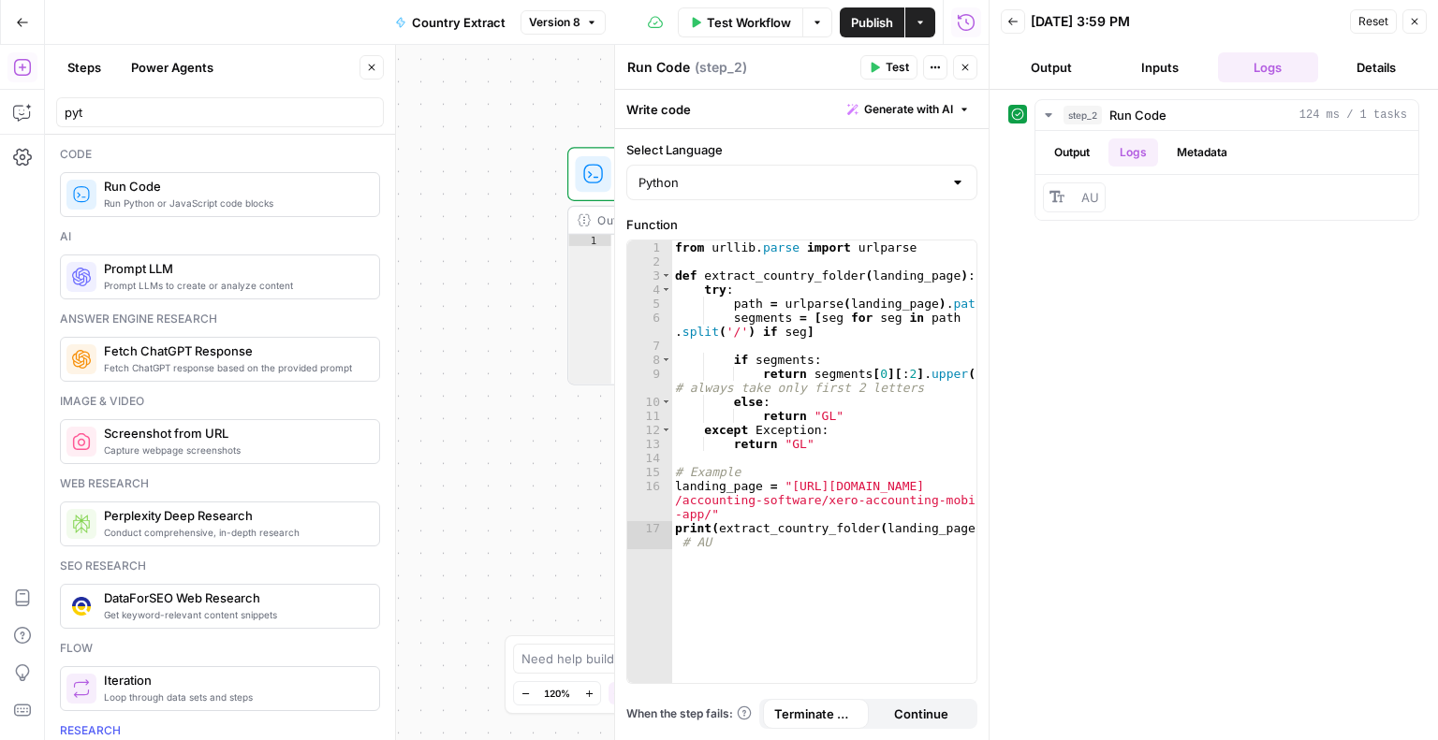
click at [923, 21] on icon "button" at bounding box center [919, 22] width 11 height 11
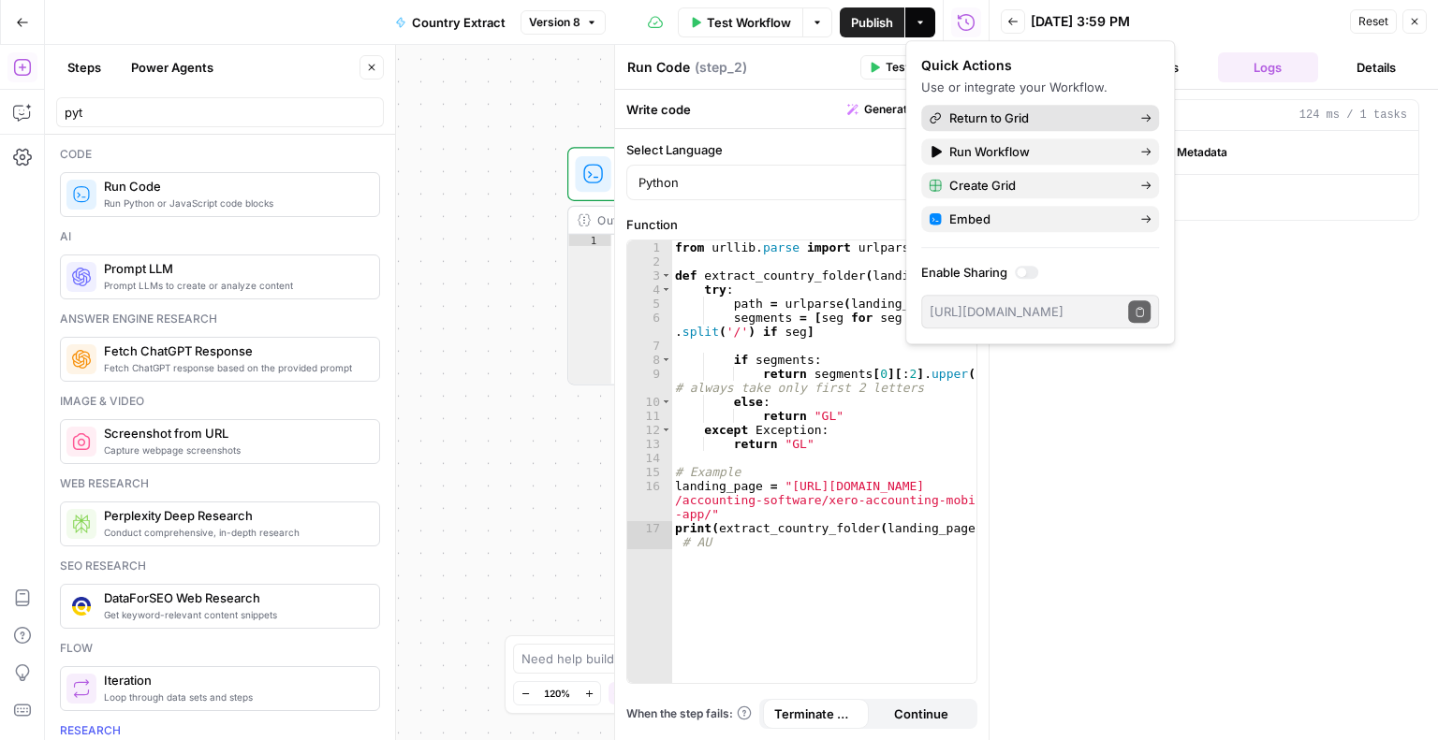
click at [988, 118] on span "Return to Grid" at bounding box center [1037, 118] width 176 height 19
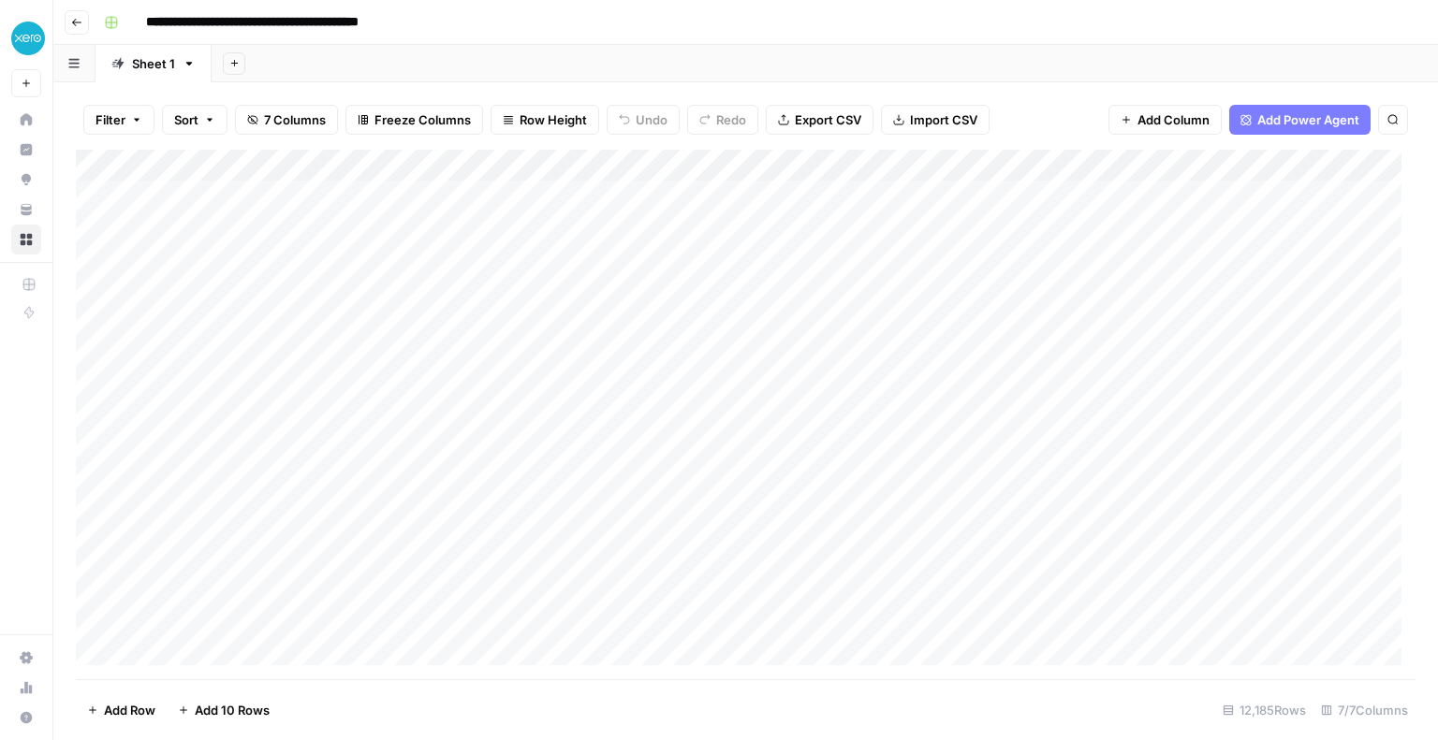
scroll to position [0, 330]
click at [1130, 261] on div "Add Column" at bounding box center [745, 415] width 1339 height 530
click at [1162, 260] on div "Add Column" at bounding box center [745, 415] width 1339 height 530
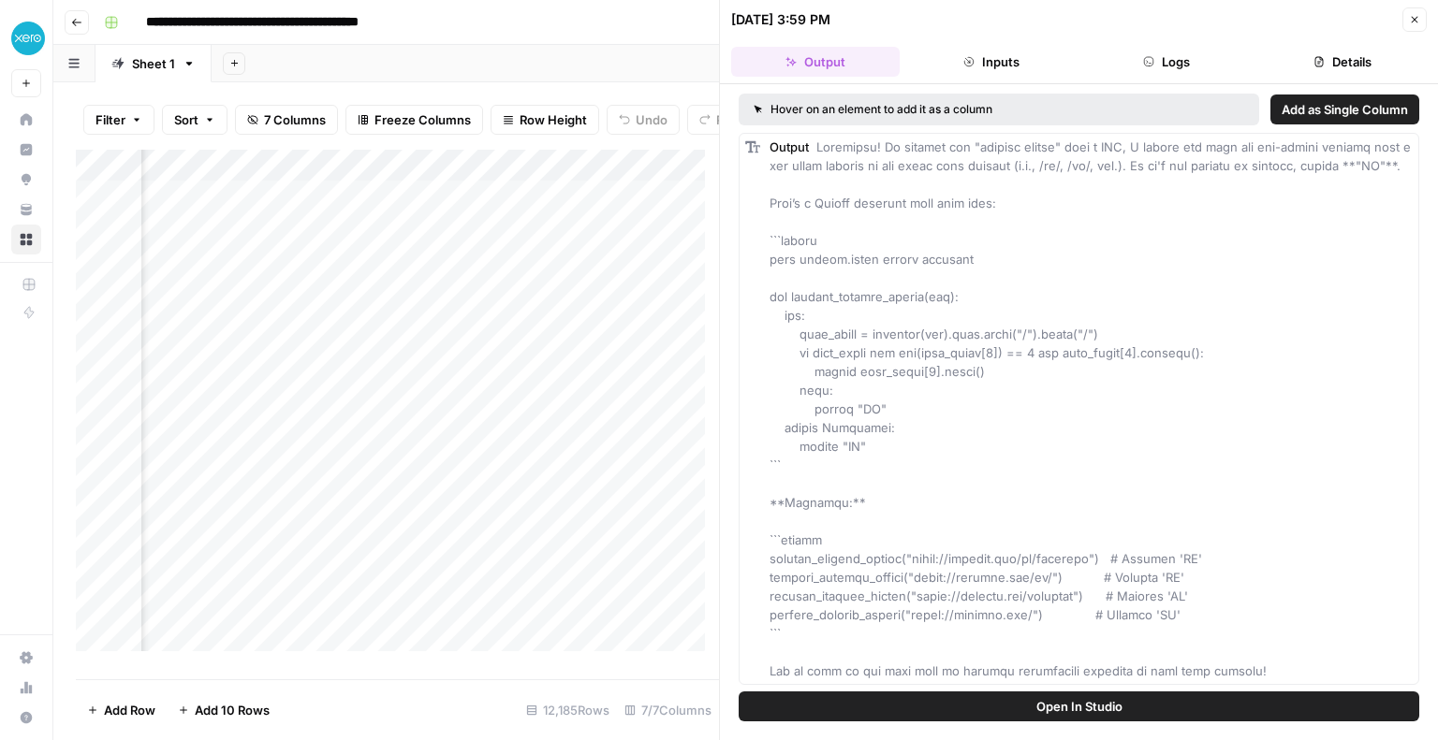
click at [1024, 73] on button "Inputs" at bounding box center [991, 62] width 168 height 30
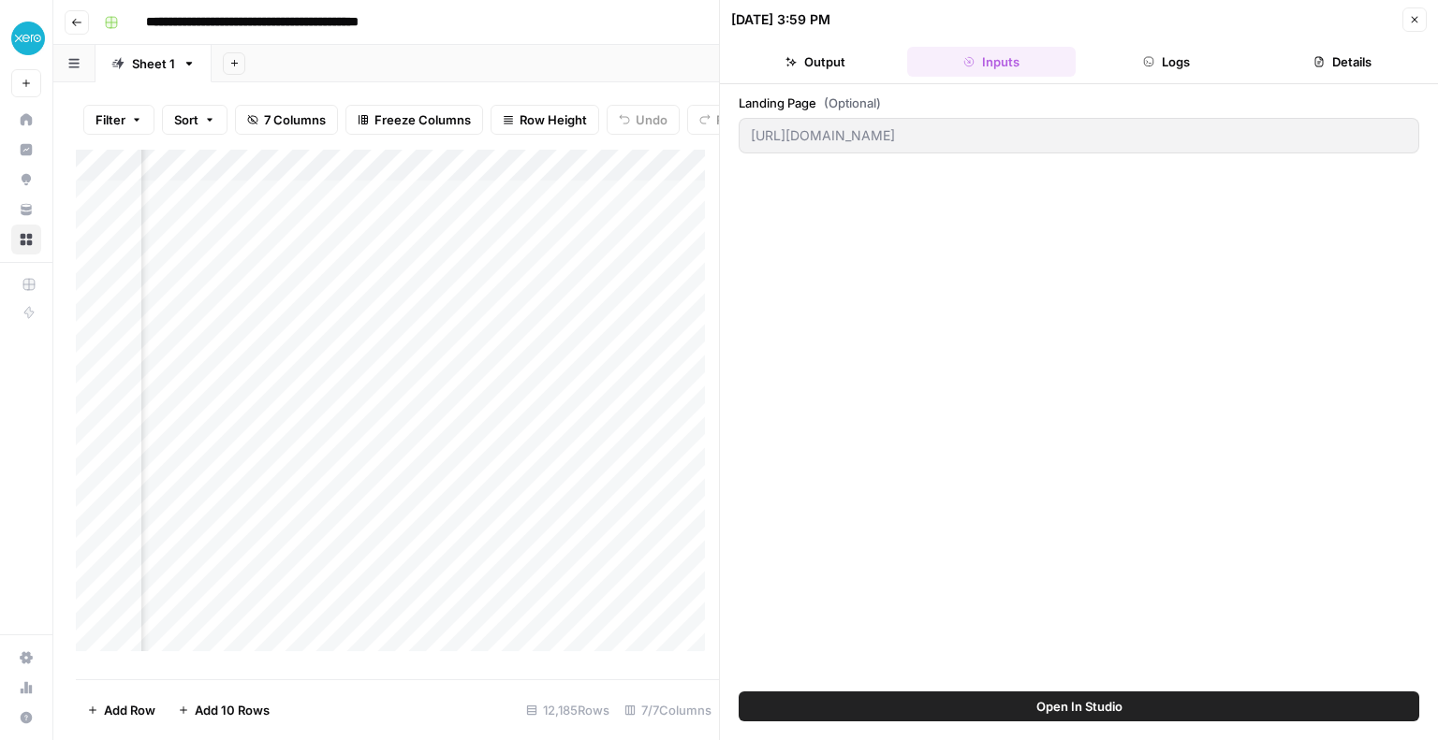
click at [1156, 66] on button "Logs" at bounding box center [1167, 62] width 168 height 30
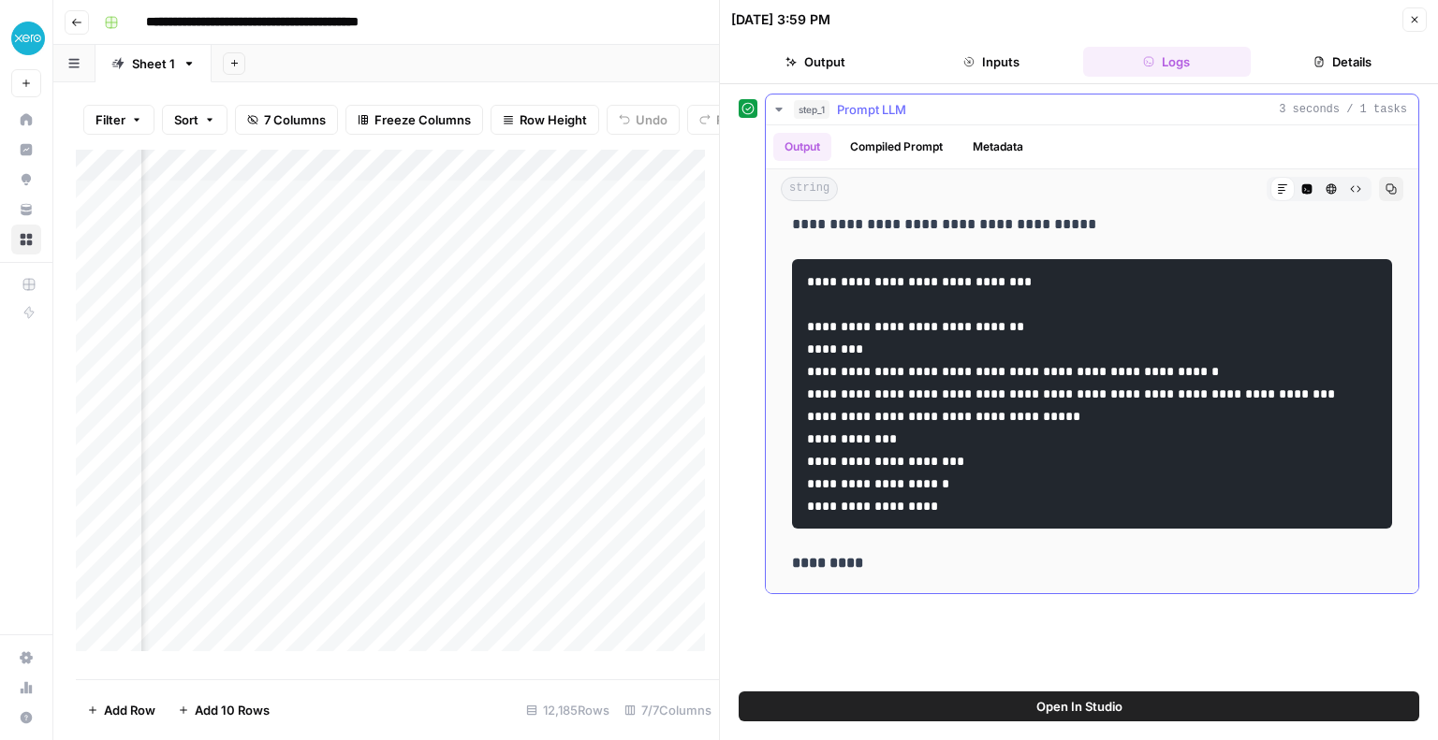
scroll to position [344, 0]
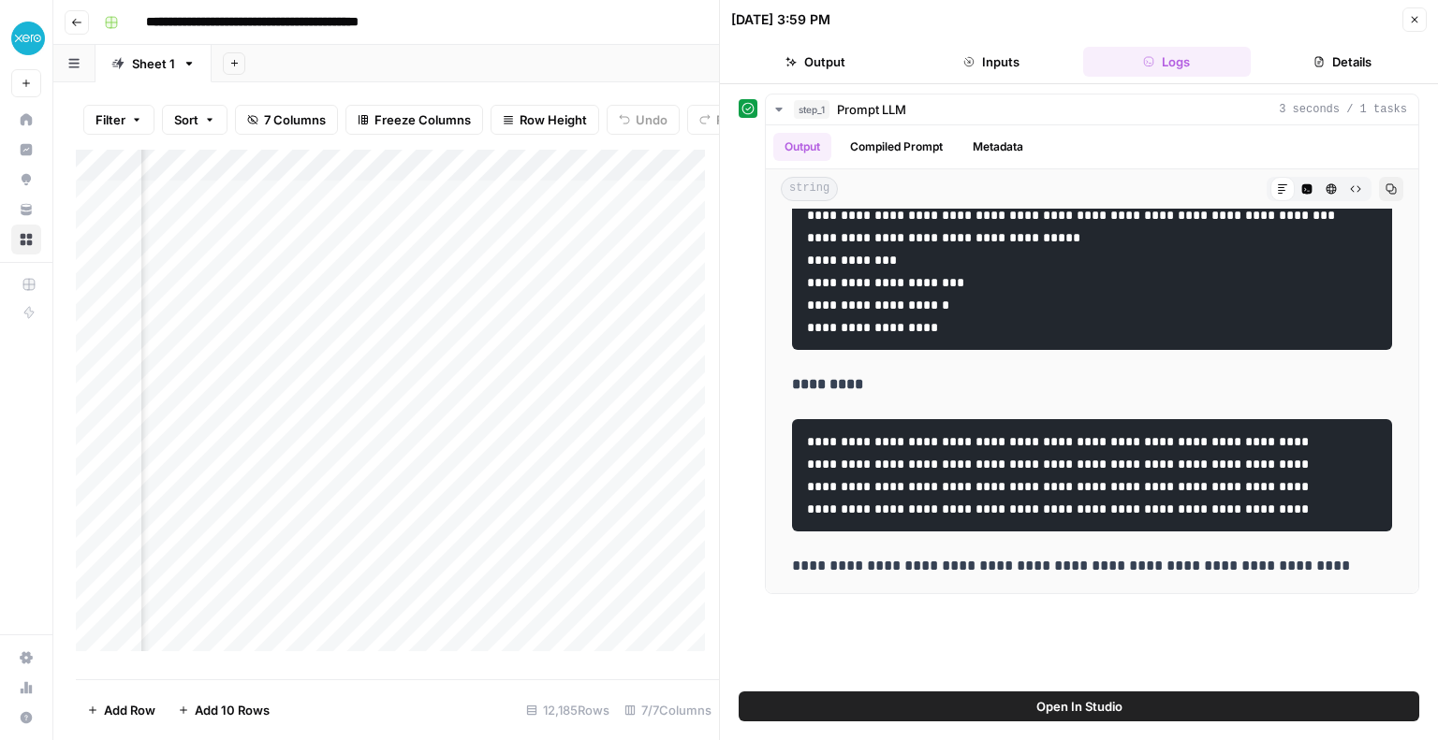
click at [1338, 63] on button "Details" at bounding box center [1342, 62] width 168 height 30
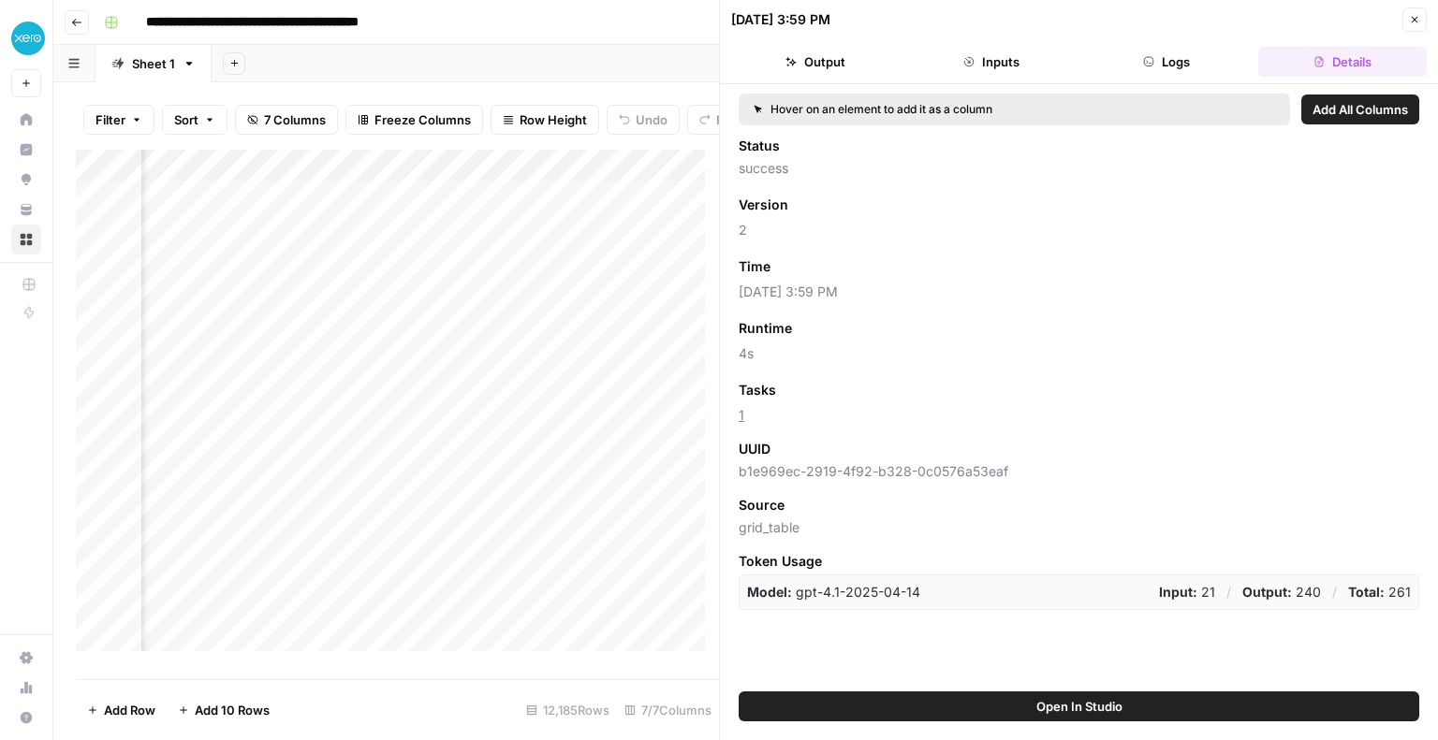
click at [827, 66] on button "Output" at bounding box center [815, 62] width 168 height 30
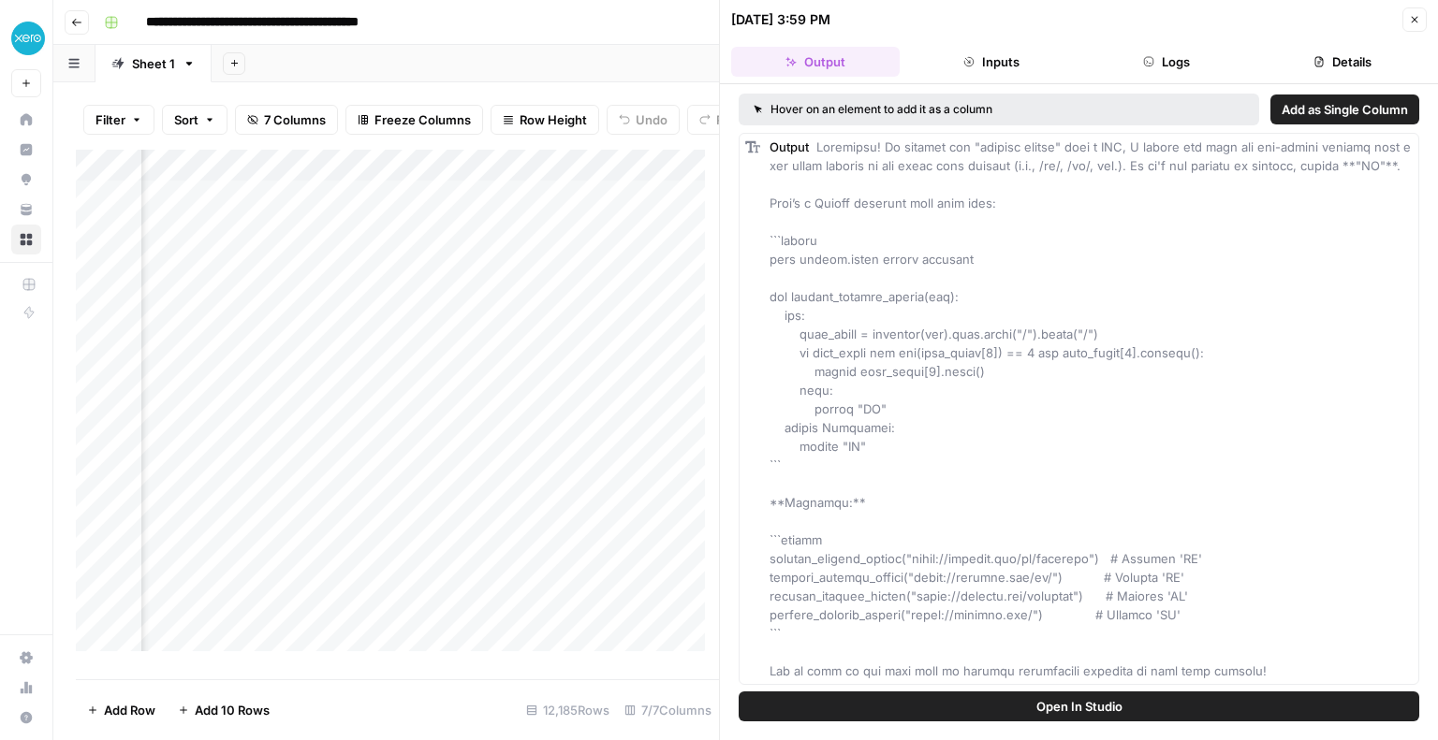
scroll to position [0, 792]
click at [618, 32] on div "**********" at bounding box center [757, 22] width 1323 height 30
